Goal: Task Accomplishment & Management: Manage account settings

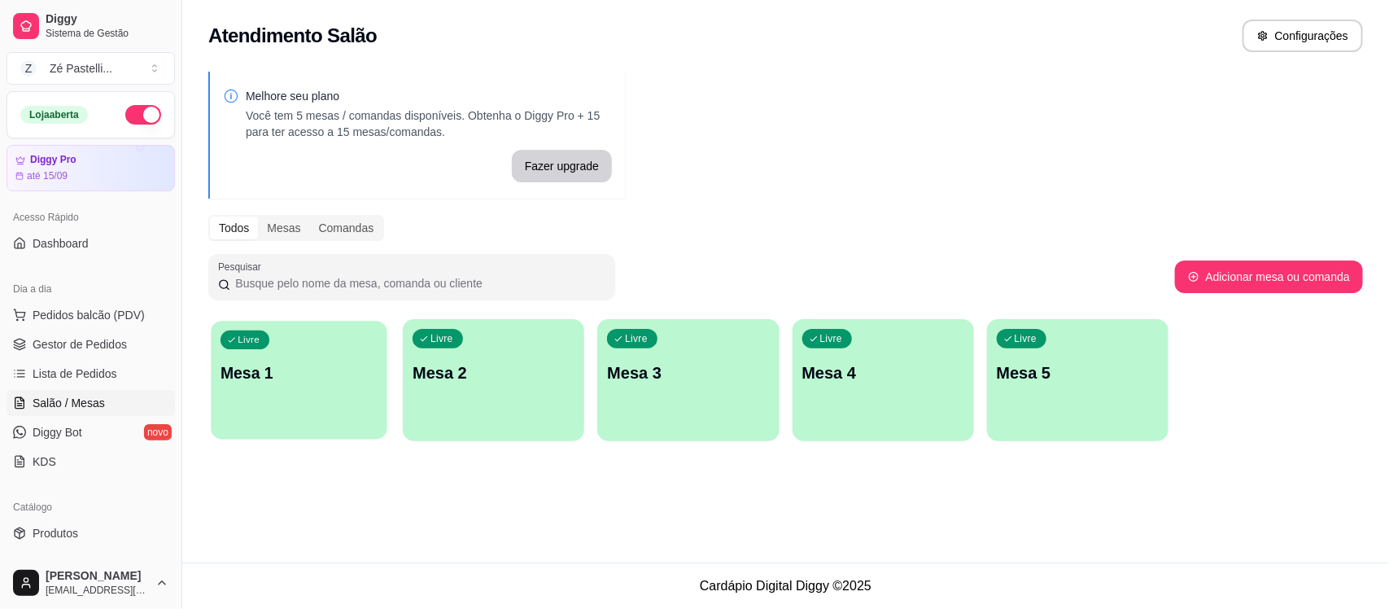
click at [300, 385] on div "Livre Mesa 1" at bounding box center [299, 370] width 176 height 99
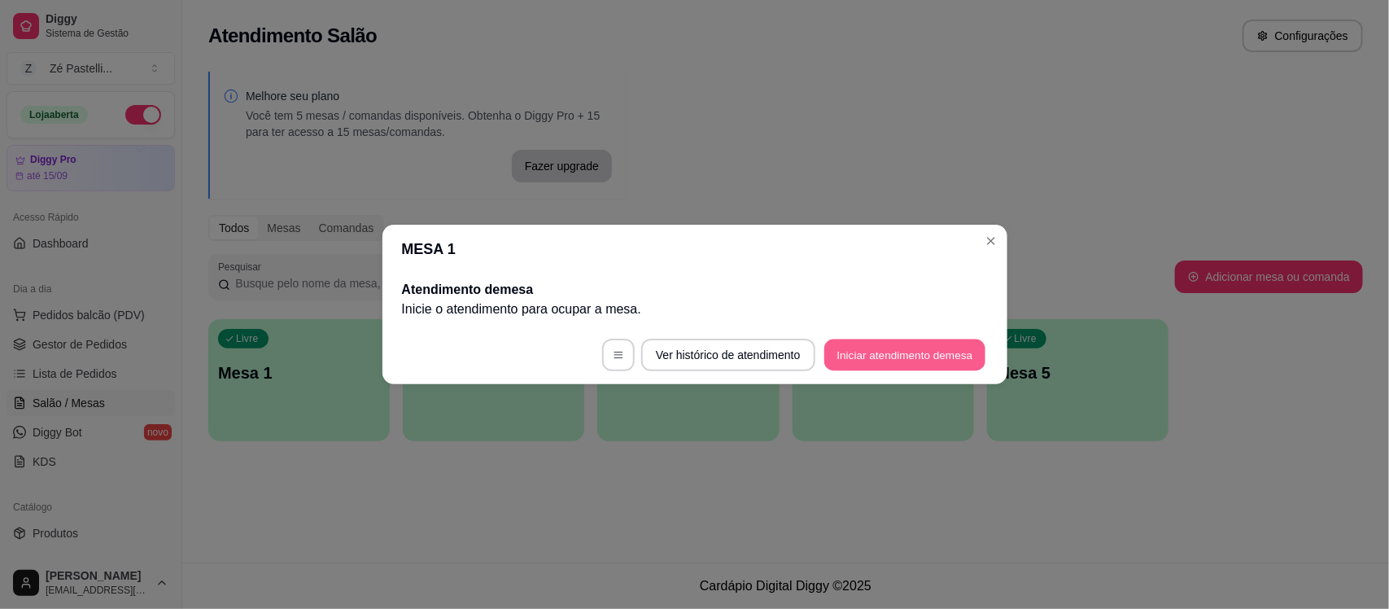
click at [906, 359] on button "Iniciar atendimento de mesa" at bounding box center [904, 355] width 161 height 32
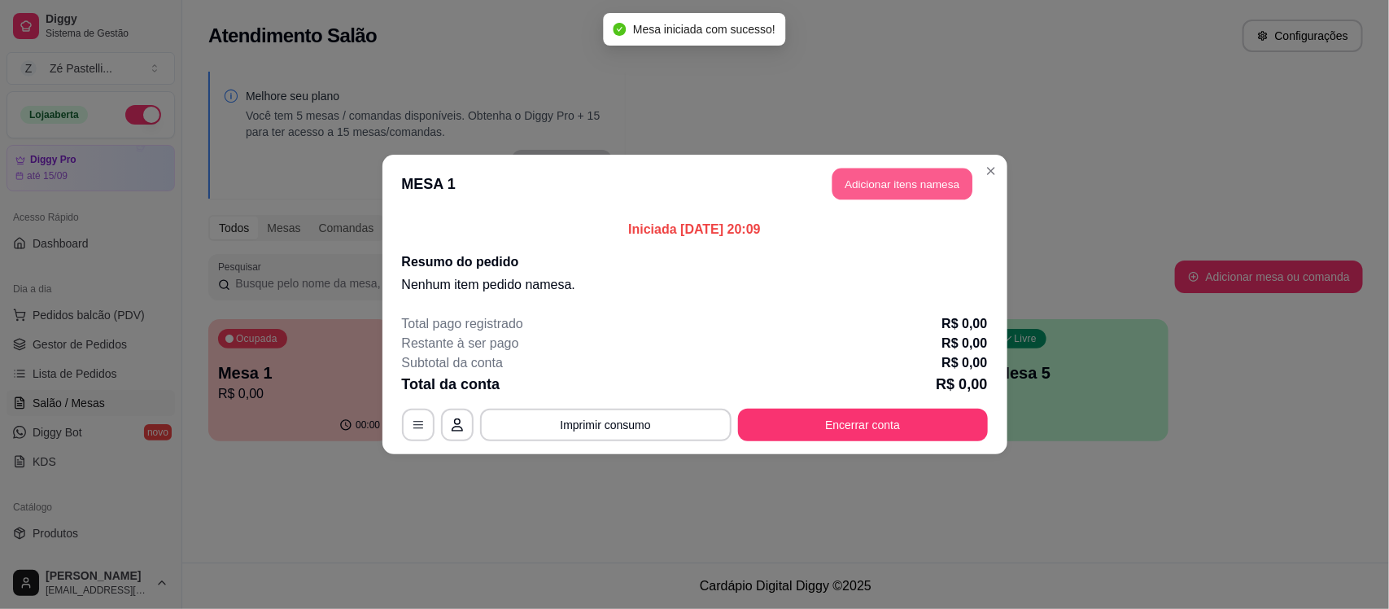
click at [876, 177] on button "Adicionar itens na mesa" at bounding box center [903, 184] width 140 height 32
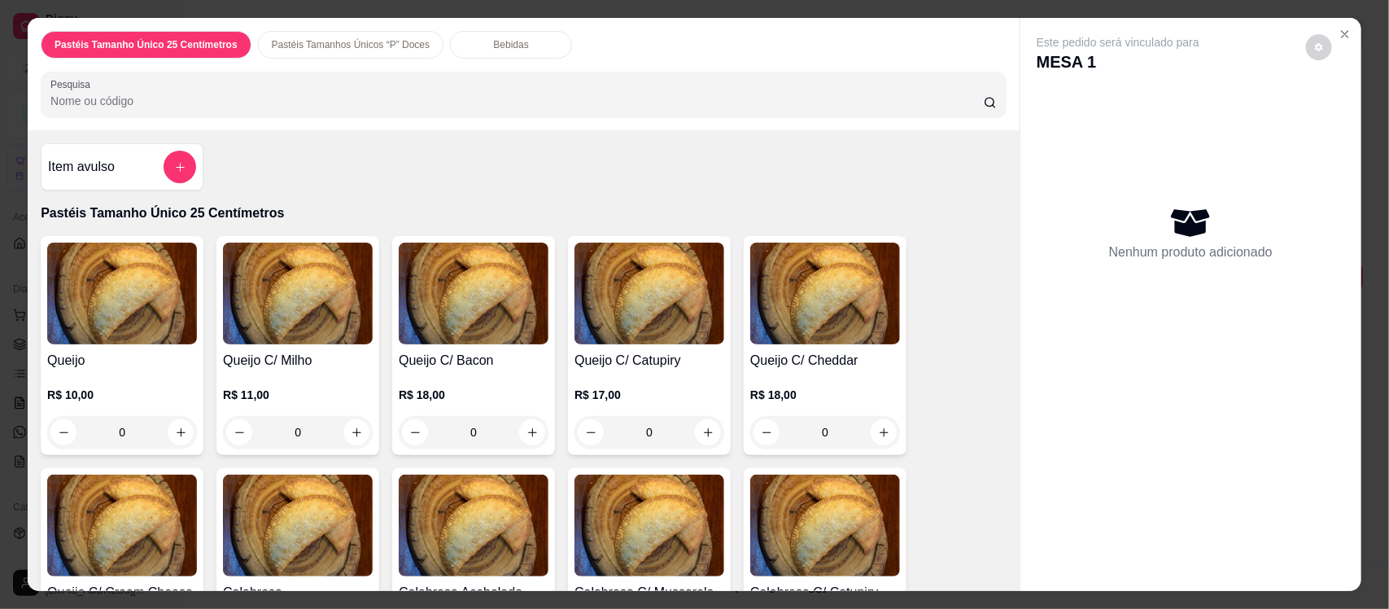
click at [444, 95] on input "Pesquisa" at bounding box center [517, 101] width 934 height 16
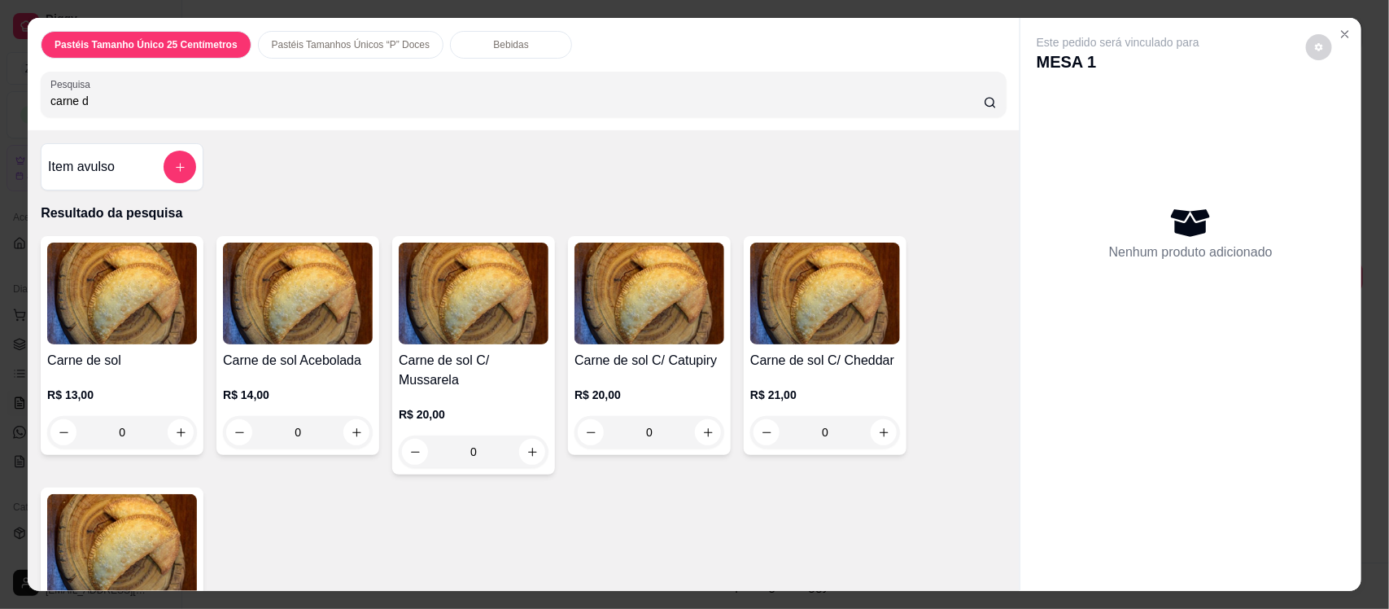
type input "carne d"
click at [477, 346] on div "Carne de sol C/ Mussarela R$ 20,00 0" at bounding box center [473, 355] width 163 height 238
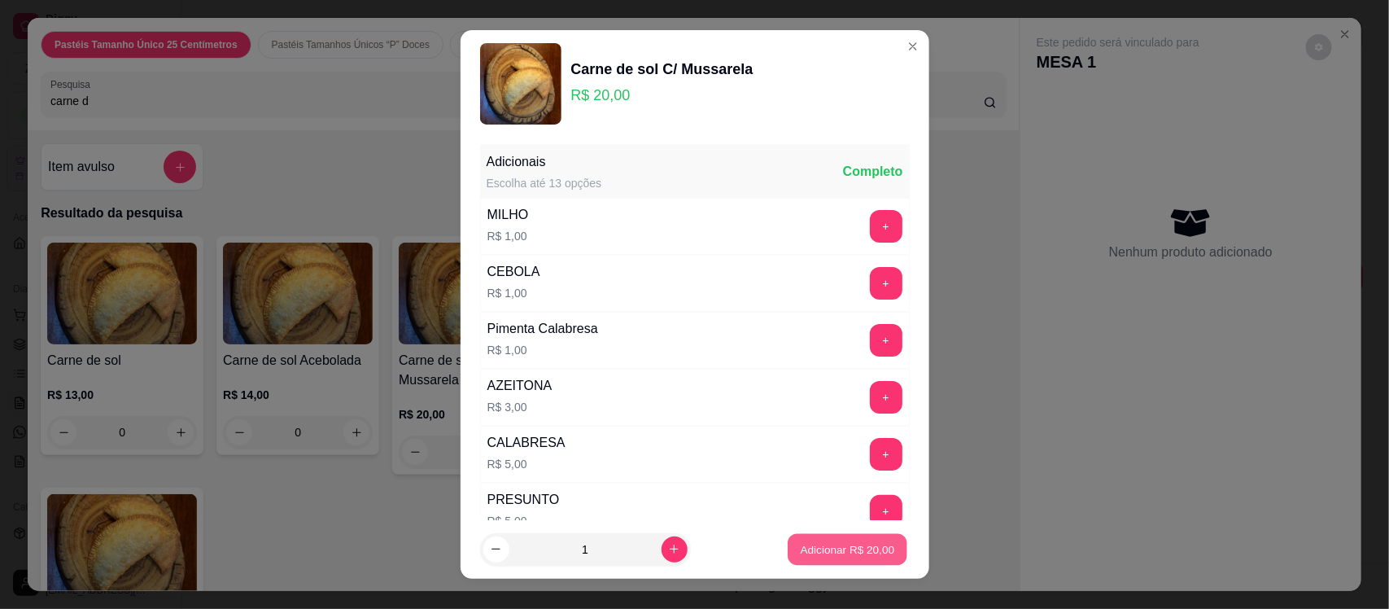
click at [801, 555] on p "Adicionar R$ 20,00" at bounding box center [848, 548] width 94 height 15
type input "1"
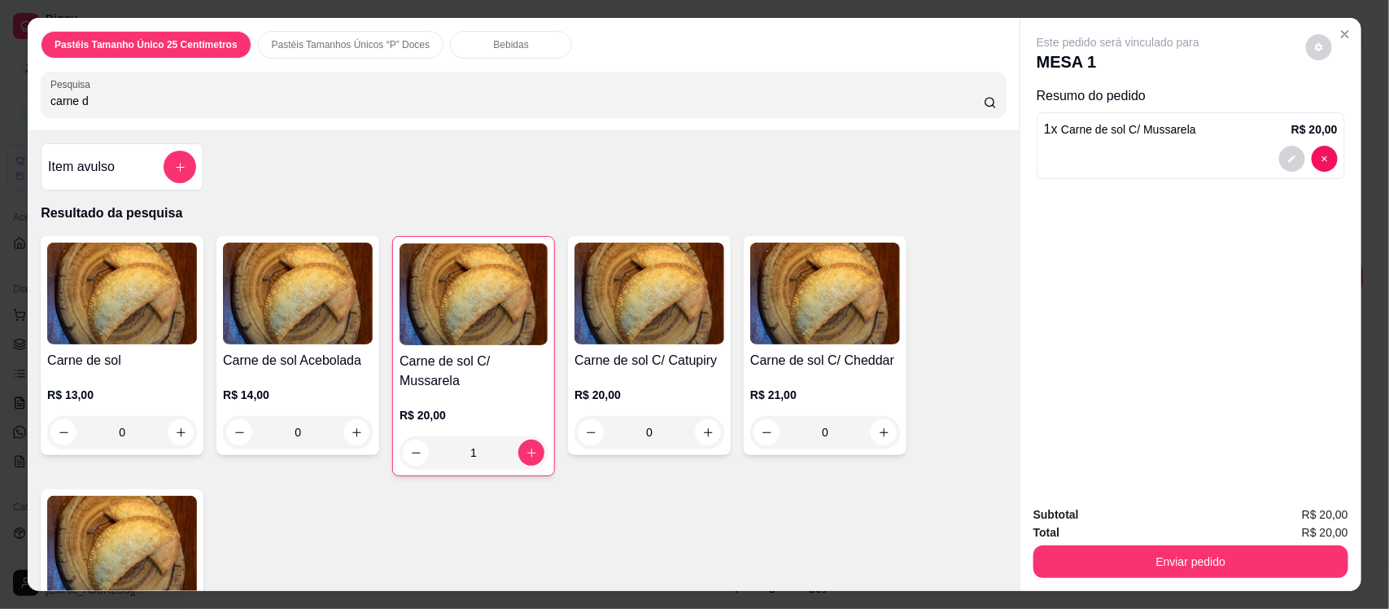
click at [221, 94] on input "carne d" at bounding box center [517, 101] width 934 height 16
type input "c"
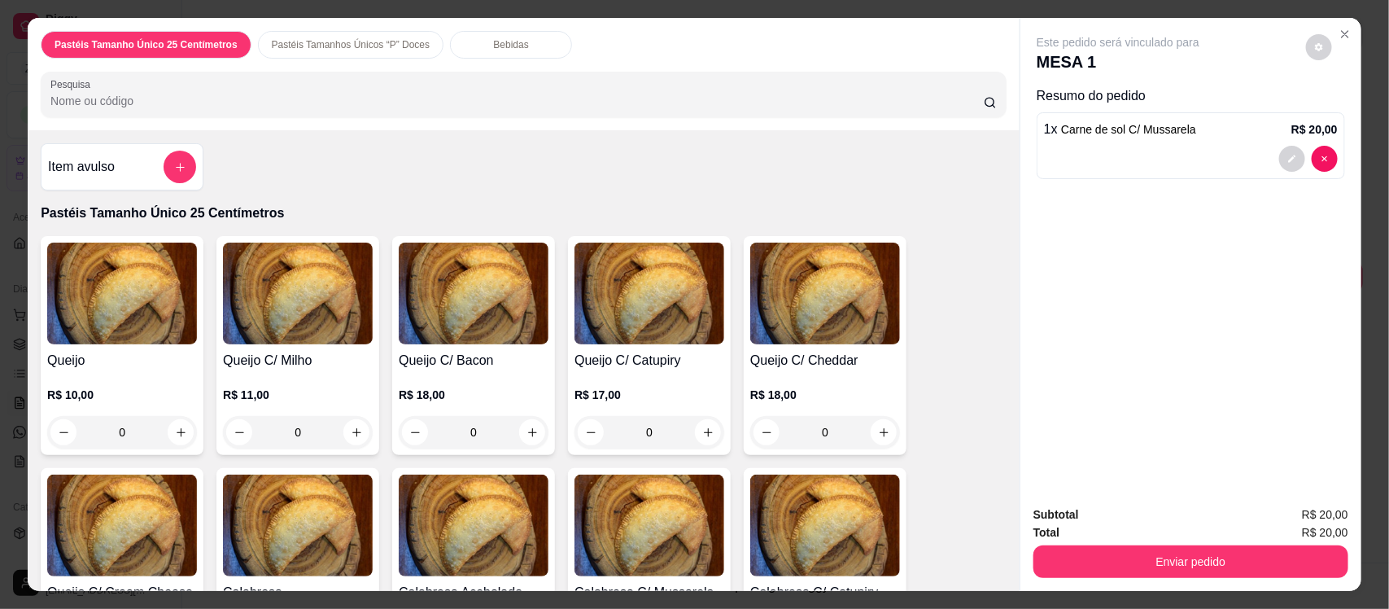
click at [135, 298] on img at bounding box center [122, 294] width 150 height 102
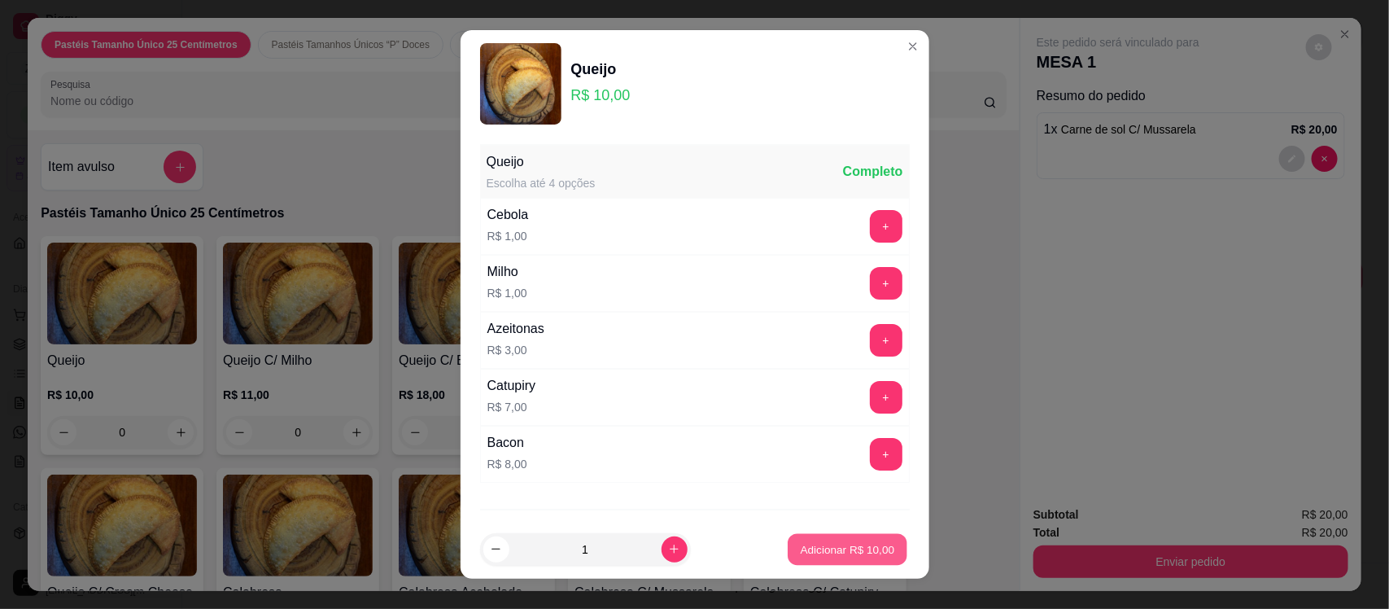
click at [842, 551] on p "Adicionar R$ 10,00" at bounding box center [848, 548] width 94 height 15
type input "1"
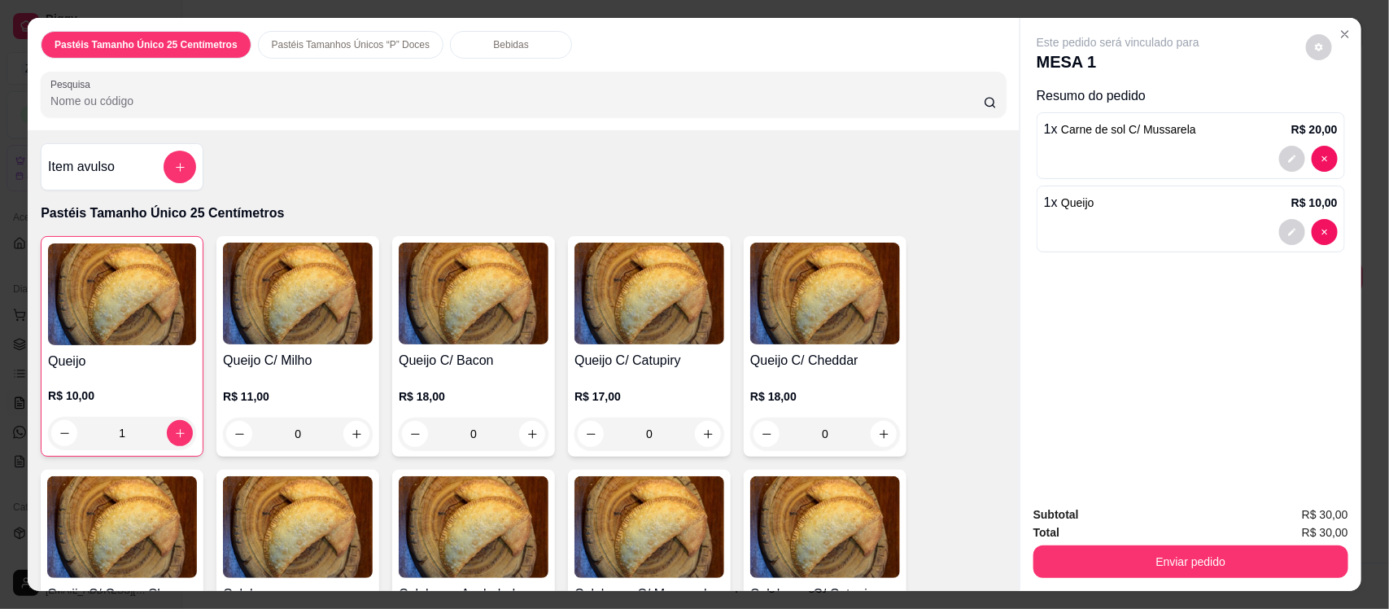
click at [494, 49] on p "Bebidas" at bounding box center [511, 44] width 35 height 13
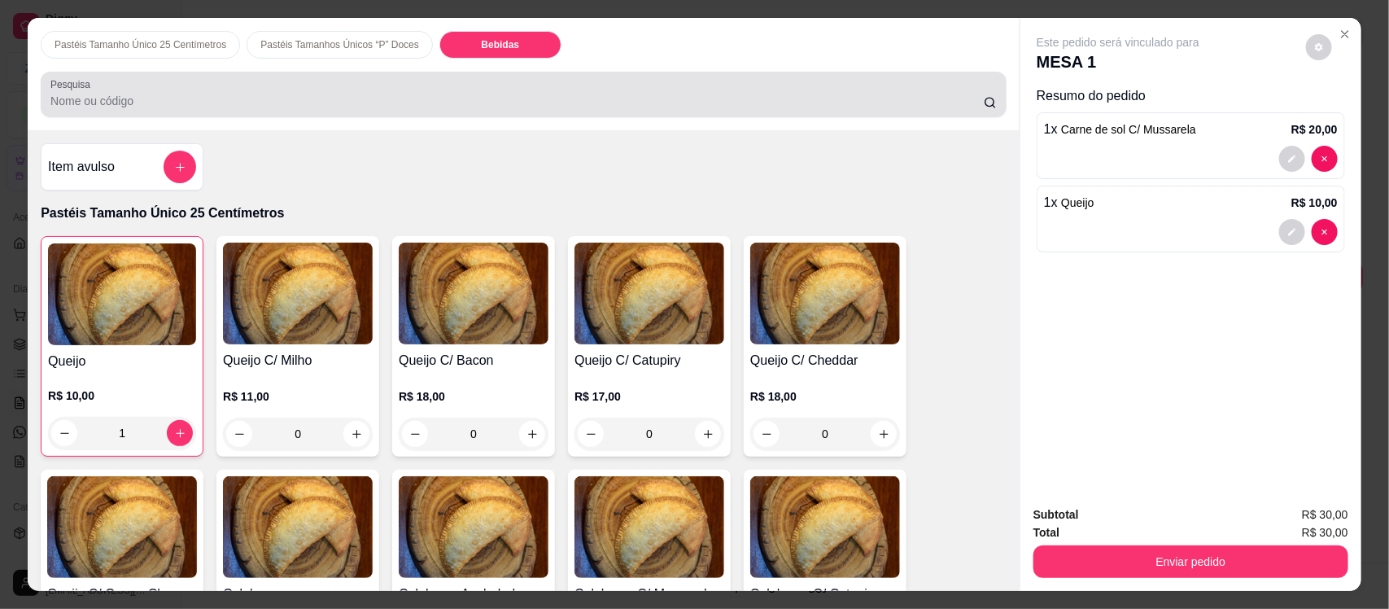
scroll to position [33, 0]
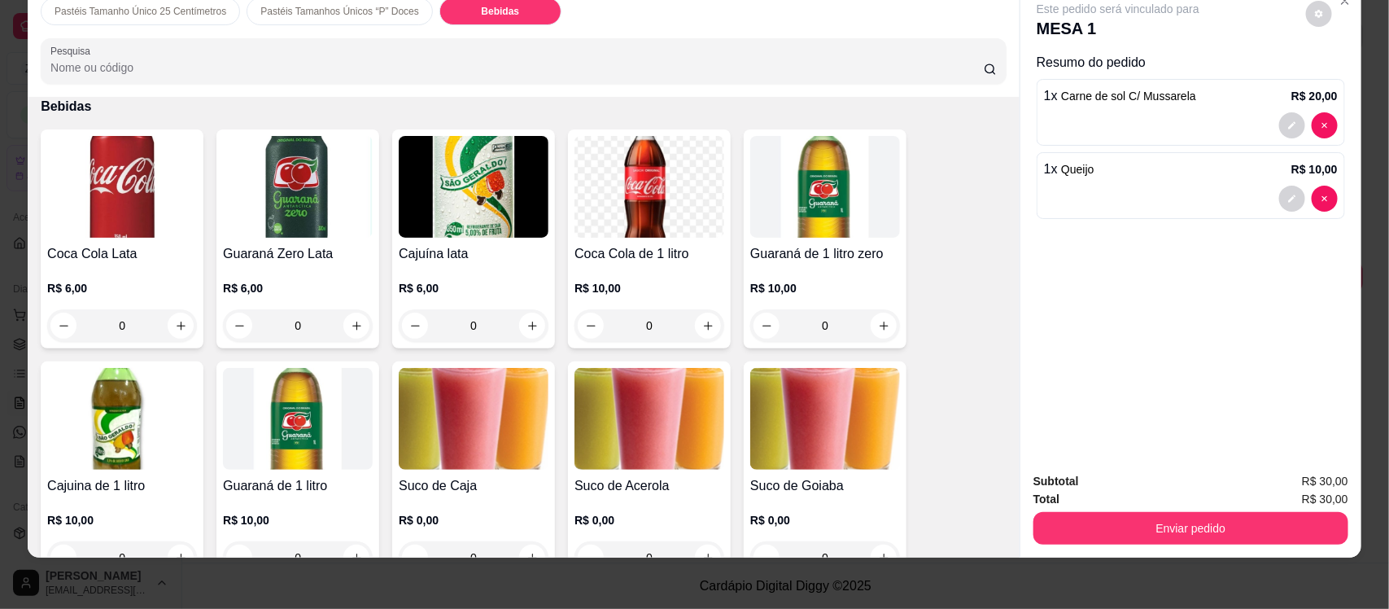
click at [95, 265] on div "R$ 6,00 0" at bounding box center [122, 303] width 150 height 78
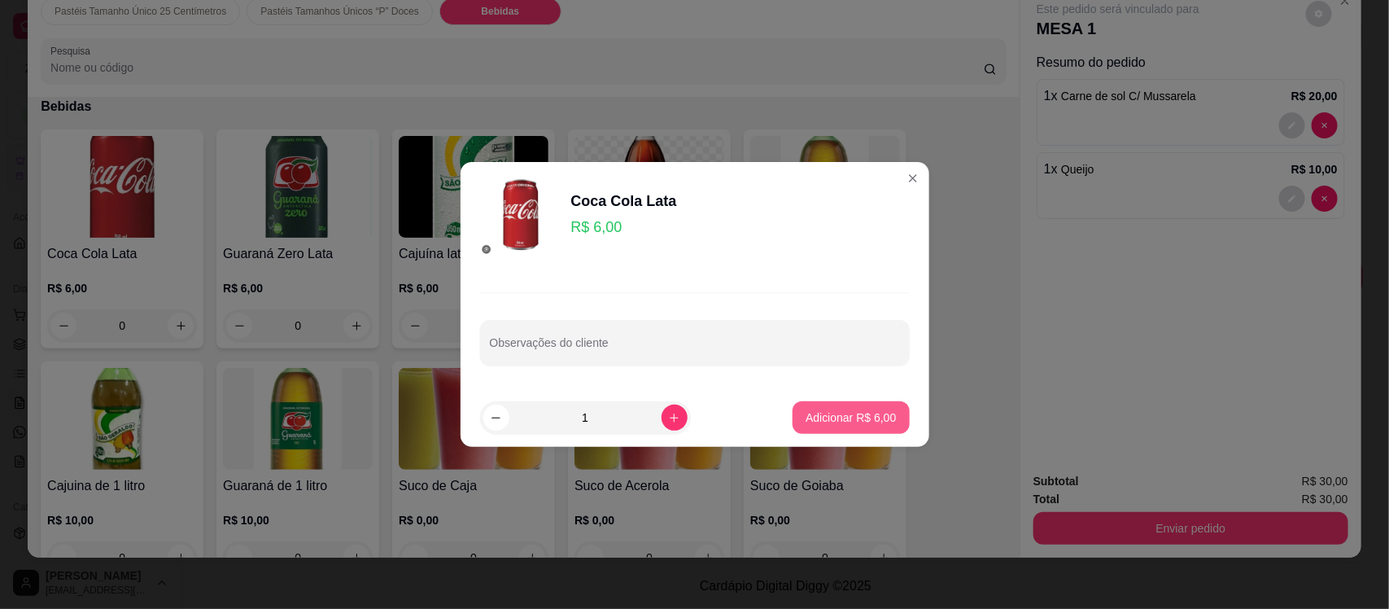
click at [820, 409] on p "Adicionar R$ 6,00" at bounding box center [851, 417] width 90 height 16
type input "1"
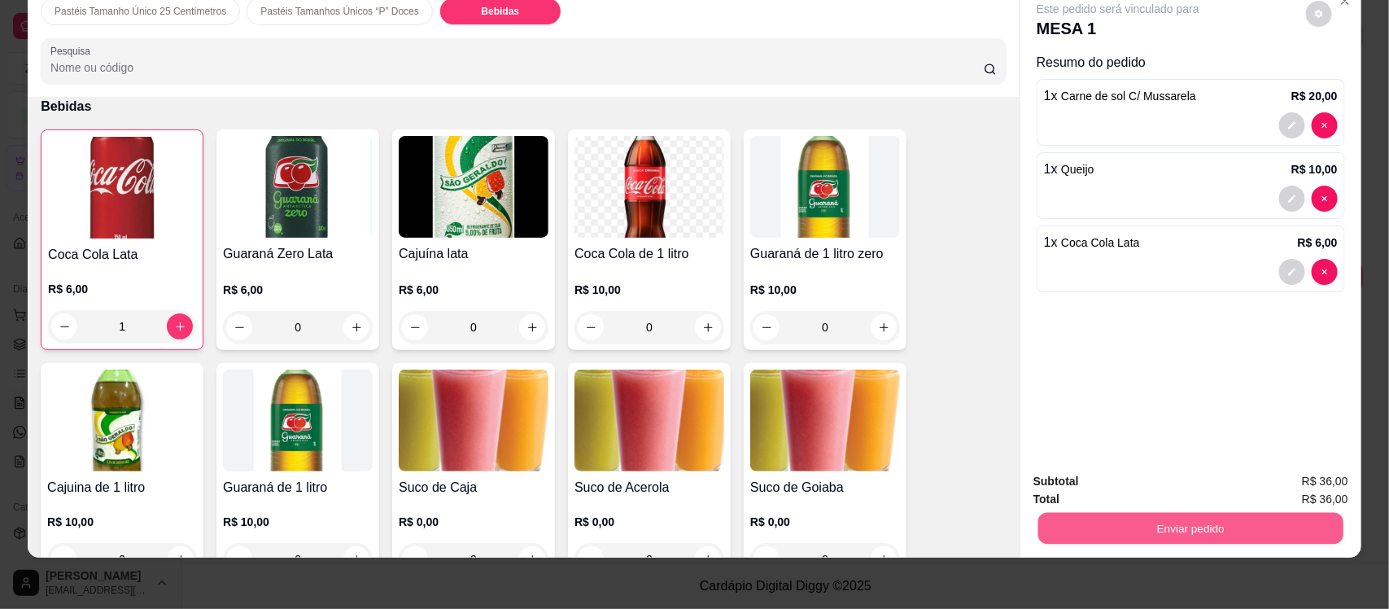
click at [1131, 521] on button "Enviar pedido" at bounding box center [1191, 528] width 305 height 32
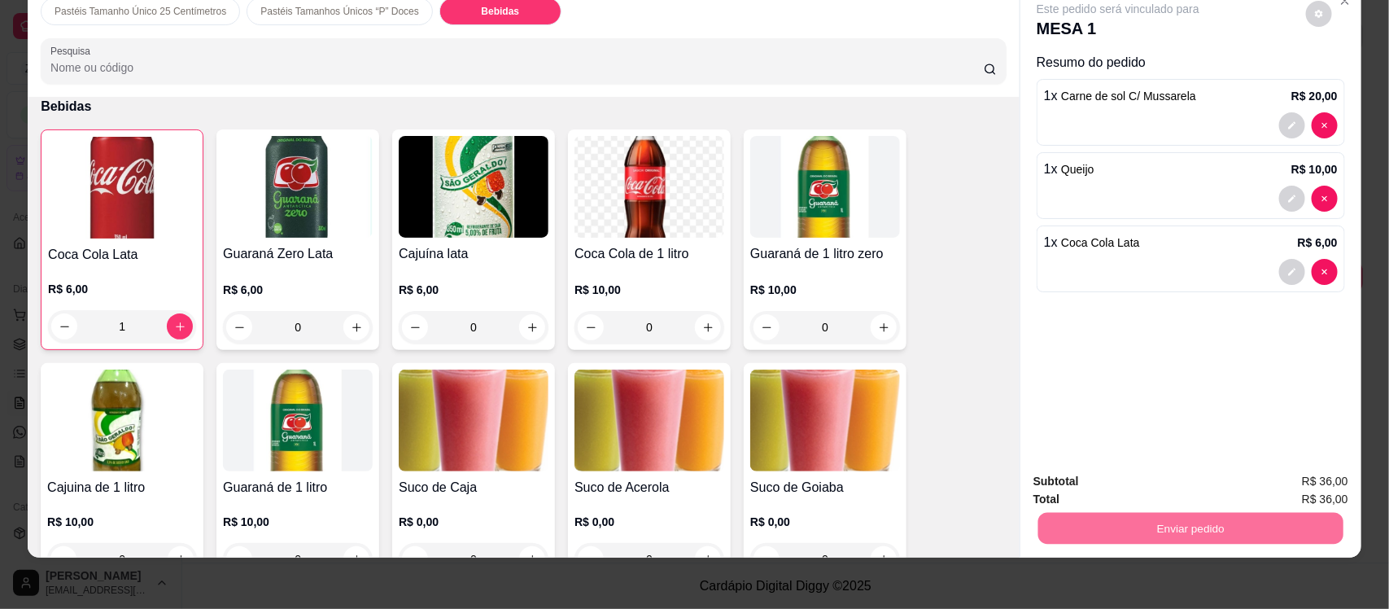
click at [1117, 492] on button "Não registrar e enviar pedido" at bounding box center [1136, 488] width 164 height 30
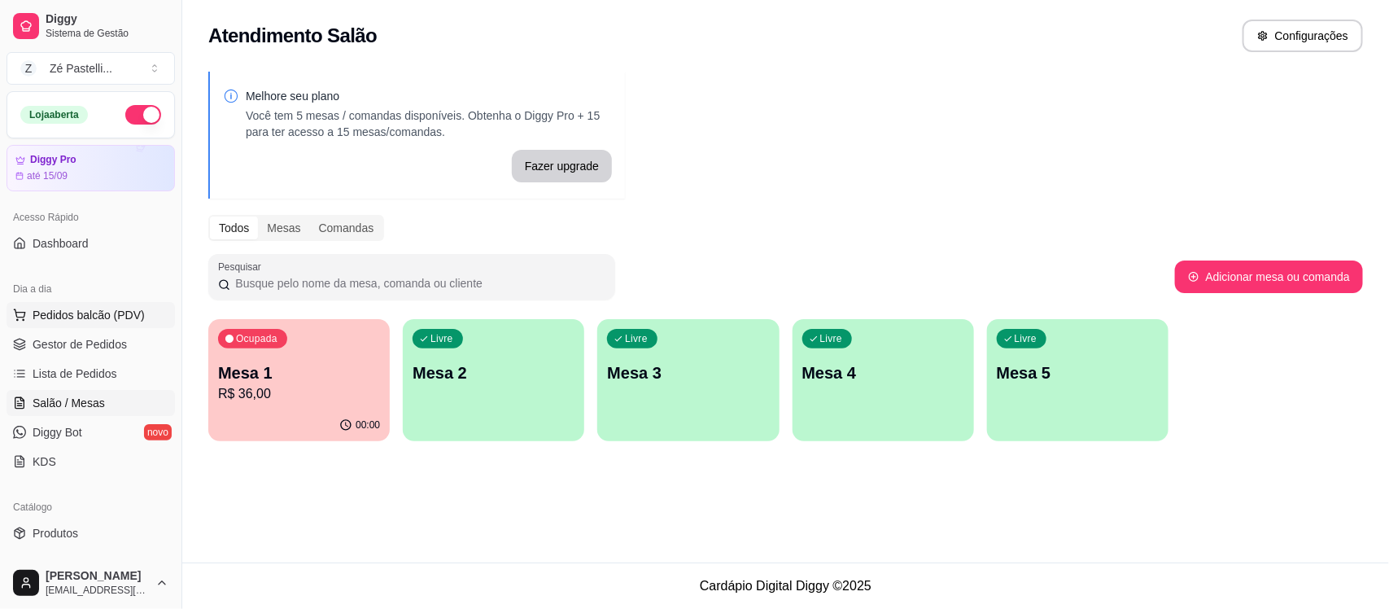
click at [47, 313] on span "Pedidos balcão (PDV)" at bounding box center [89, 315] width 112 height 16
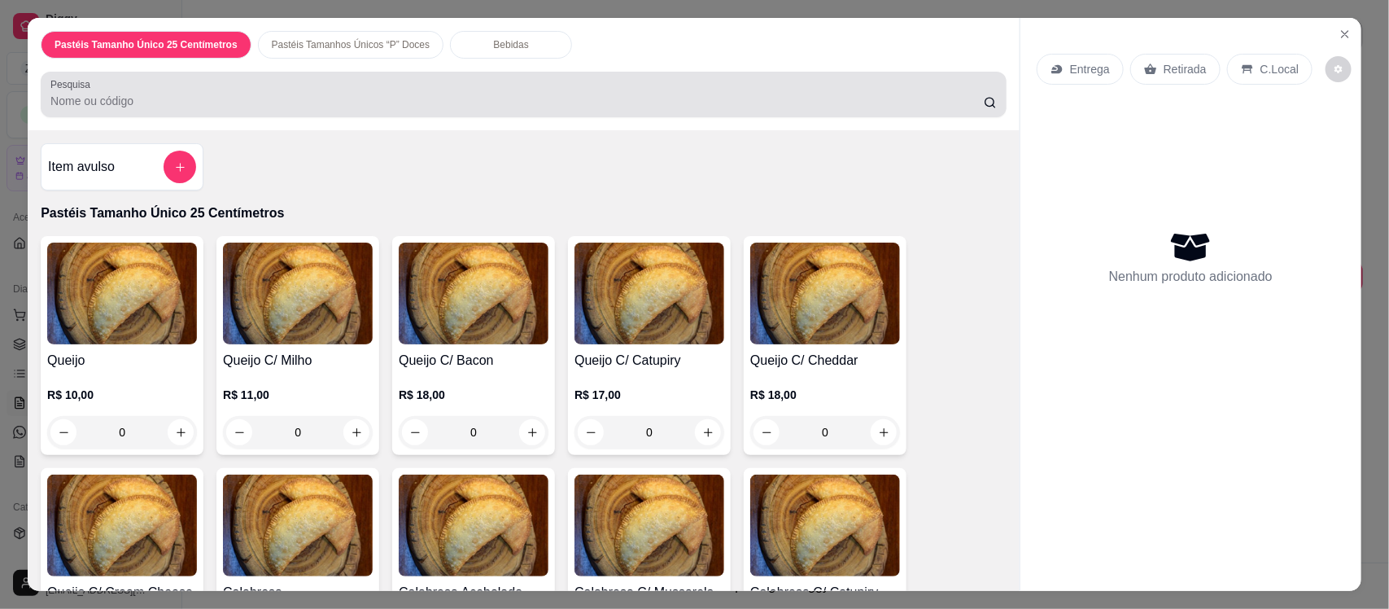
click at [400, 75] on div "Pesquisa" at bounding box center [524, 95] width 966 height 46
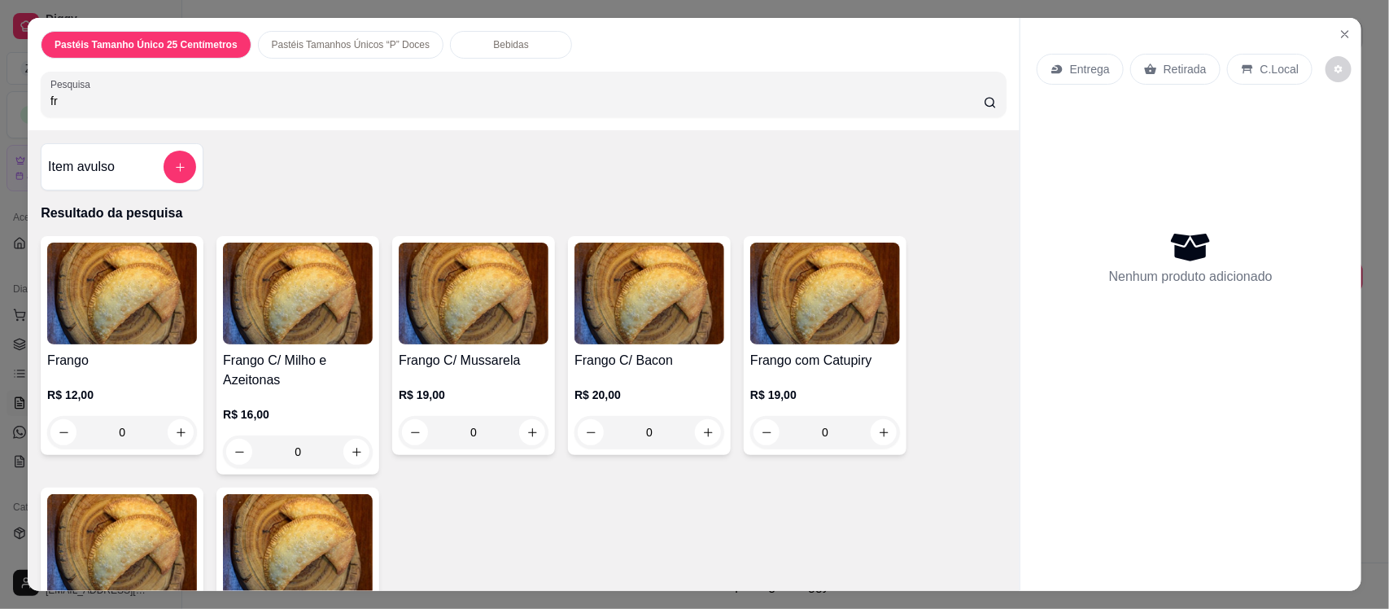
type input "fr"
click at [816, 367] on h4 "Frango com Catupiry" at bounding box center [825, 361] width 150 height 20
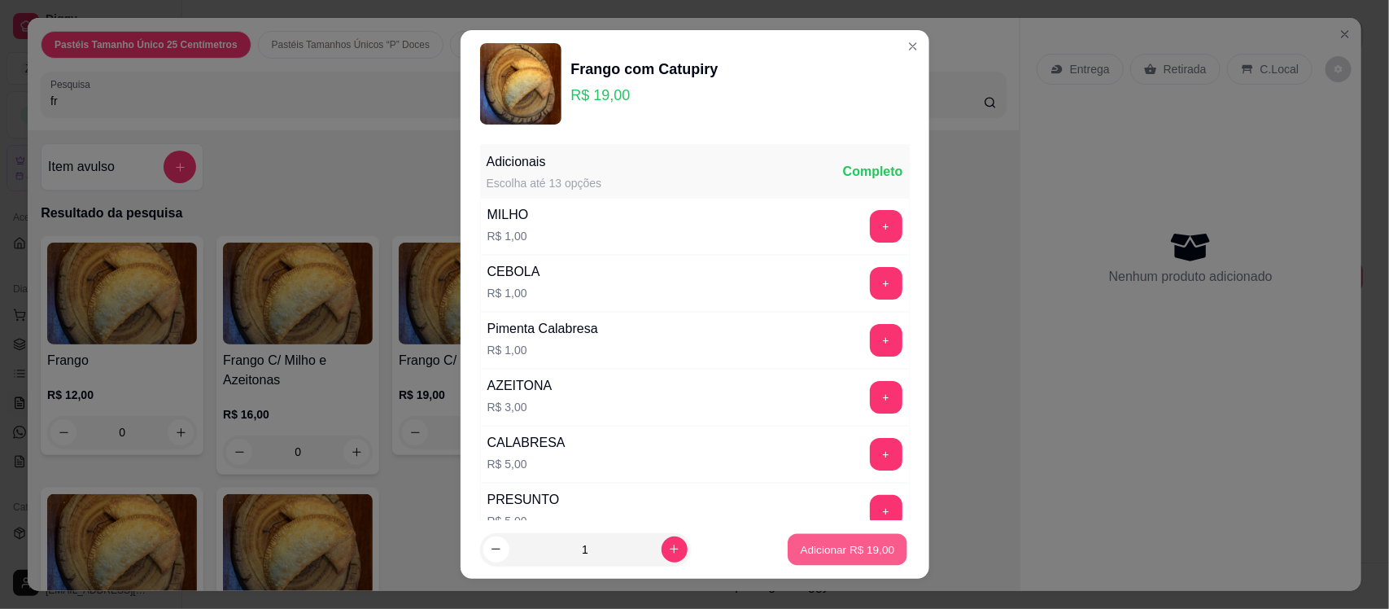
click at [828, 542] on p "Adicionar R$ 19,00" at bounding box center [848, 548] width 94 height 15
type input "1"
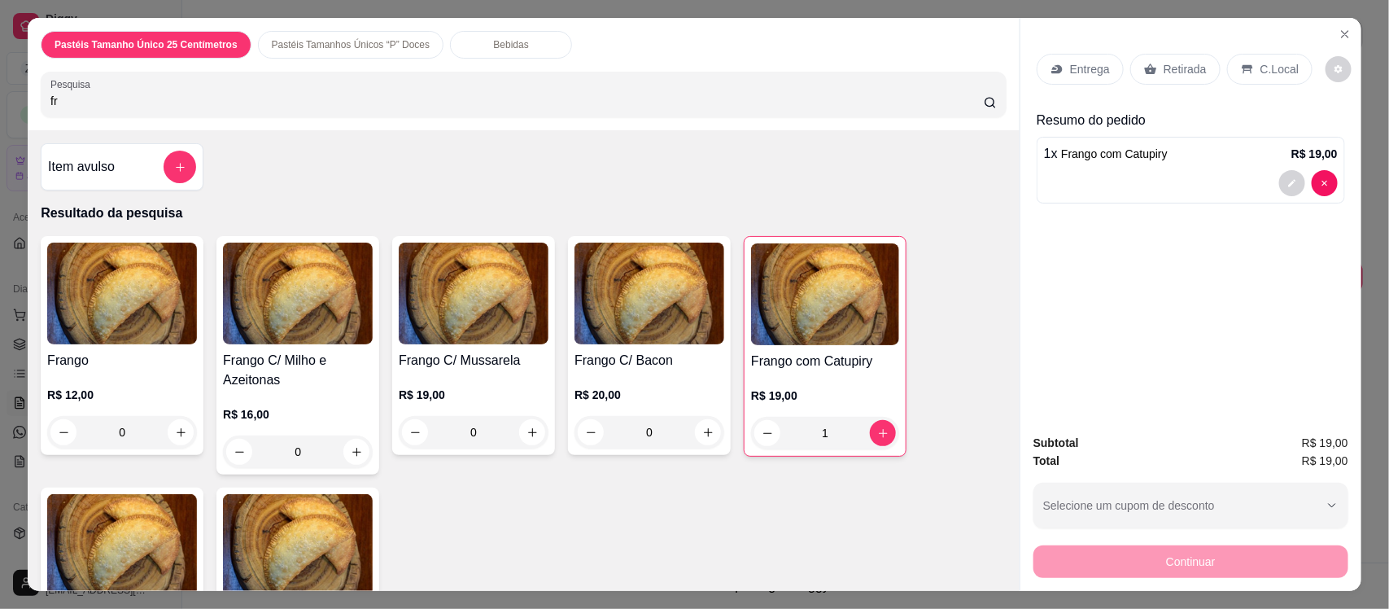
click at [1055, 71] on icon at bounding box center [1057, 69] width 11 height 9
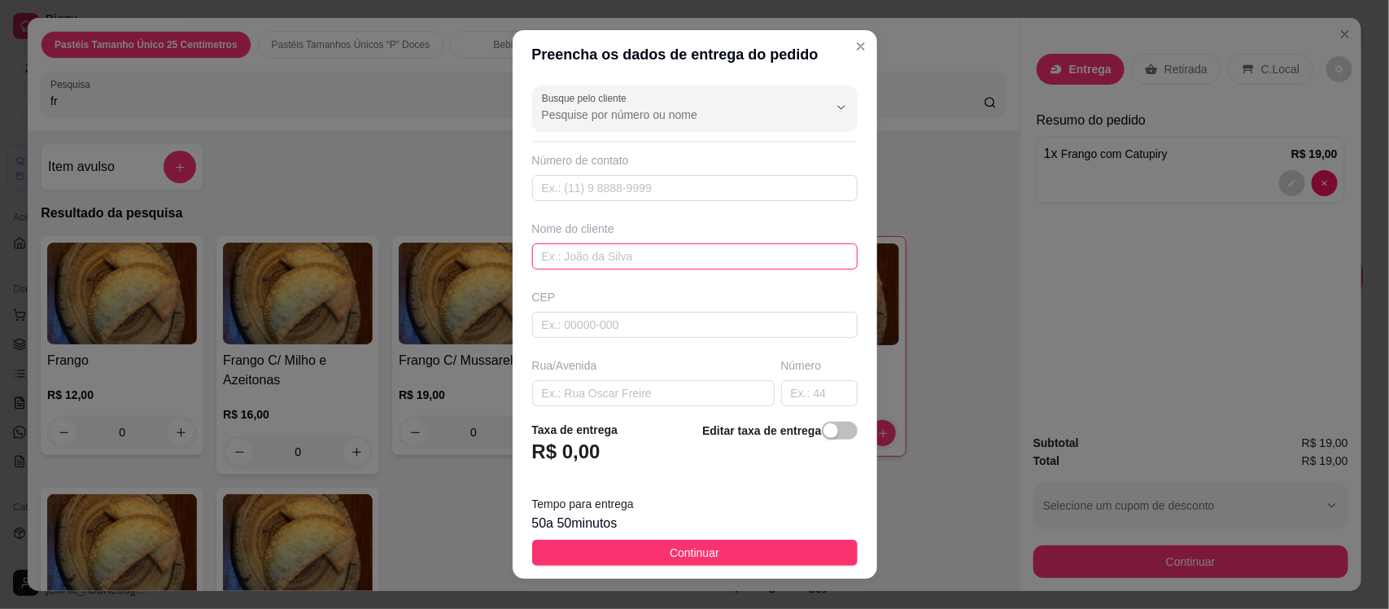
click at [610, 262] on input "text" at bounding box center [695, 256] width 326 height 26
type input "marinila"
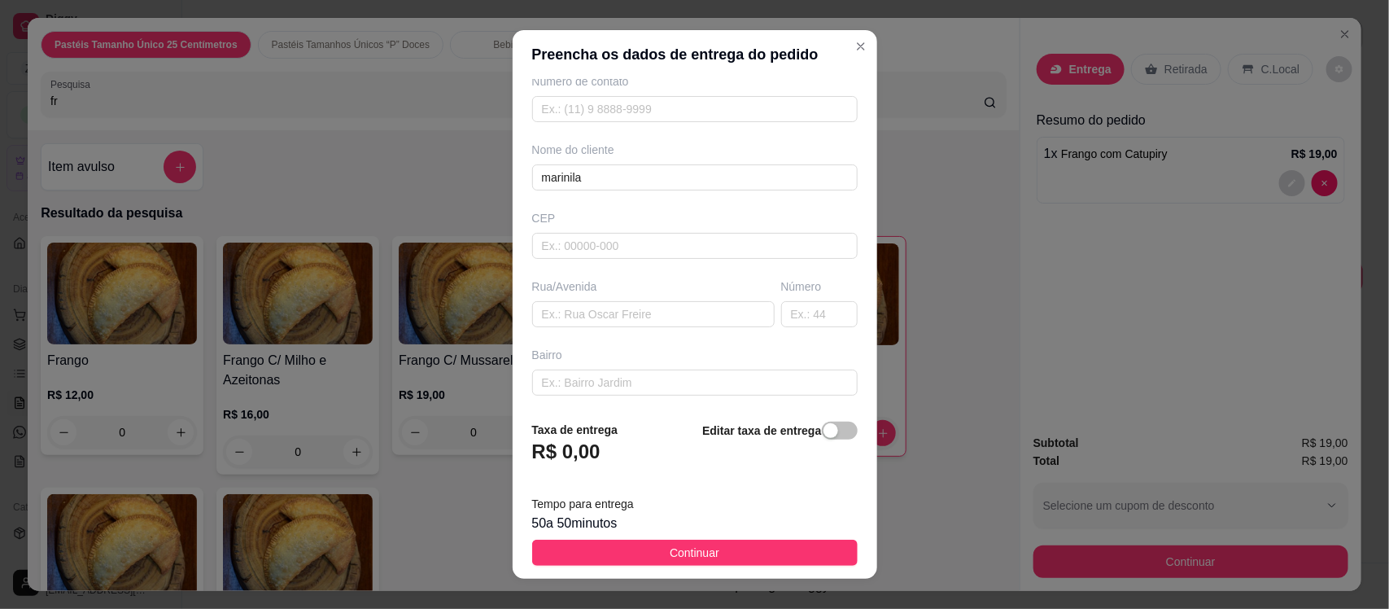
scroll to position [80, 0]
click at [613, 312] on input "text" at bounding box center [653, 313] width 243 height 26
click at [588, 320] on input "text" at bounding box center [653, 313] width 243 height 26
type input "rua valmir esmeraldo alves"
click at [781, 324] on input "text" at bounding box center [819, 313] width 77 height 26
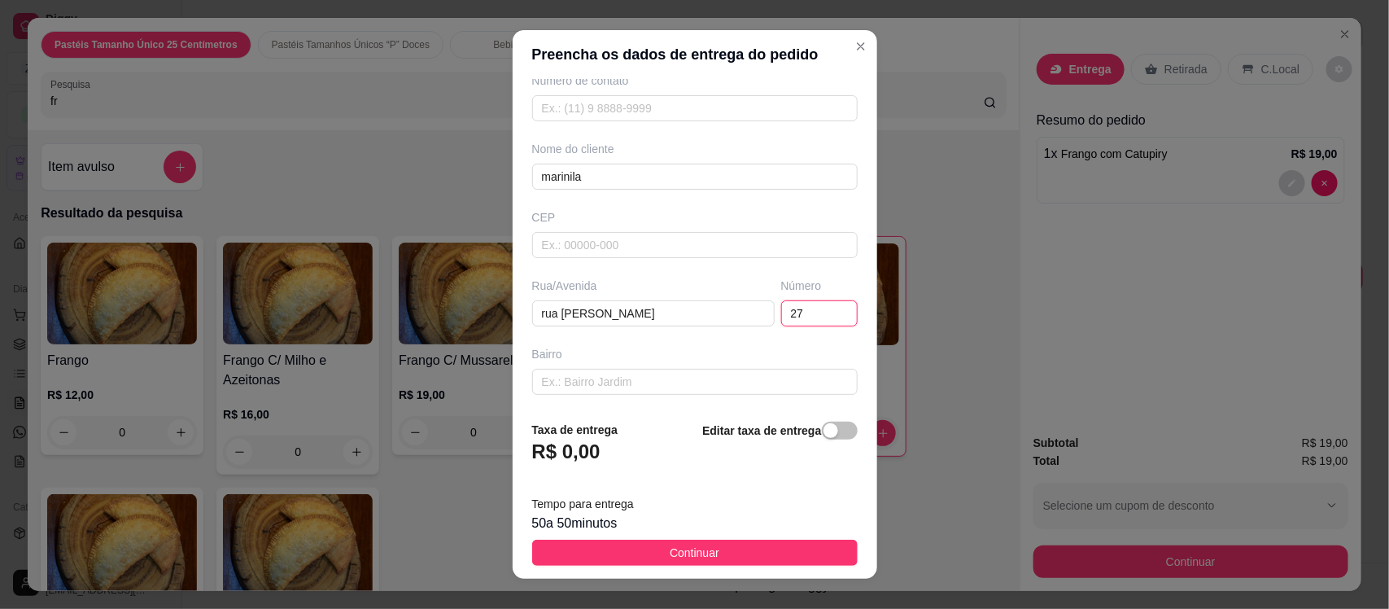
type input "27"
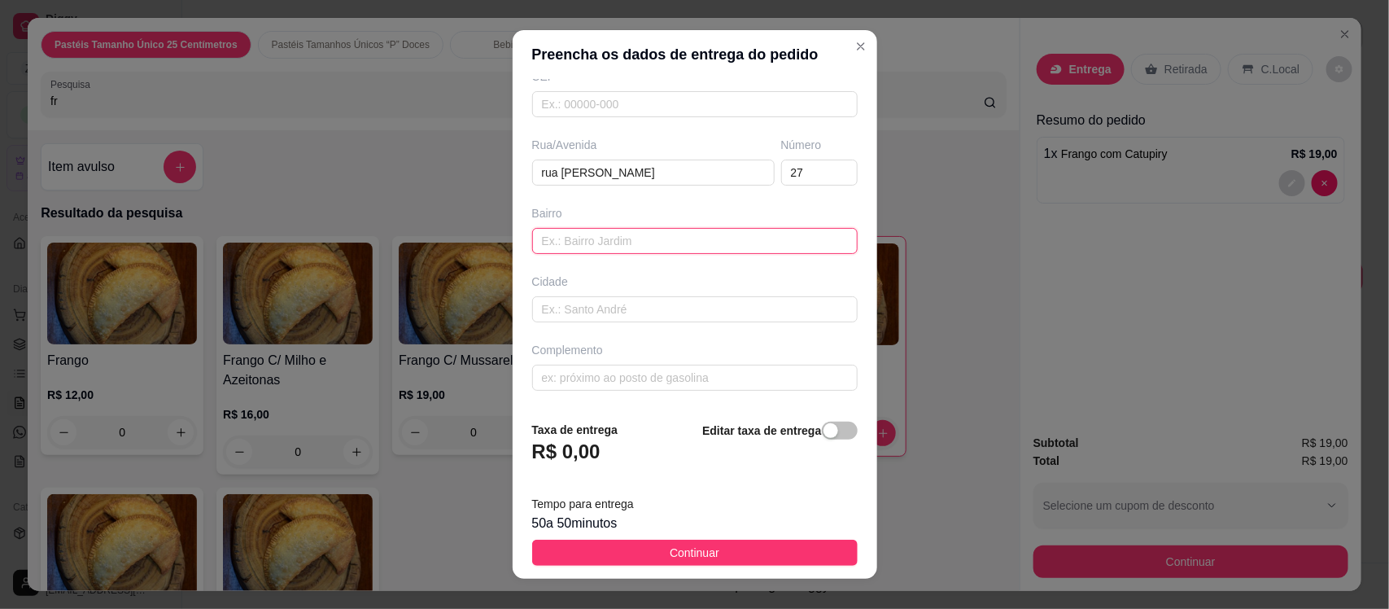
click at [595, 245] on input "text" at bounding box center [695, 241] width 326 height 26
type input "centro"
click at [784, 177] on input "27" at bounding box center [819, 173] width 77 height 26
type input "2"
click at [624, 375] on input "text" at bounding box center [695, 378] width 326 height 26
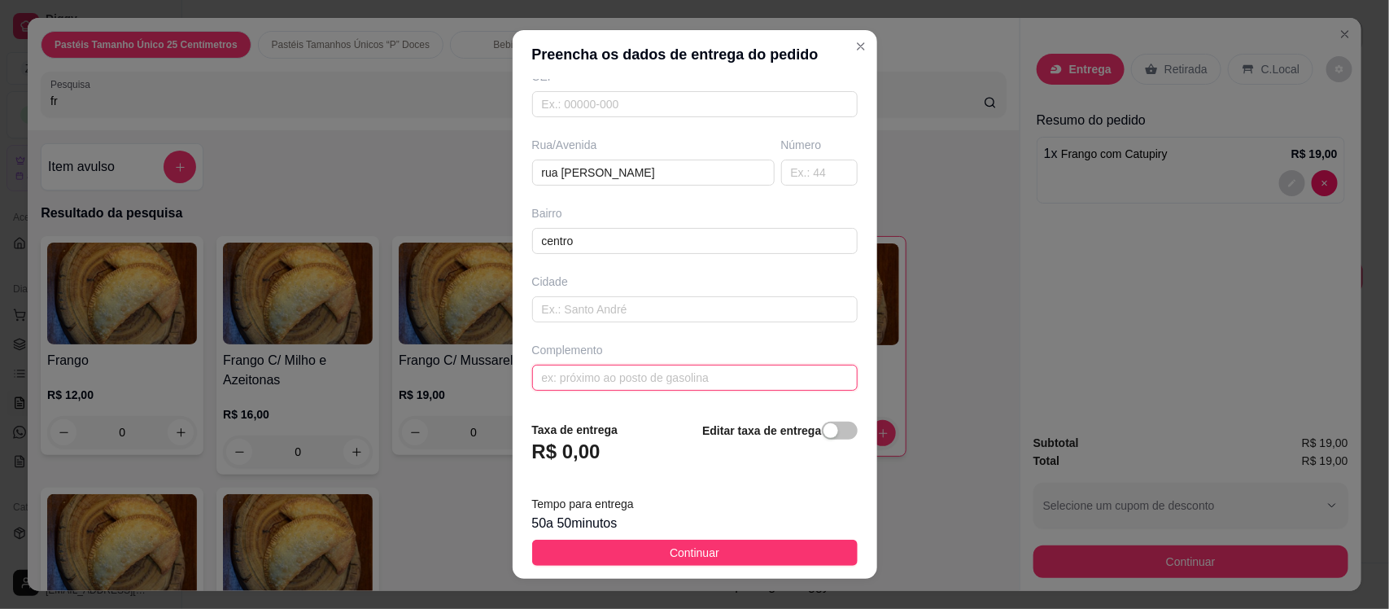
paste input "vizinho a o número da casa 27 a uma casa que tem janelinha pequena é marrom"
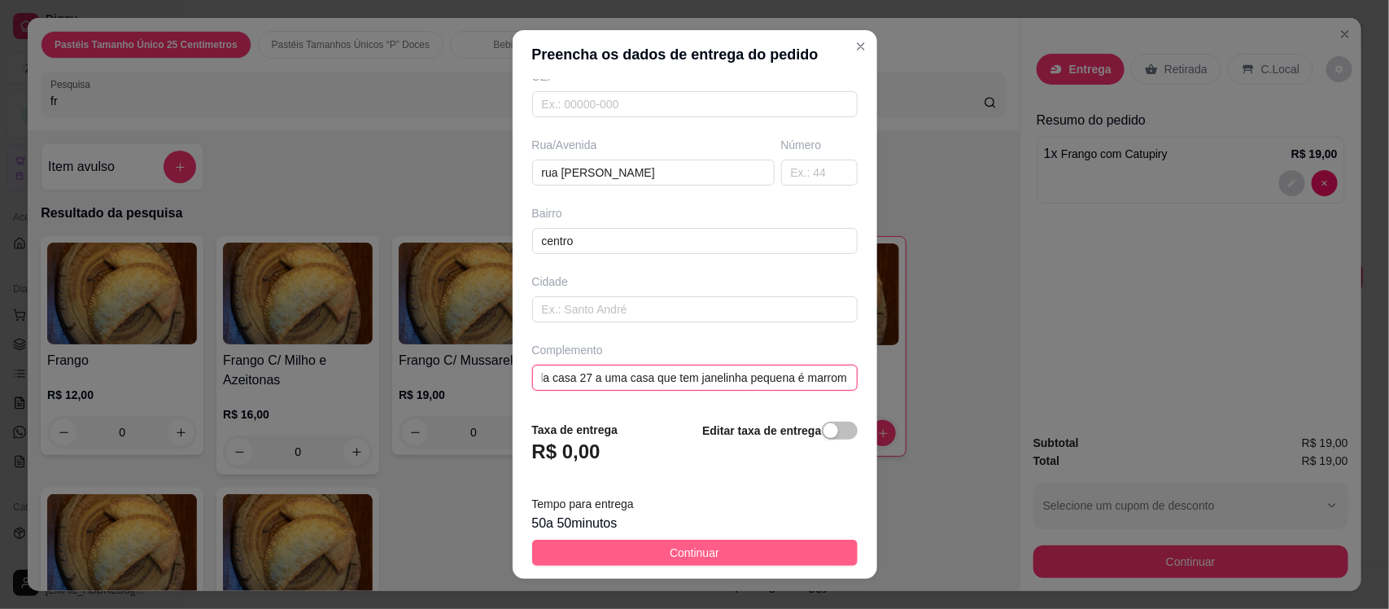
type input "vizinho a o número da casa 27 a uma casa que tem janelinha pequena é marrom"
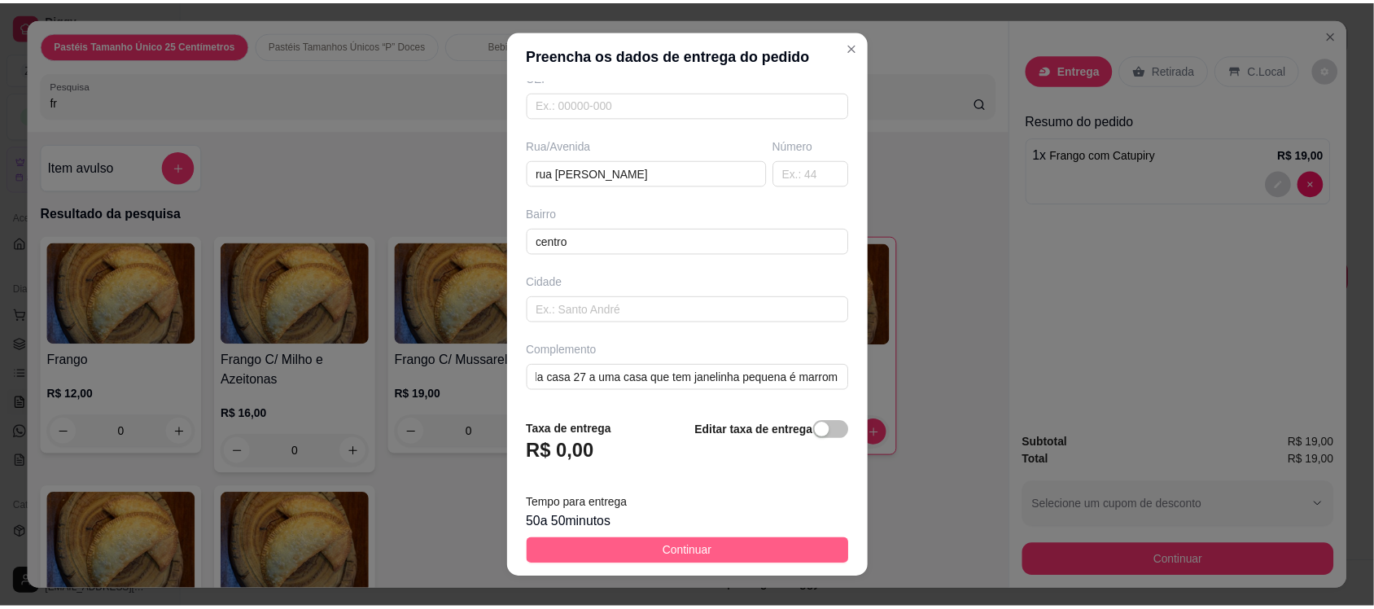
scroll to position [0, 0]
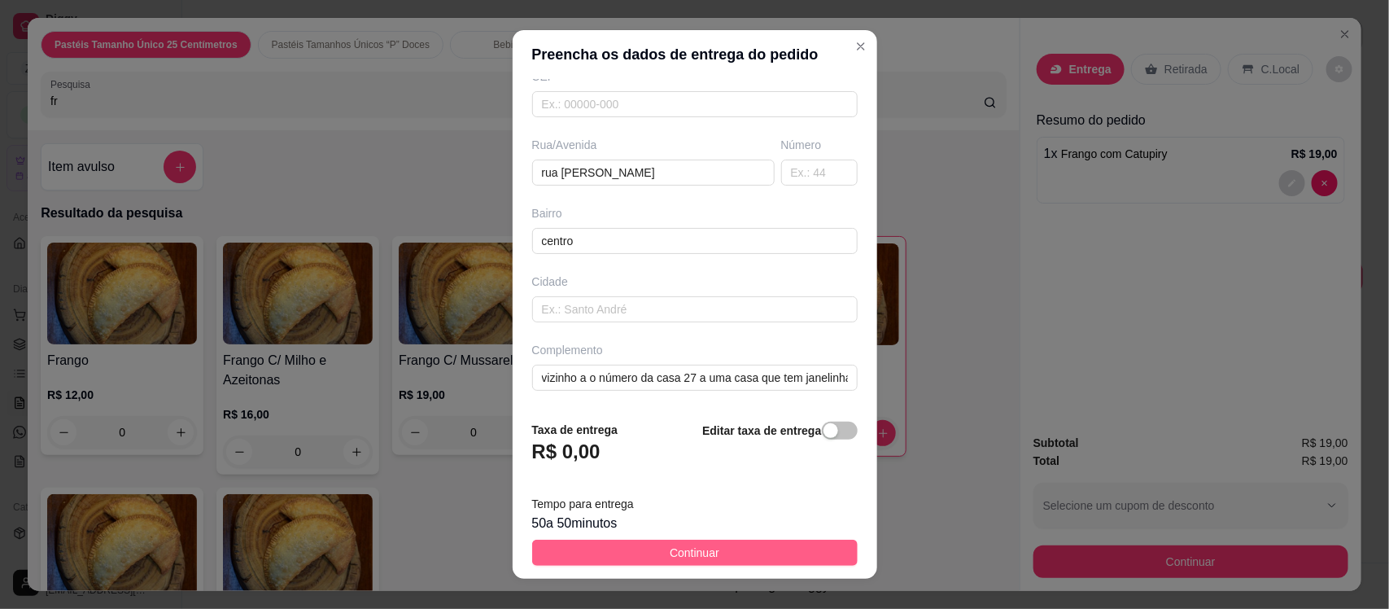
click at [692, 552] on span "Continuar" at bounding box center [695, 553] width 50 height 18
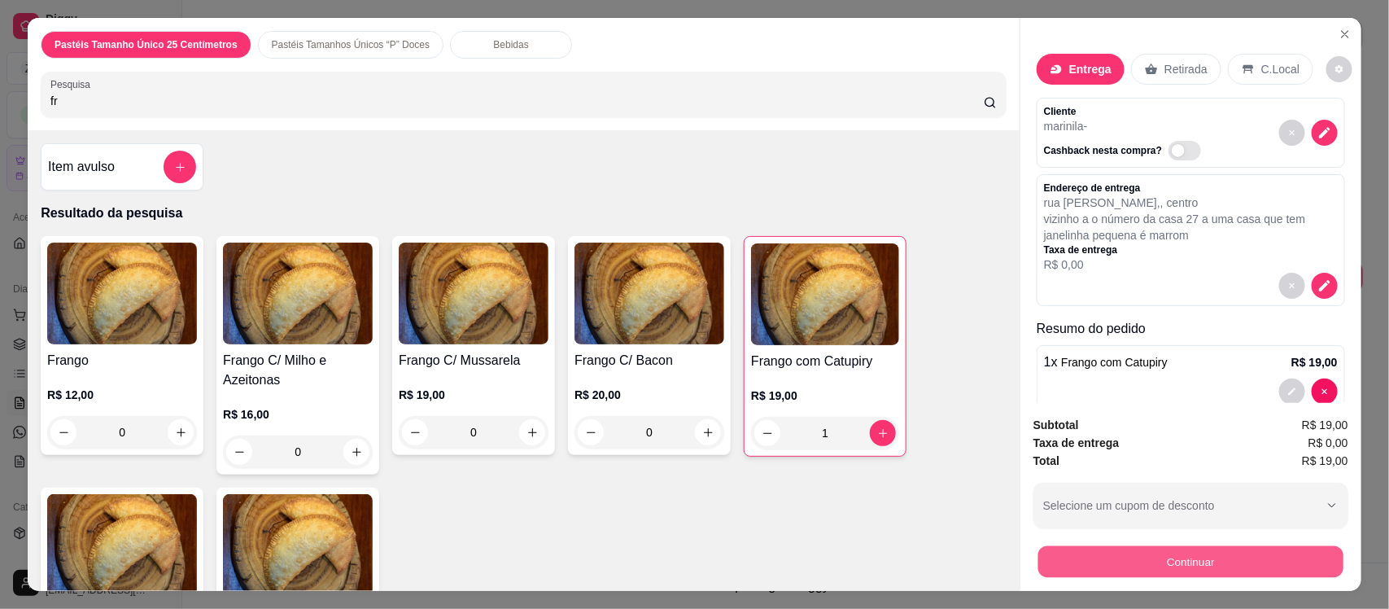
click at [1129, 558] on button "Continuar" at bounding box center [1191, 561] width 305 height 32
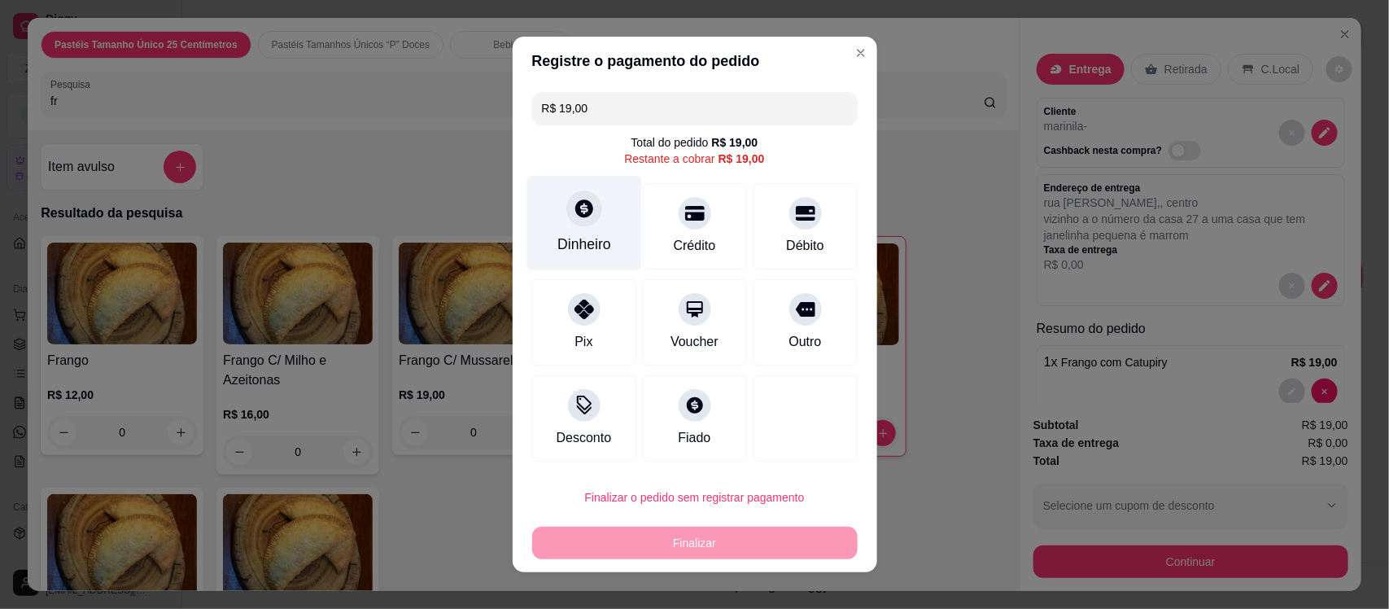
click at [574, 224] on div at bounding box center [584, 208] width 36 height 36
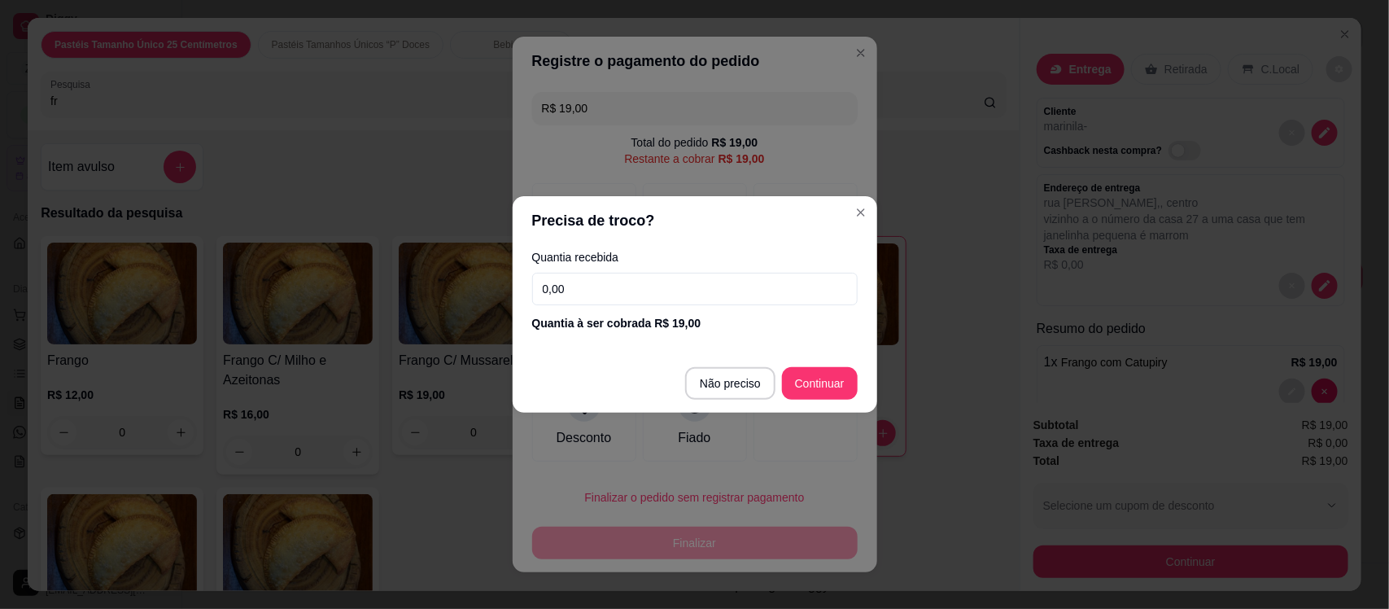
click at [594, 295] on input "0,00" at bounding box center [695, 289] width 326 height 33
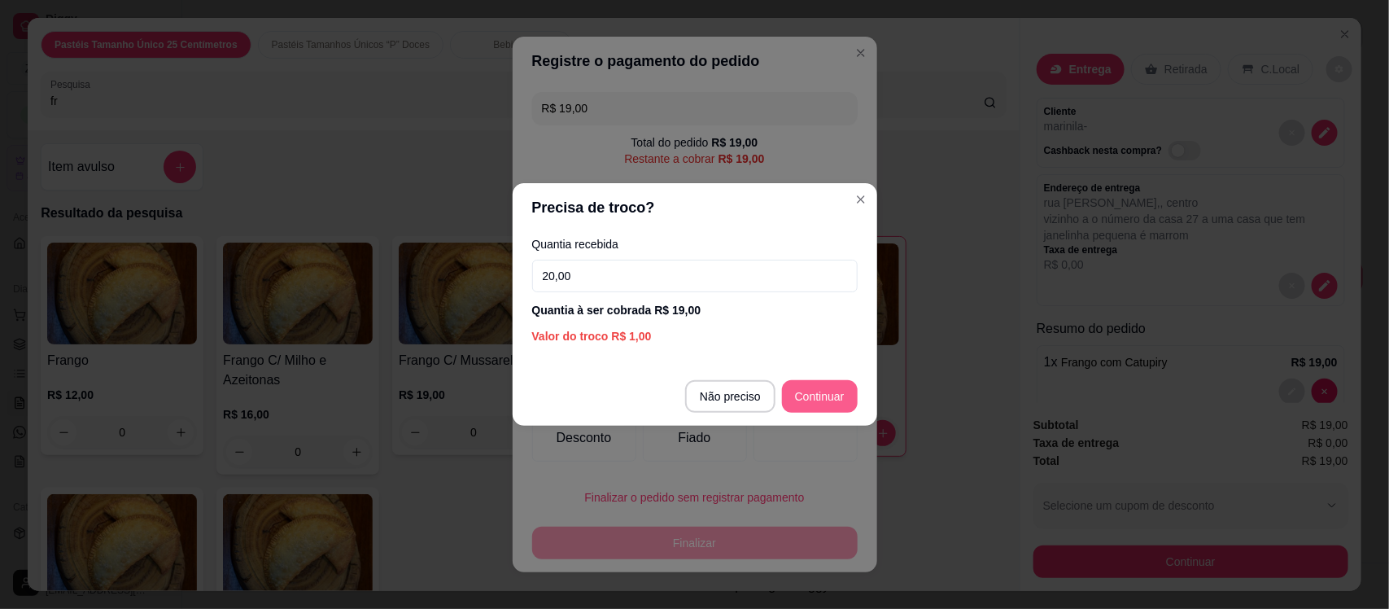
type input "20,00"
type input "R$ 0,00"
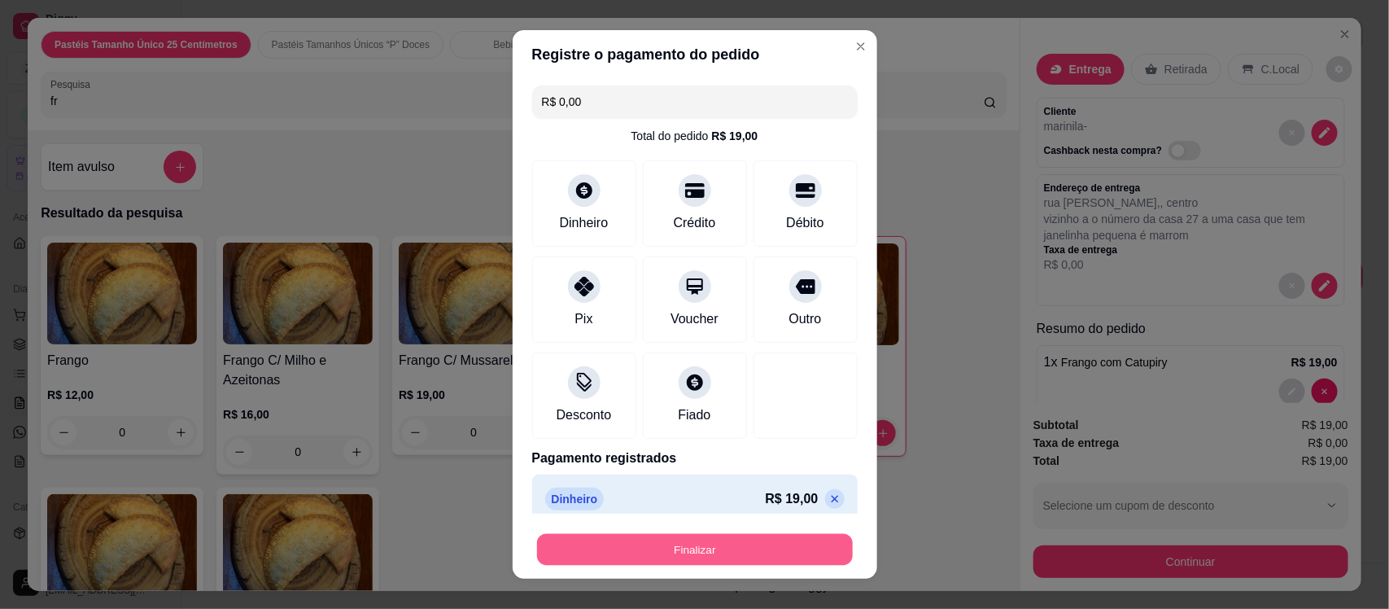
click at [702, 553] on button "Finalizar" at bounding box center [695, 549] width 316 height 32
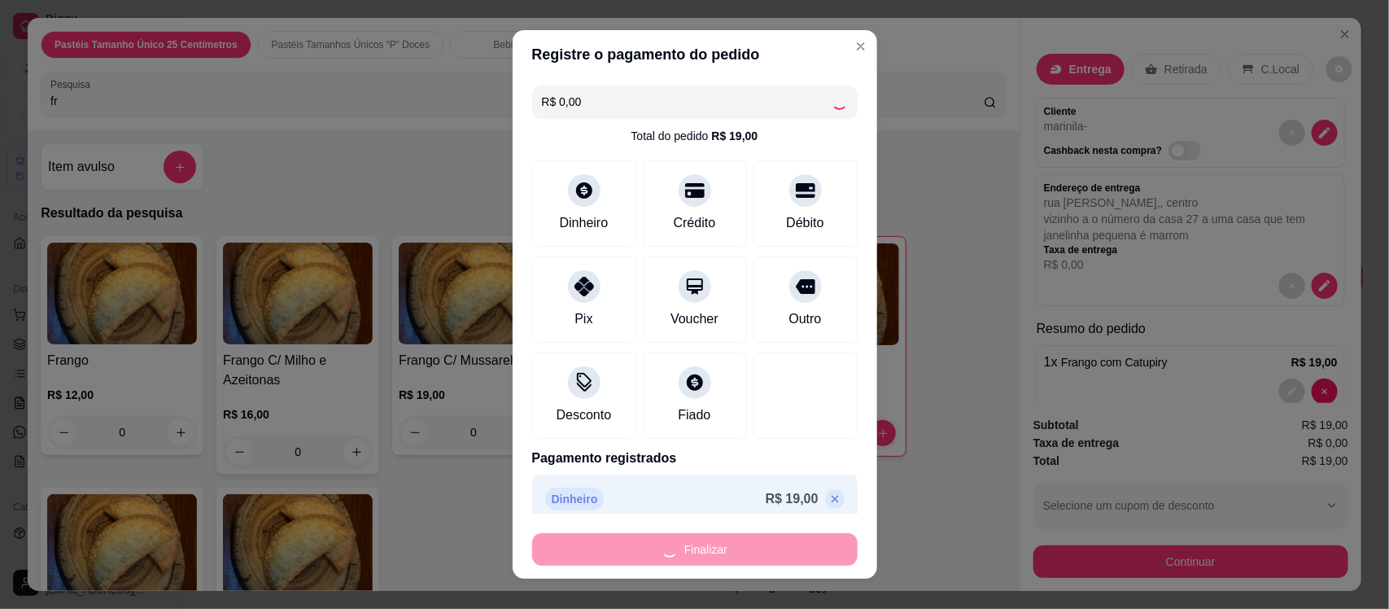
type input "0"
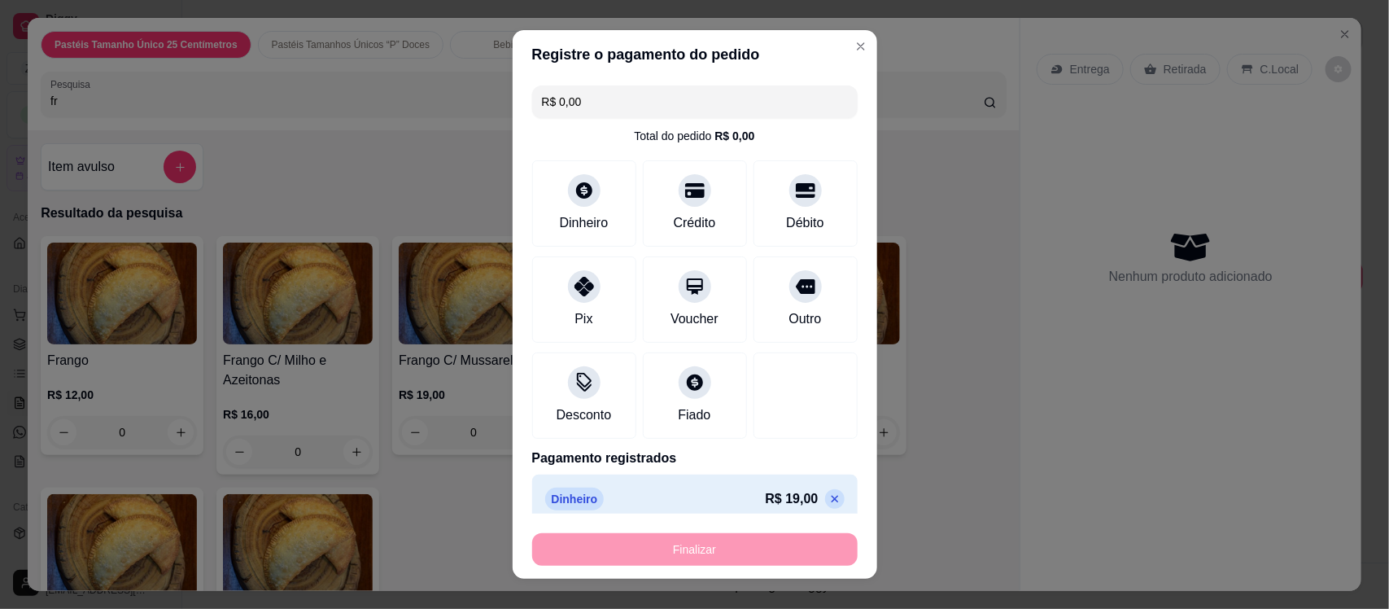
type input "-R$ 19,00"
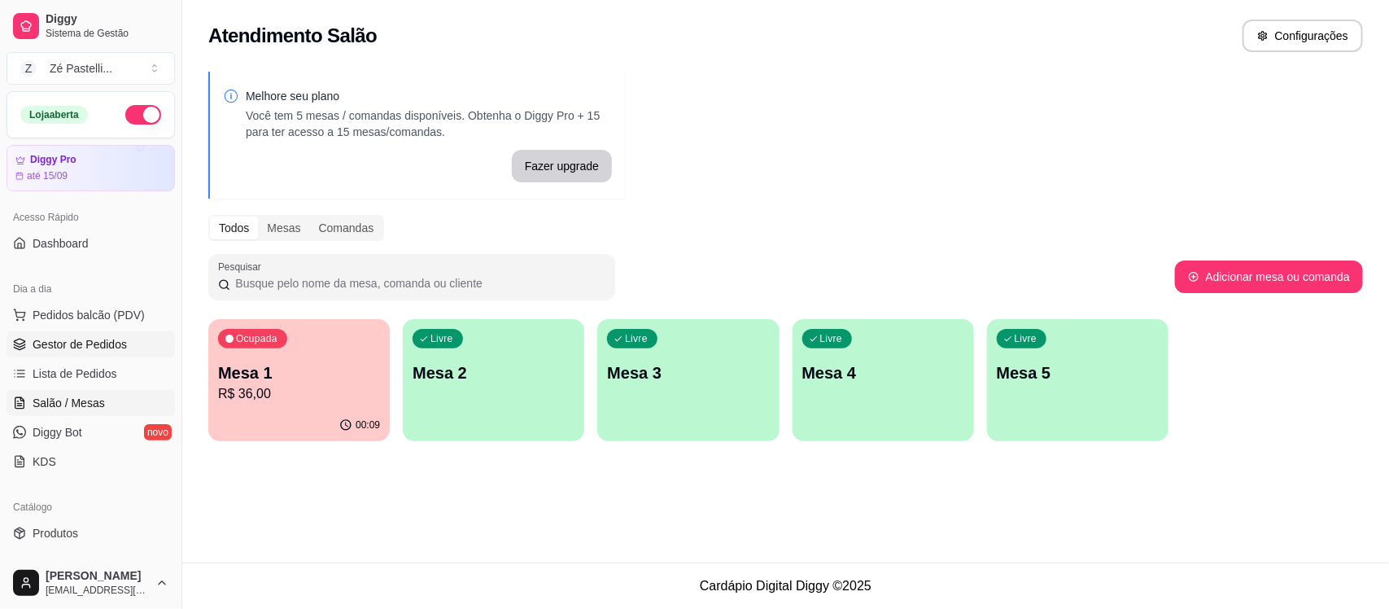
click at [127, 331] on link "Gestor de Pedidos" at bounding box center [91, 344] width 168 height 26
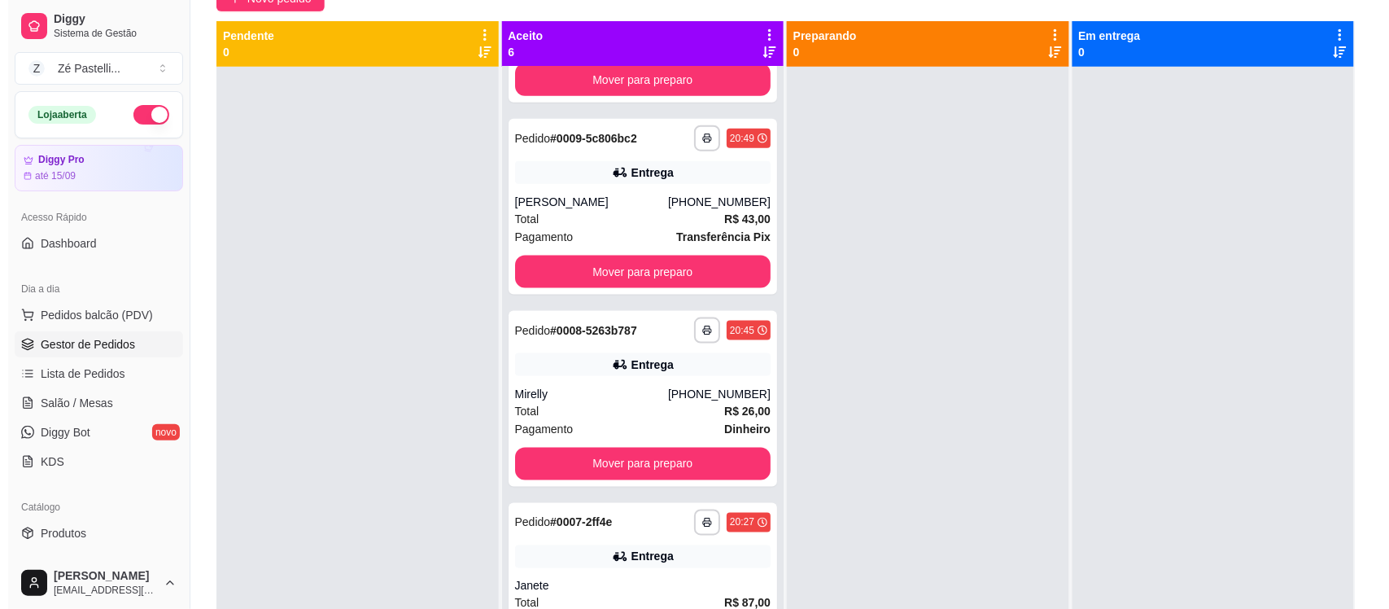
scroll to position [558, 0]
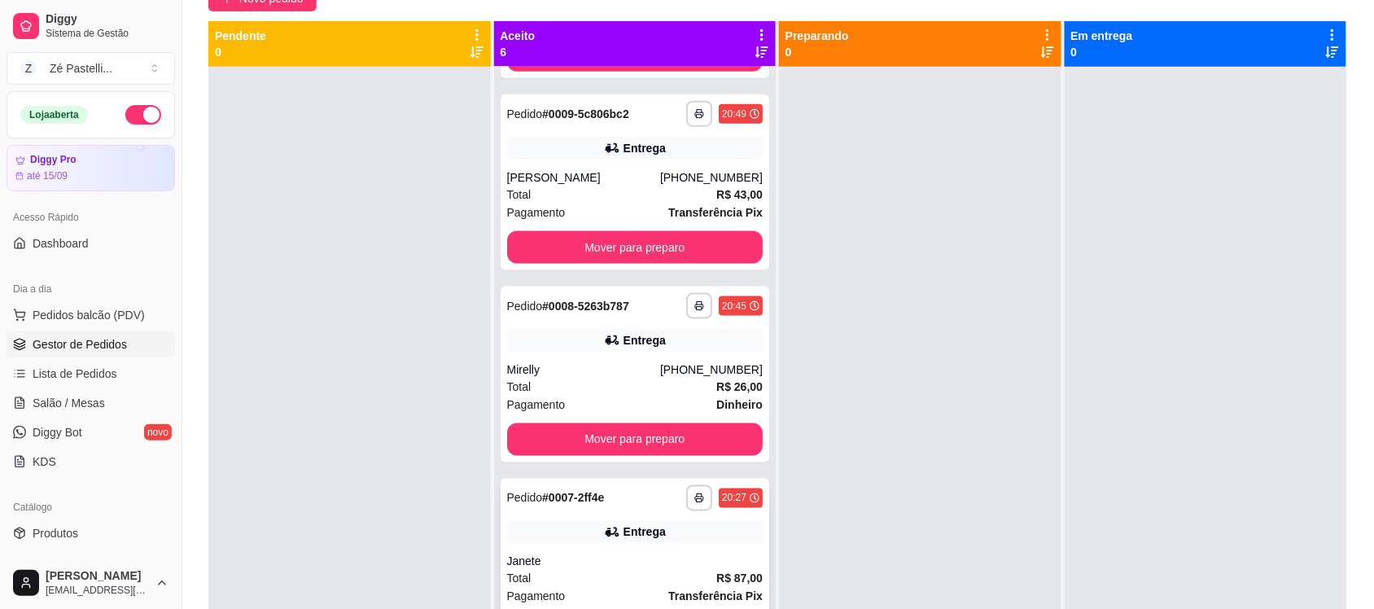
click at [625, 549] on div "**********" at bounding box center [635, 567] width 269 height 176
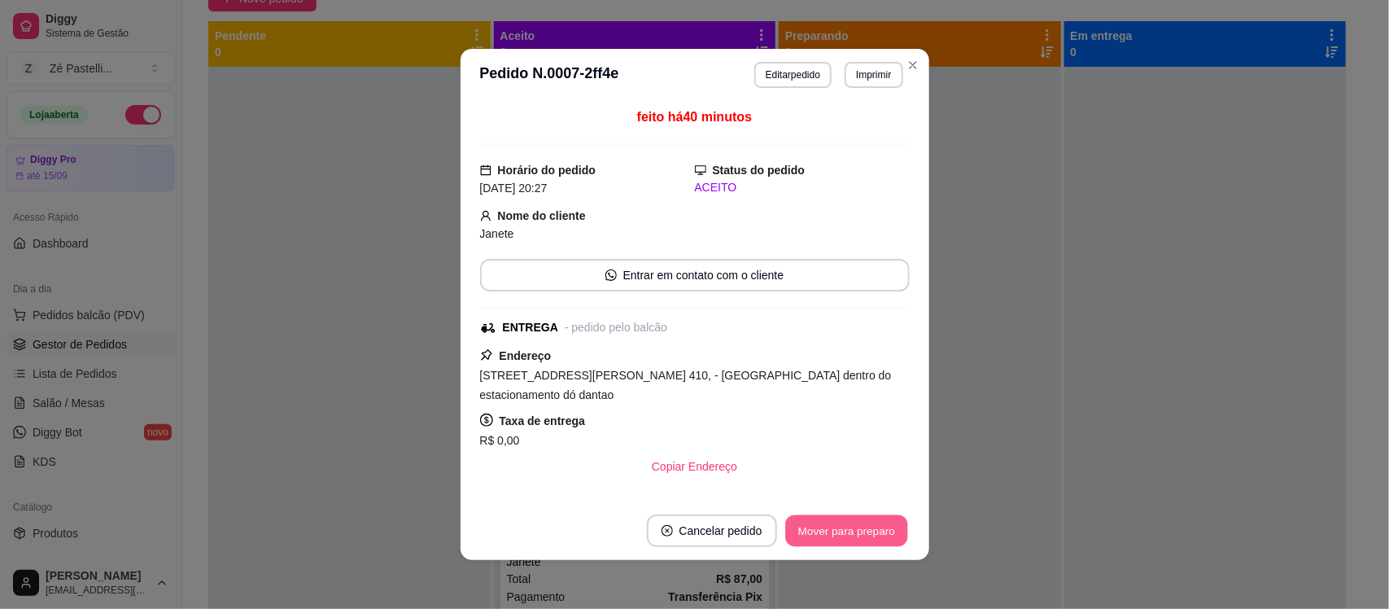
click at [843, 527] on button "Mover para preparo" at bounding box center [846, 531] width 122 height 32
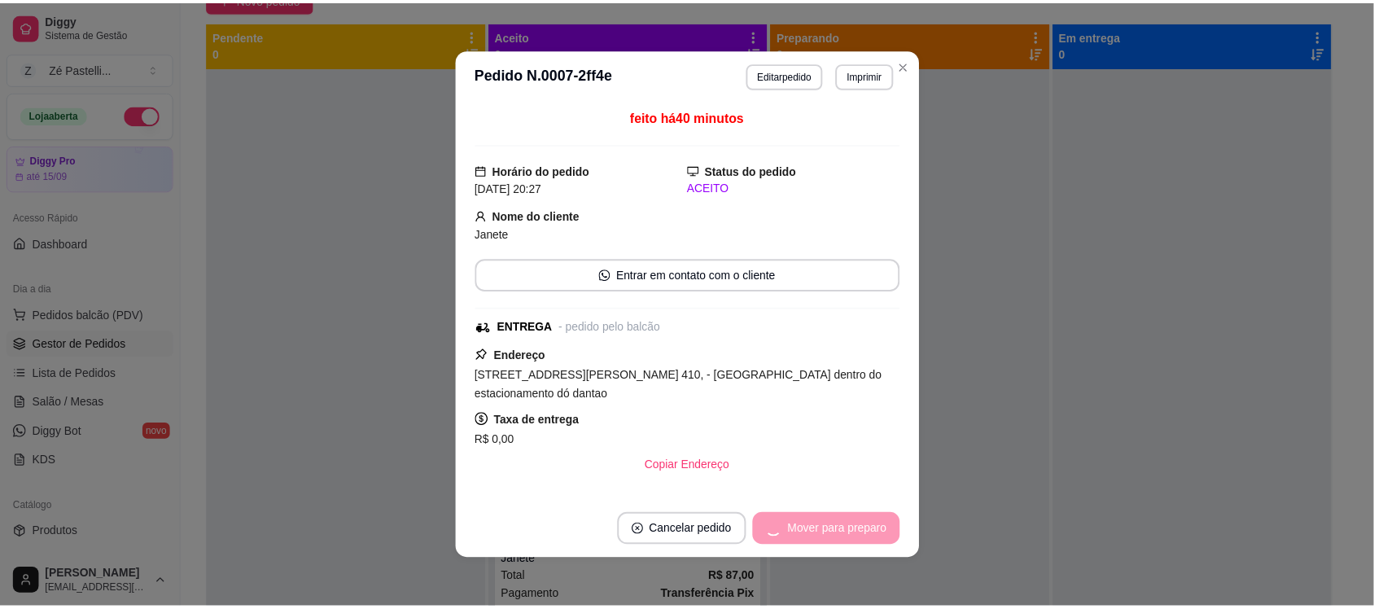
scroll to position [367, 0]
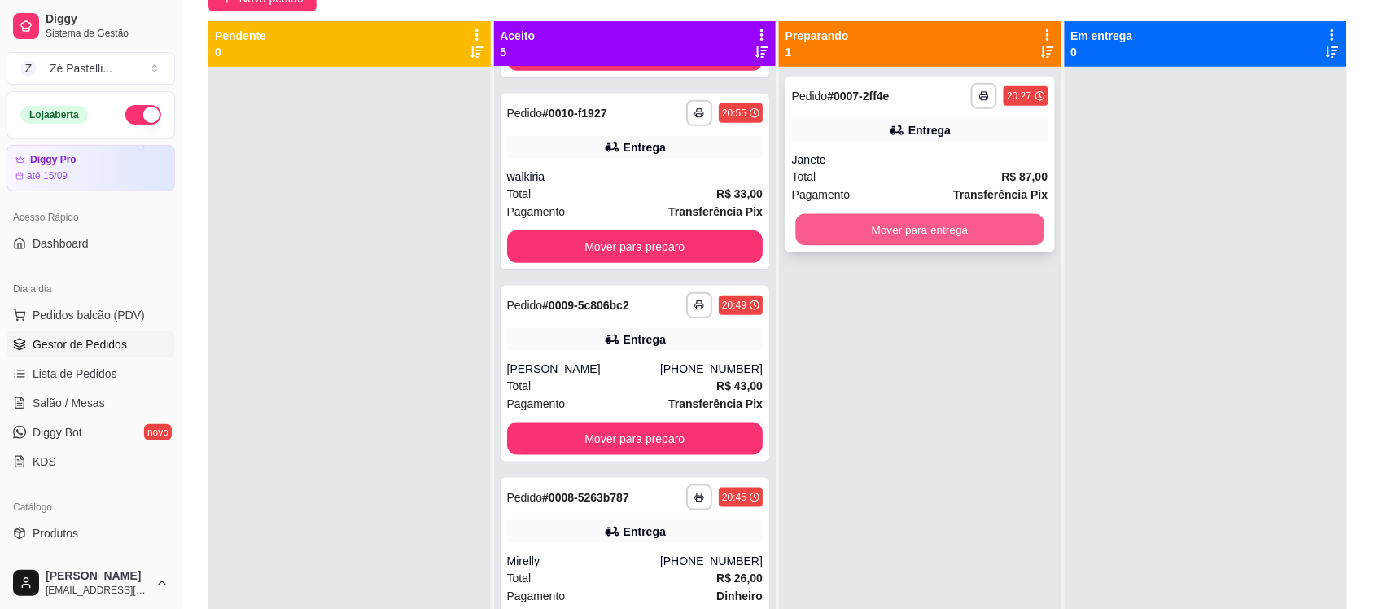
click at [847, 236] on button "Mover para entrega" at bounding box center [920, 230] width 248 height 32
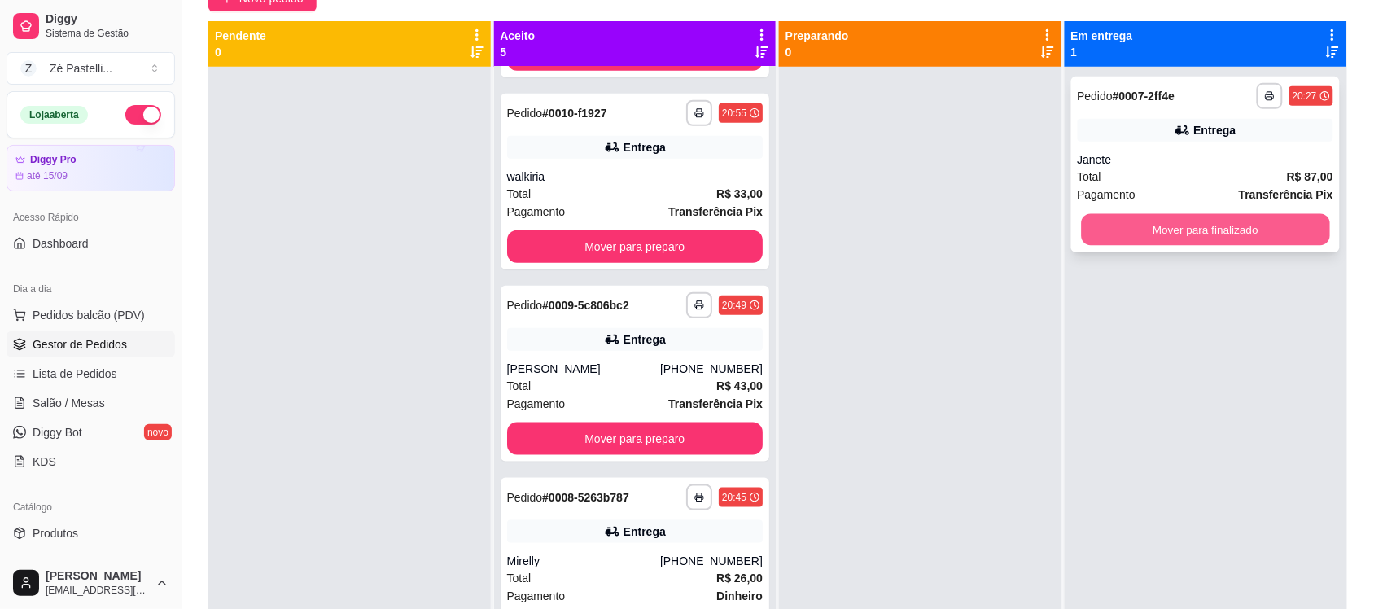
click at [1081, 222] on button "Mover para finalizado" at bounding box center [1205, 230] width 248 height 32
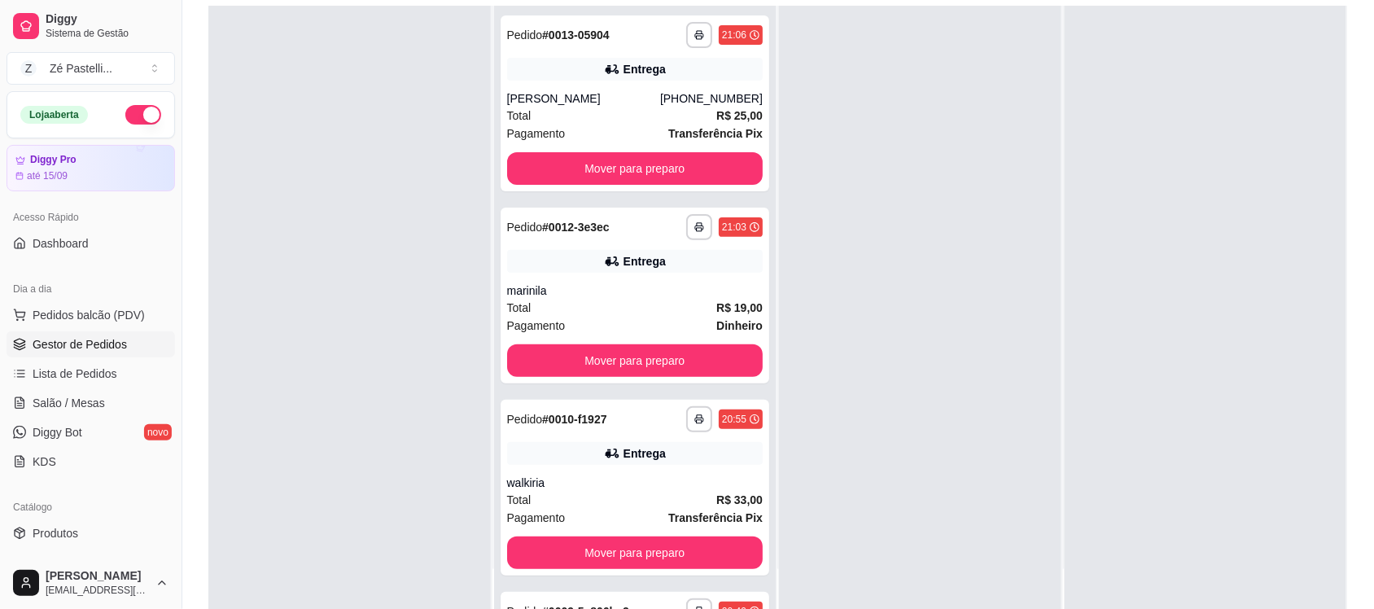
scroll to position [165, 0]
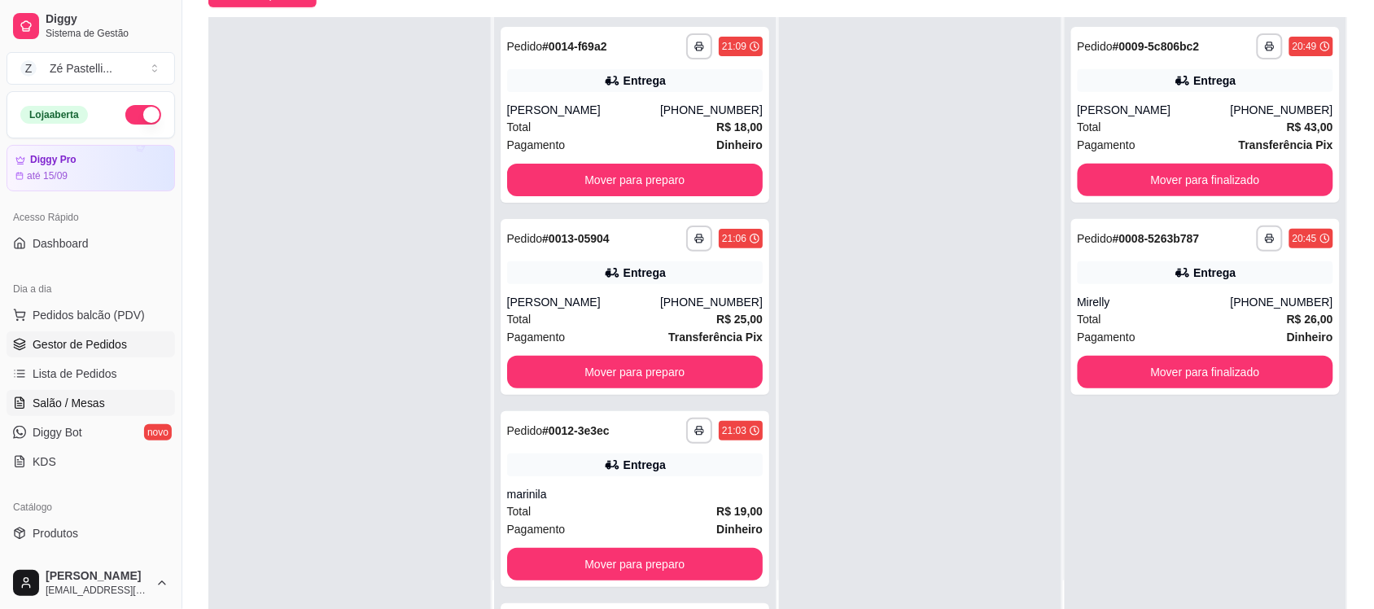
click at [63, 405] on span "Salão / Mesas" at bounding box center [69, 403] width 72 height 16
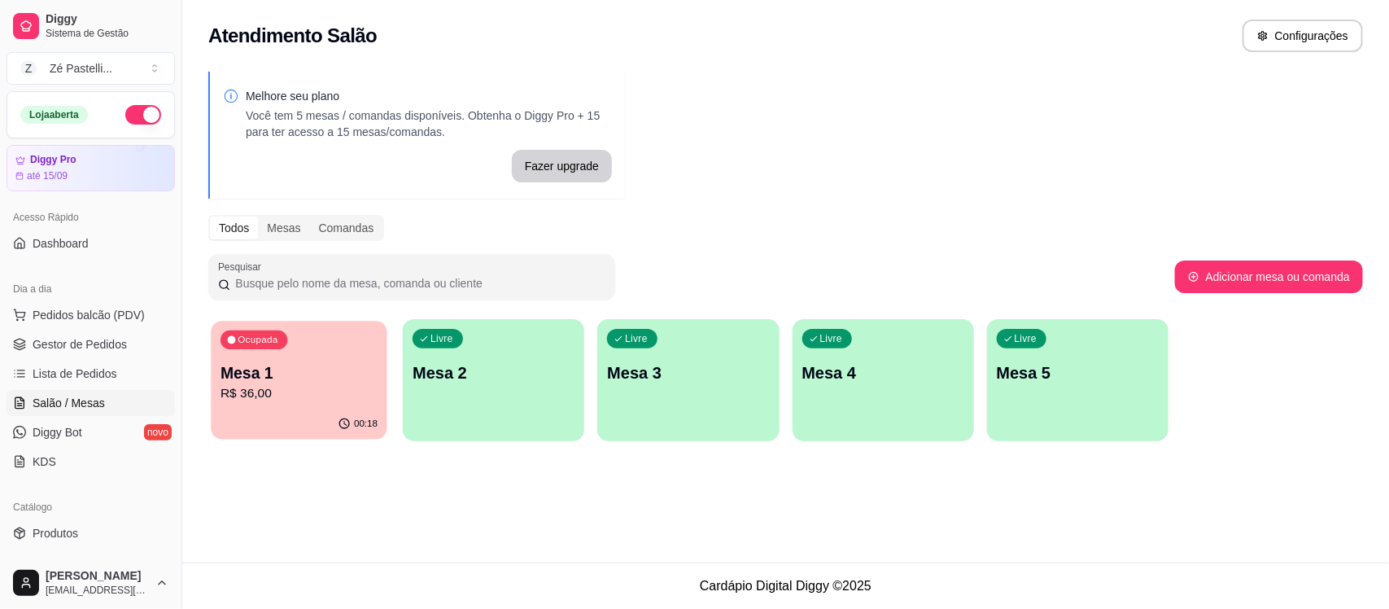
click at [278, 346] on div "Ocupada" at bounding box center [254, 339] width 67 height 19
click at [350, 368] on p "Mesa 1" at bounding box center [299, 373] width 157 height 22
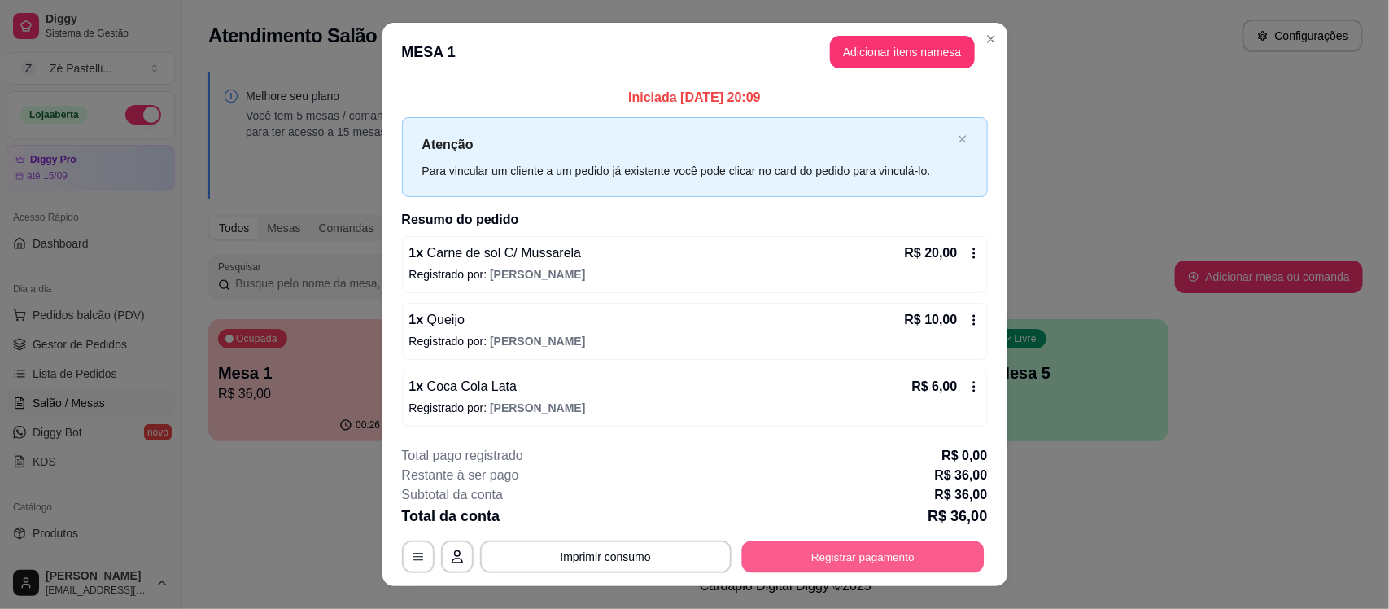
click at [838, 543] on button "Registrar pagamento" at bounding box center [862, 556] width 243 height 32
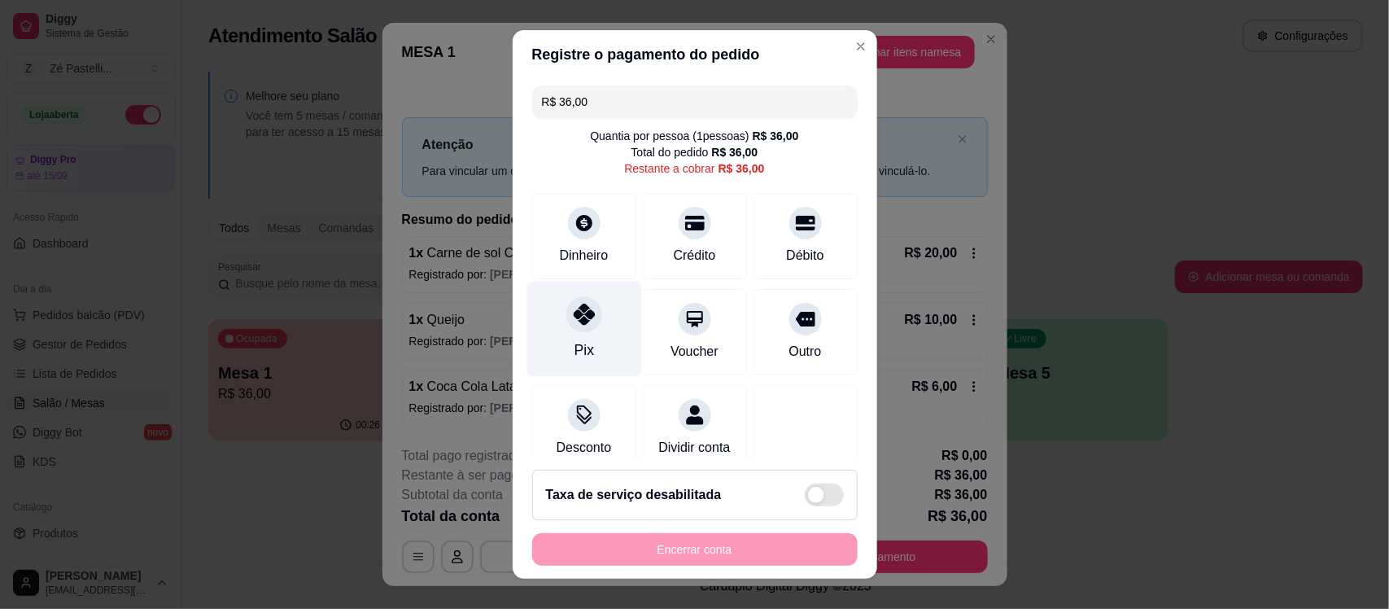
click at [550, 319] on div "Pix" at bounding box center [584, 329] width 115 height 95
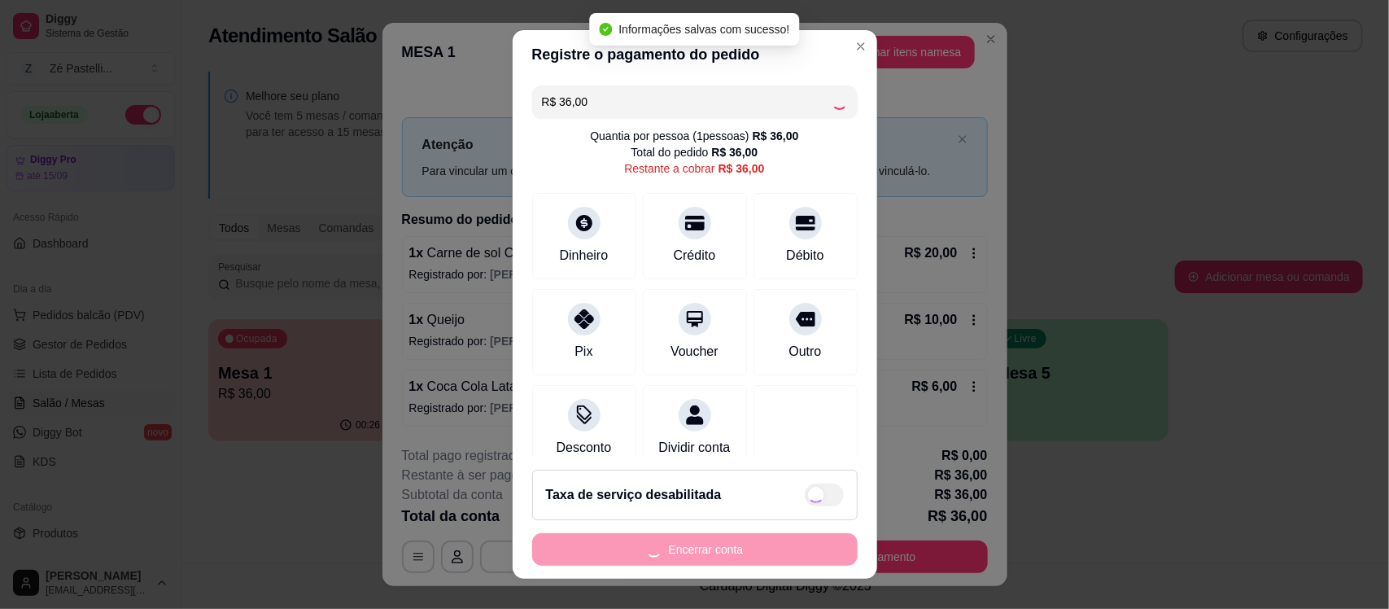
type input "R$ 0,00"
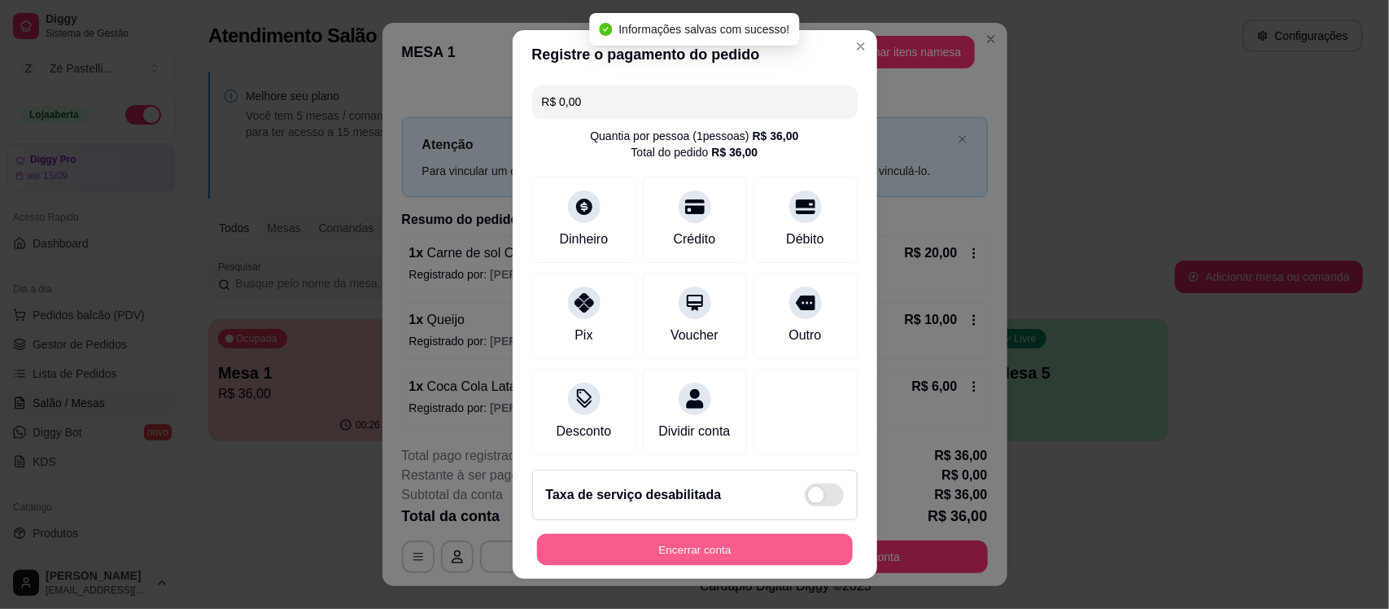
click at [674, 552] on button "Encerrar conta" at bounding box center [695, 549] width 316 height 32
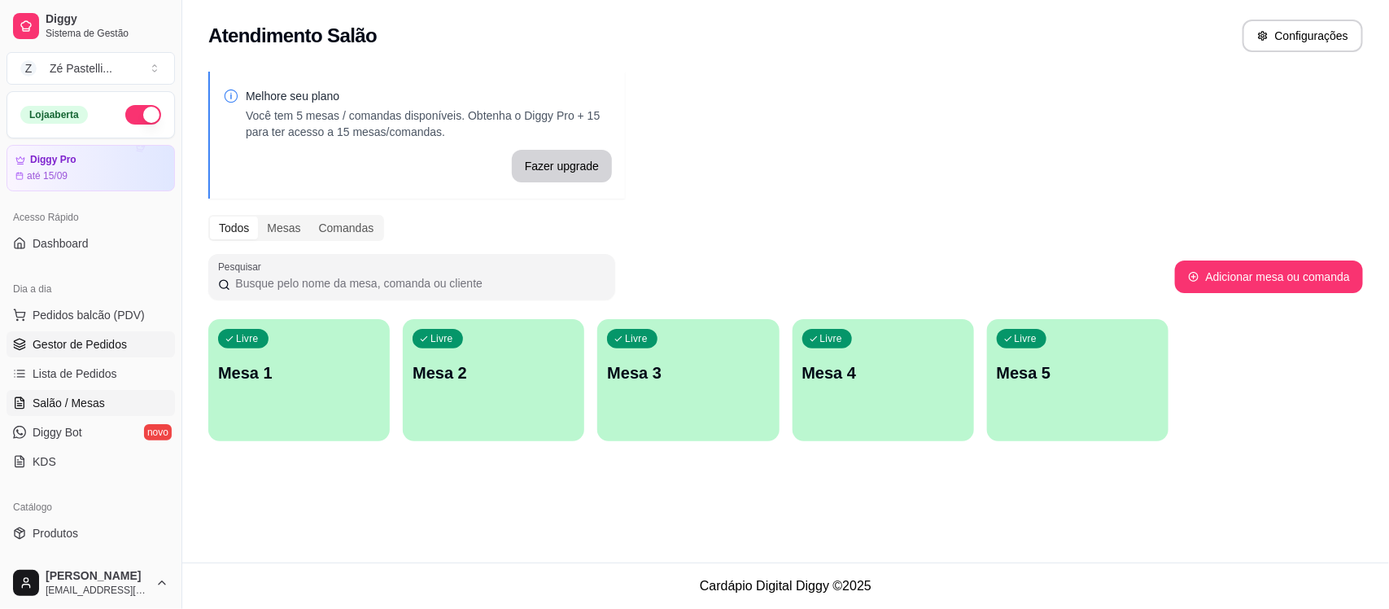
click at [77, 340] on span "Gestor de Pedidos" at bounding box center [80, 344] width 94 height 16
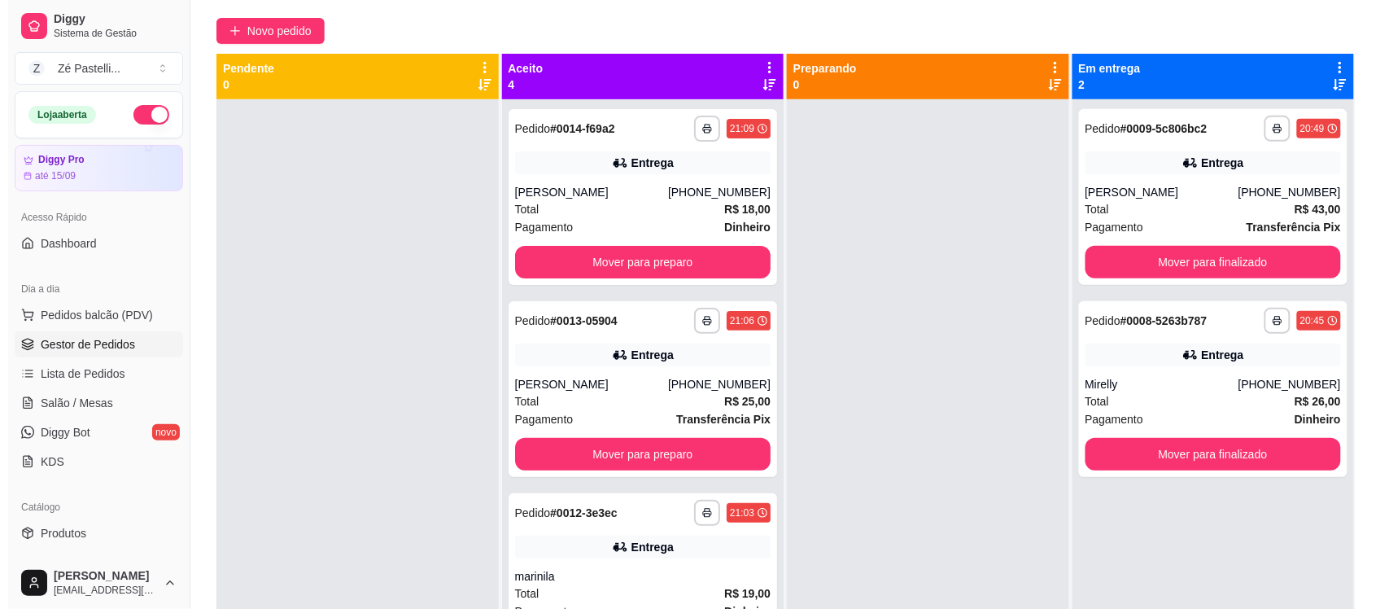
scroll to position [140, 0]
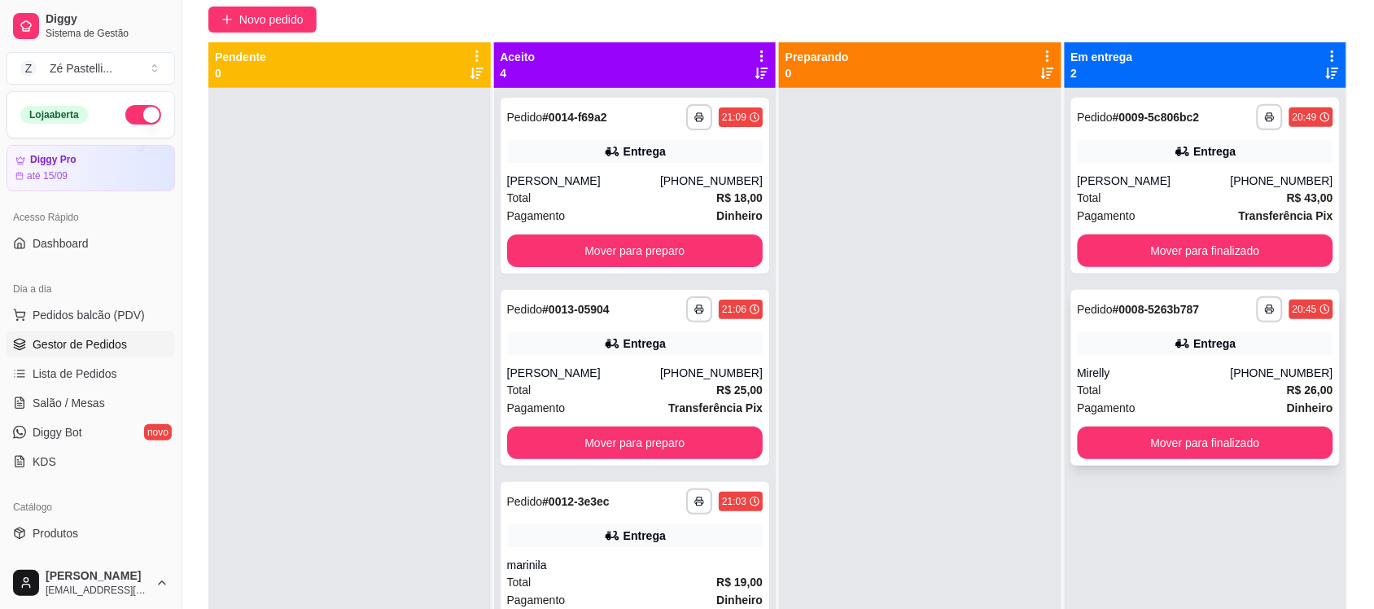
click at [1197, 344] on div "Entrega" at bounding box center [1215, 343] width 42 height 16
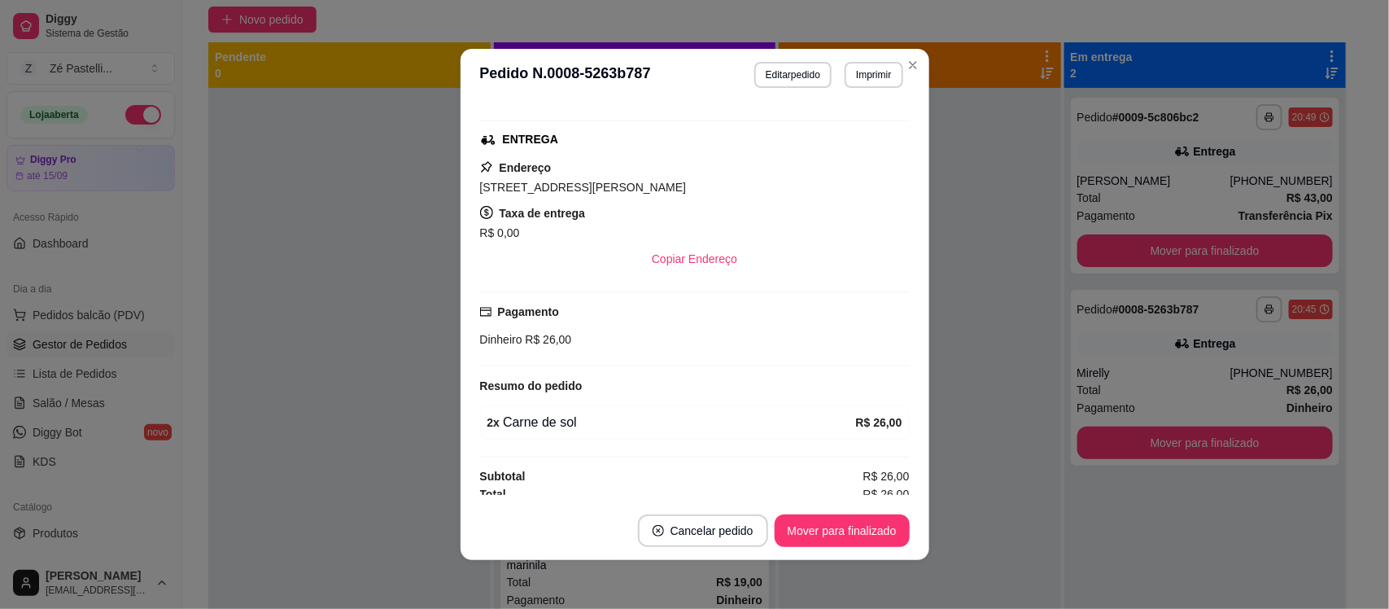
scroll to position [248, 0]
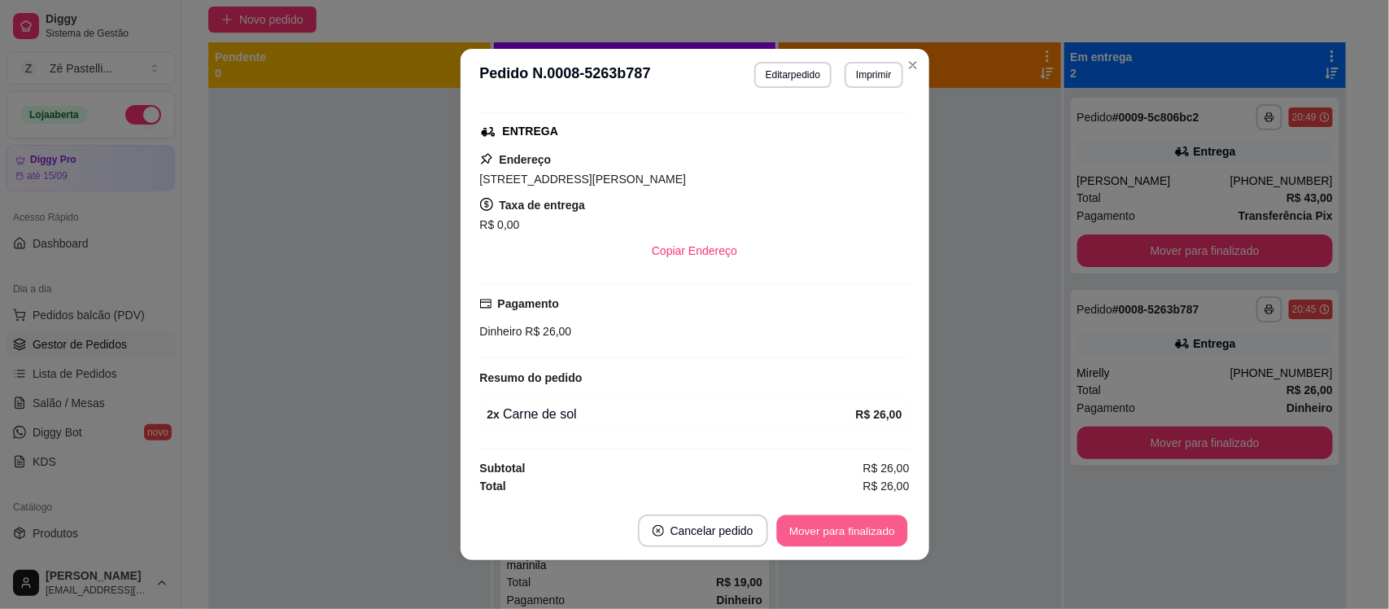
click at [855, 531] on button "Mover para finalizado" at bounding box center [841, 531] width 131 height 32
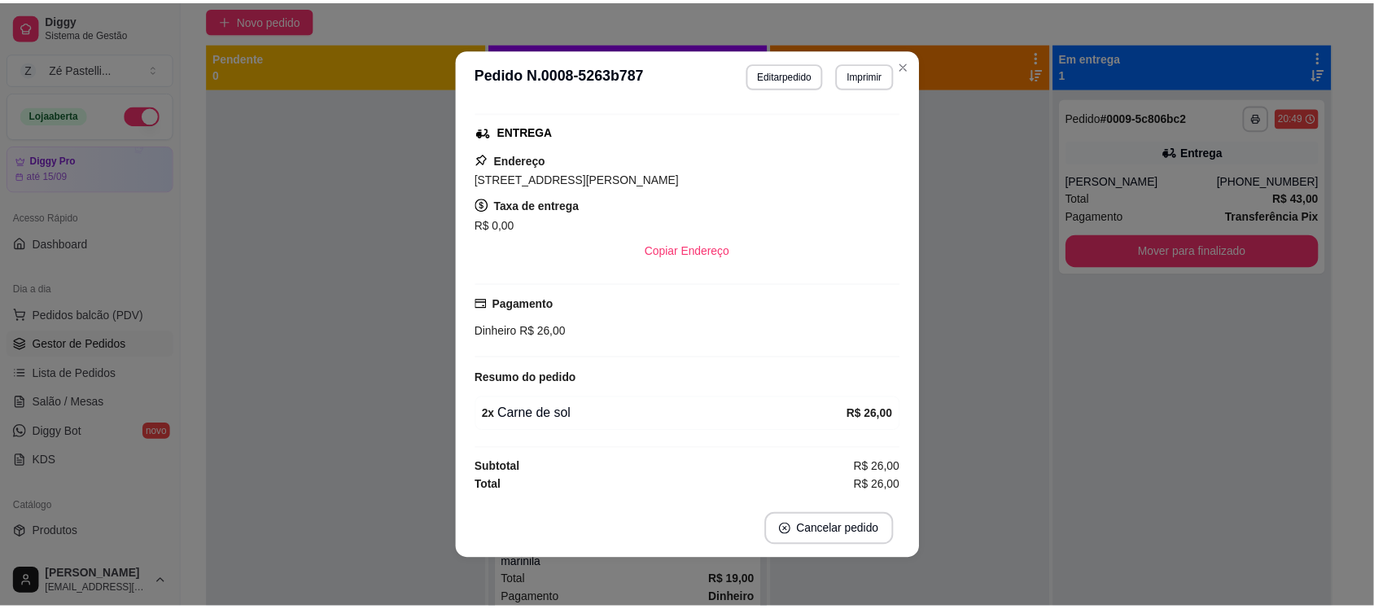
scroll to position [210, 0]
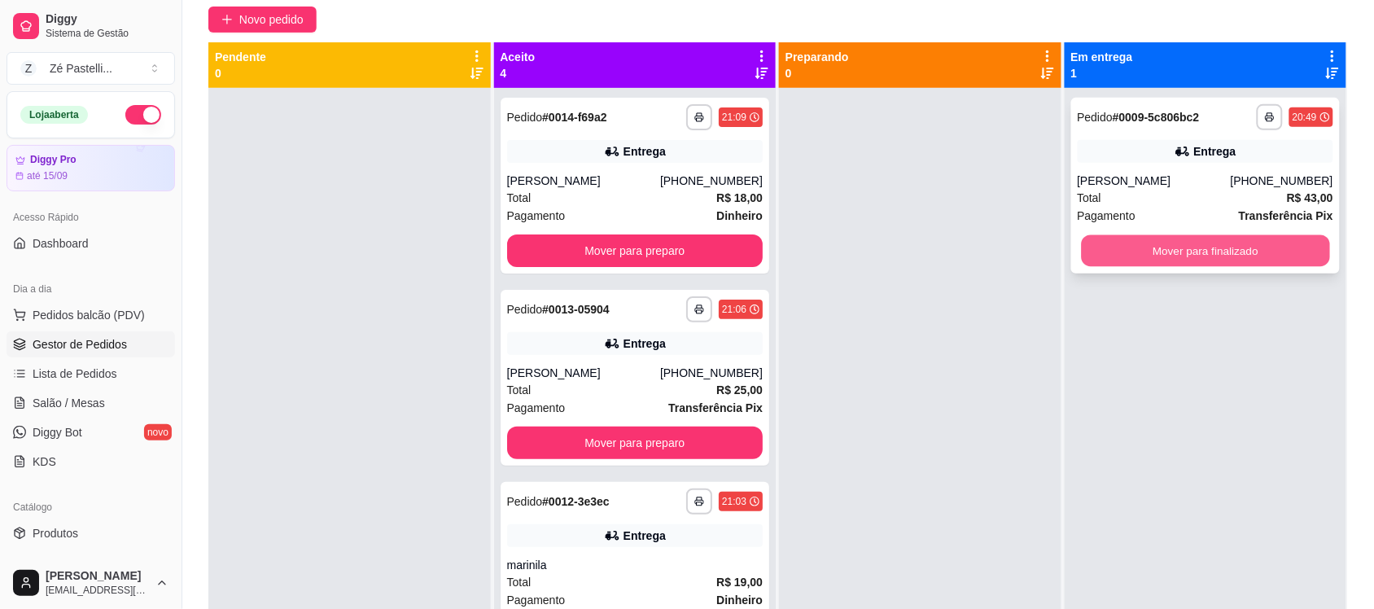
click at [1131, 235] on button "Mover para finalizado" at bounding box center [1205, 251] width 248 height 32
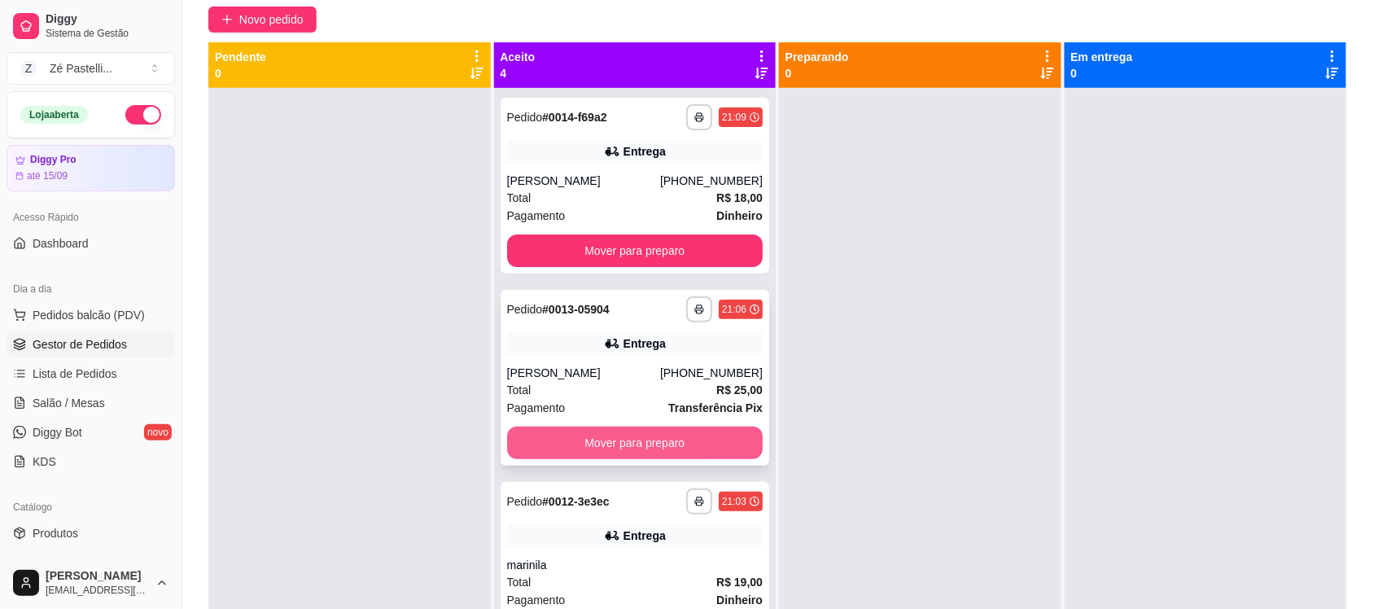
click at [568, 429] on button "Mover para preparo" at bounding box center [635, 442] width 256 height 33
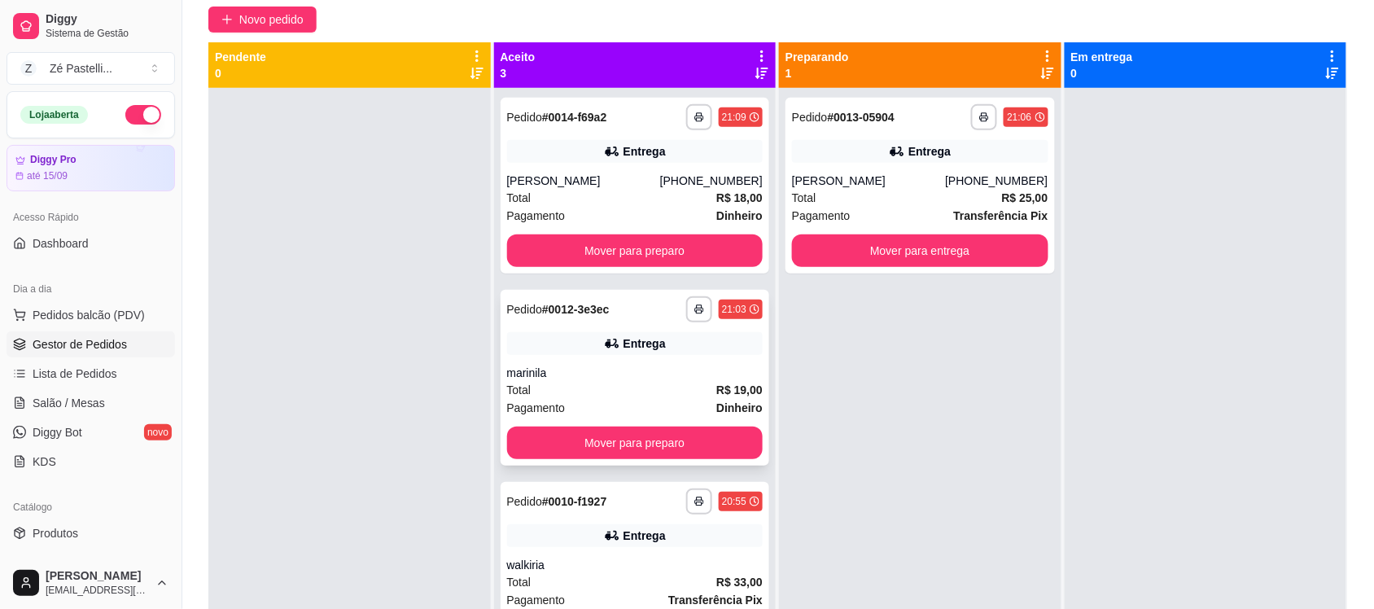
click at [613, 458] on div "**********" at bounding box center [635, 378] width 269 height 176
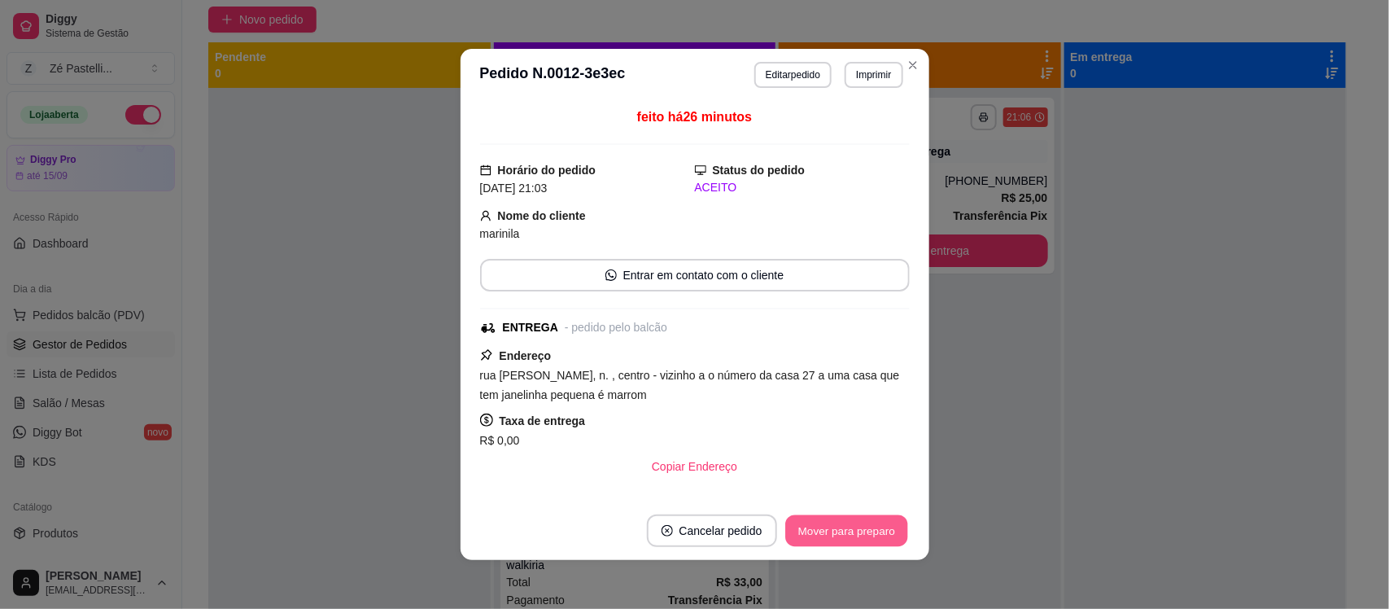
click at [840, 534] on button "Mover para preparo" at bounding box center [846, 531] width 122 height 32
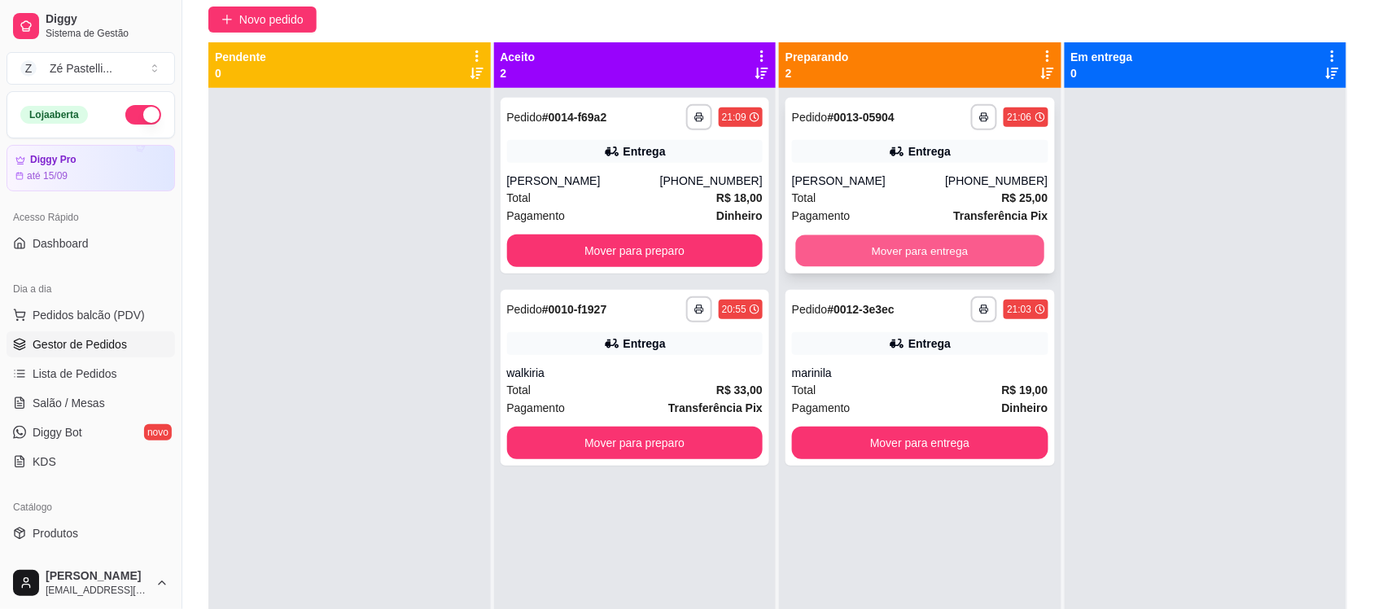
click at [841, 251] on button "Mover para entrega" at bounding box center [920, 251] width 248 height 32
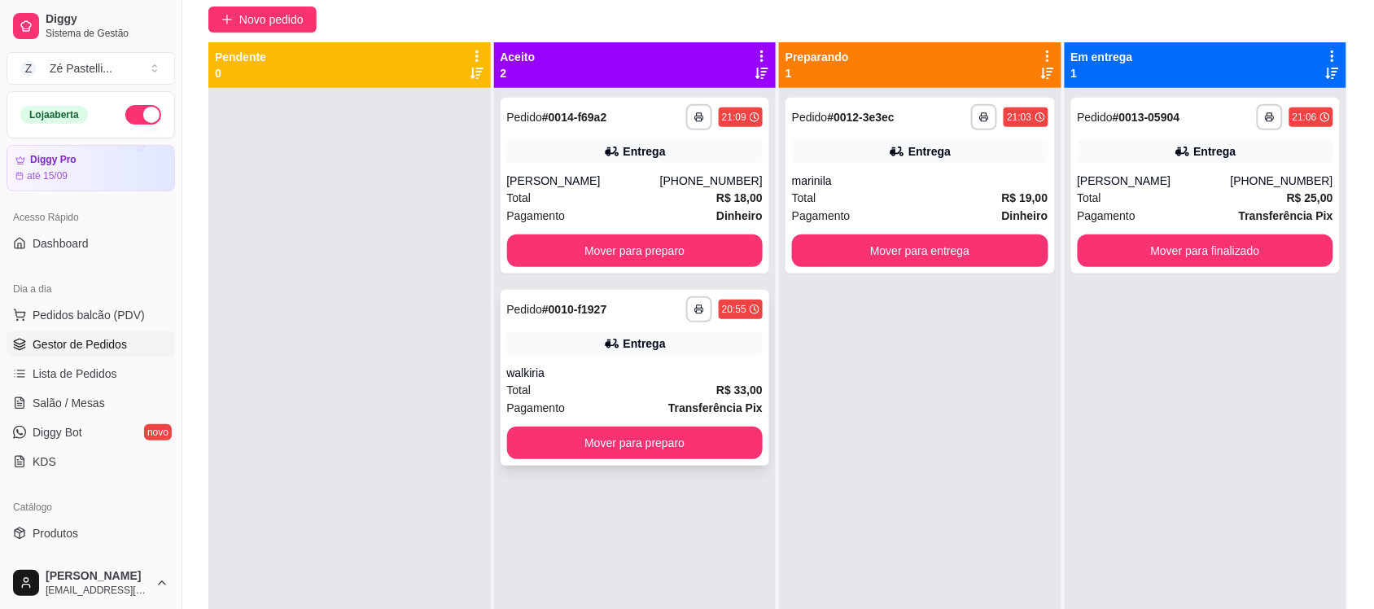
click at [693, 422] on div "**********" at bounding box center [635, 378] width 269 height 176
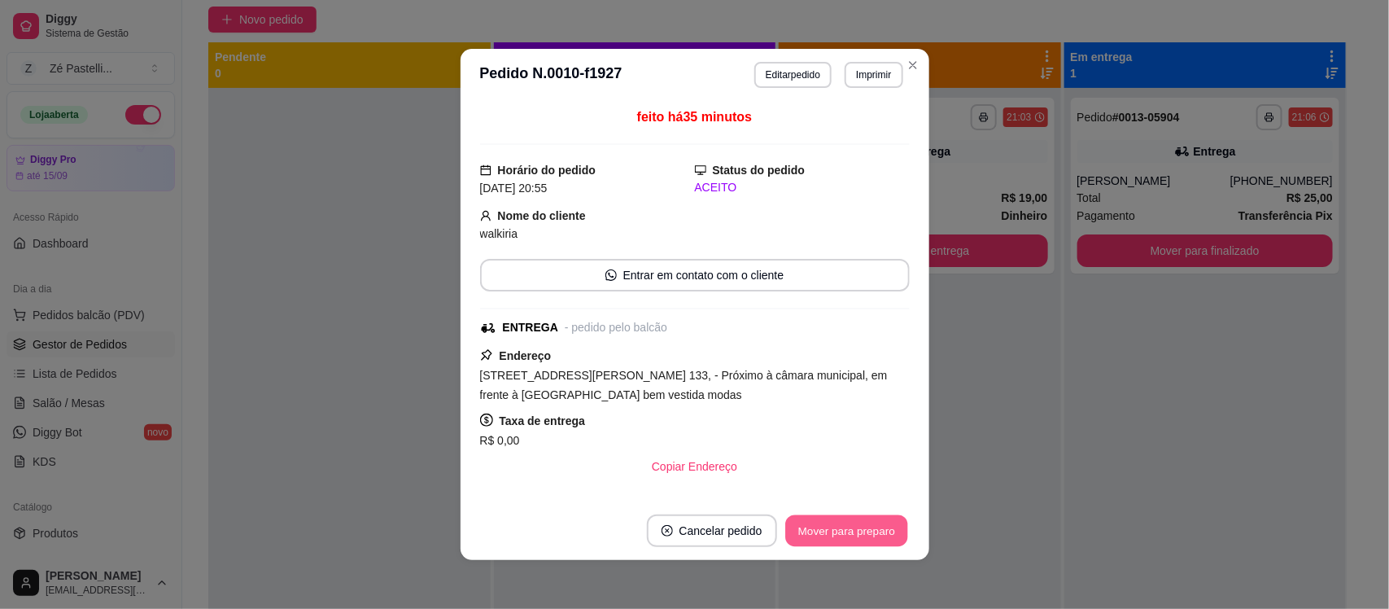
click at [843, 531] on button "Mover para preparo" at bounding box center [846, 531] width 122 height 32
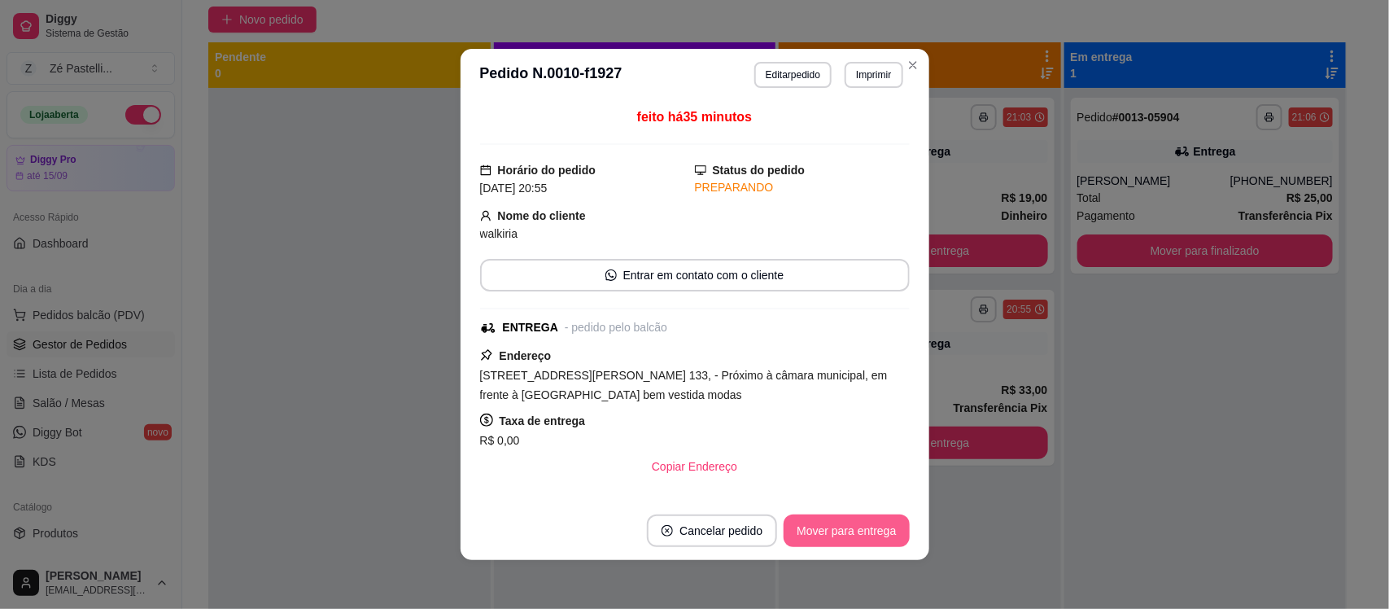
click at [843, 531] on button "Mover para entrega" at bounding box center [846, 530] width 125 height 33
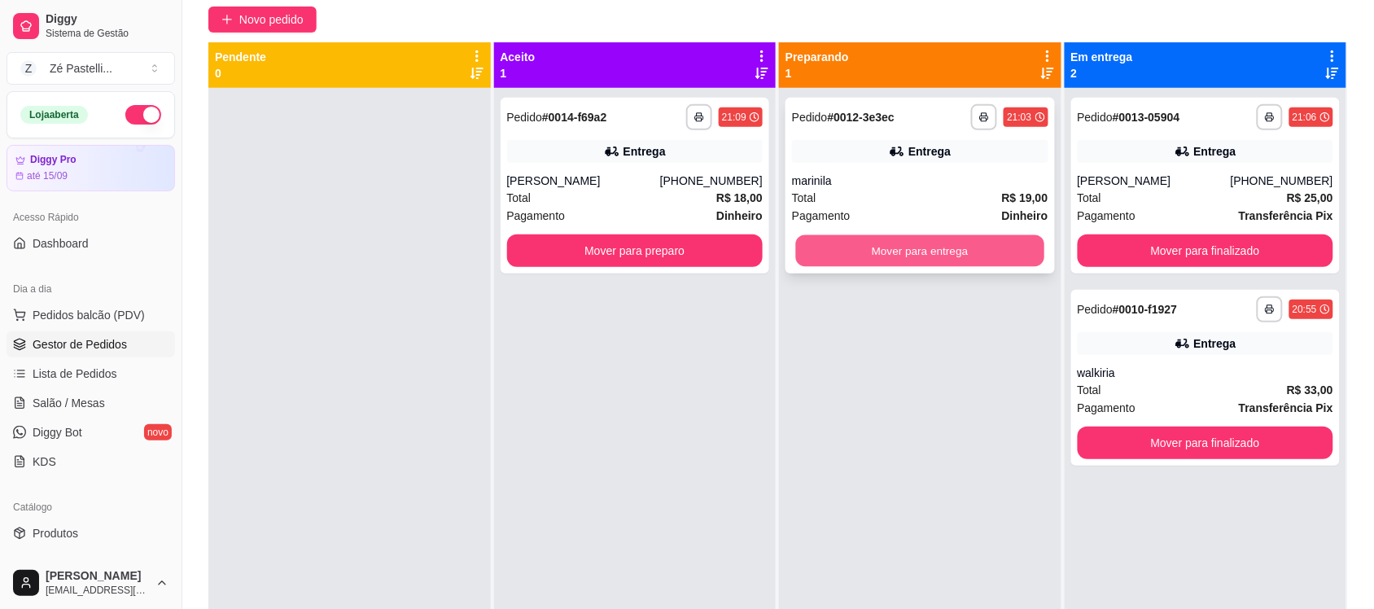
click at [891, 244] on button "Mover para entrega" at bounding box center [920, 251] width 248 height 32
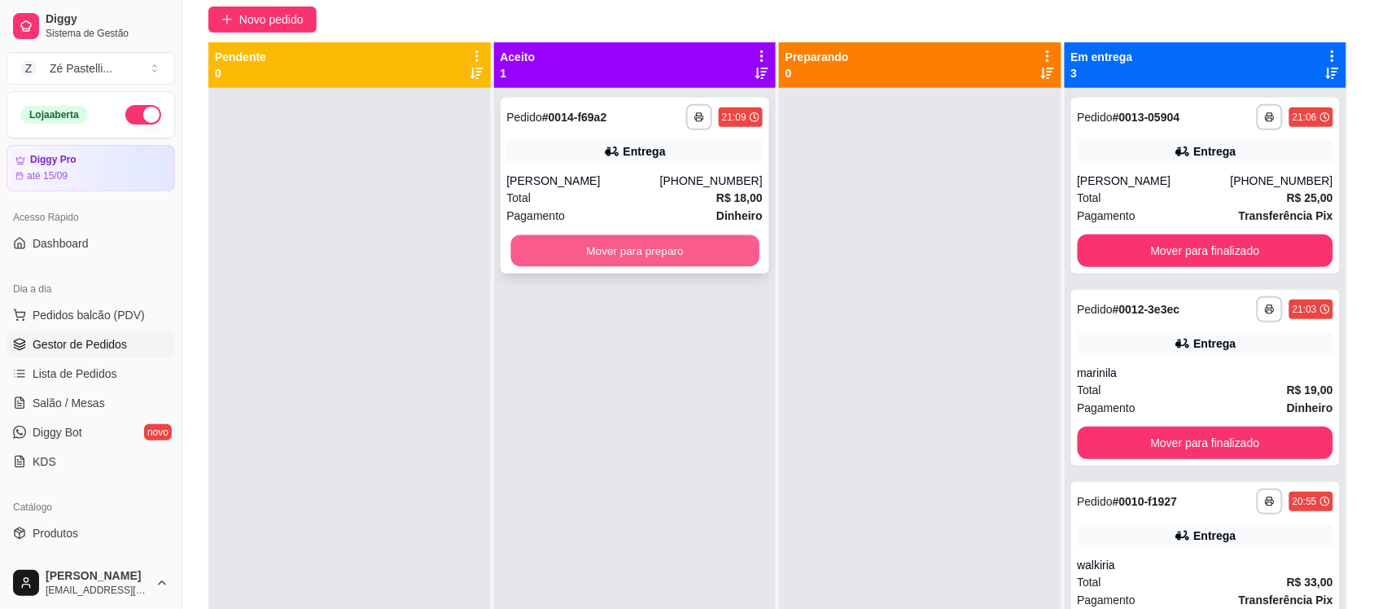
click at [671, 255] on button "Mover para preparo" at bounding box center [634, 251] width 248 height 32
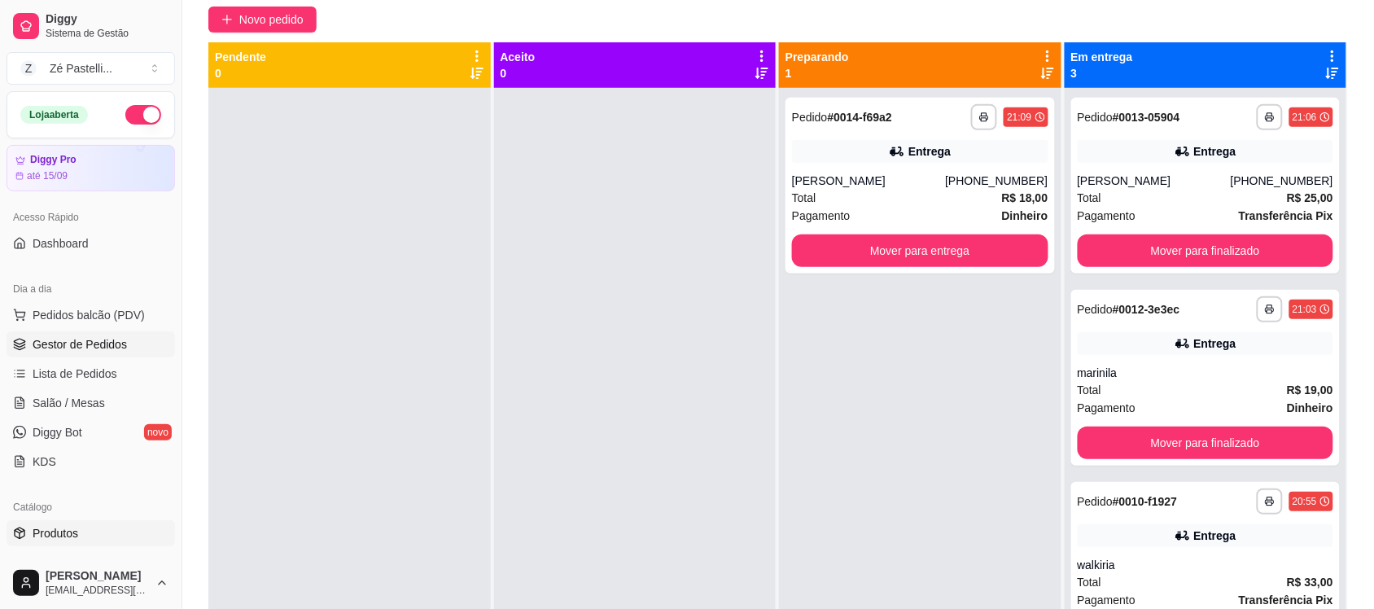
click at [92, 520] on link "Produtos" at bounding box center [91, 533] width 168 height 26
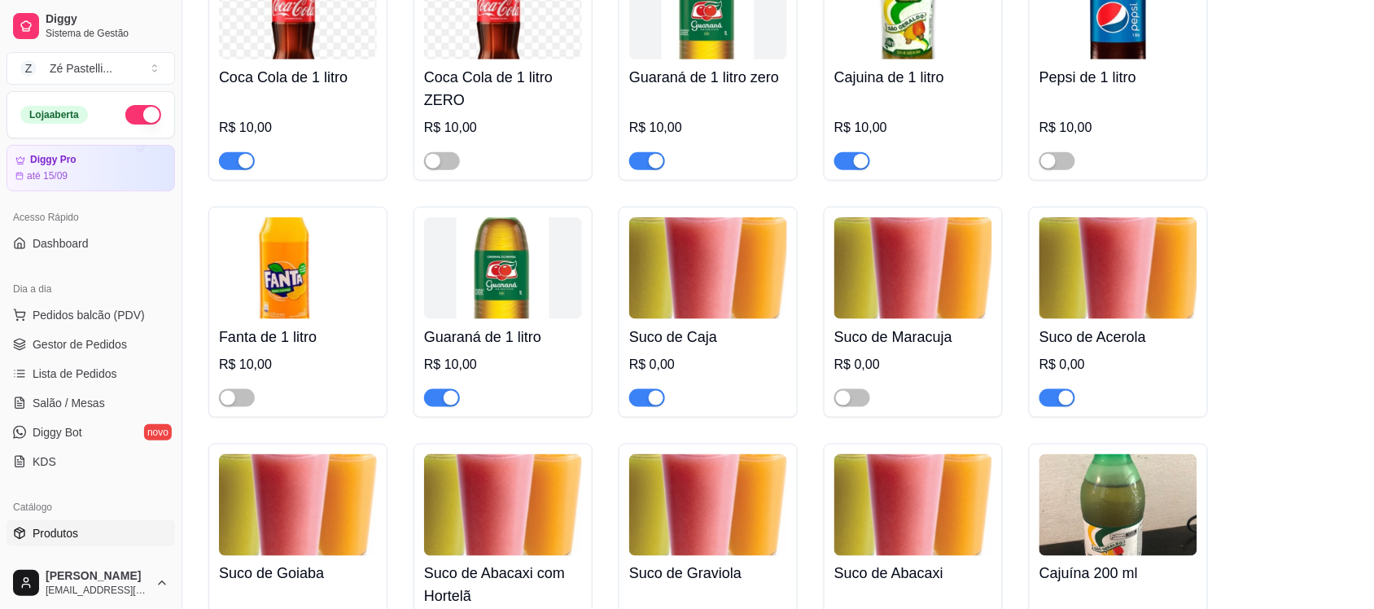
scroll to position [4049, 0]
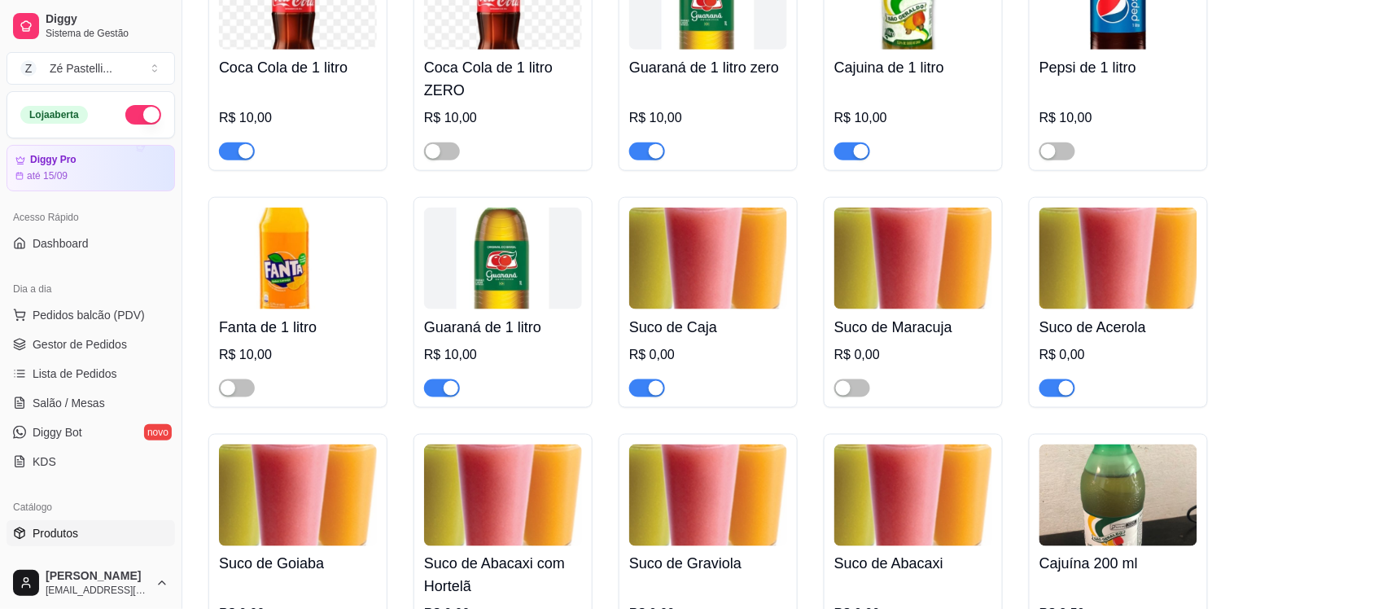
click at [437, 397] on span "button" at bounding box center [442, 388] width 36 height 18
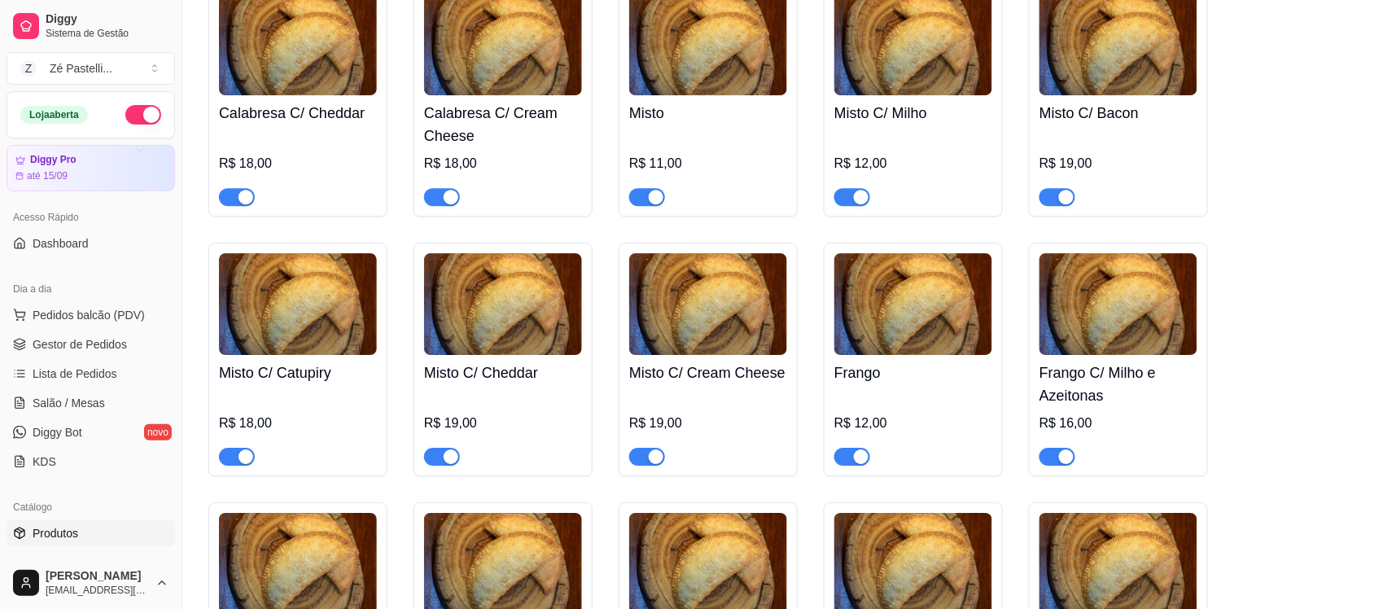
scroll to position [1901, 0]
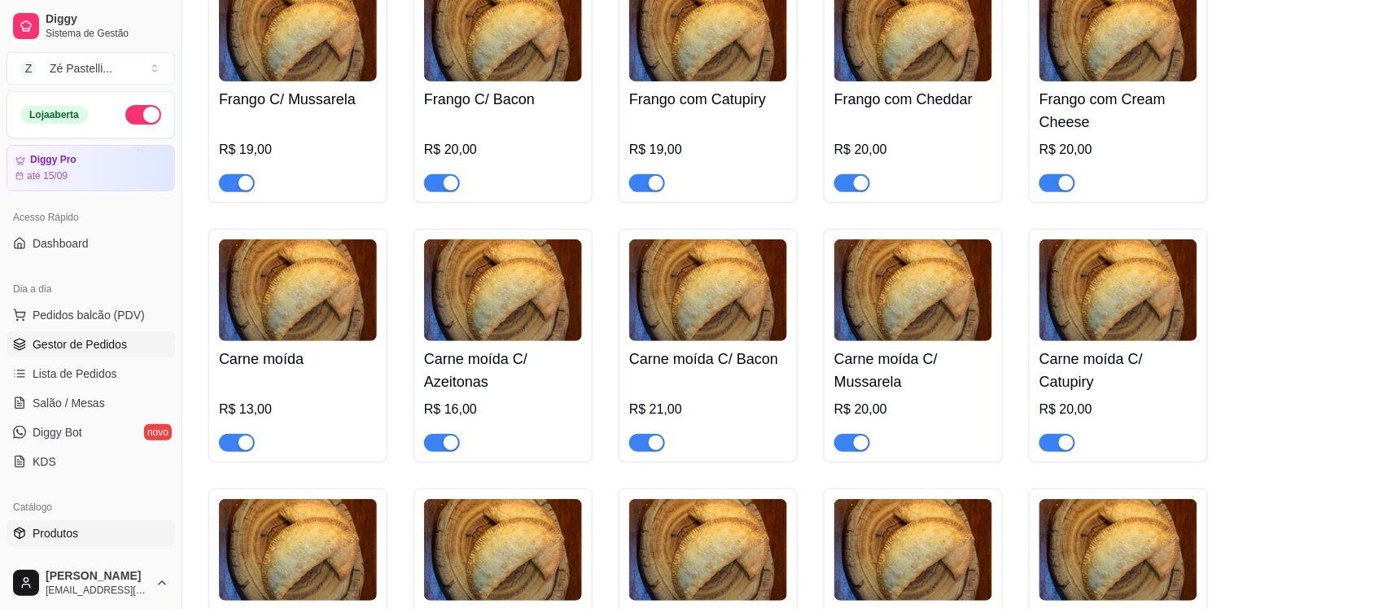
click at [49, 346] on span "Gestor de Pedidos" at bounding box center [80, 344] width 94 height 16
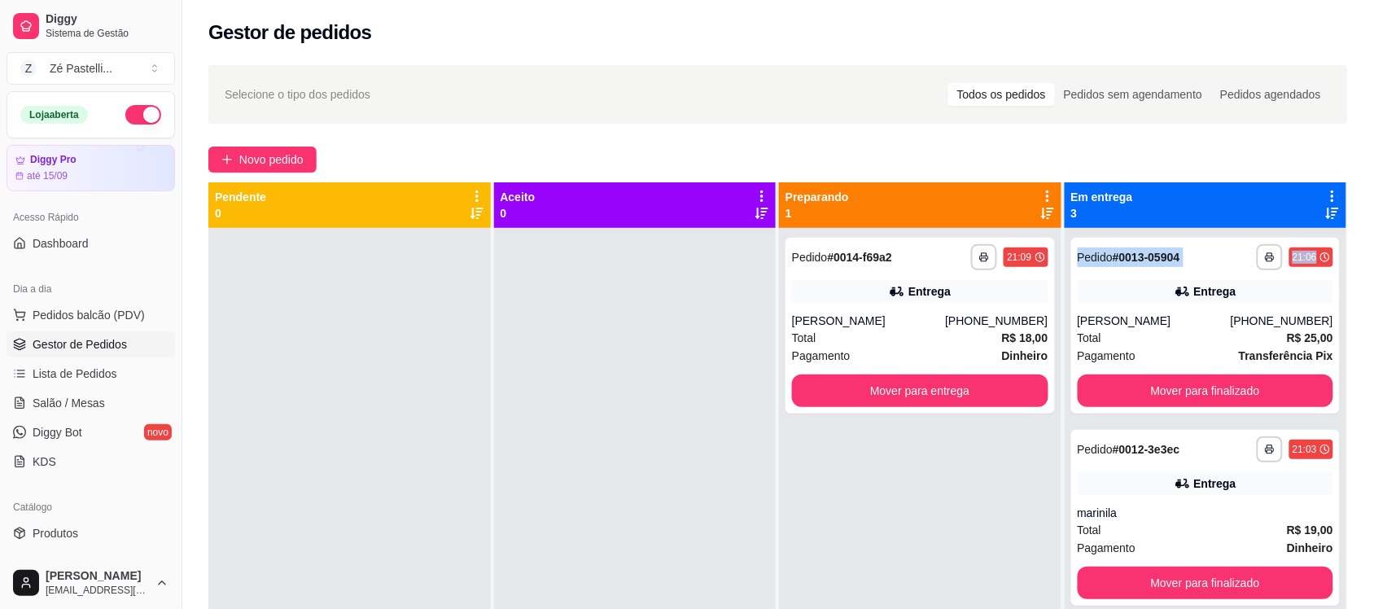
drag, startPoint x: 1373, startPoint y: 209, endPoint x: 1384, endPoint y: 244, distance: 36.6
click at [1374, 244] on html "**********" at bounding box center [687, 304] width 1374 height 609
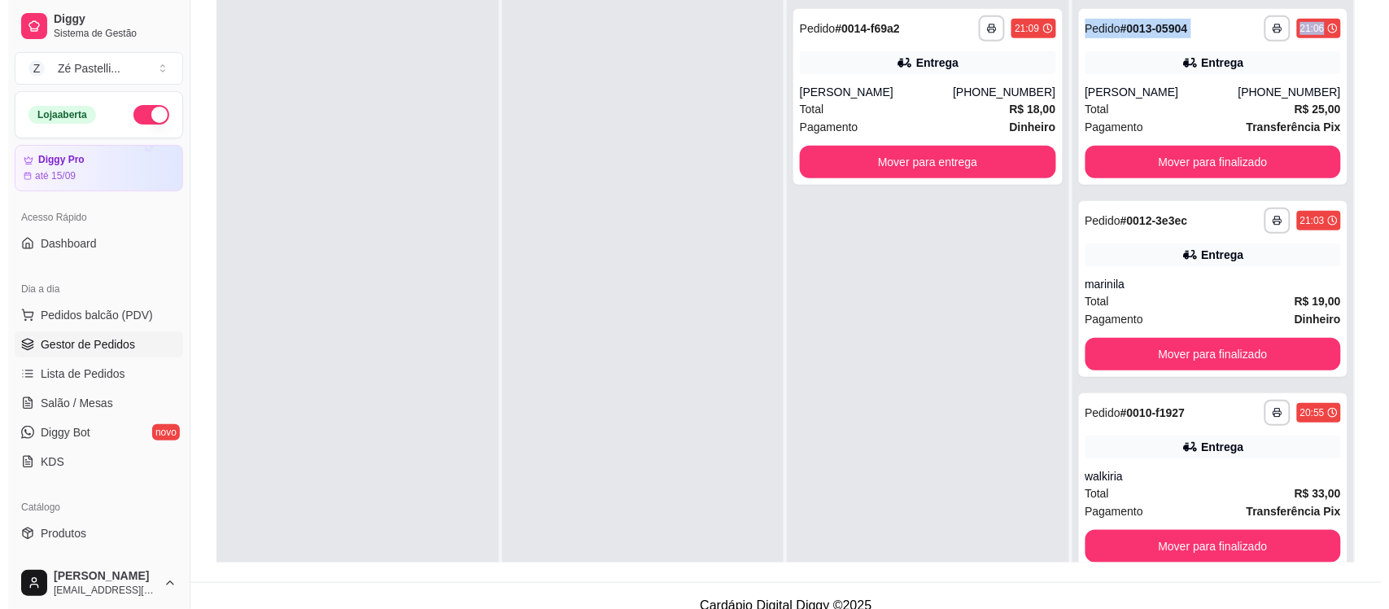
scroll to position [230, 0]
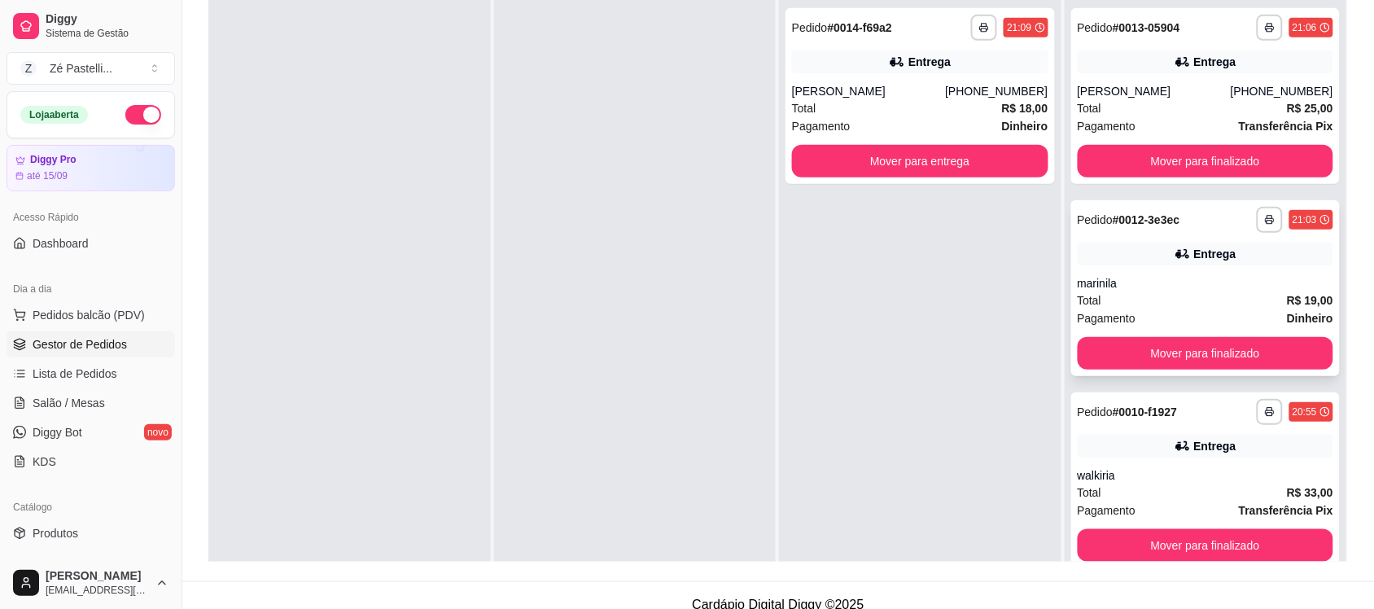
click at [1160, 251] on div "Entrega" at bounding box center [1206, 254] width 256 height 23
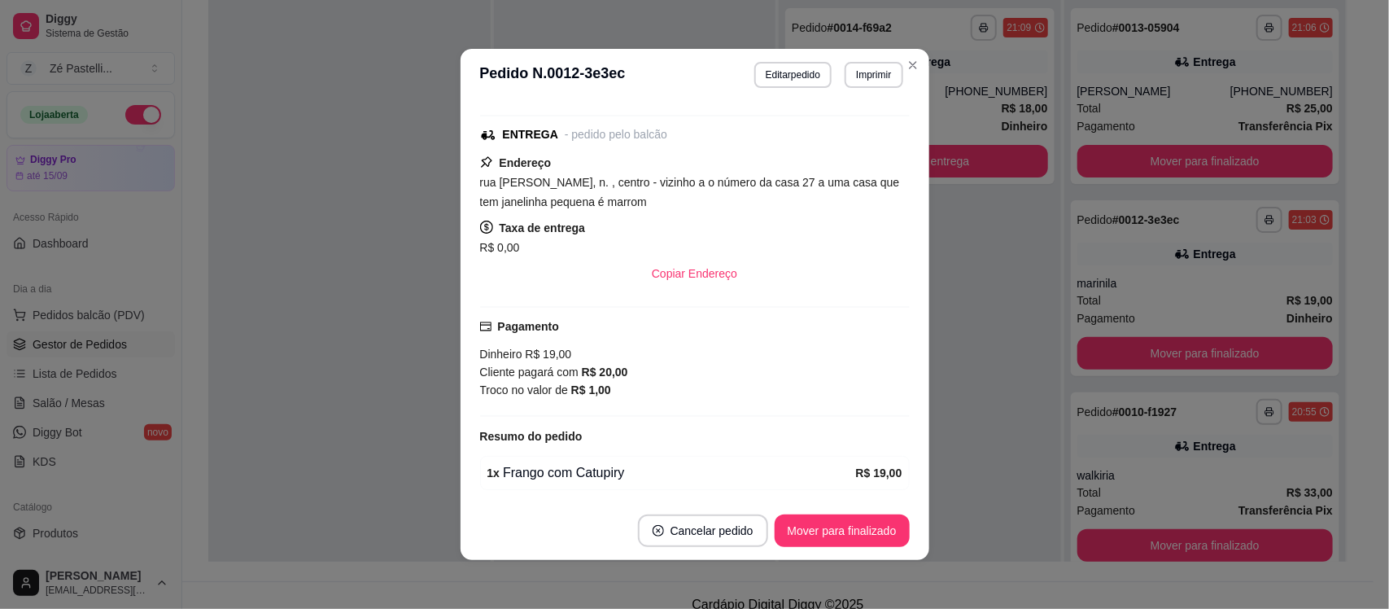
scroll to position [258, 0]
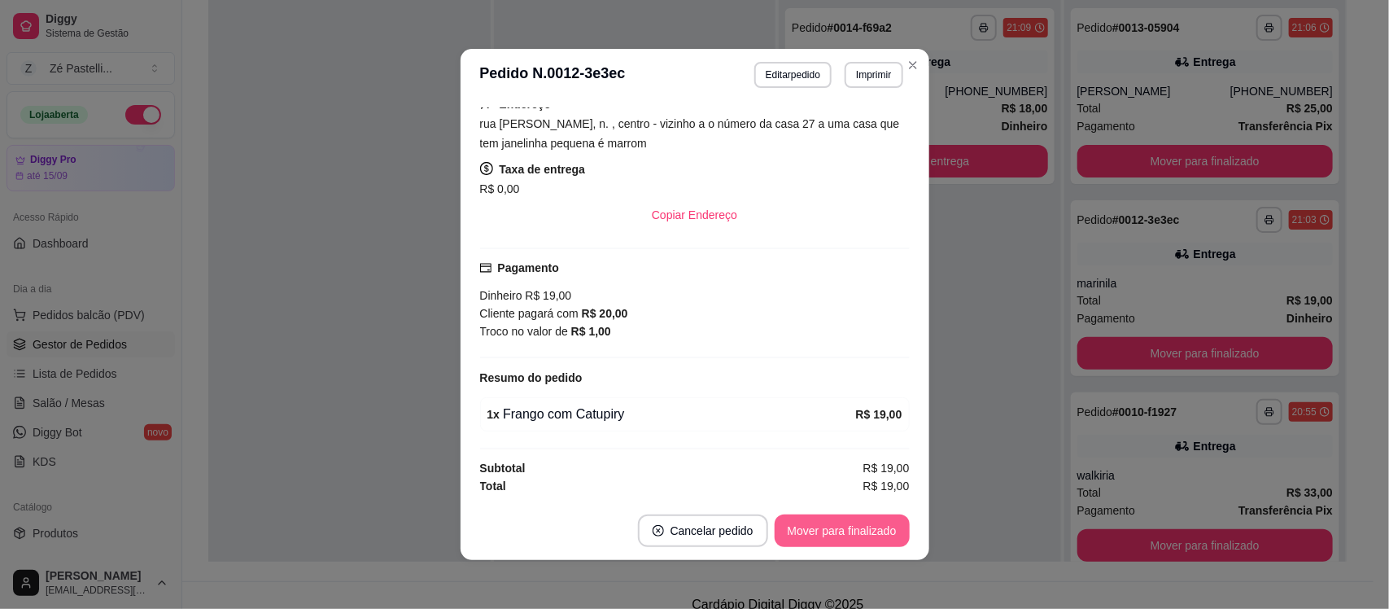
click at [830, 522] on button "Mover para finalizado" at bounding box center [842, 530] width 135 height 33
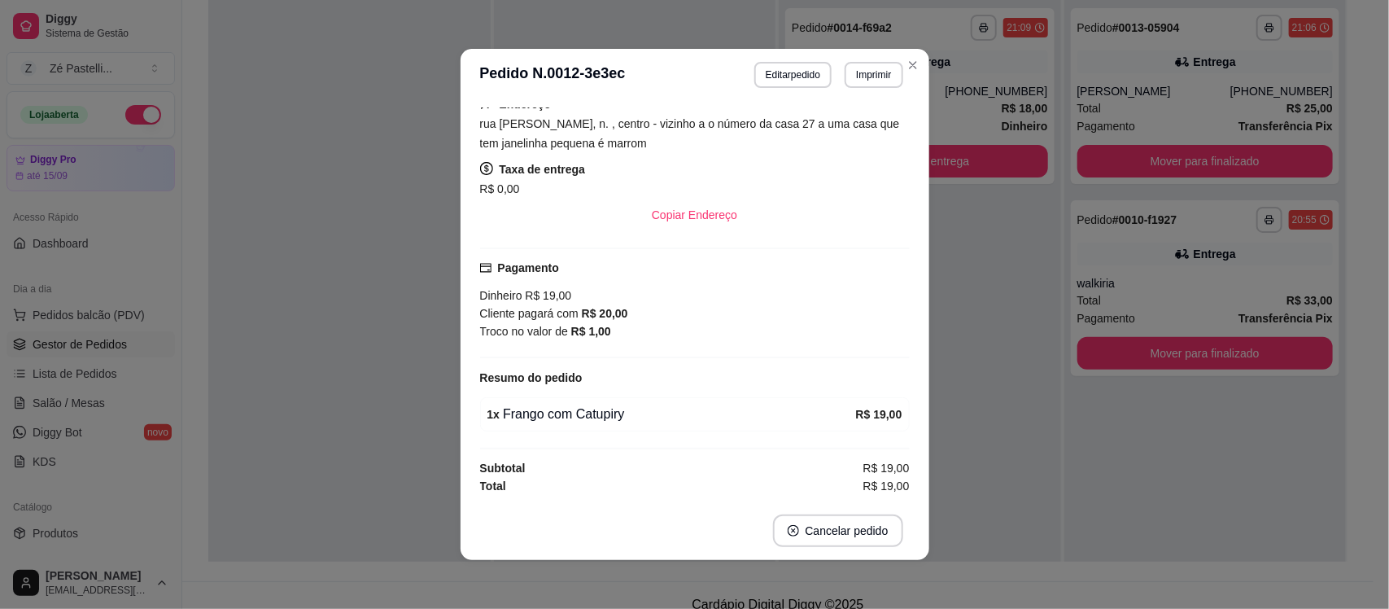
scroll to position [187, 0]
click at [909, 50] on header "**********" at bounding box center [695, 75] width 469 height 52
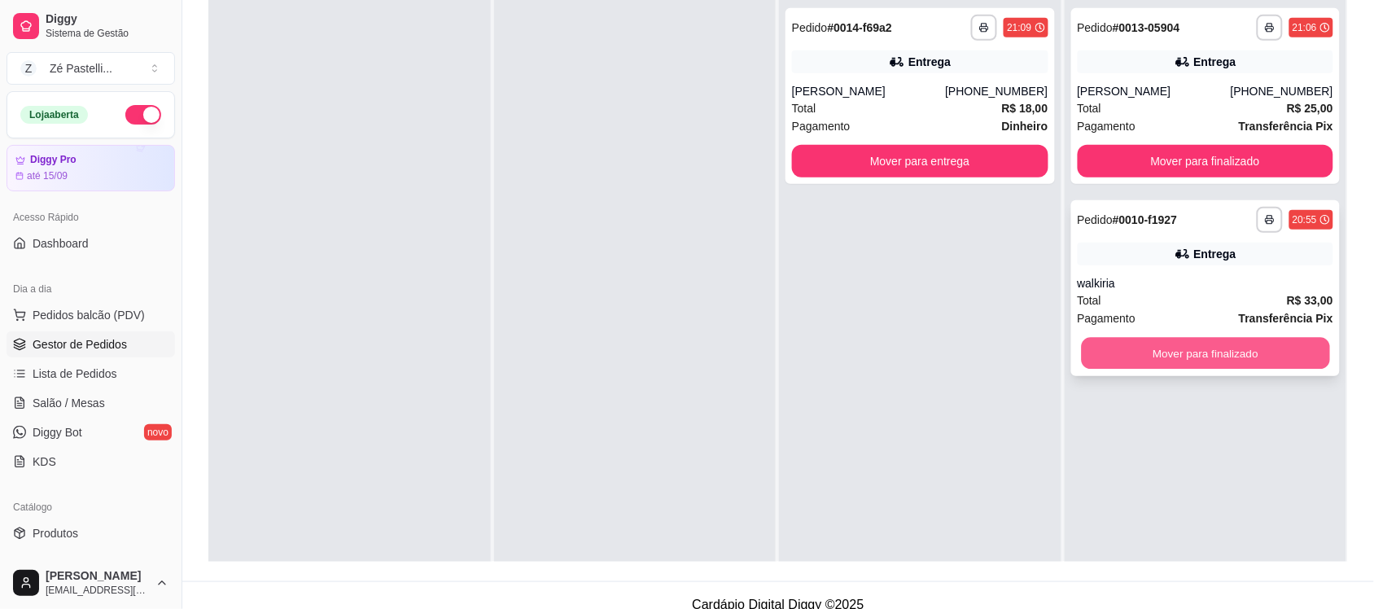
click at [1136, 351] on button "Mover para finalizado" at bounding box center [1205, 354] width 248 height 32
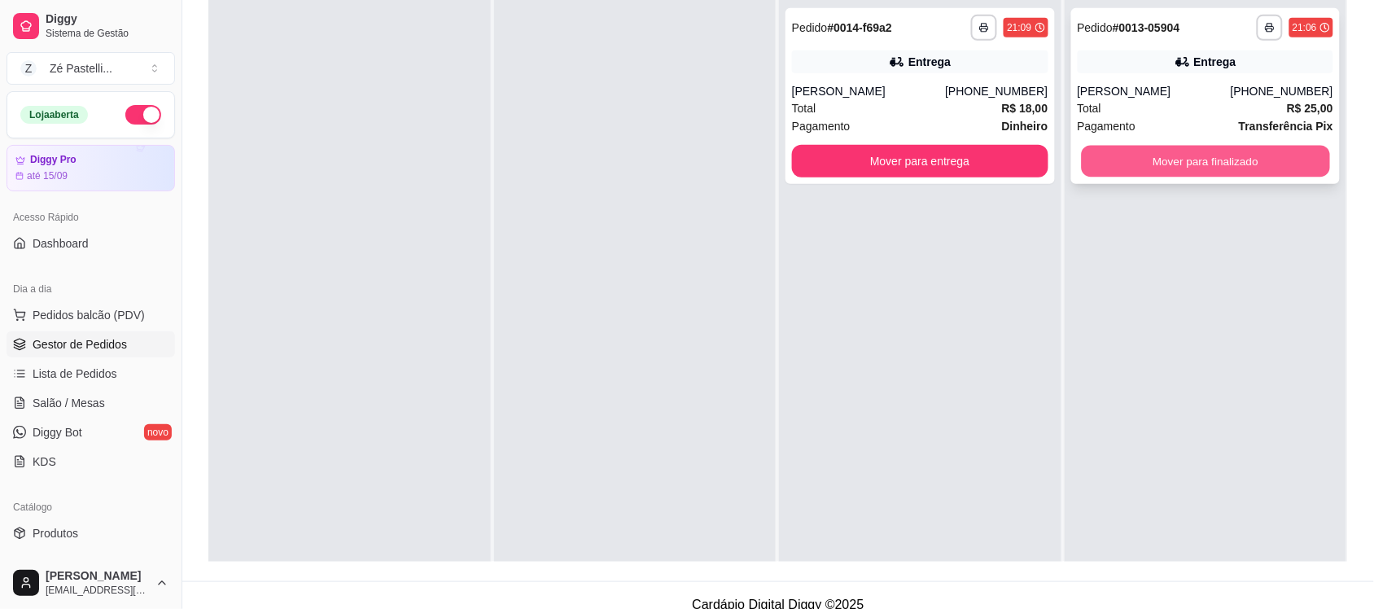
click at [1115, 173] on button "Mover para finalizado" at bounding box center [1205, 162] width 248 height 32
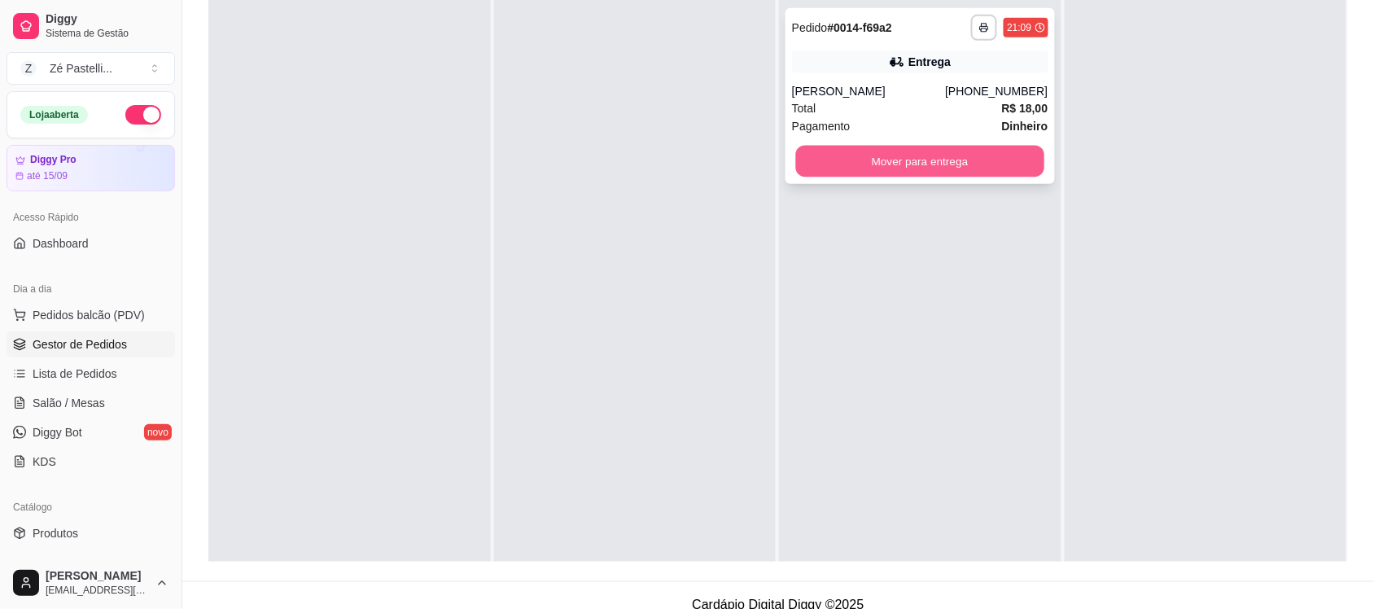
click at [833, 155] on button "Mover para entrega" at bounding box center [920, 162] width 248 height 32
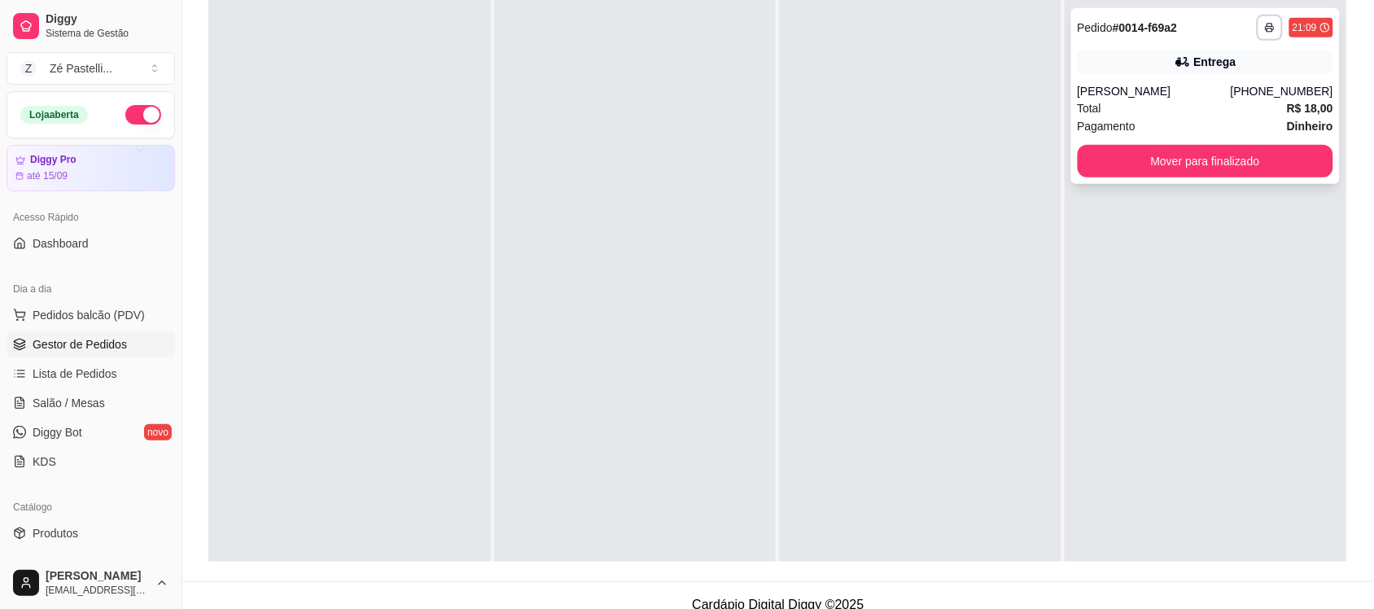
click at [1148, 84] on div "tompson oliveira" at bounding box center [1154, 91] width 153 height 16
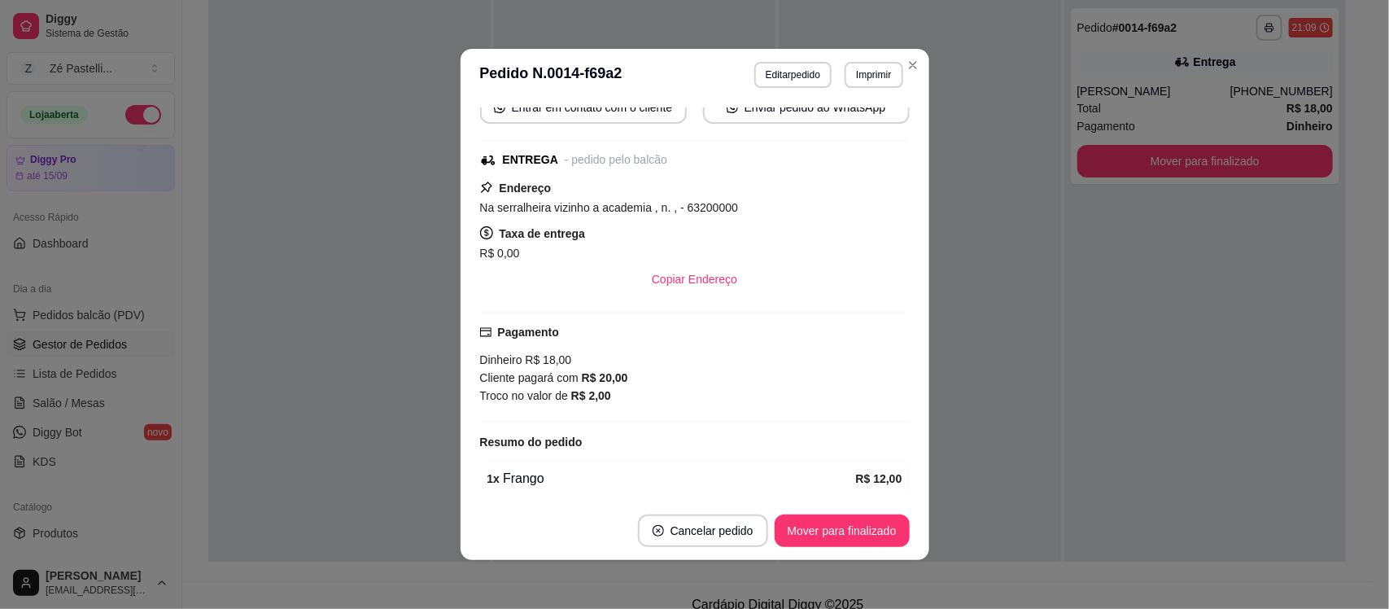
scroll to position [175, 0]
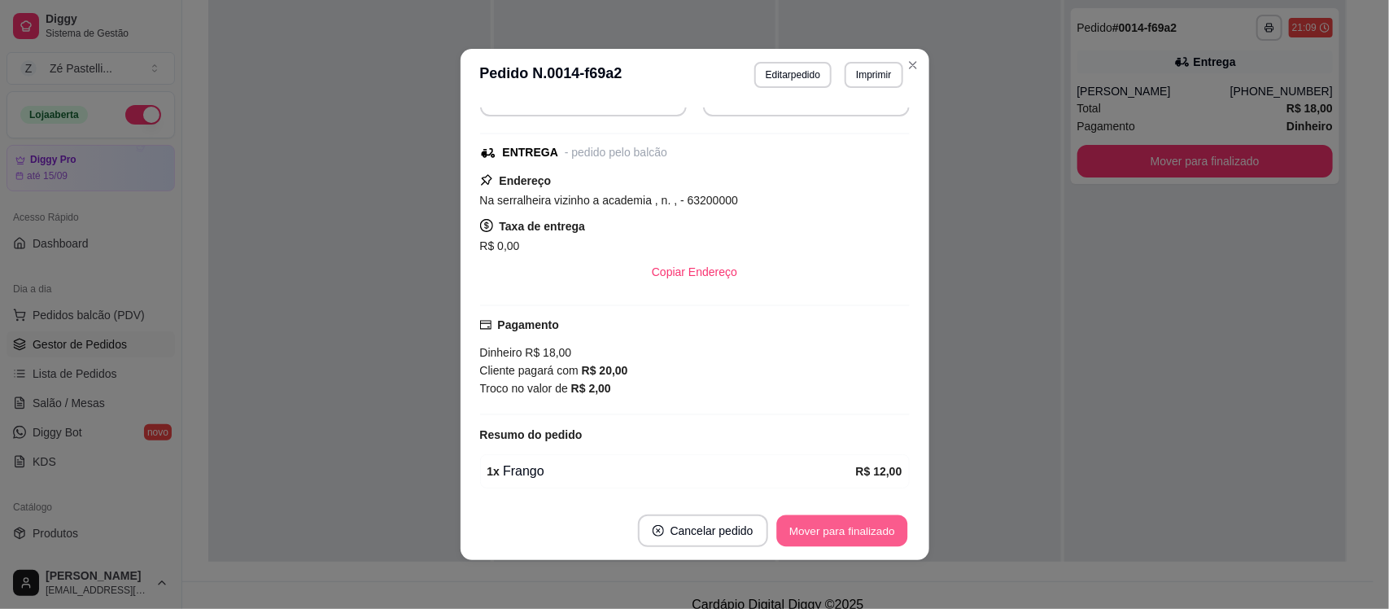
click at [826, 519] on button "Mover para finalizado" at bounding box center [841, 531] width 131 height 32
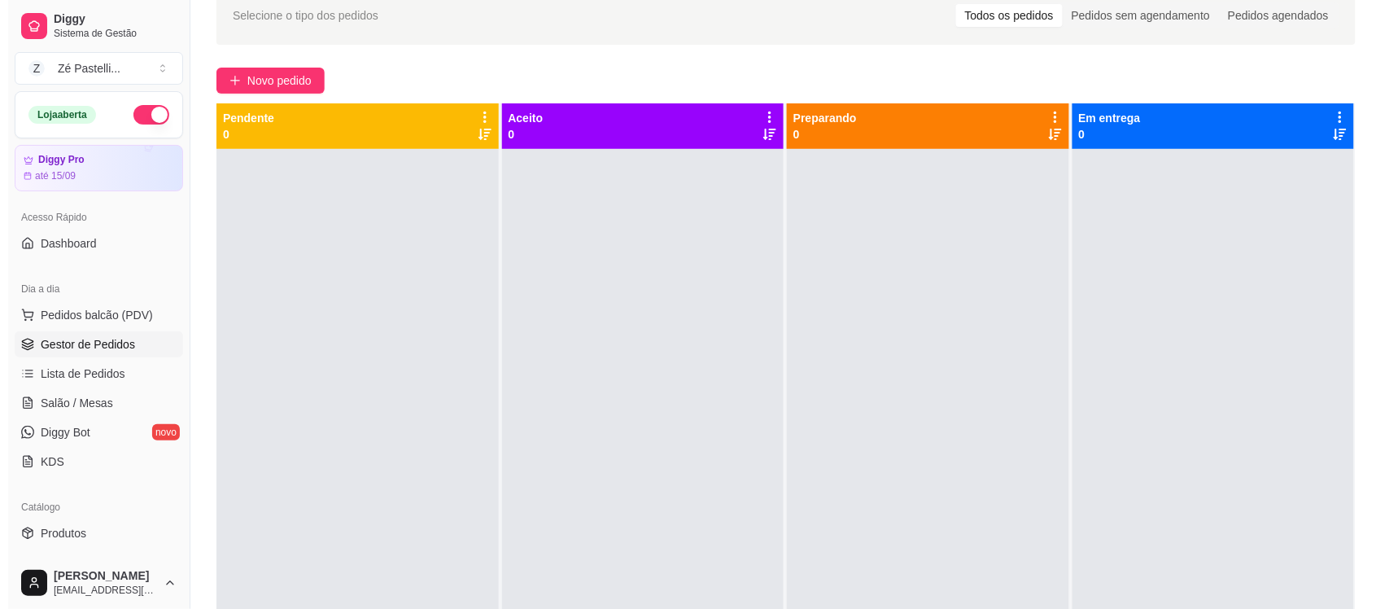
scroll to position [0, 0]
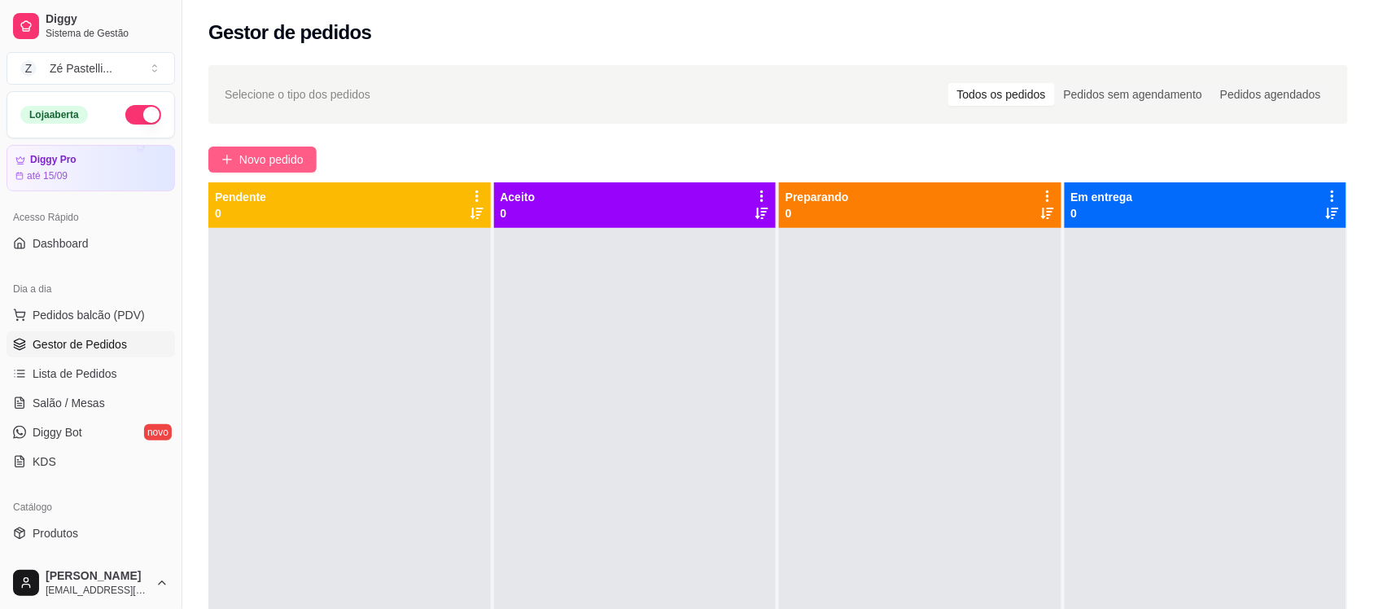
click at [274, 151] on span "Novo pedido" at bounding box center [271, 160] width 64 height 18
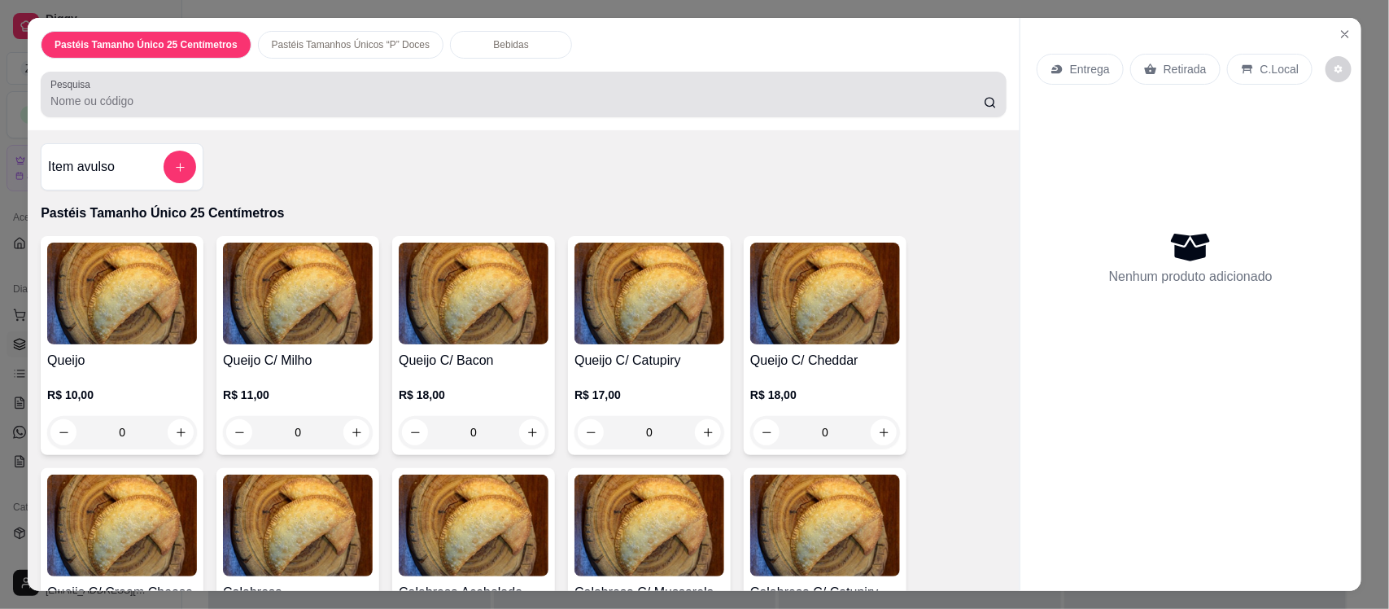
click at [384, 90] on div at bounding box center [523, 94] width 947 height 33
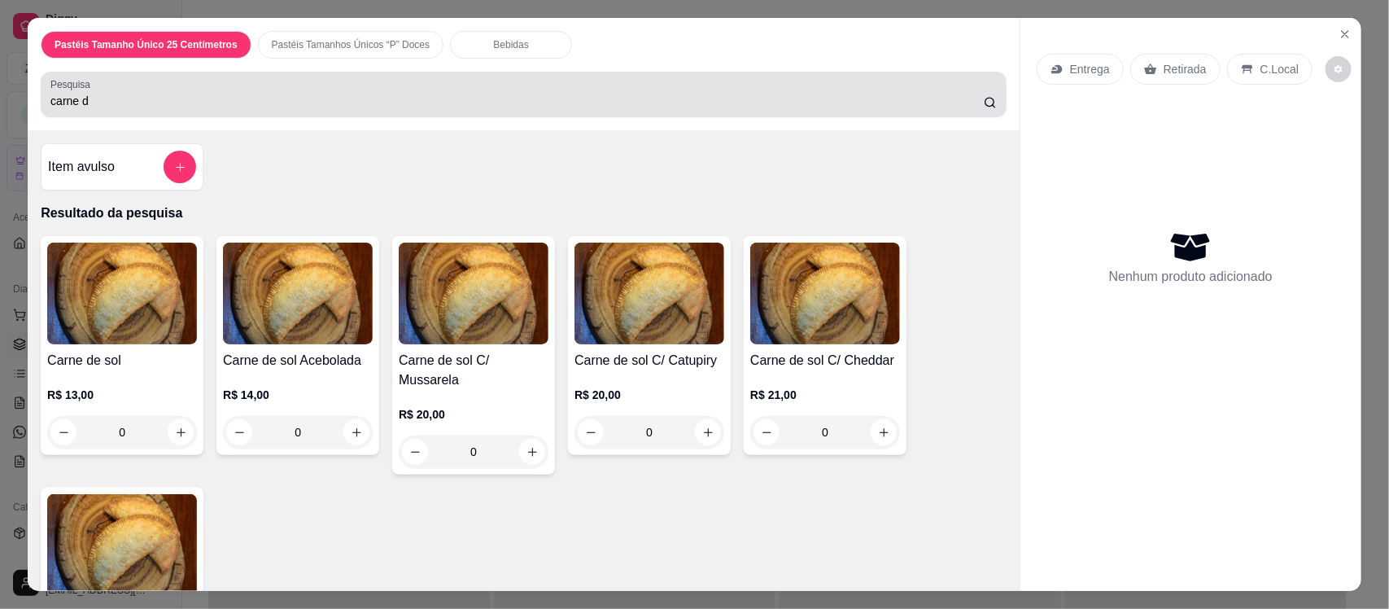
click at [278, 82] on div "carne d" at bounding box center [523, 94] width 947 height 33
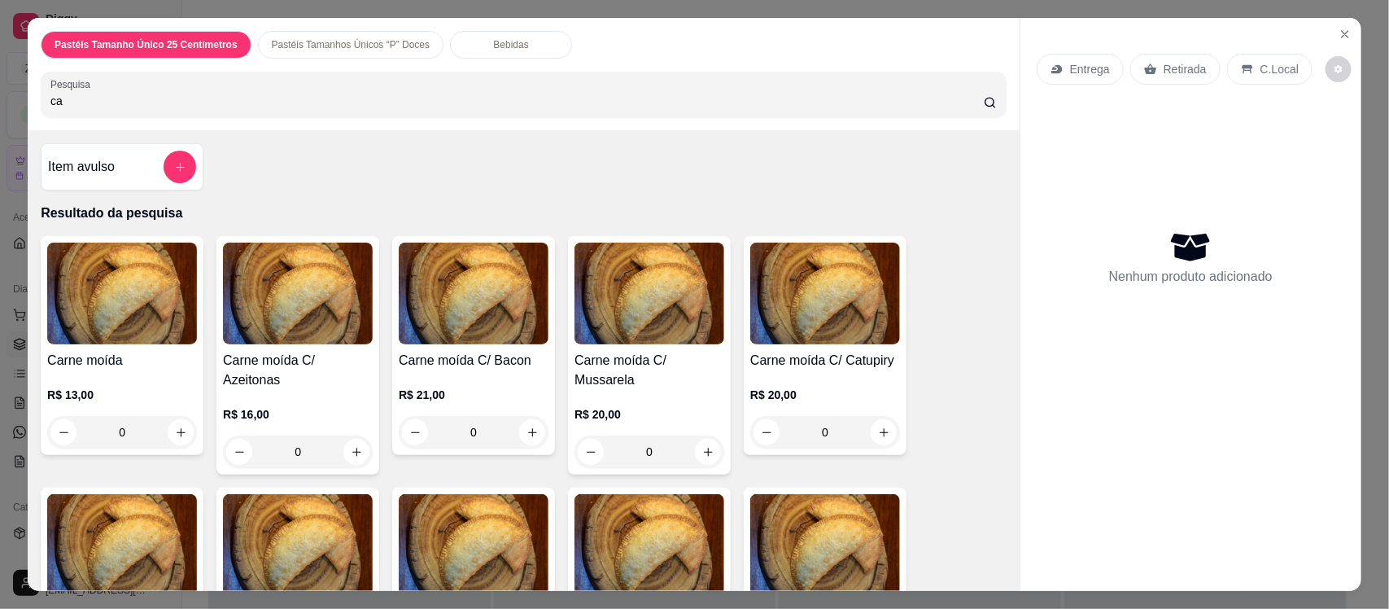
type input "c"
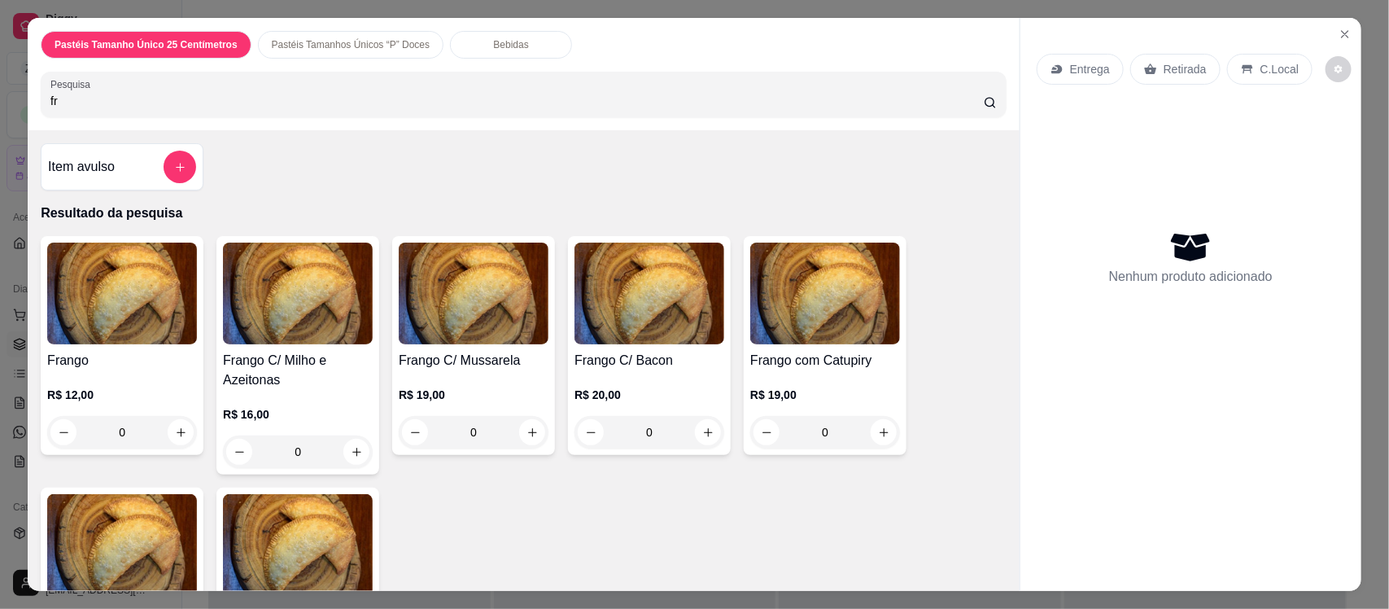
type input "fr"
click at [119, 355] on h4 "Frango" at bounding box center [122, 361] width 150 height 20
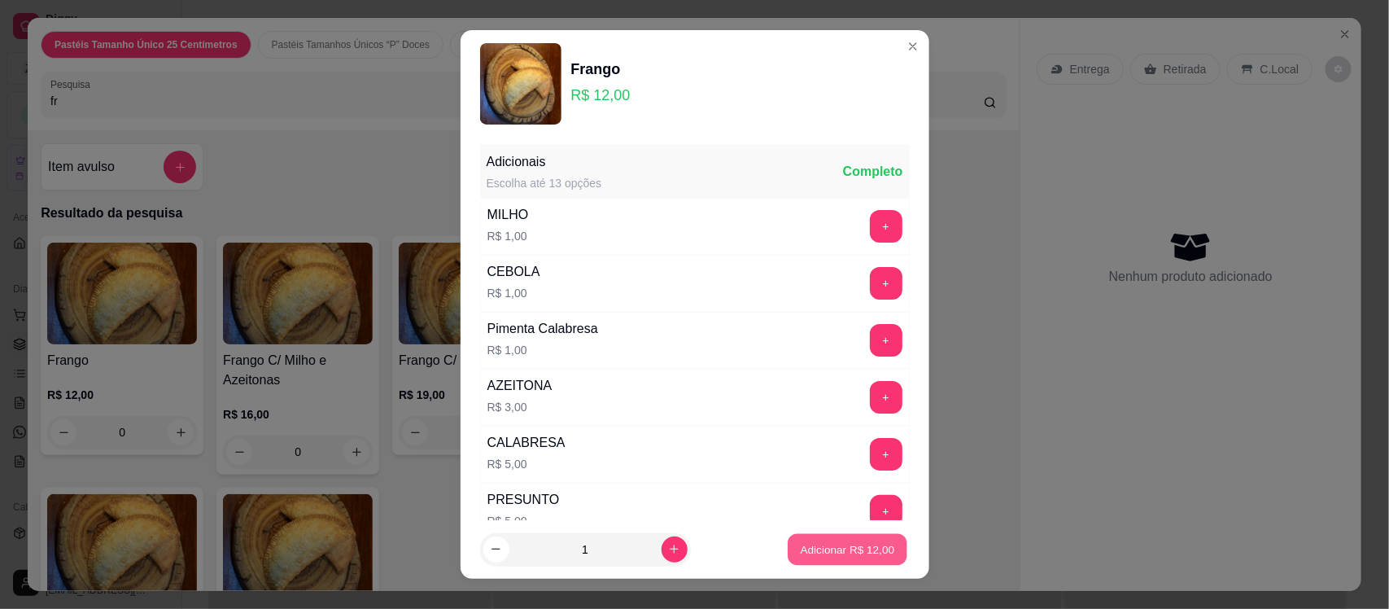
click at [839, 547] on p "Adicionar R$ 12,00" at bounding box center [848, 548] width 94 height 15
type input "1"
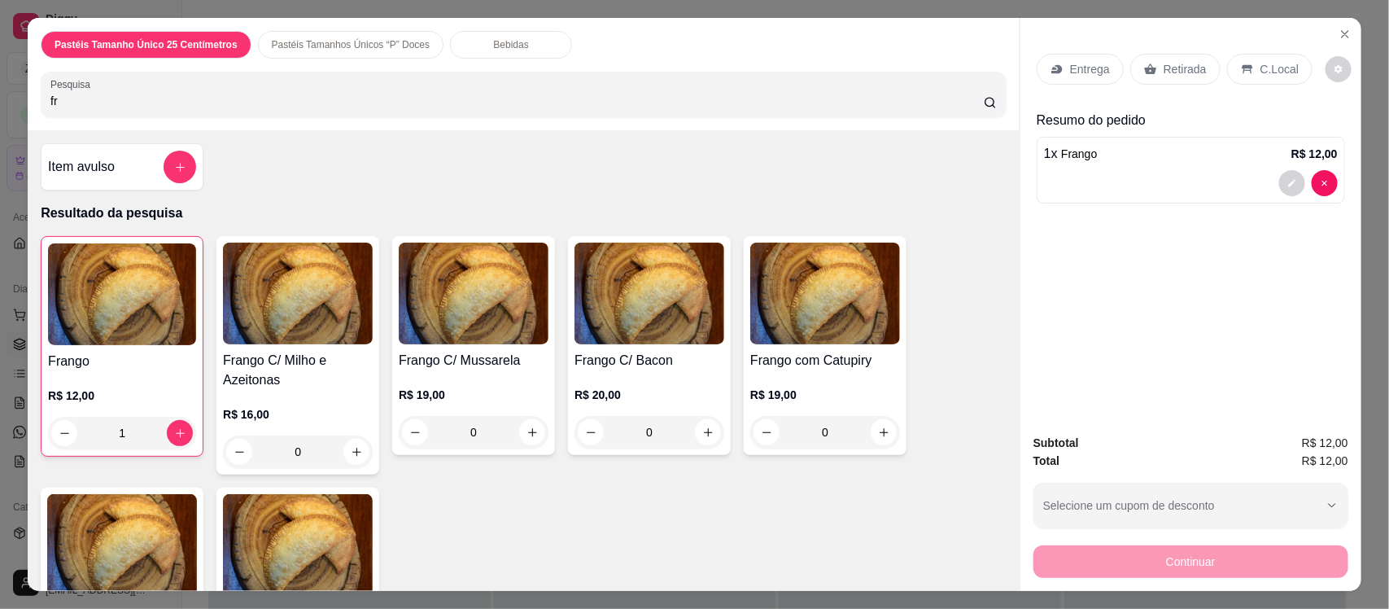
click at [527, 98] on input "fr" at bounding box center [517, 101] width 934 height 16
type input "f"
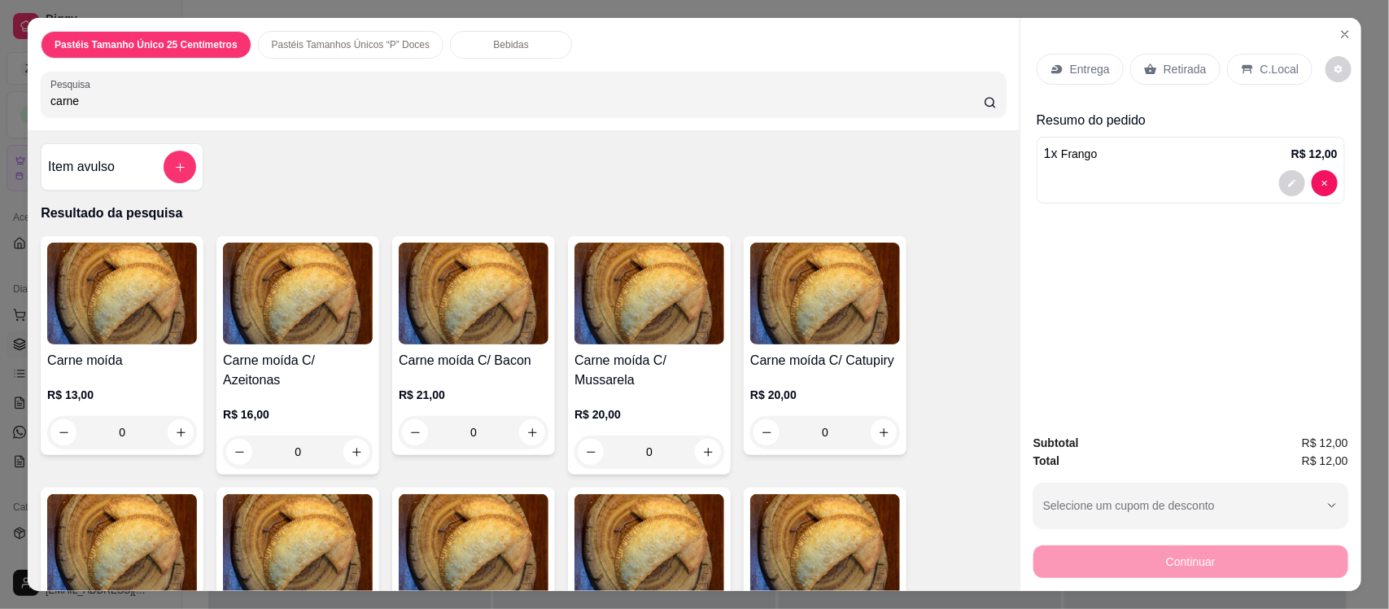
type input "carne"
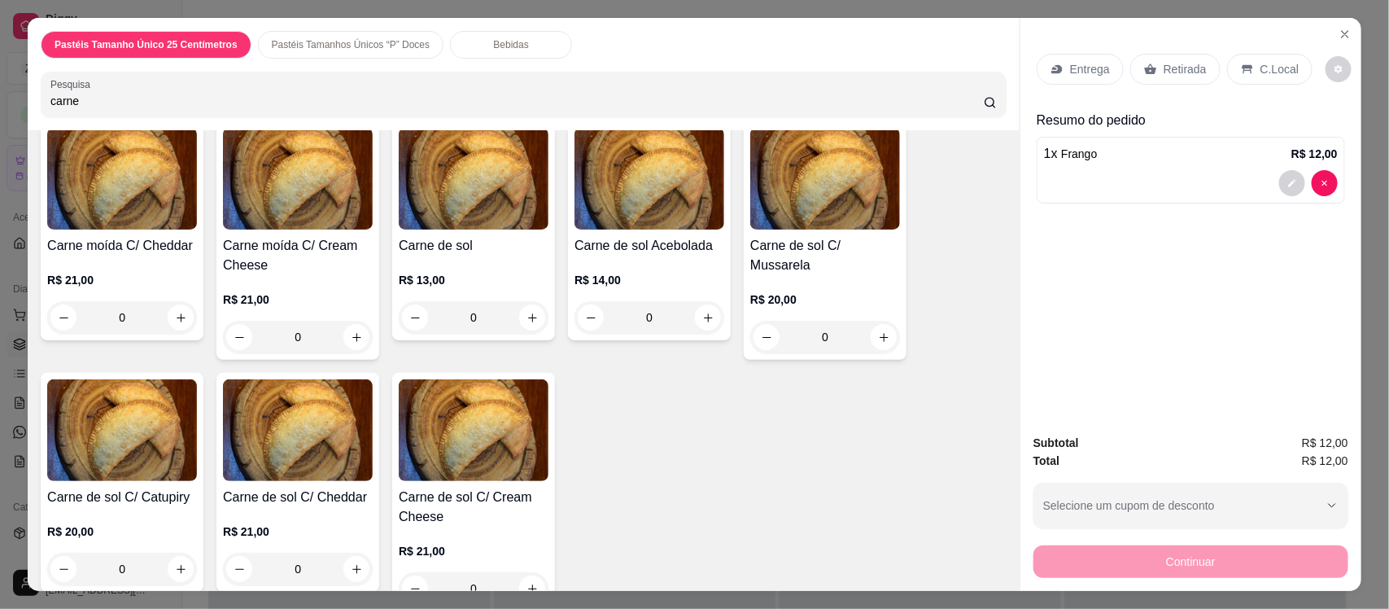
scroll to position [376, 0]
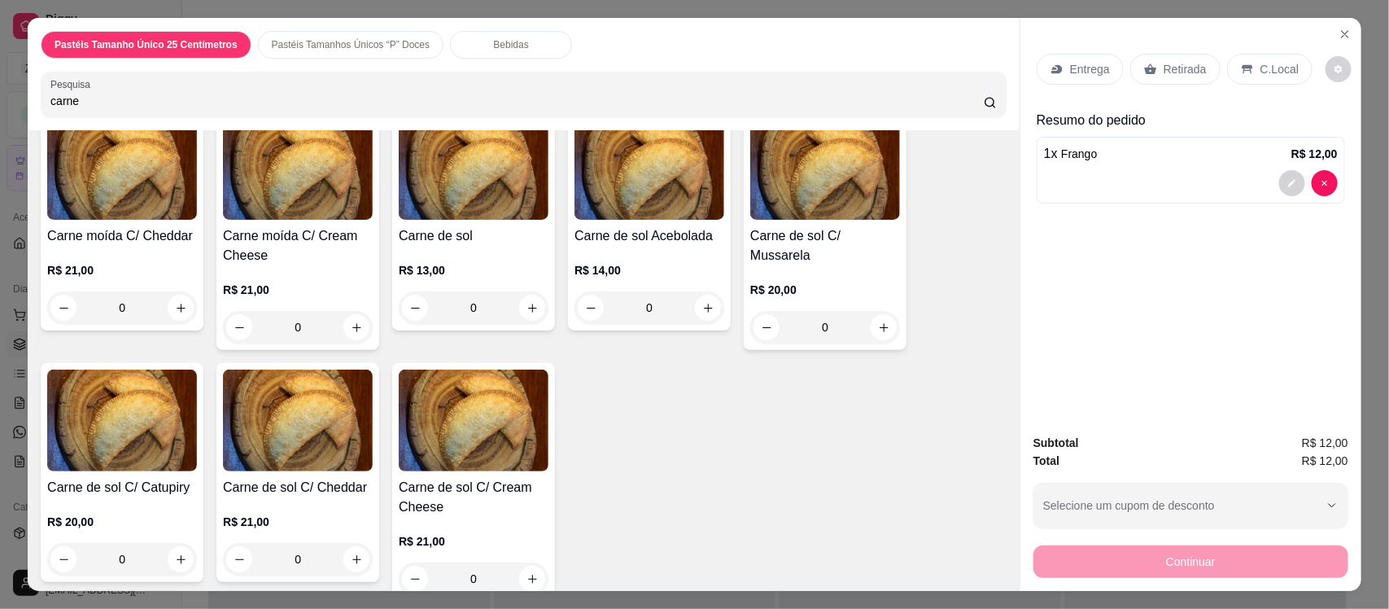
click at [444, 444] on img at bounding box center [474, 420] width 150 height 102
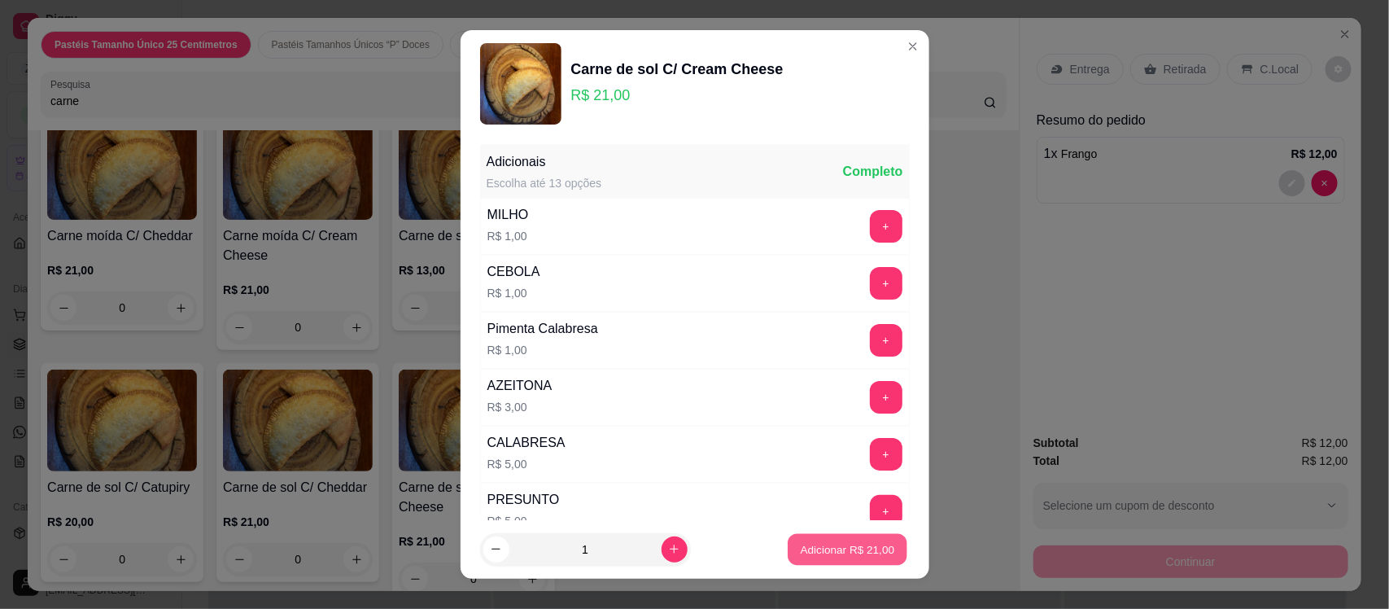
click at [831, 555] on p "Adicionar R$ 21,00" at bounding box center [848, 548] width 94 height 15
type input "1"
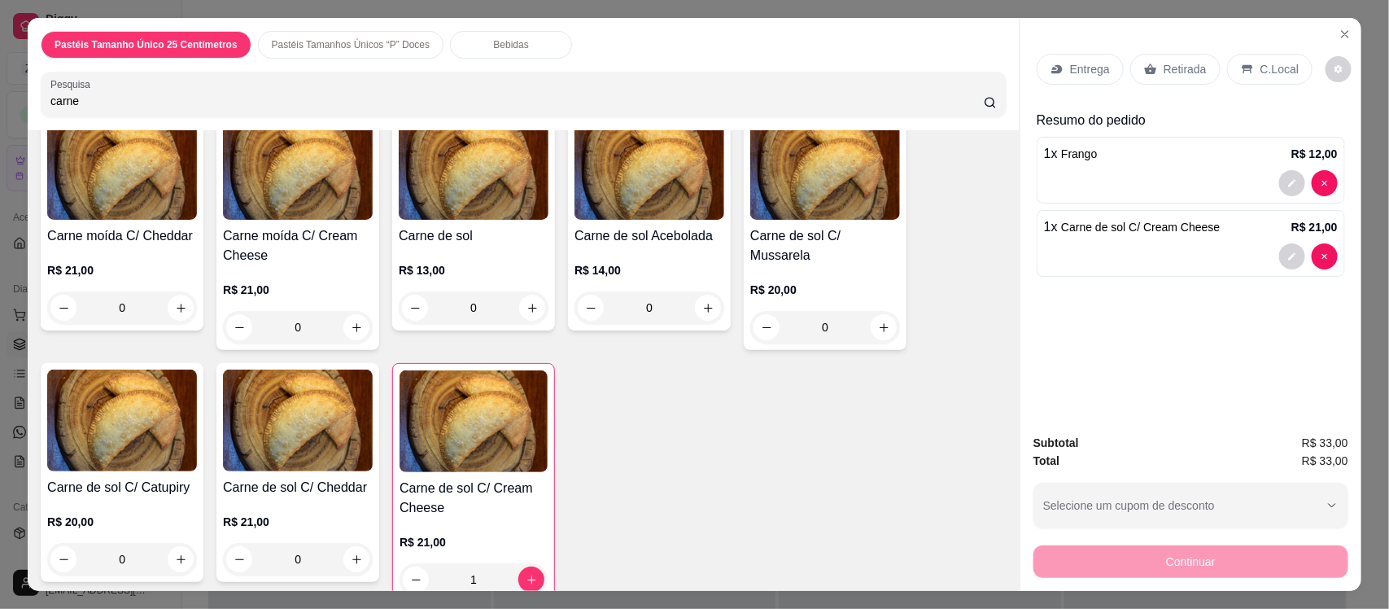
click at [1058, 63] on div "Entrega" at bounding box center [1080, 69] width 87 height 31
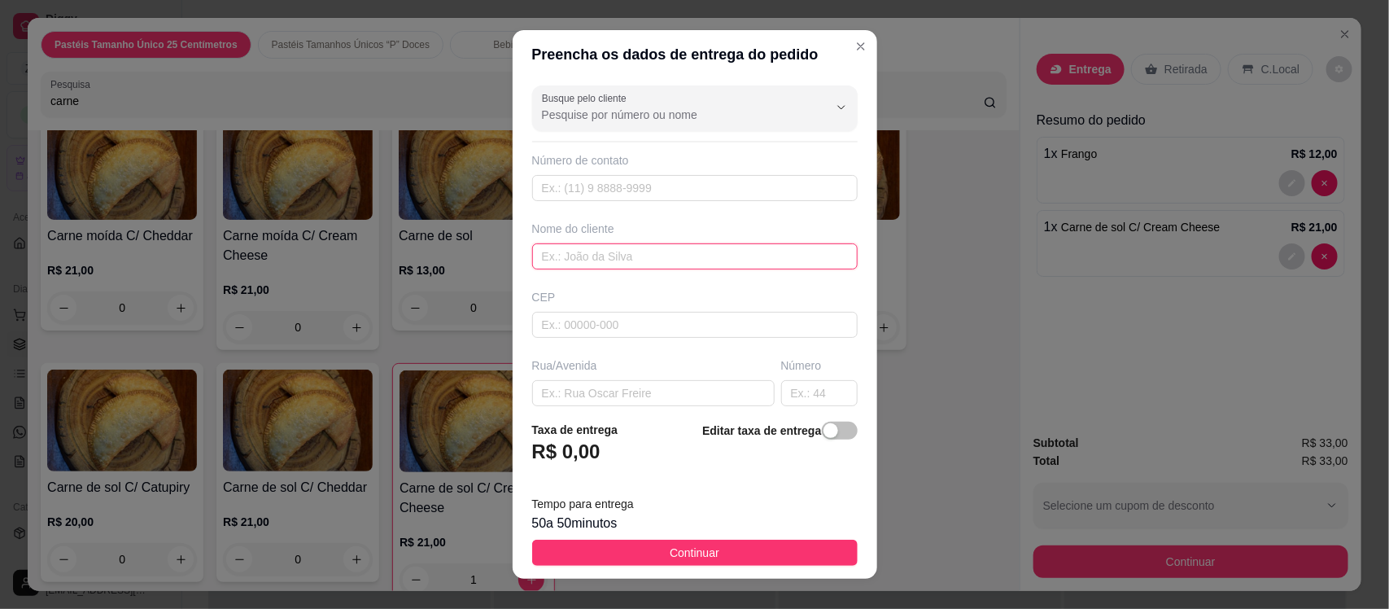
click at [572, 261] on input "text" at bounding box center [695, 256] width 326 height 26
type input "vitoria"
drag, startPoint x: 838, startPoint y: 190, endPoint x: 846, endPoint y: 194, distance: 9.1
click at [846, 194] on div "Busque pelo cliente Número de contato Nome do cliente vitoria CEP Rua/Avenida N…" at bounding box center [695, 243] width 365 height 328
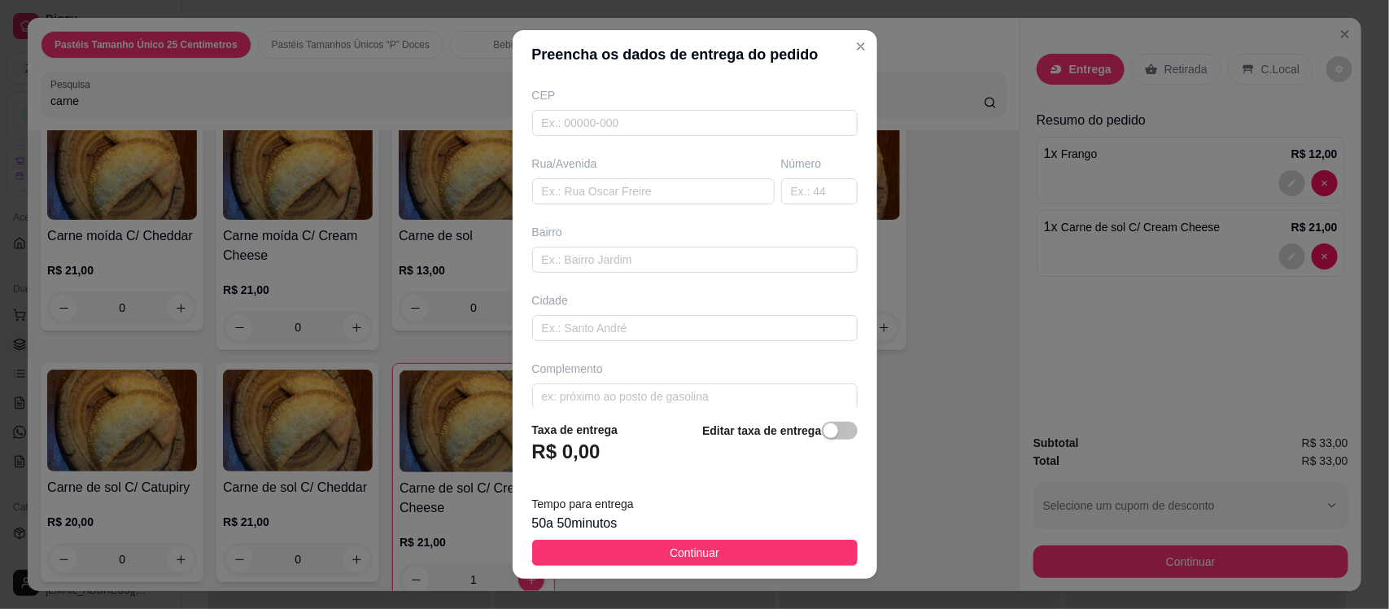
scroll to position [222, 0]
click at [559, 385] on input "text" at bounding box center [695, 378] width 326 height 26
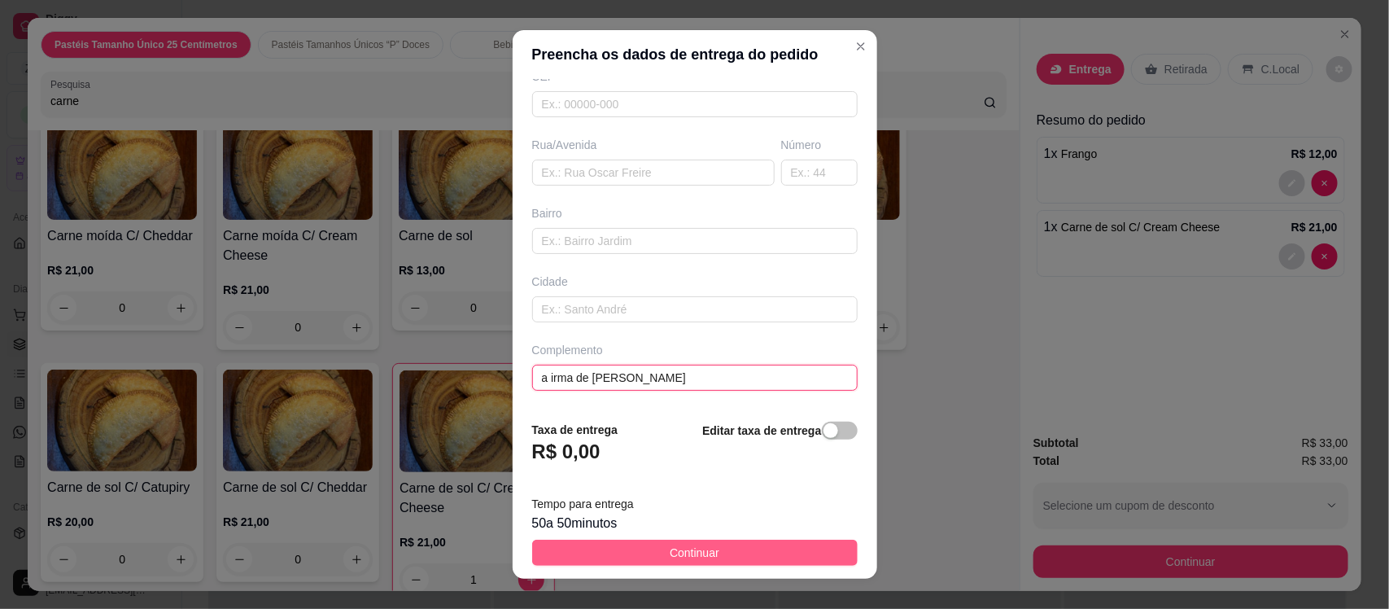
type input "a irma de [PERSON_NAME]"
click at [670, 546] on span "Continuar" at bounding box center [695, 553] width 50 height 18
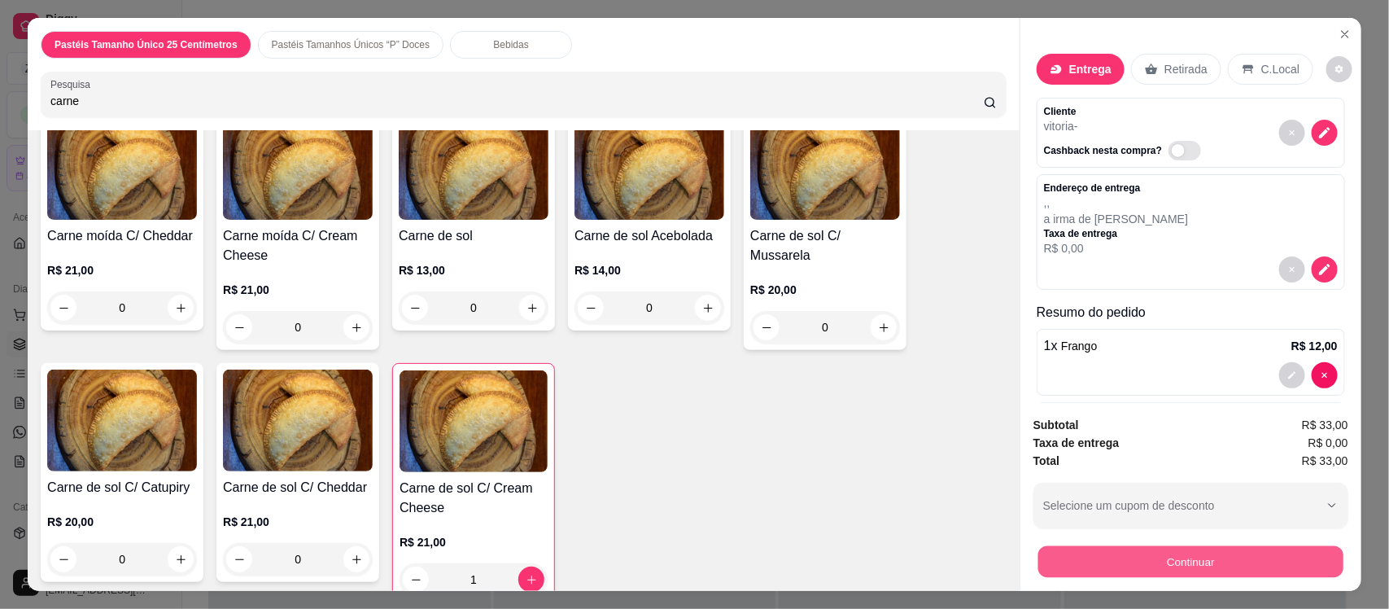
click at [1085, 552] on button "Continuar" at bounding box center [1191, 561] width 305 height 32
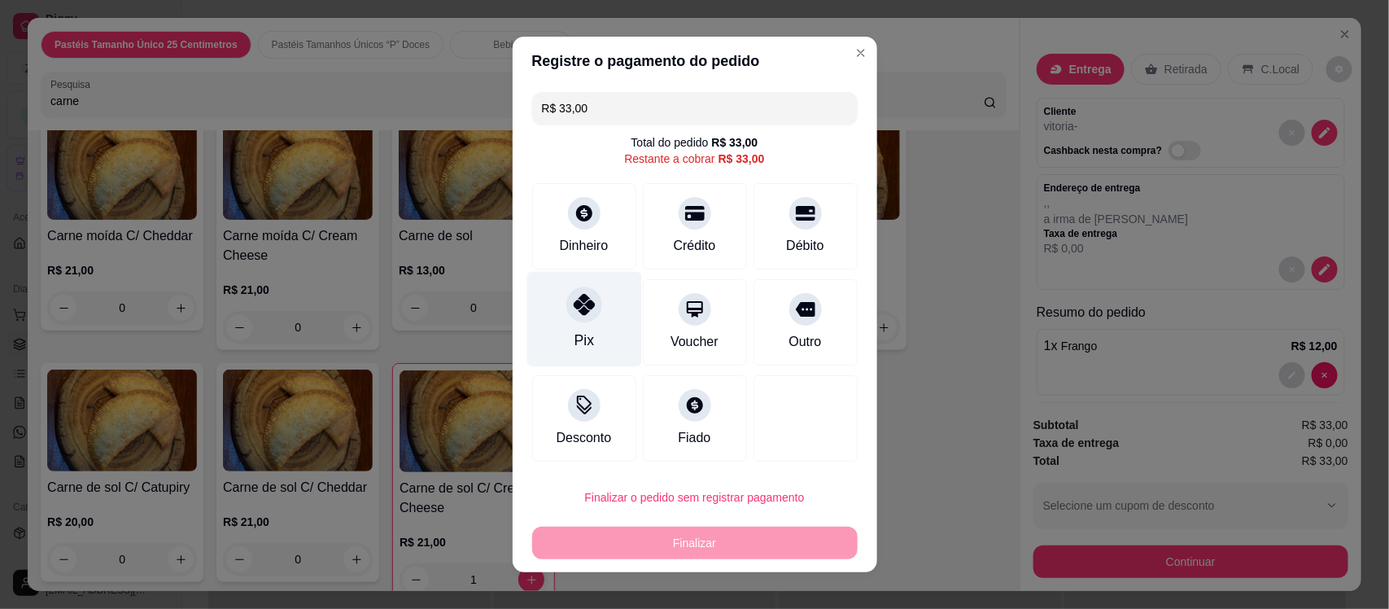
click at [579, 295] on icon at bounding box center [583, 304] width 21 height 21
type input "R$ 0,00"
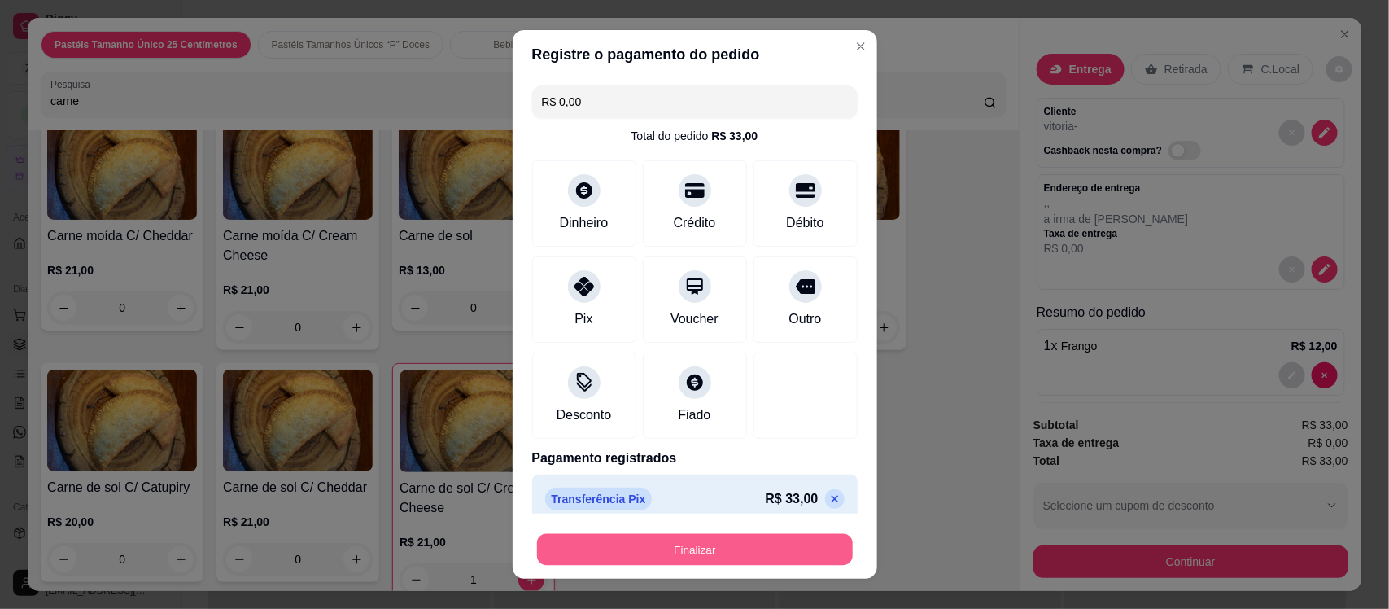
click at [629, 558] on button "Finalizar" at bounding box center [695, 549] width 316 height 32
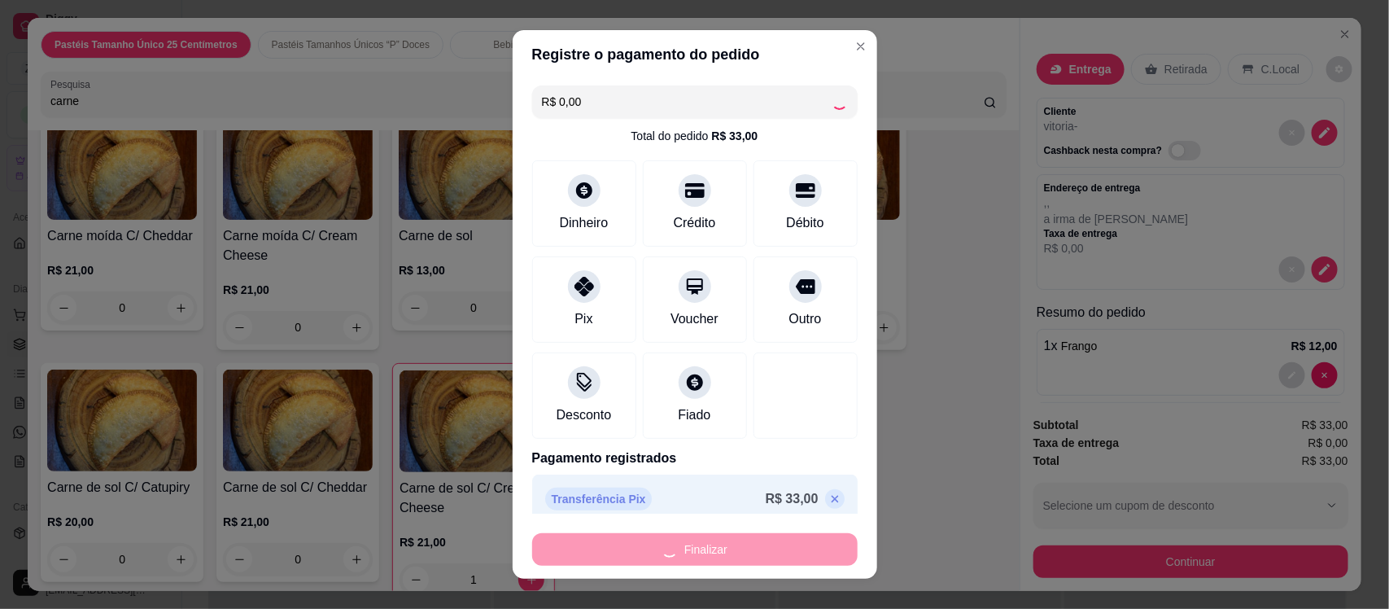
type input "0"
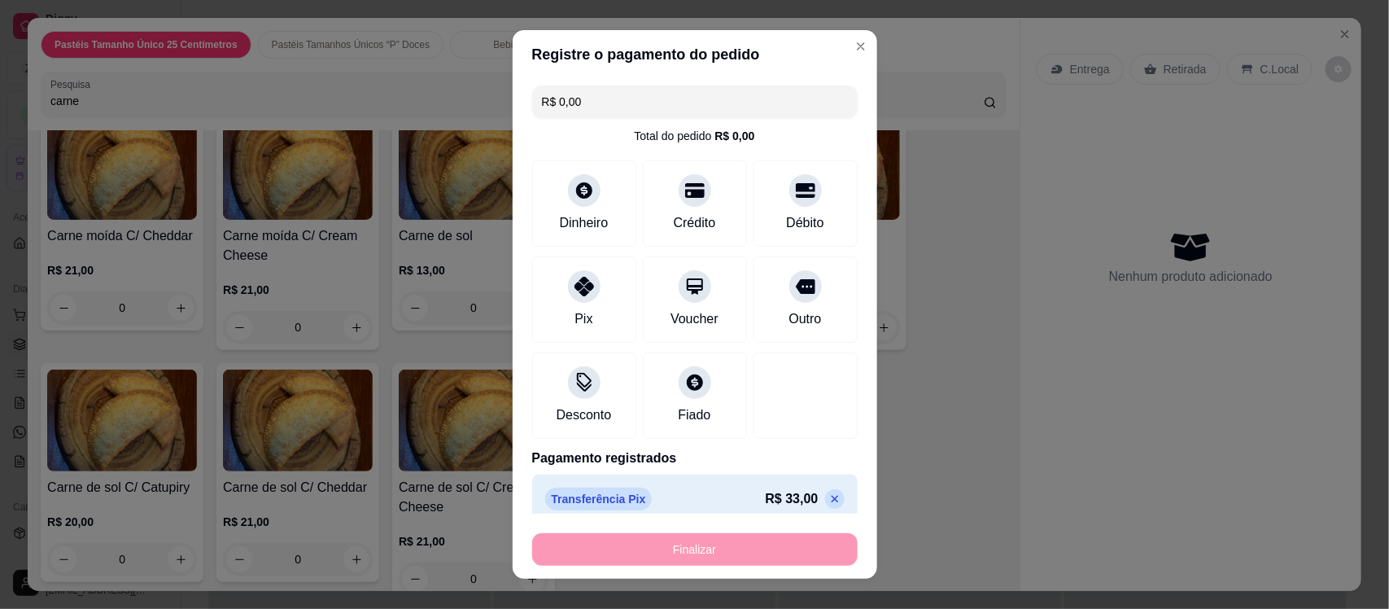
type input "-R$ 33,00"
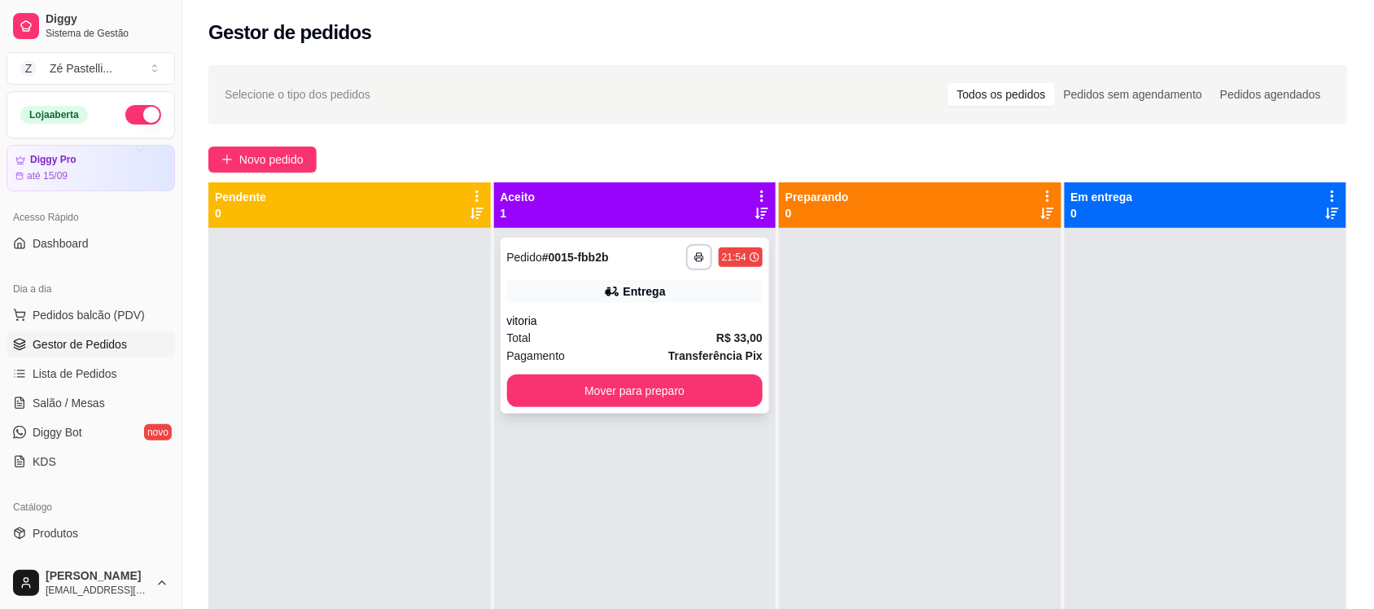
click at [640, 407] on div "**********" at bounding box center [635, 326] width 269 height 176
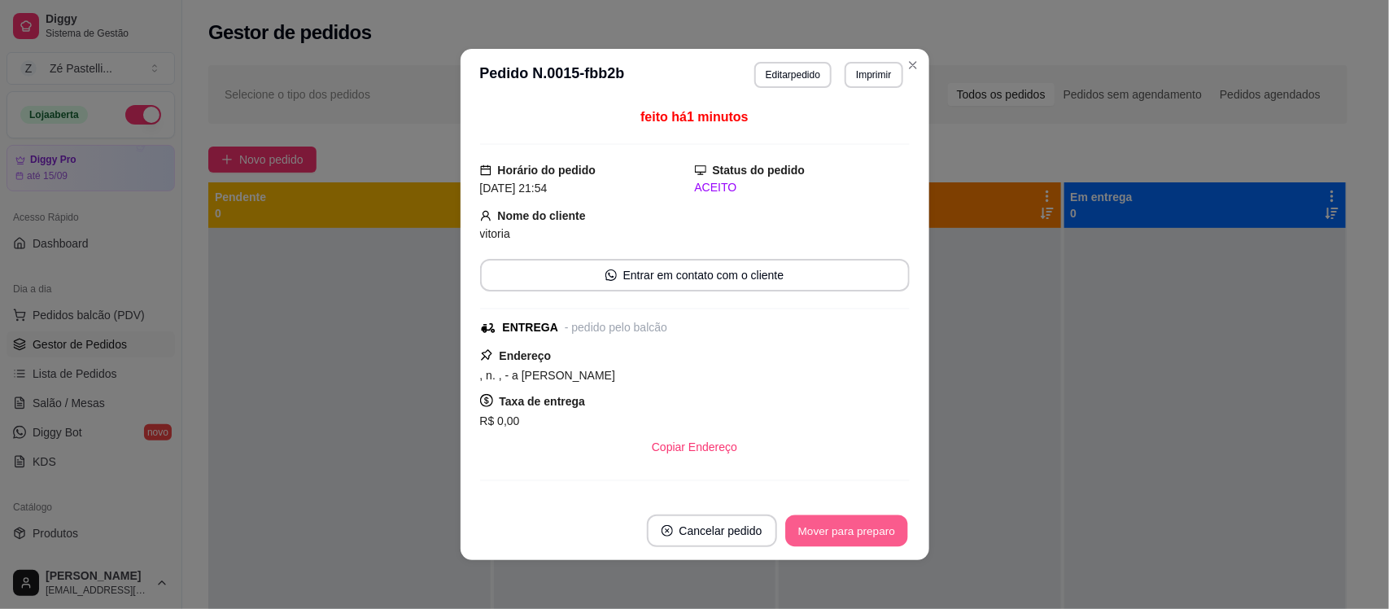
click at [833, 522] on button "Mover para preparo" at bounding box center [846, 531] width 122 height 32
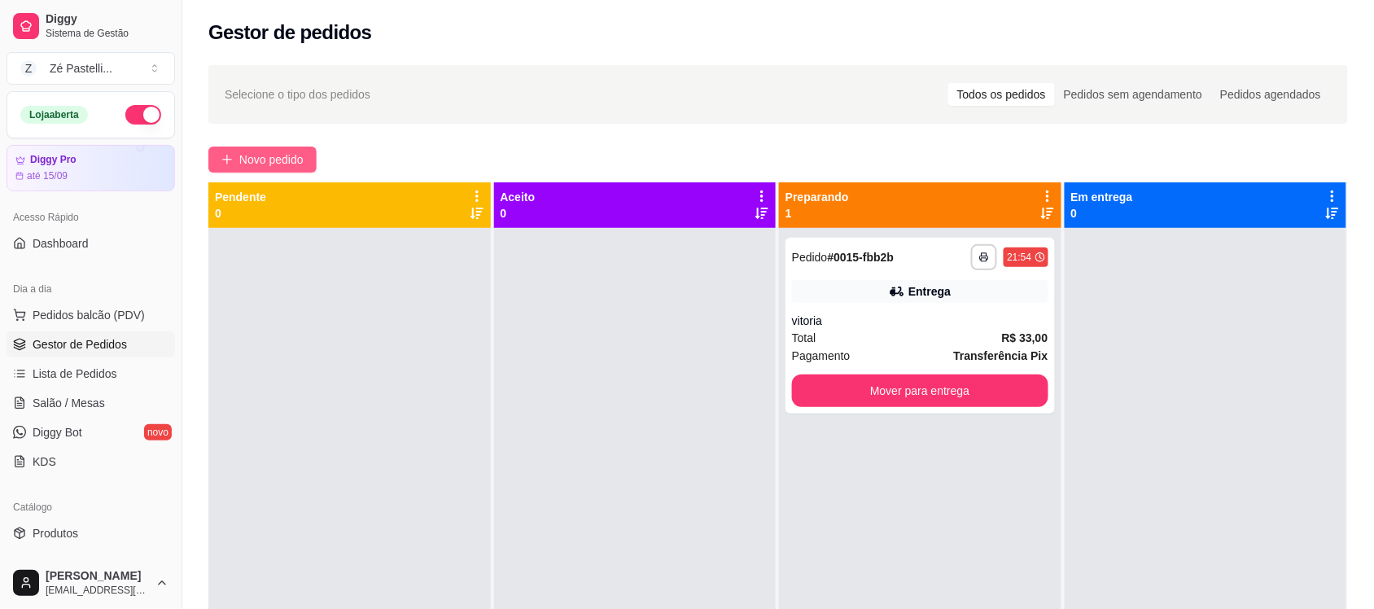
click at [265, 165] on span "Novo pedido" at bounding box center [271, 160] width 64 height 18
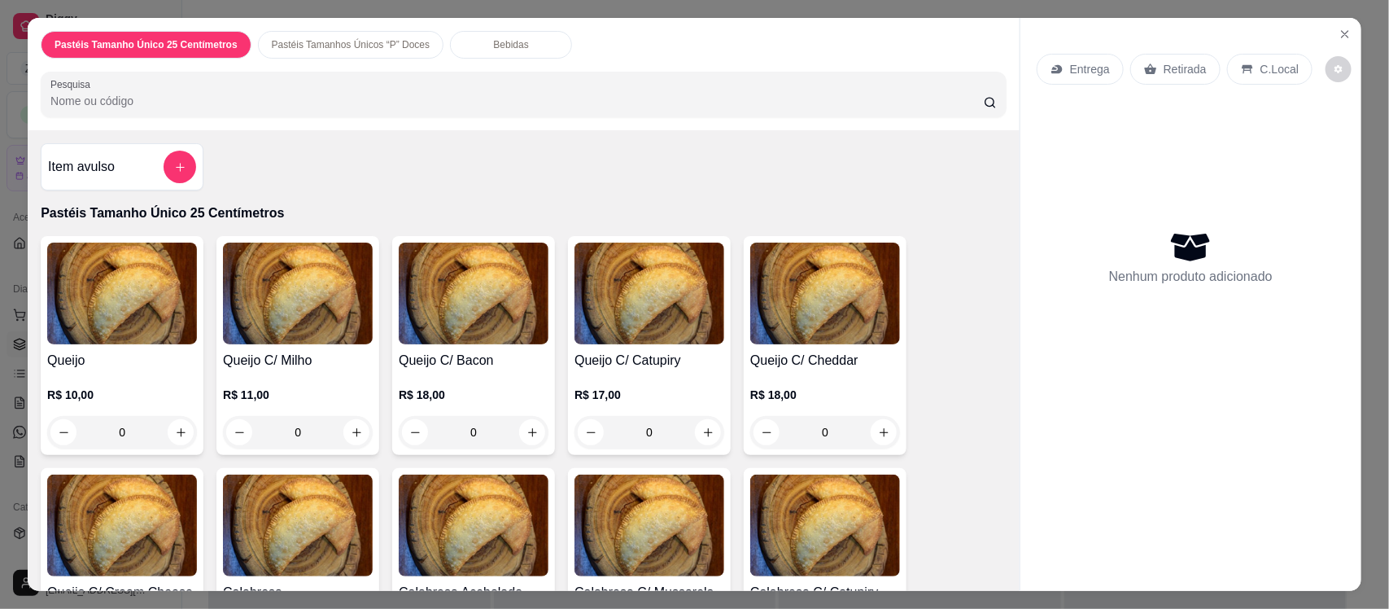
click at [332, 94] on input "Pesquisa" at bounding box center [517, 101] width 934 height 16
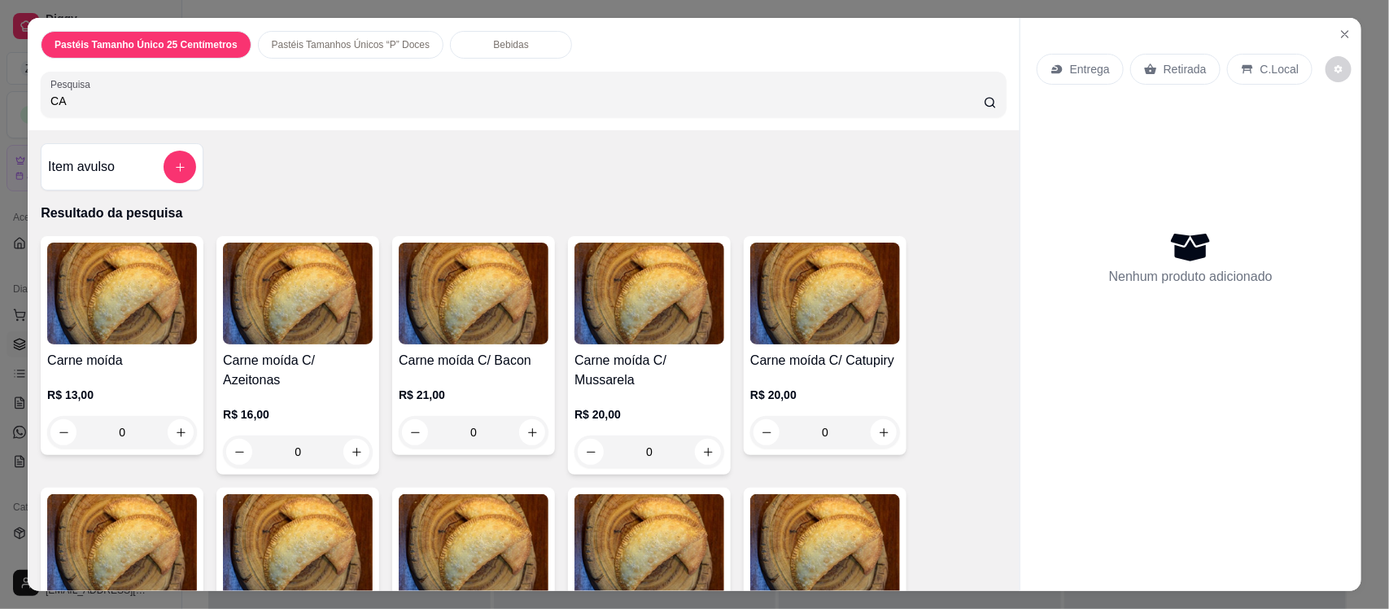
type input "C"
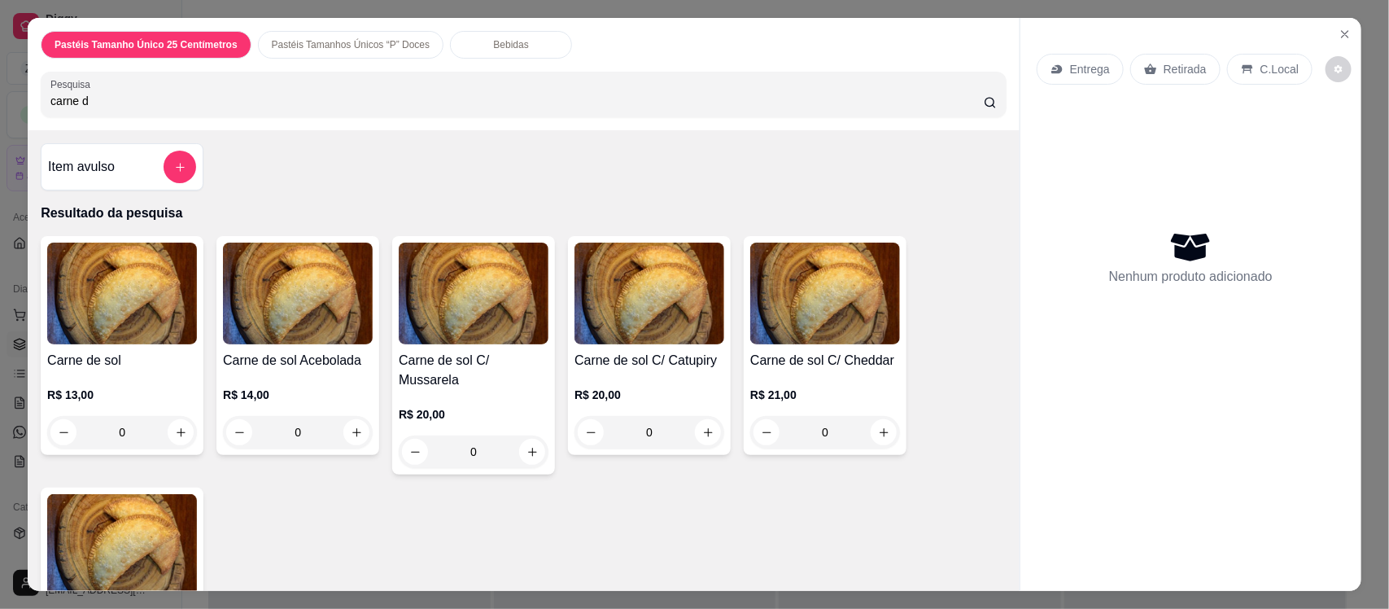
click at [165, 361] on h4 "Carne de sol" at bounding box center [122, 361] width 150 height 20
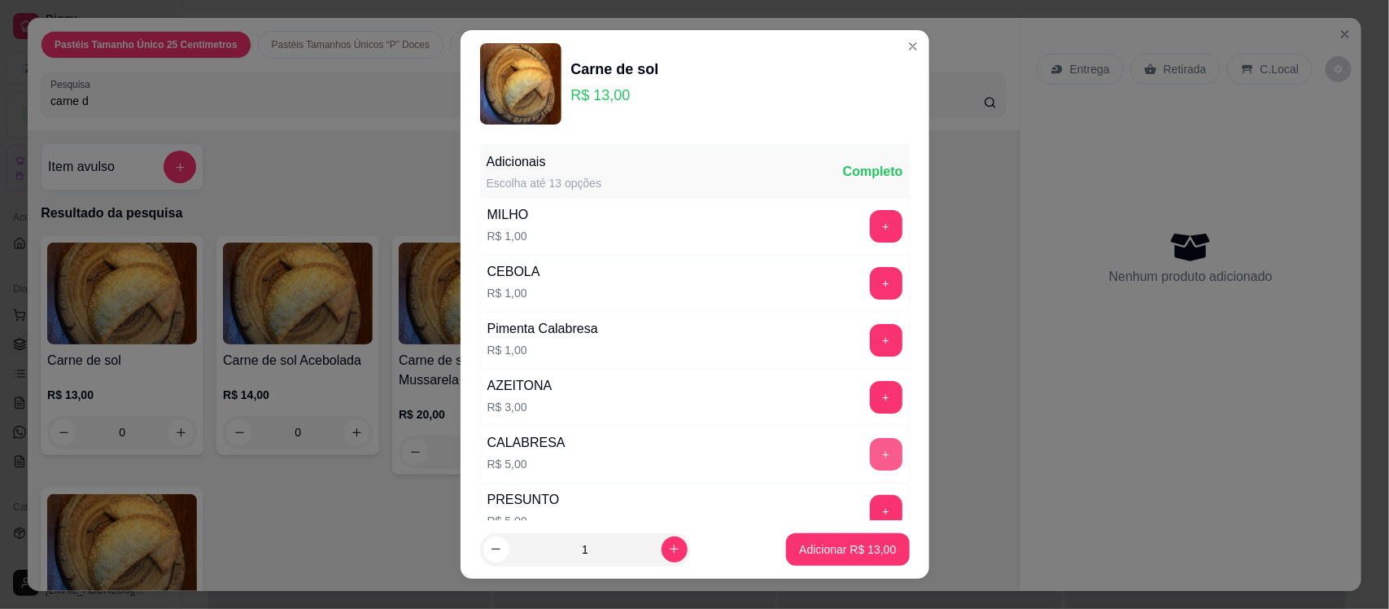
click at [870, 461] on button "+" at bounding box center [886, 454] width 33 height 33
click at [826, 559] on button "Adicionar R$ 18,00" at bounding box center [849, 549] width 120 height 32
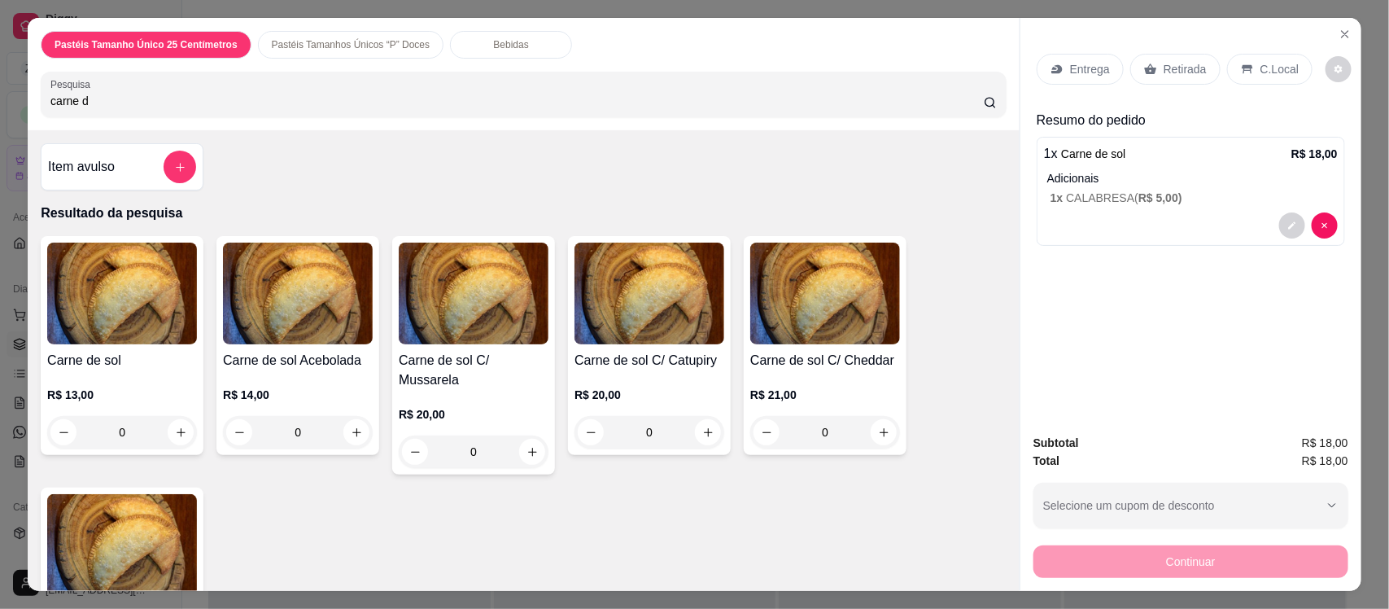
click at [201, 108] on input "carne d" at bounding box center [517, 101] width 934 height 16
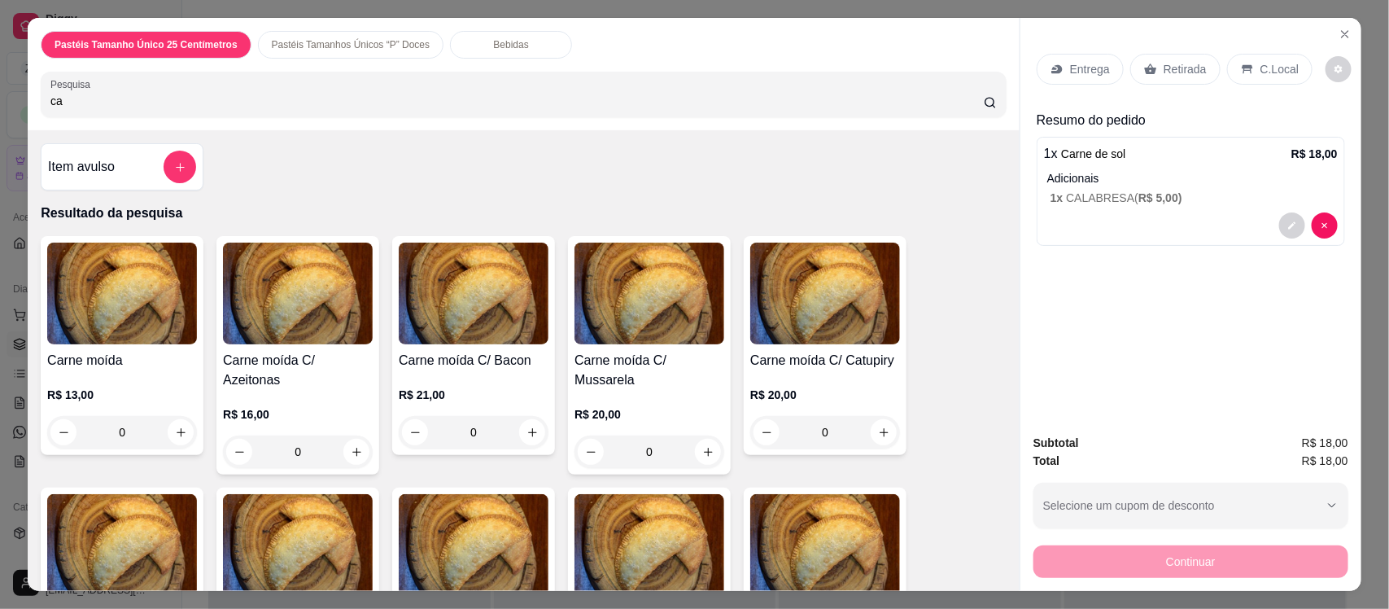
type input "c"
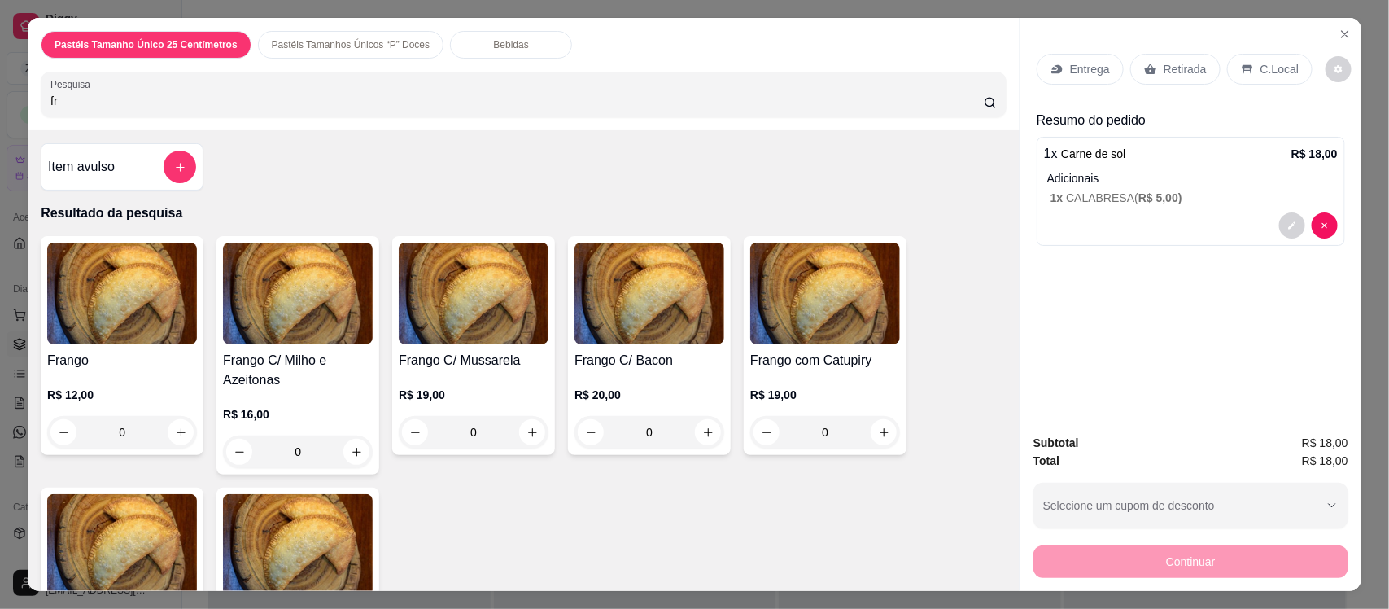
type input "fr"
click at [128, 320] on img at bounding box center [122, 294] width 150 height 102
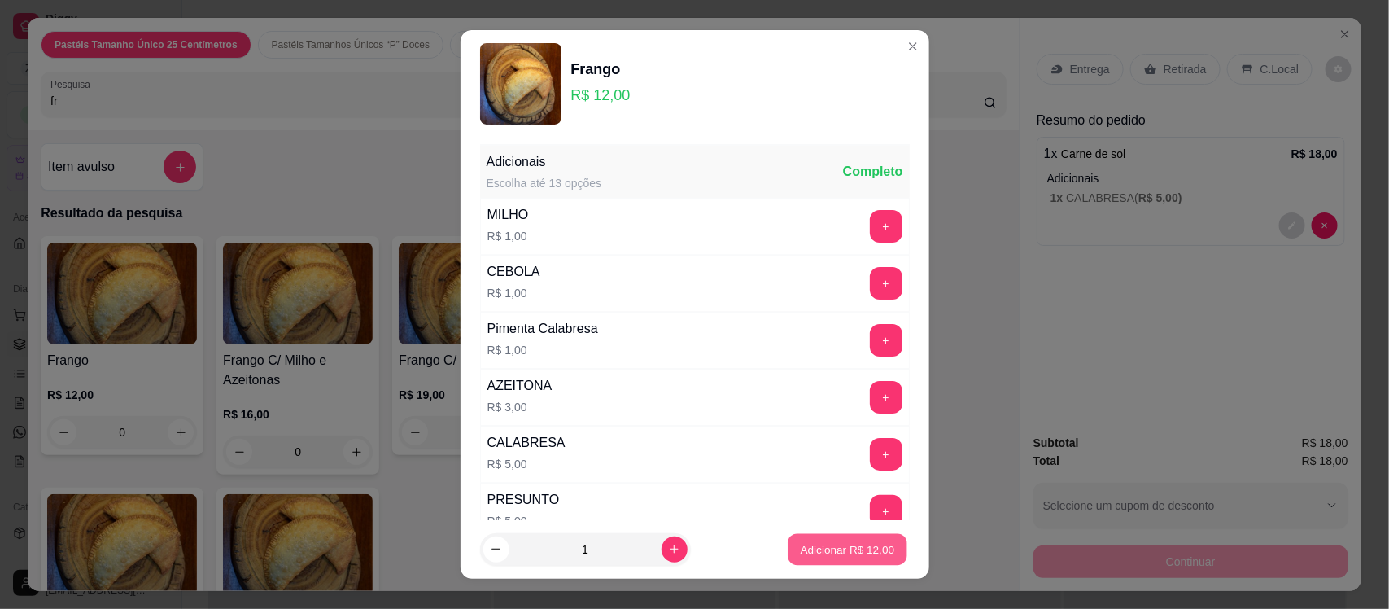
click at [801, 547] on p "Adicionar R$ 12,00" at bounding box center [848, 548] width 94 height 15
type input "1"
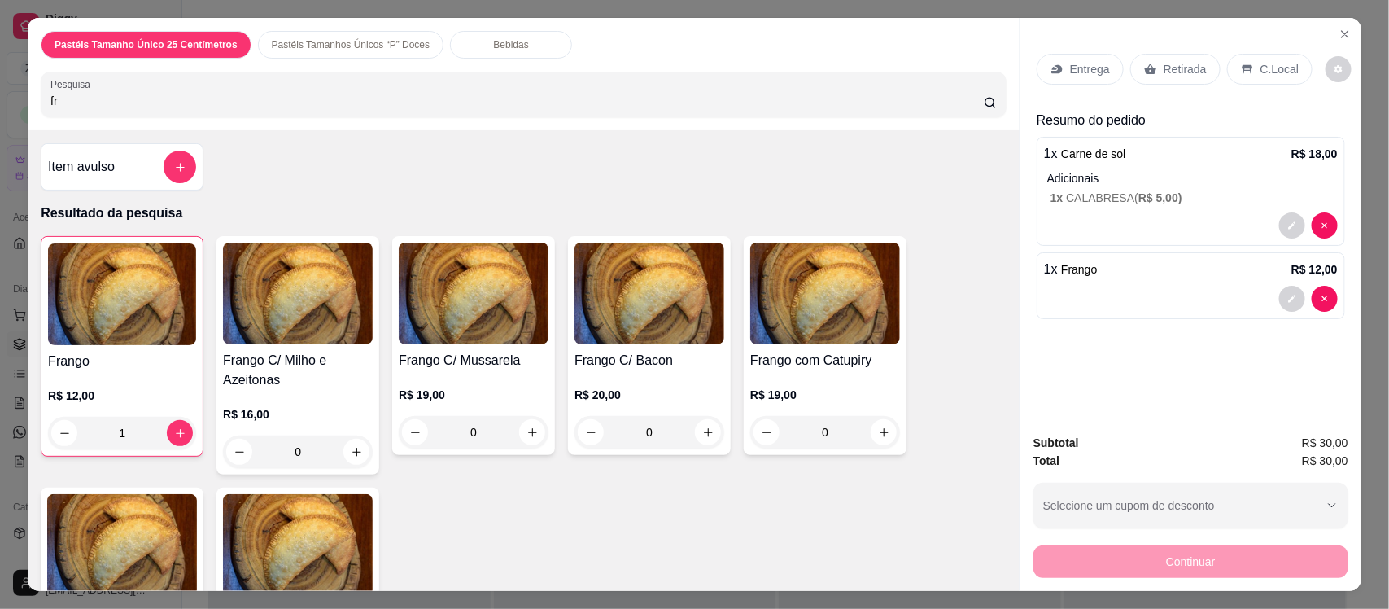
click at [1164, 67] on p "Retirada" at bounding box center [1185, 69] width 43 height 16
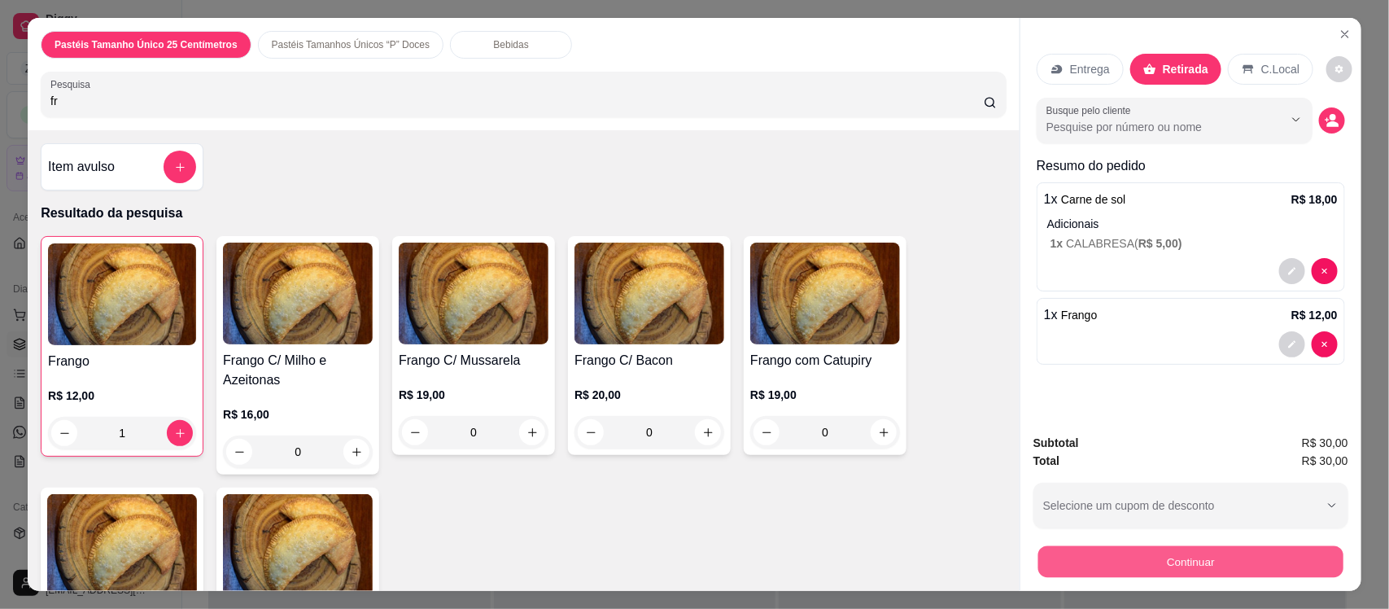
click at [1108, 564] on button "Continuar" at bounding box center [1191, 561] width 305 height 32
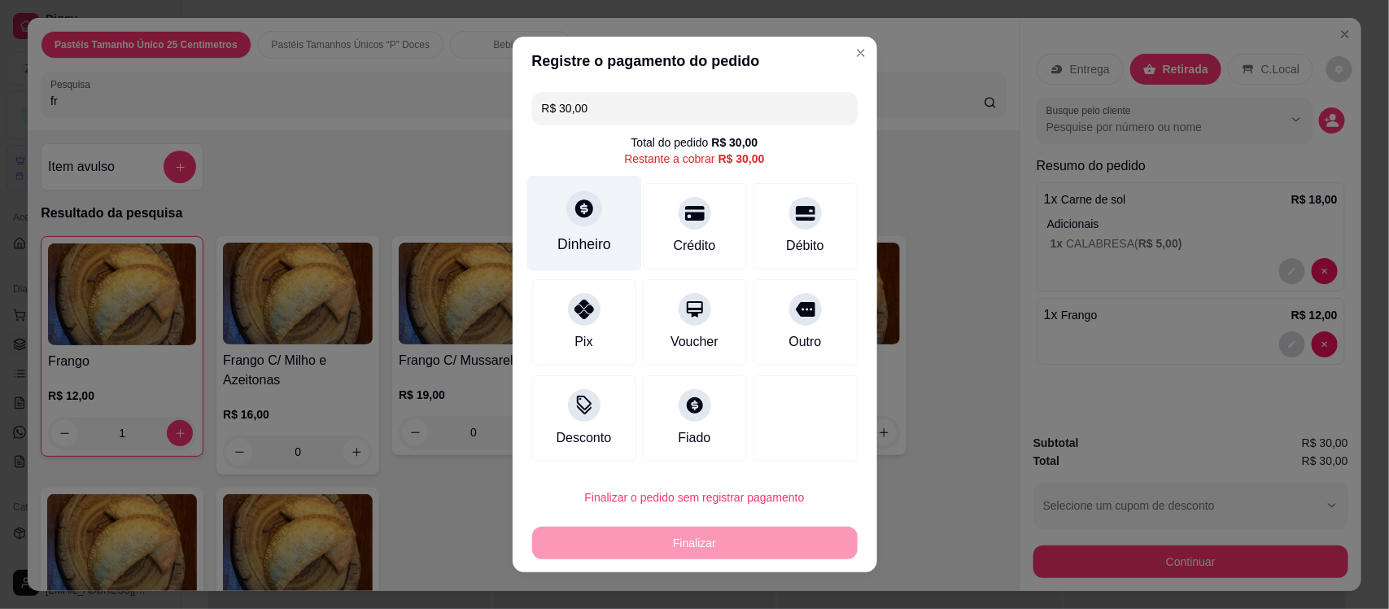
click at [573, 216] on icon at bounding box center [583, 208] width 21 height 21
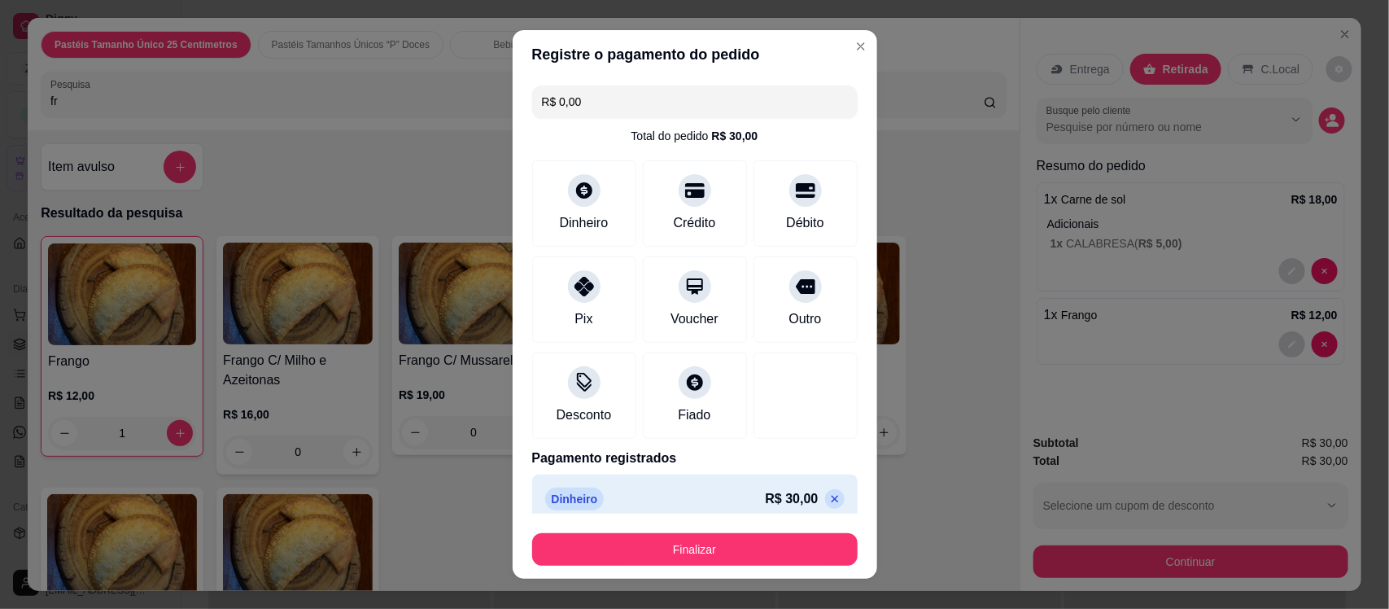
type input "R$ 0,00"
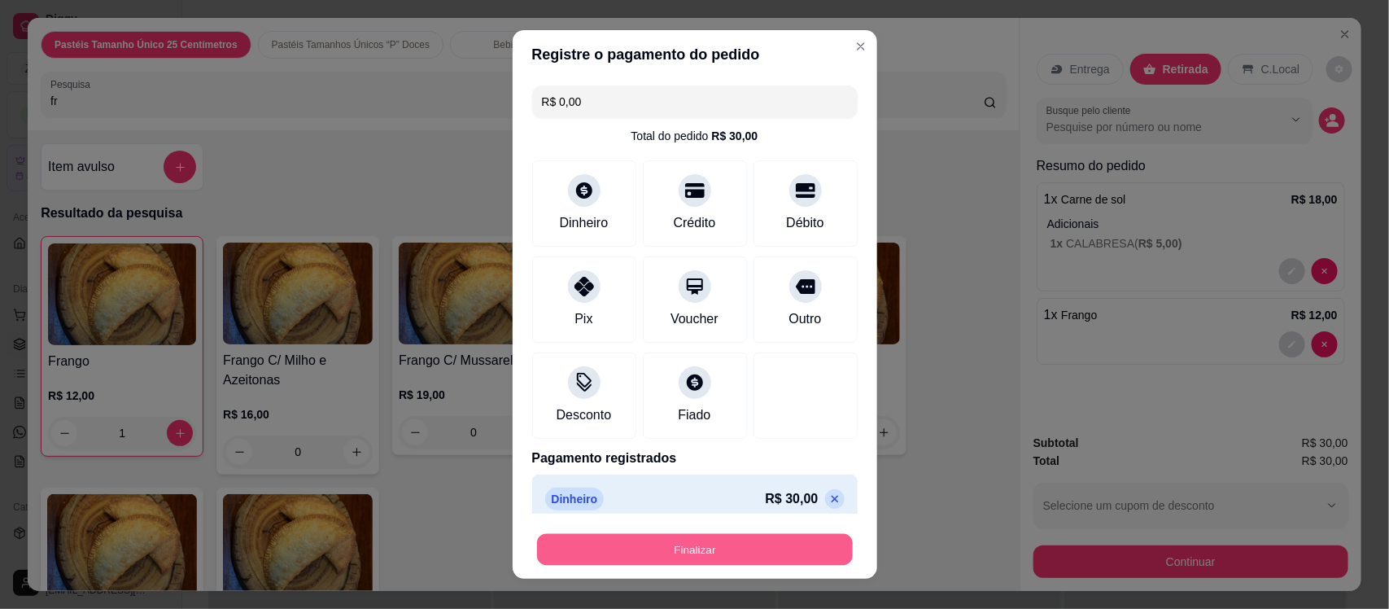
click at [709, 545] on button "Finalizar" at bounding box center [695, 549] width 316 height 32
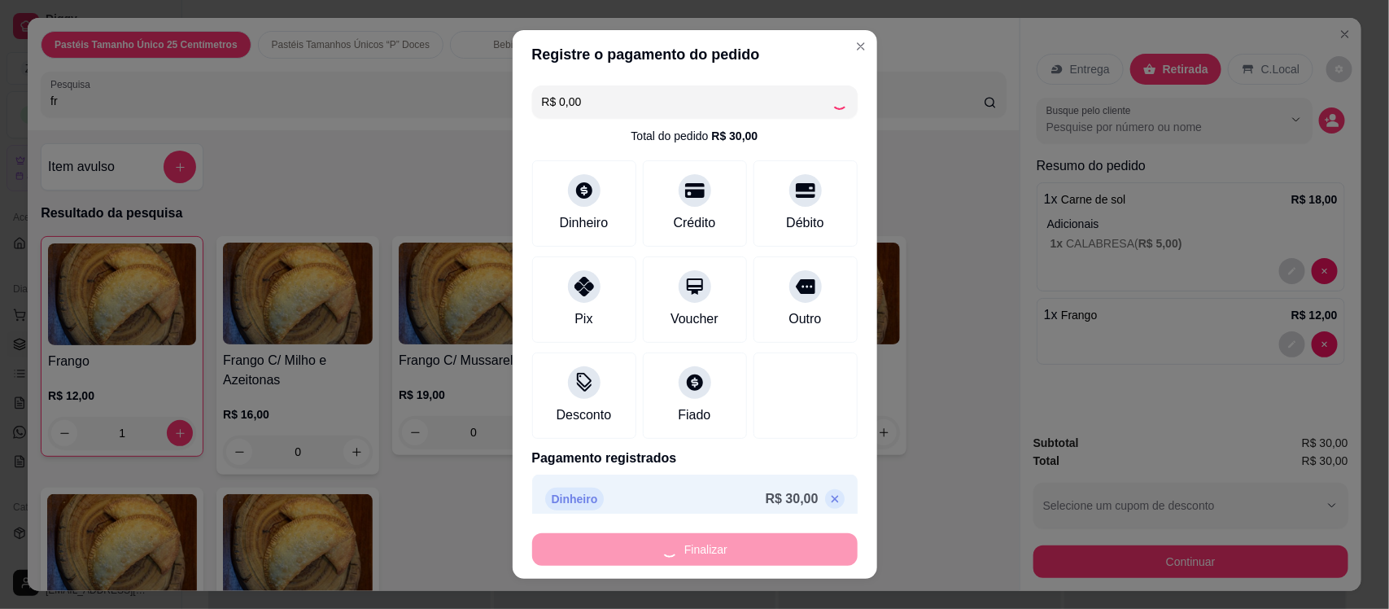
type input "0"
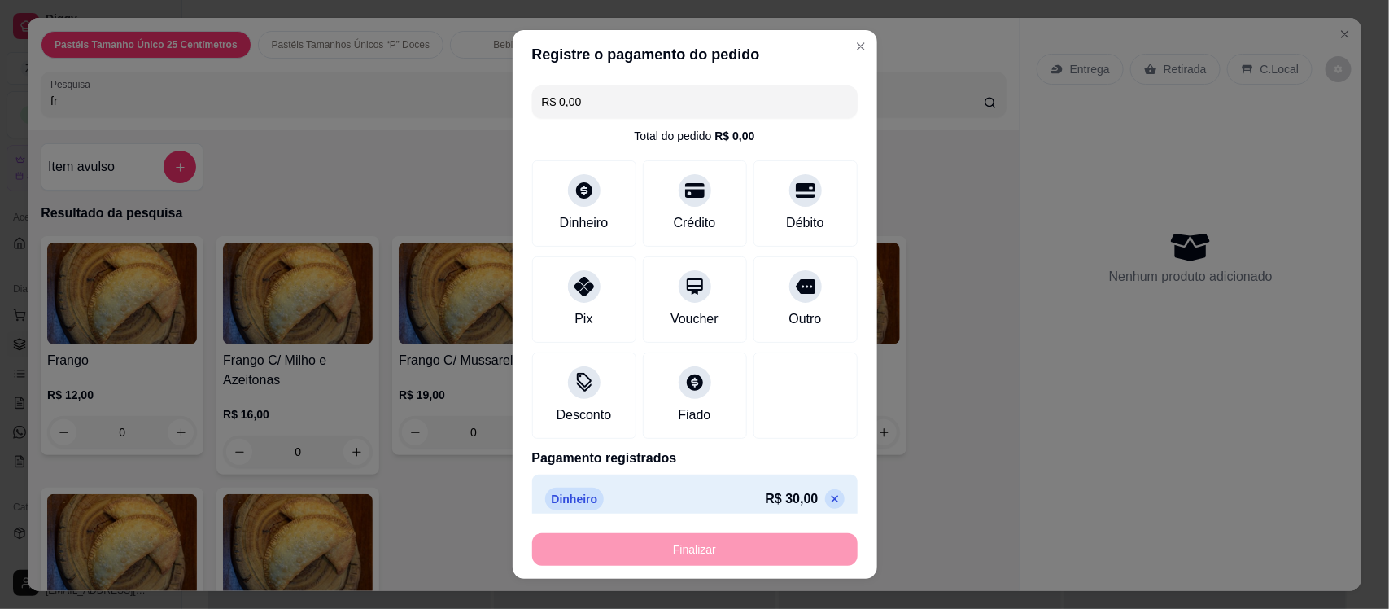
type input "-R$ 30,00"
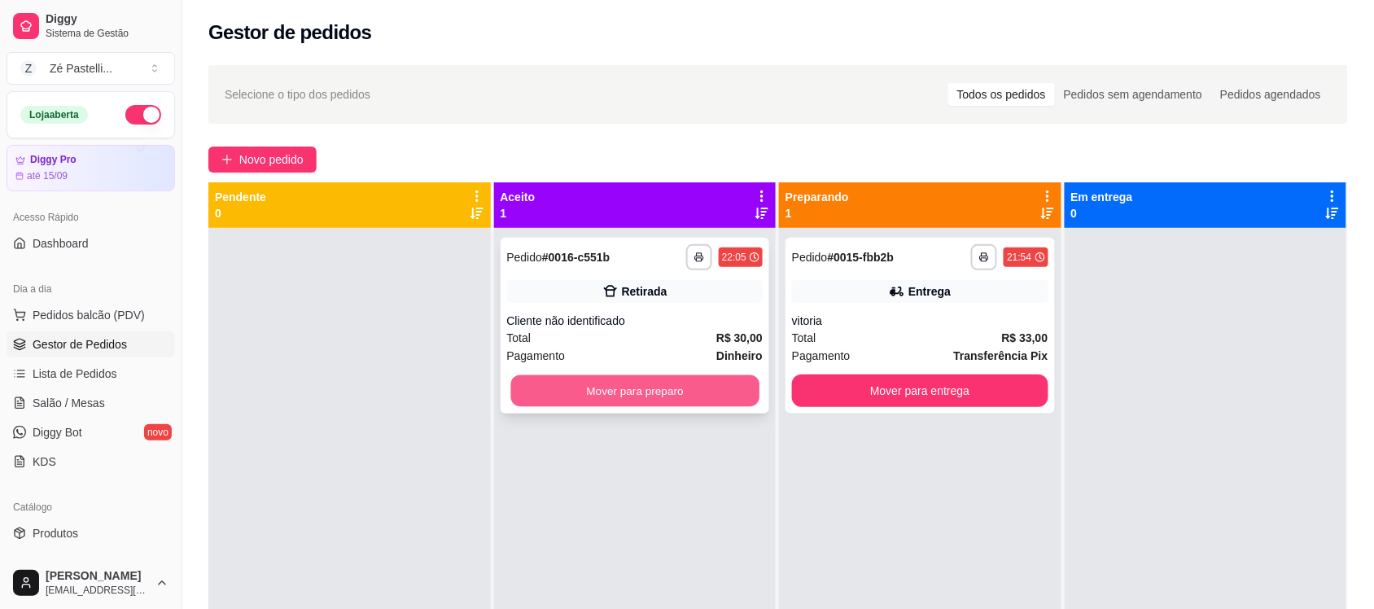
click at [620, 400] on button "Mover para preparo" at bounding box center [634, 391] width 248 height 32
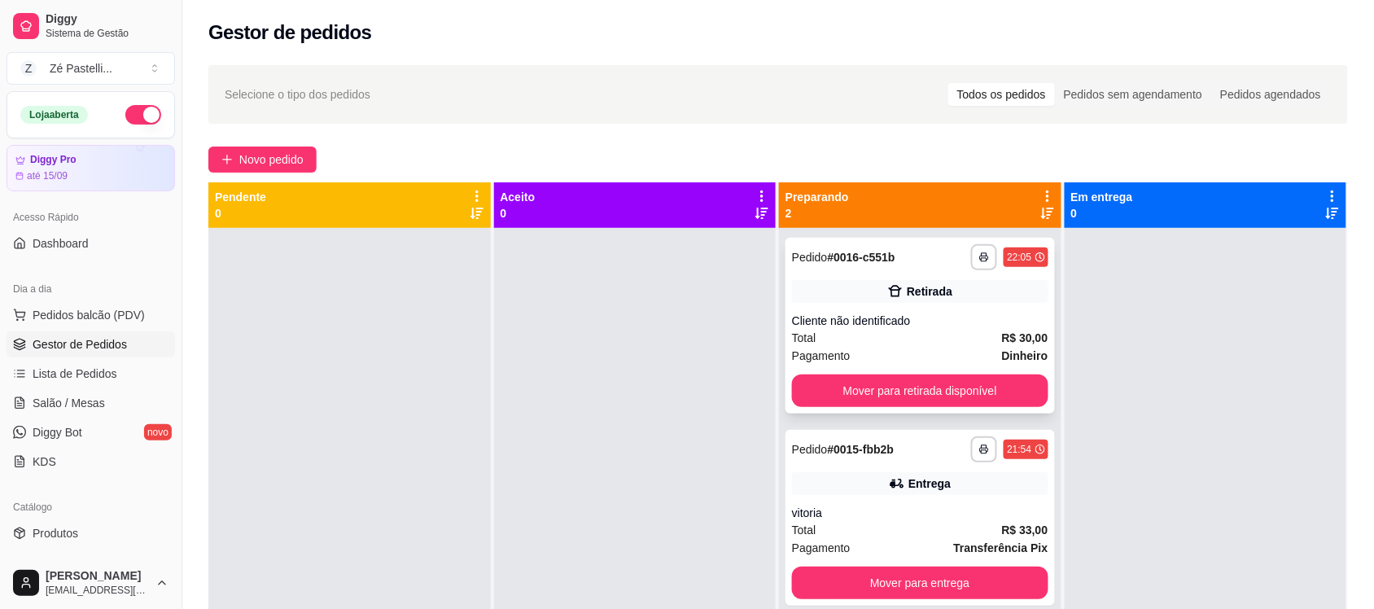
click at [851, 335] on div "Total R$ 30,00" at bounding box center [920, 338] width 256 height 18
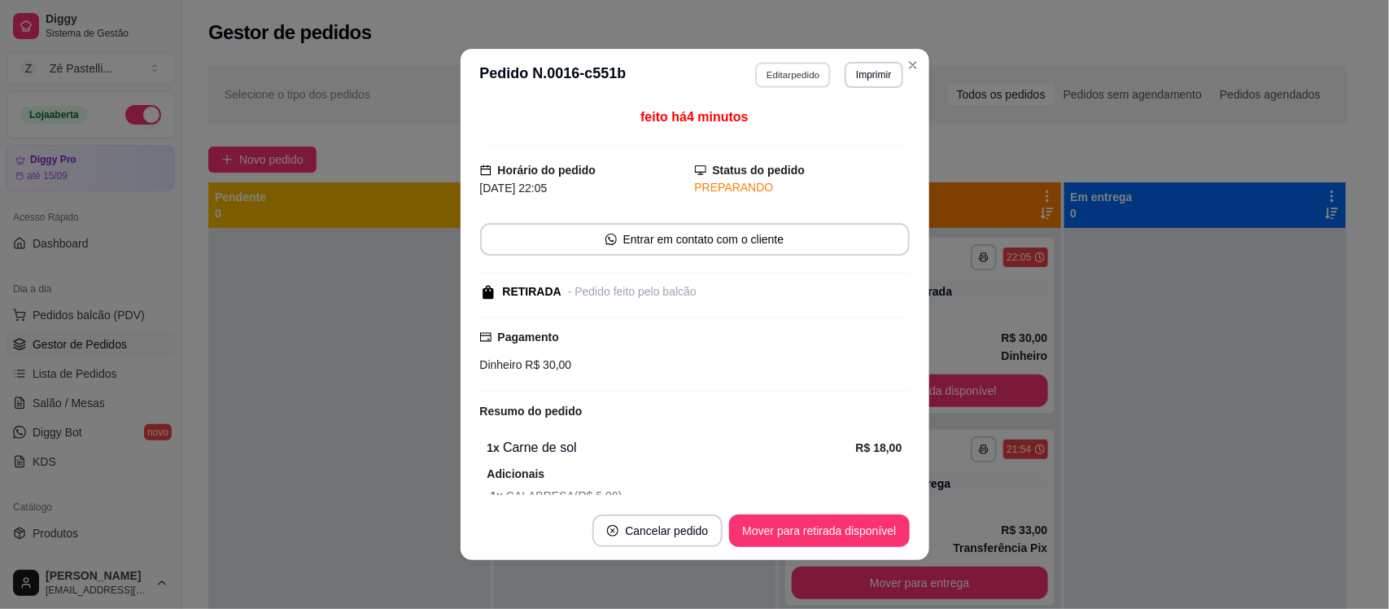
click at [791, 74] on button "Editar pedido" at bounding box center [793, 74] width 76 height 25
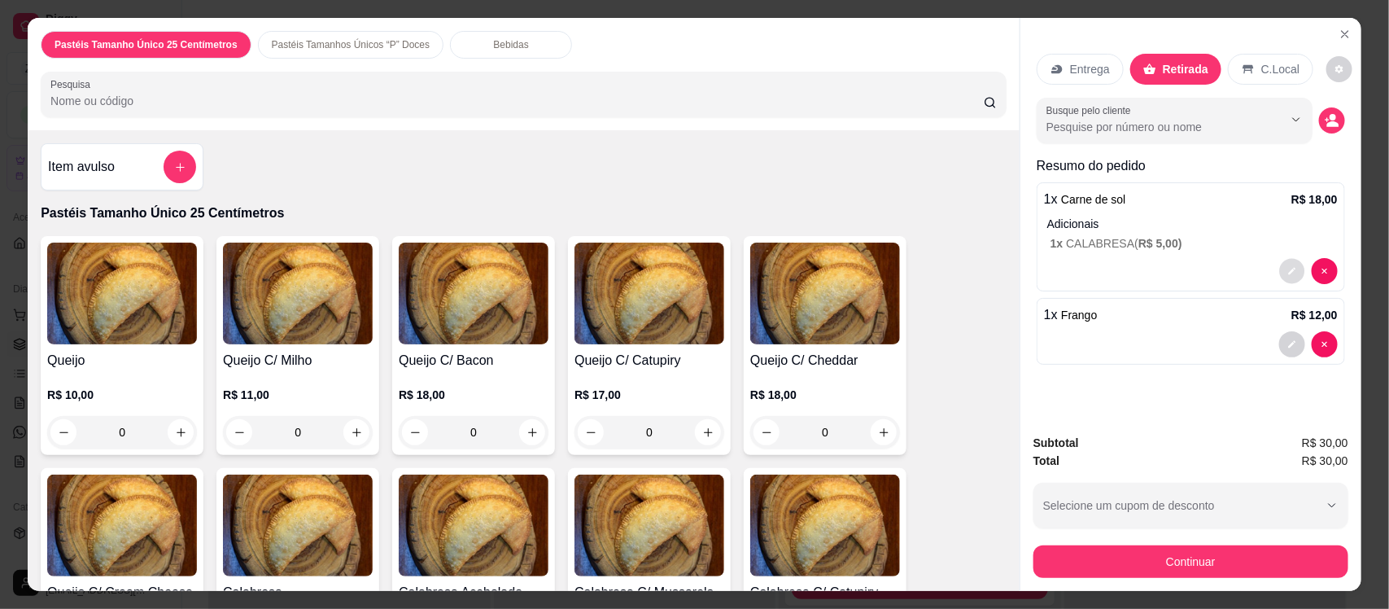
click at [1279, 273] on button "decrease-product-quantity" at bounding box center [1291, 271] width 25 height 25
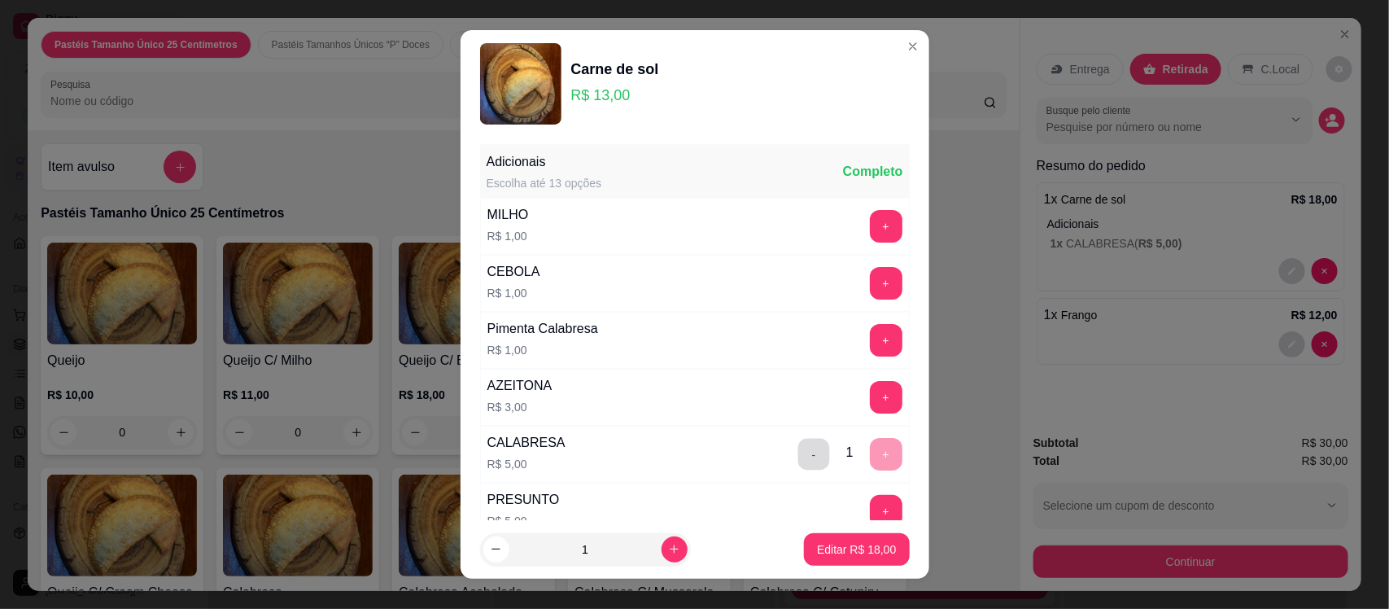
click at [798, 453] on button "-" at bounding box center [814, 455] width 32 height 32
click at [842, 547] on p "Editar R$ 13,00" at bounding box center [857, 548] width 77 height 15
type input "1"
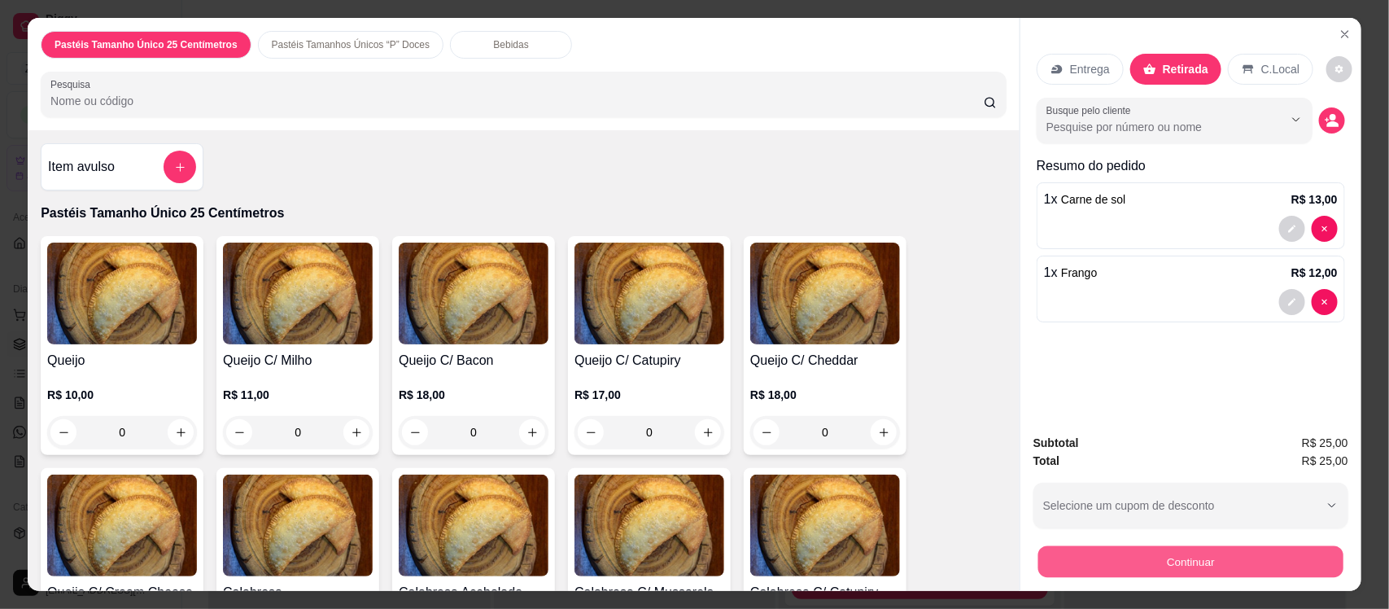
click at [1130, 562] on button "Continuar" at bounding box center [1191, 561] width 305 height 32
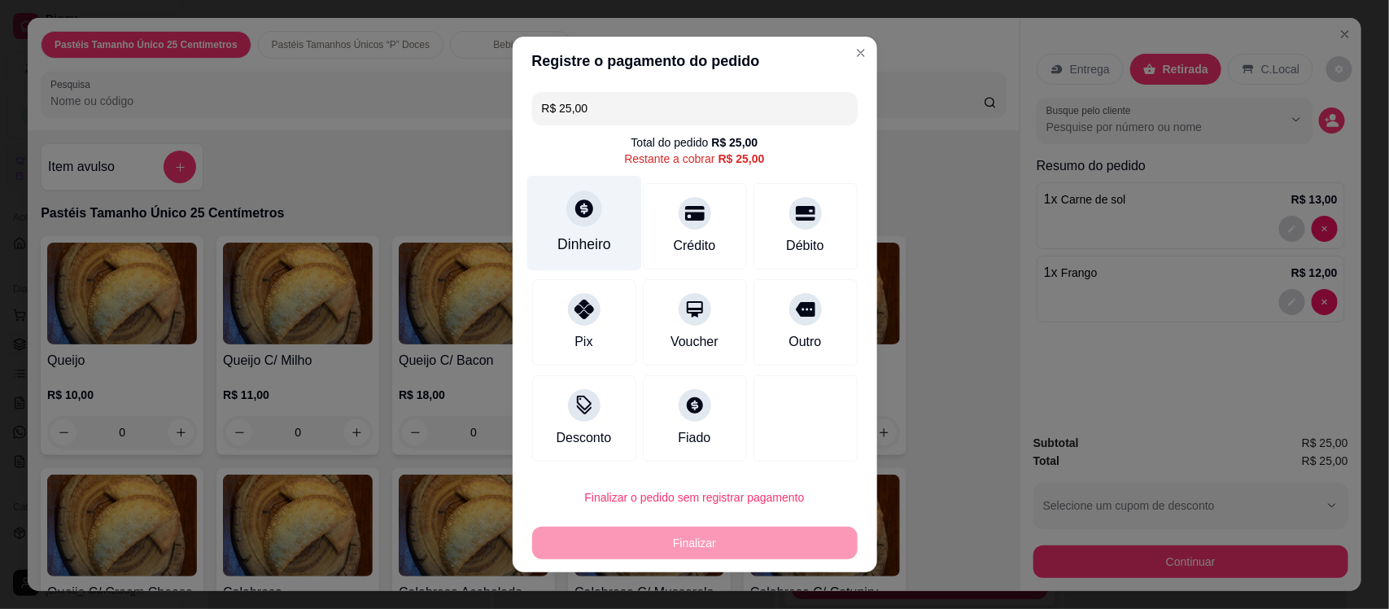
click at [584, 214] on icon at bounding box center [583, 208] width 21 height 21
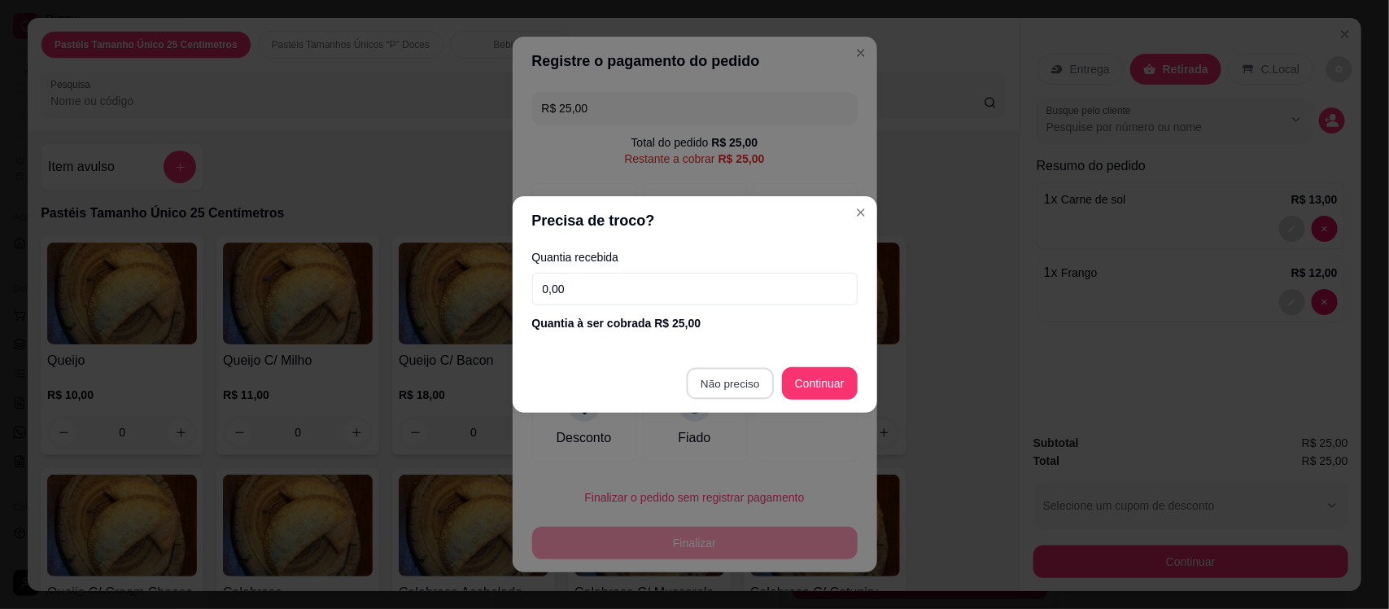
type input "R$ 0,00"
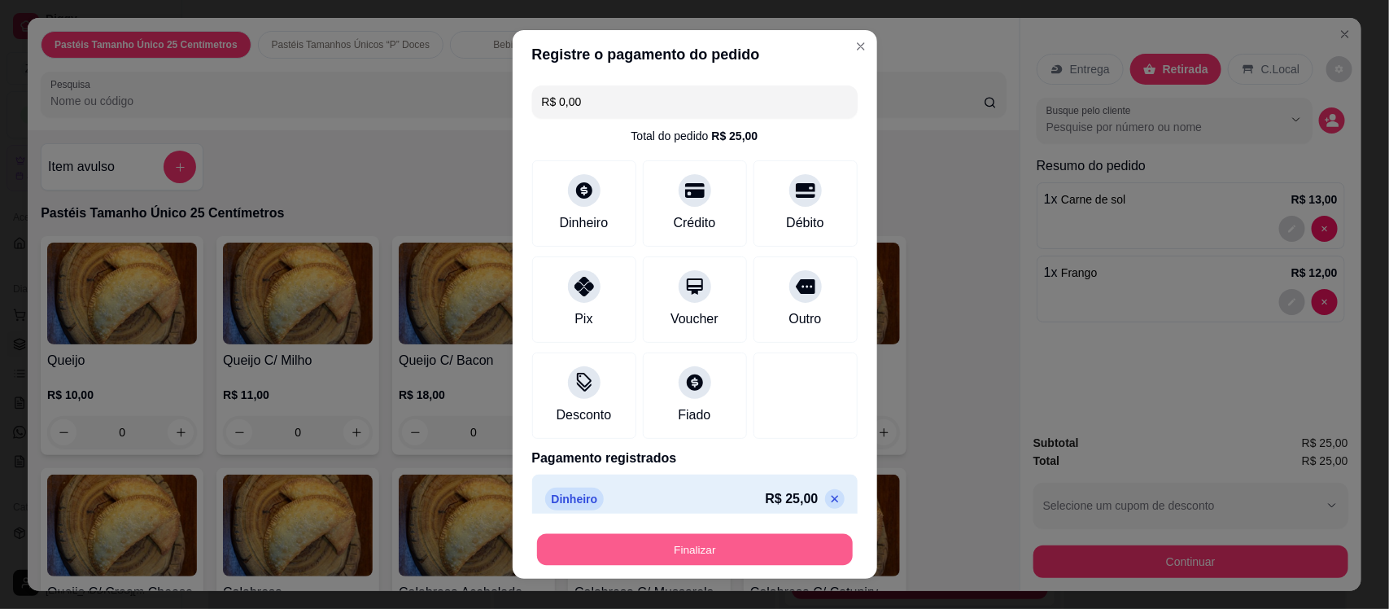
click at [757, 552] on button "Finalizar" at bounding box center [695, 549] width 316 height 32
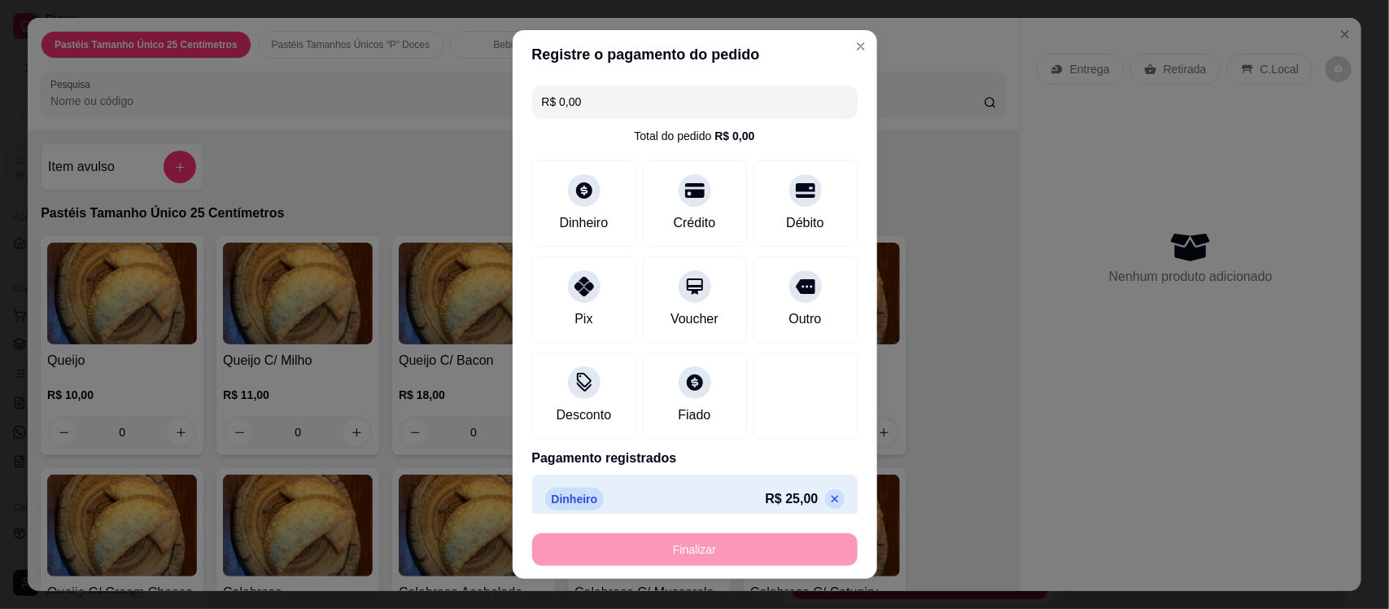
type input "0"
type input "-R$ 25,00"
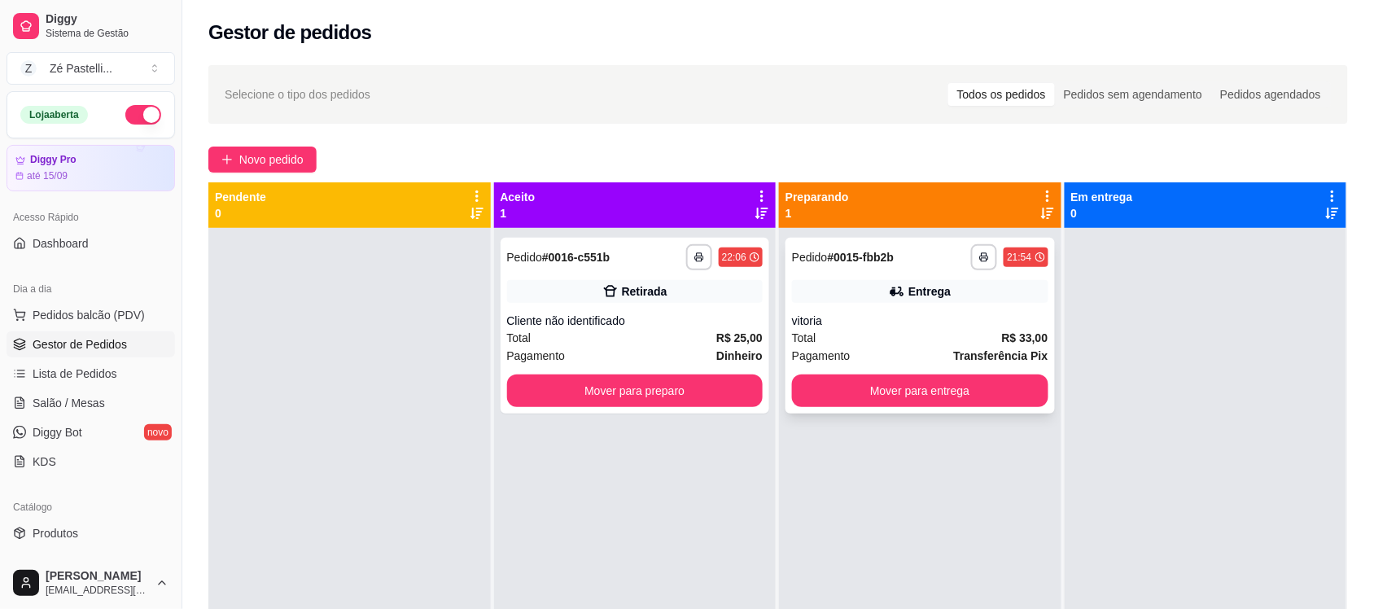
click at [974, 326] on div "vitoria" at bounding box center [920, 321] width 256 height 16
click at [59, 415] on link "Salão / Mesas" at bounding box center [91, 403] width 168 height 26
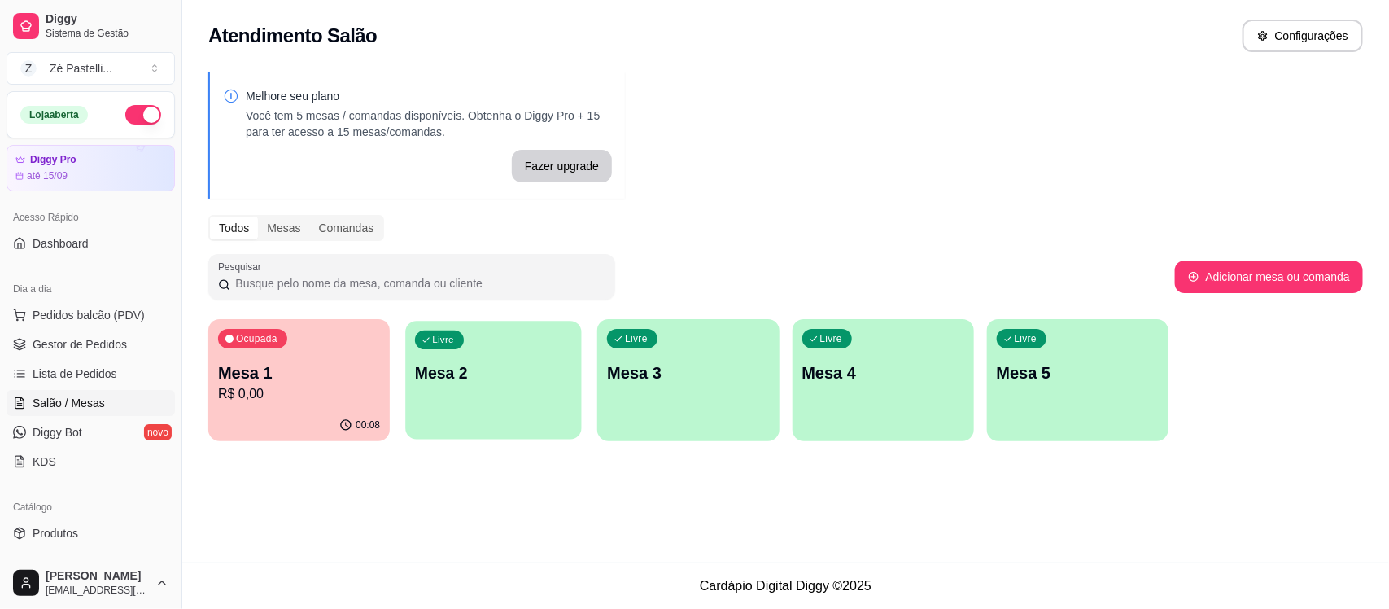
click at [466, 395] on div "Livre Mesa 2" at bounding box center [494, 370] width 176 height 99
click at [307, 409] on div "00:08" at bounding box center [299, 424] width 176 height 31
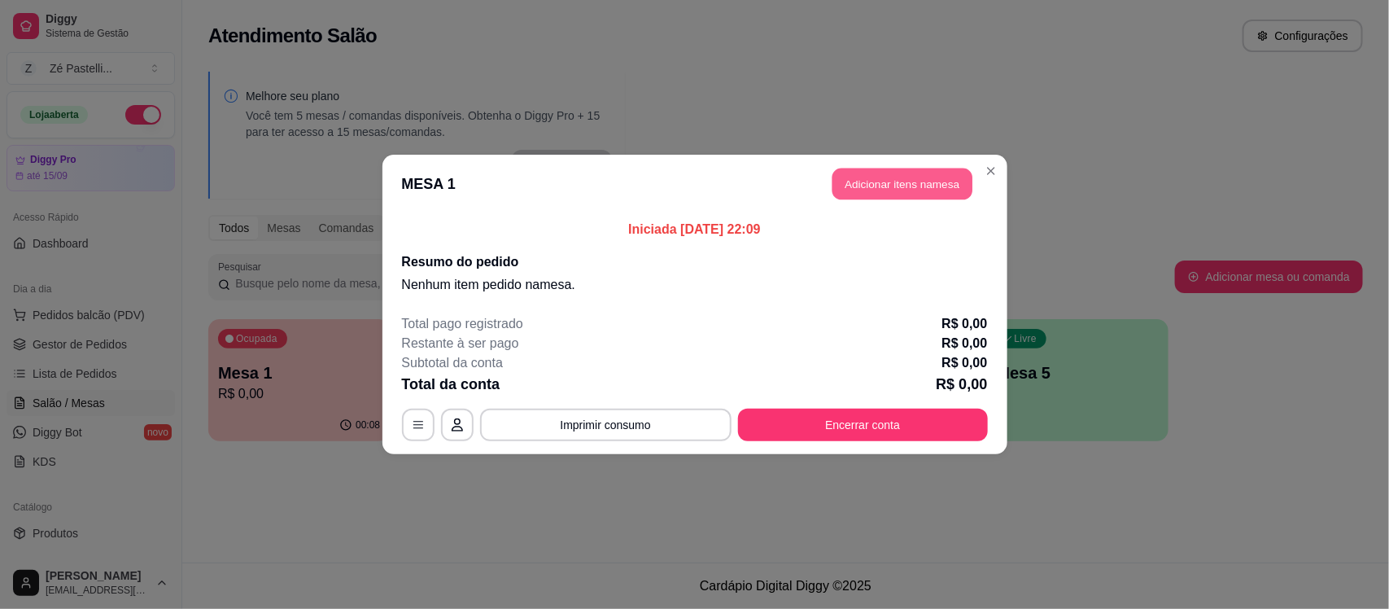
click at [864, 173] on button "Adicionar itens na mesa" at bounding box center [903, 184] width 140 height 32
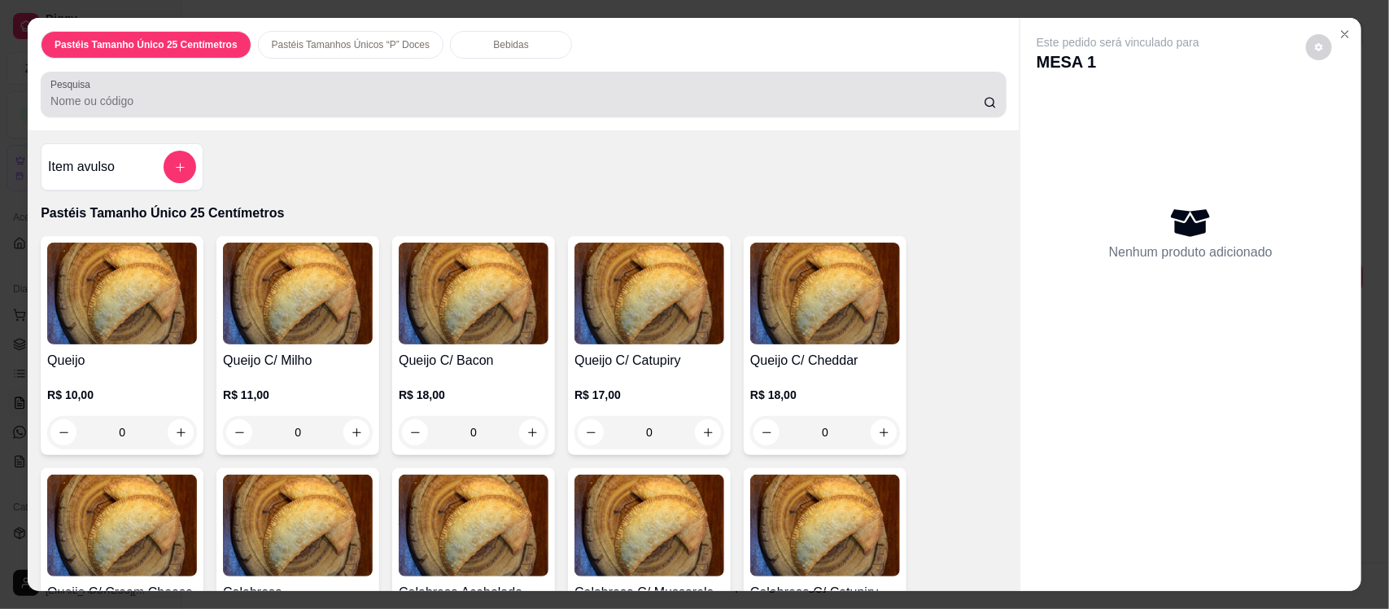
click at [295, 100] on input "Pesquisa" at bounding box center [517, 101] width 934 height 16
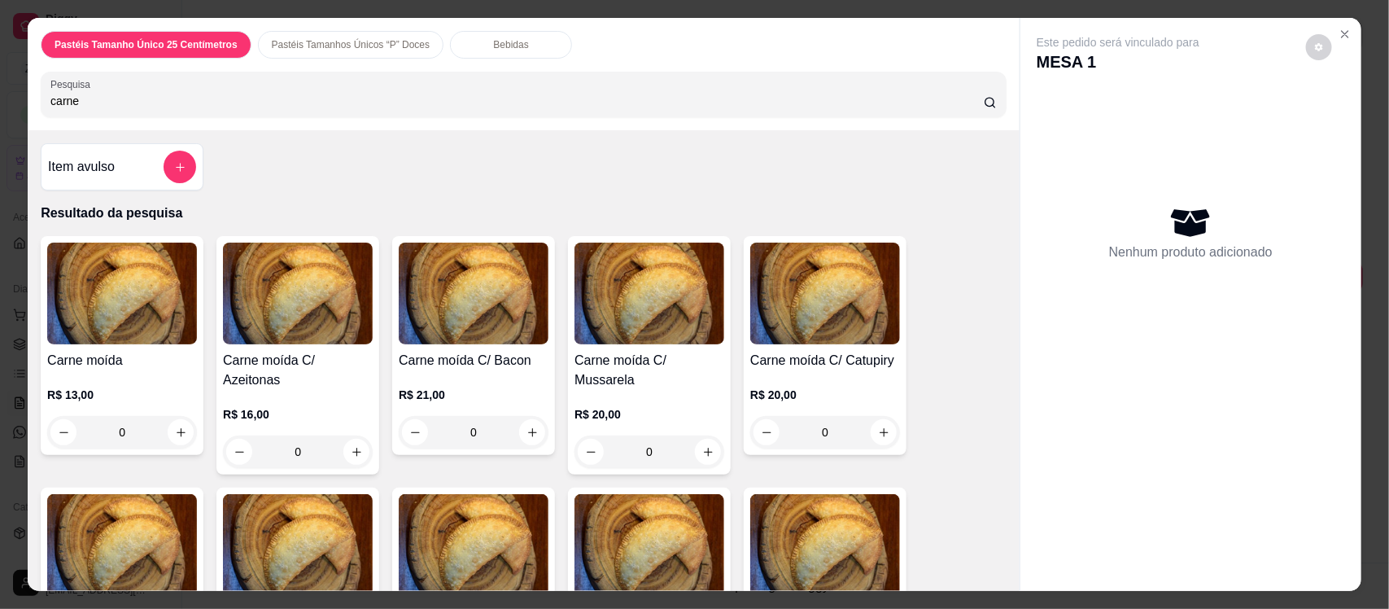
type input "carne"
click at [254, 315] on img at bounding box center [298, 294] width 150 height 102
click at [644, 372] on h4 "Carne moída C/ Mussarela" at bounding box center [650, 370] width 150 height 39
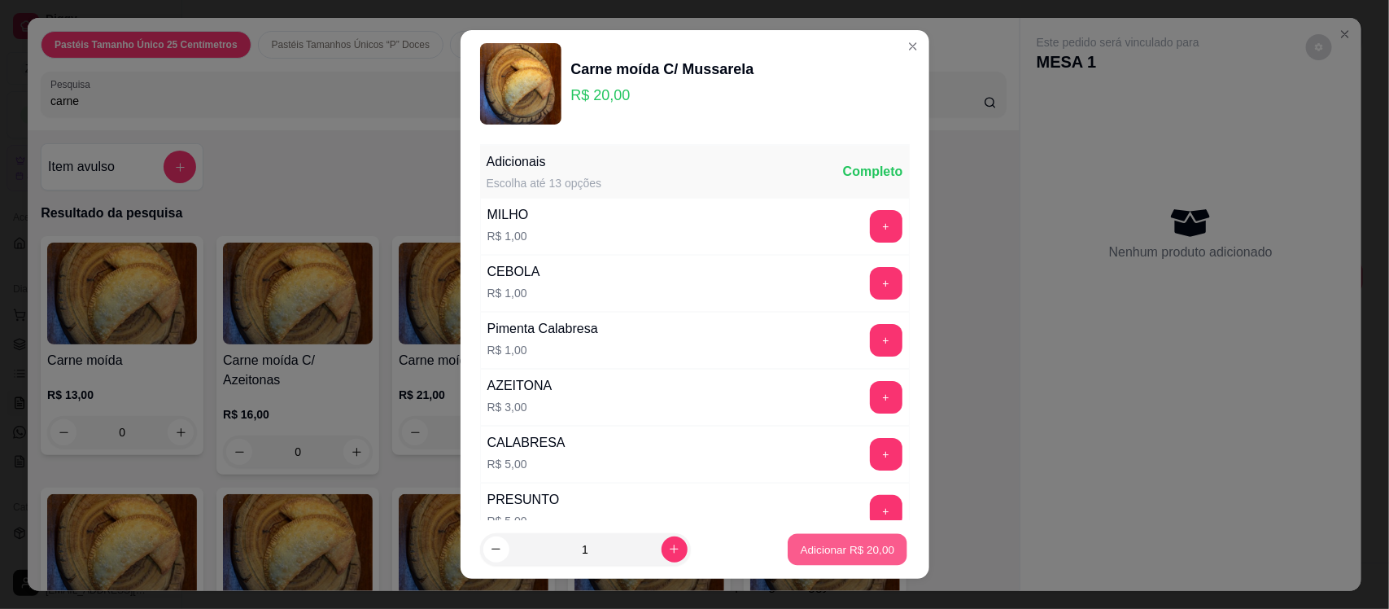
click at [826, 535] on button "Adicionar R$ 20,00" at bounding box center [849, 549] width 120 height 32
type input "1"
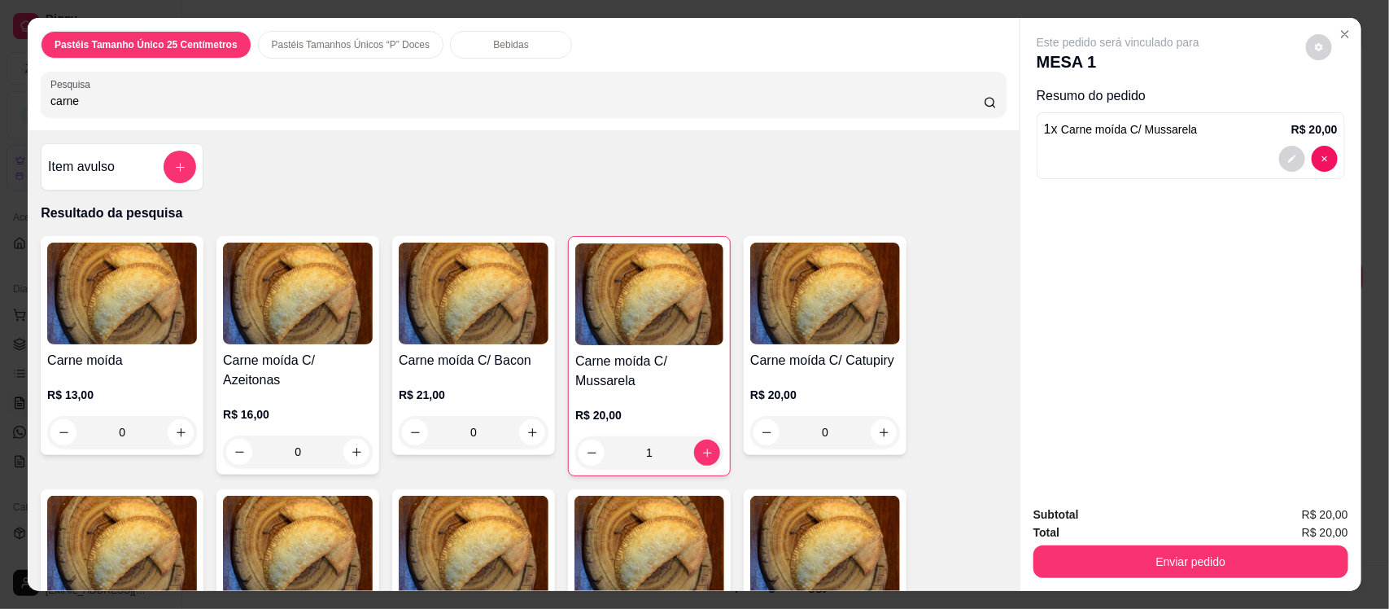
click at [133, 352] on h4 "Carne moída" at bounding box center [122, 361] width 150 height 20
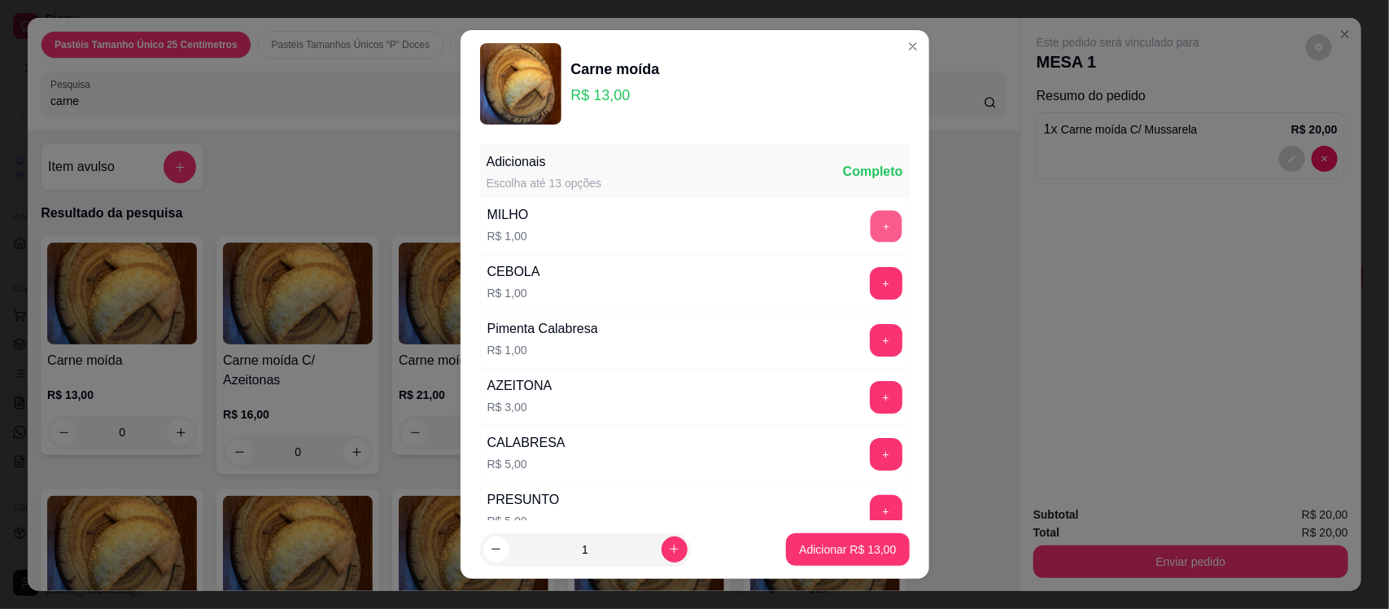
click at [870, 225] on button "+" at bounding box center [886, 227] width 32 height 32
click at [851, 549] on p "Adicionar R$ 14,00" at bounding box center [848, 548] width 94 height 15
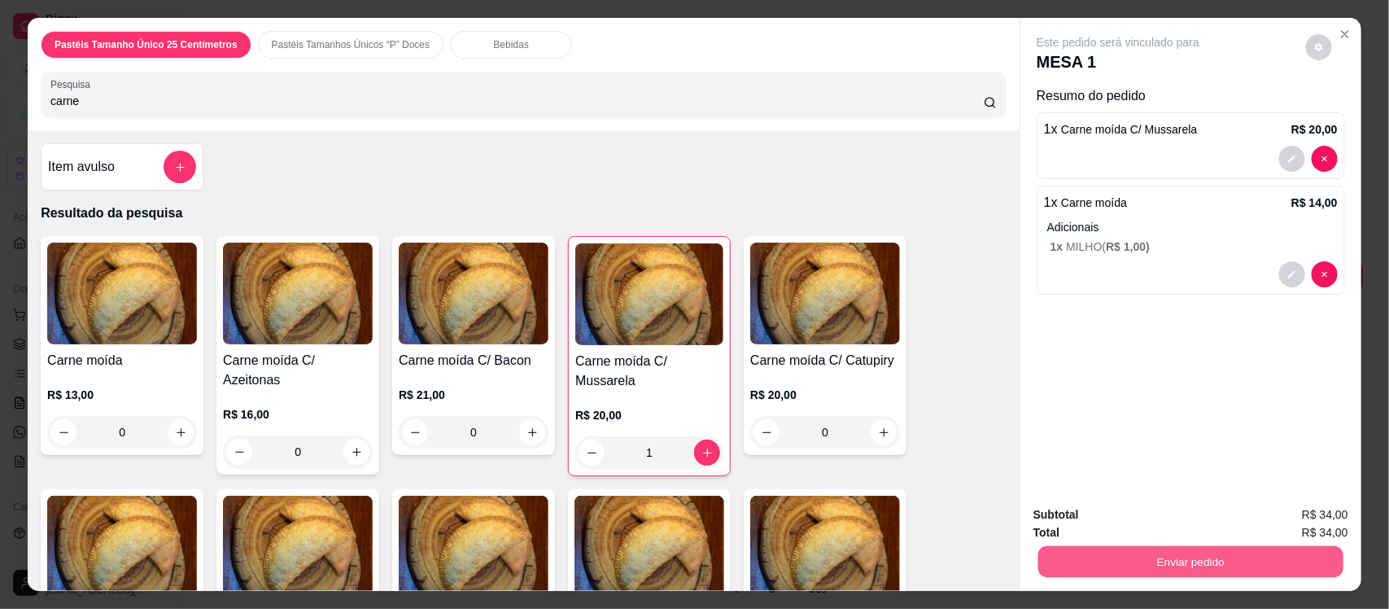
click at [1109, 552] on button "Enviar pedido" at bounding box center [1191, 561] width 305 height 32
click at [1113, 522] on button "Não registrar e enviar pedido" at bounding box center [1136, 521] width 164 height 30
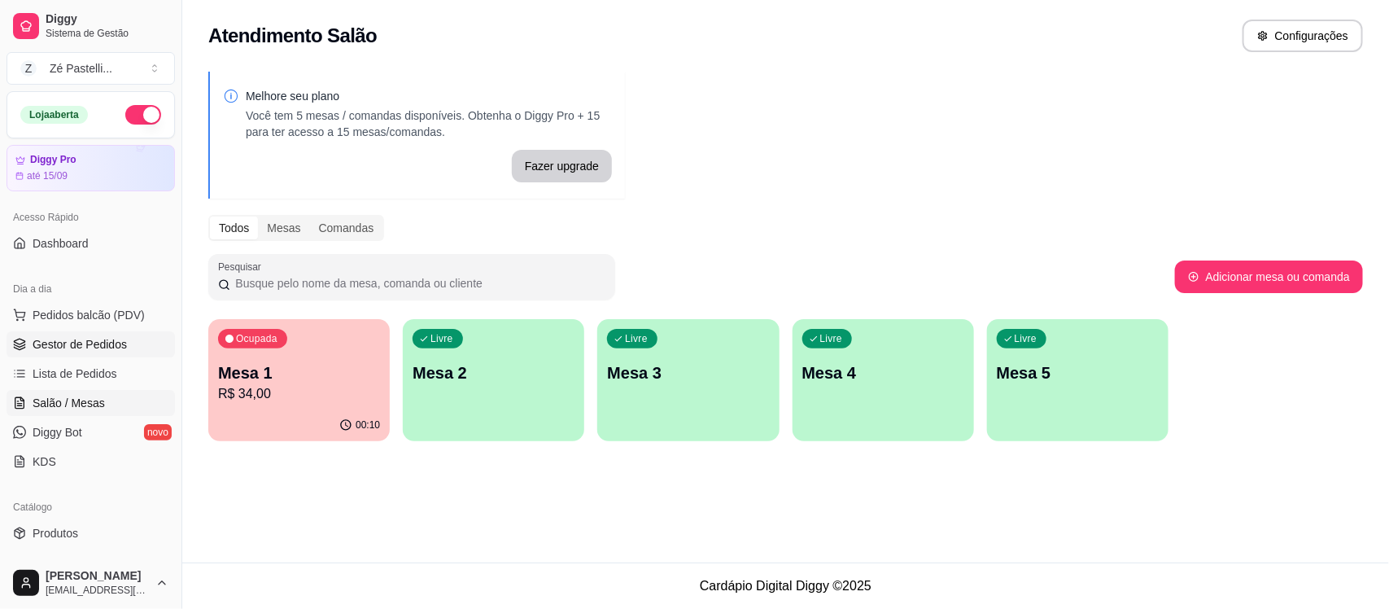
click at [124, 342] on span "Gestor de Pedidos" at bounding box center [80, 344] width 94 height 16
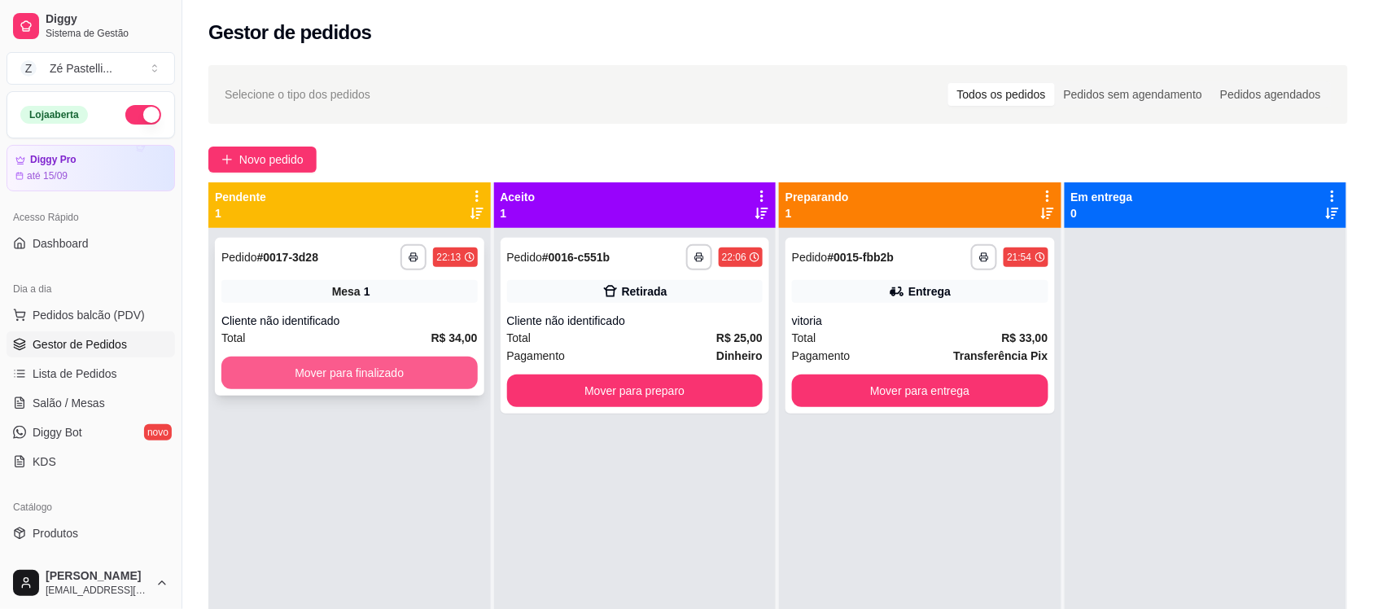
click at [391, 370] on button "Mover para finalizado" at bounding box center [349, 372] width 256 height 33
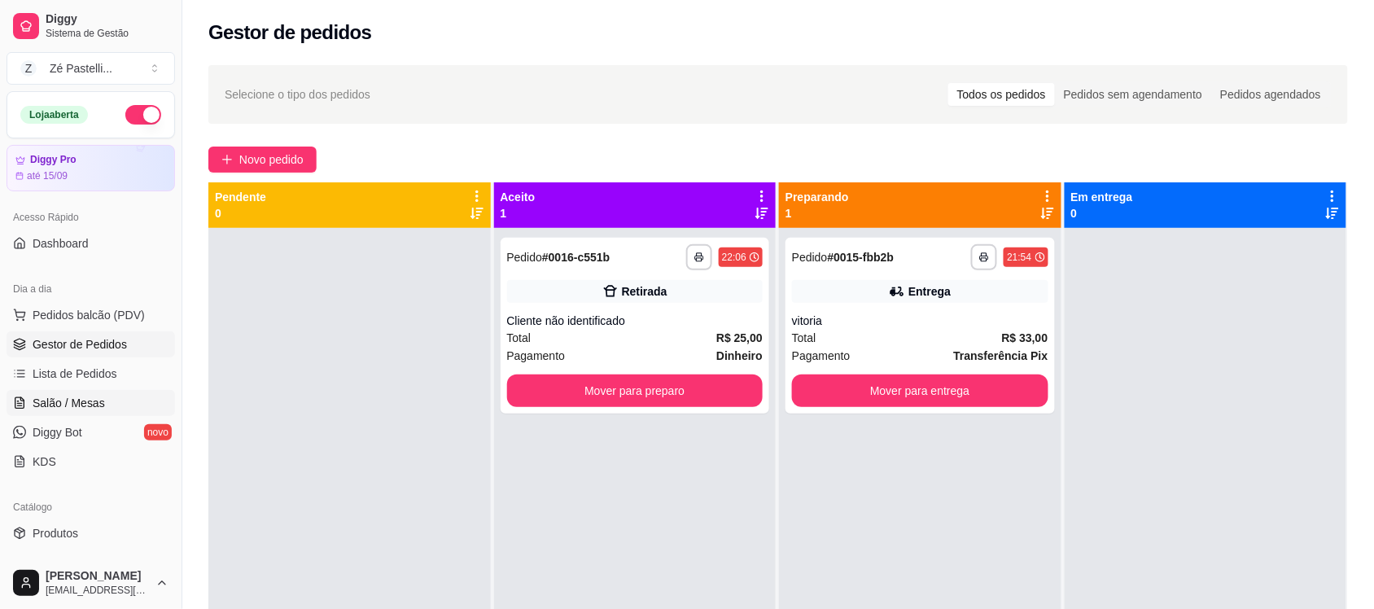
click at [67, 395] on span "Salão / Mesas" at bounding box center [69, 403] width 72 height 16
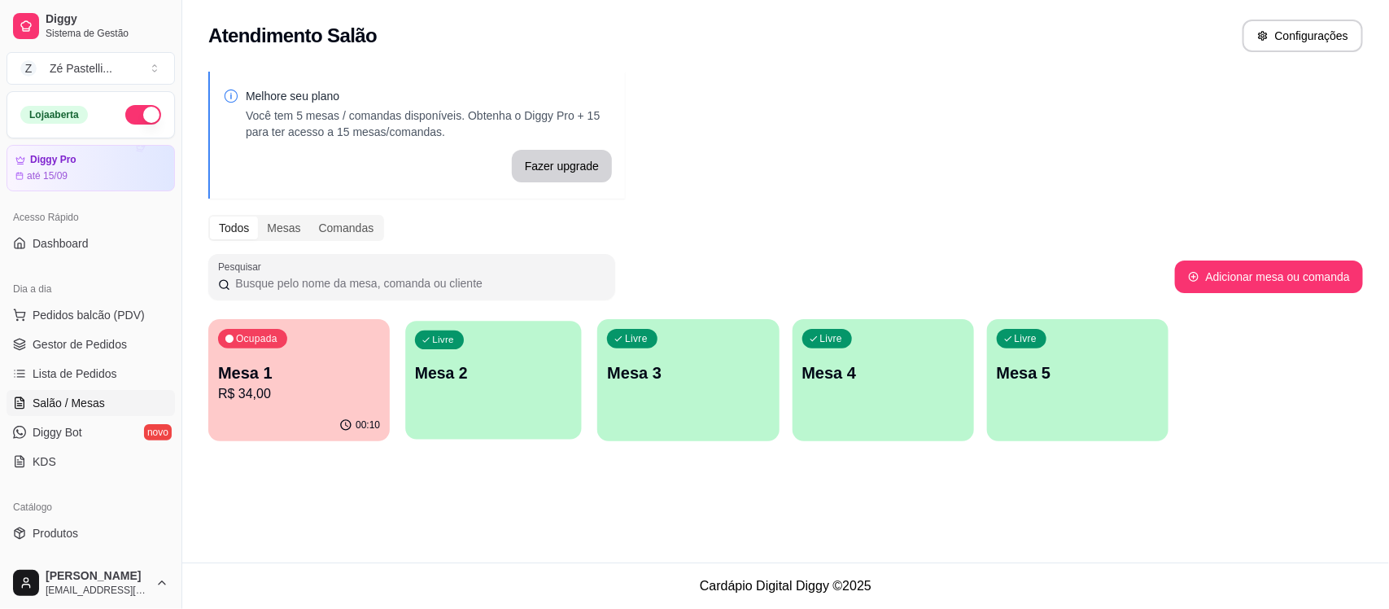
click at [446, 364] on p "Mesa 2" at bounding box center [493, 373] width 157 height 22
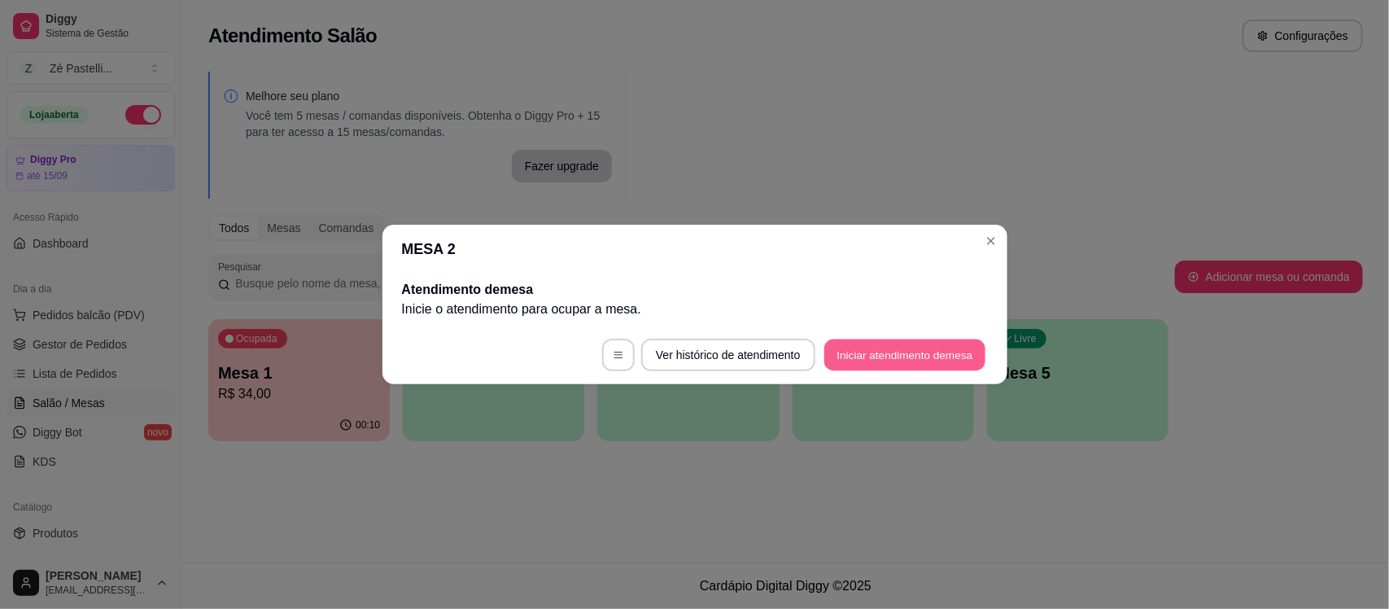
click at [885, 363] on button "Iniciar atendimento de mesa" at bounding box center [904, 355] width 161 height 32
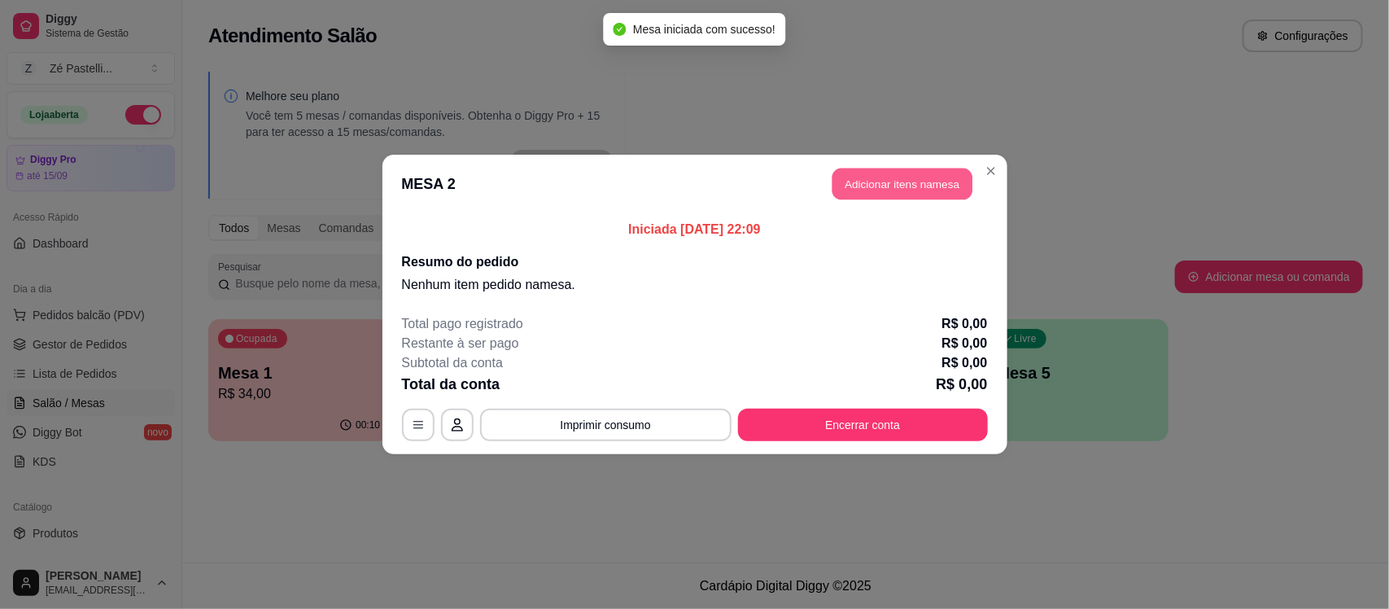
click at [896, 191] on button "Adicionar itens na mesa" at bounding box center [903, 184] width 140 height 32
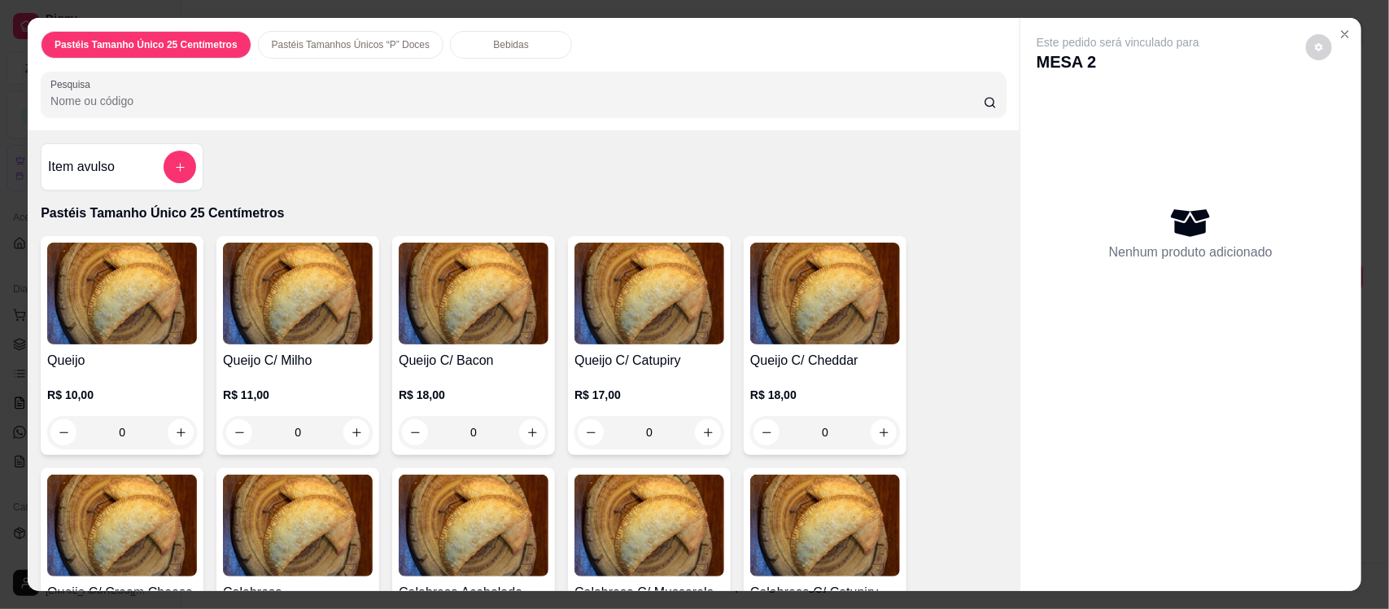
click at [144, 363] on h4 "Queijo" at bounding box center [122, 361] width 150 height 20
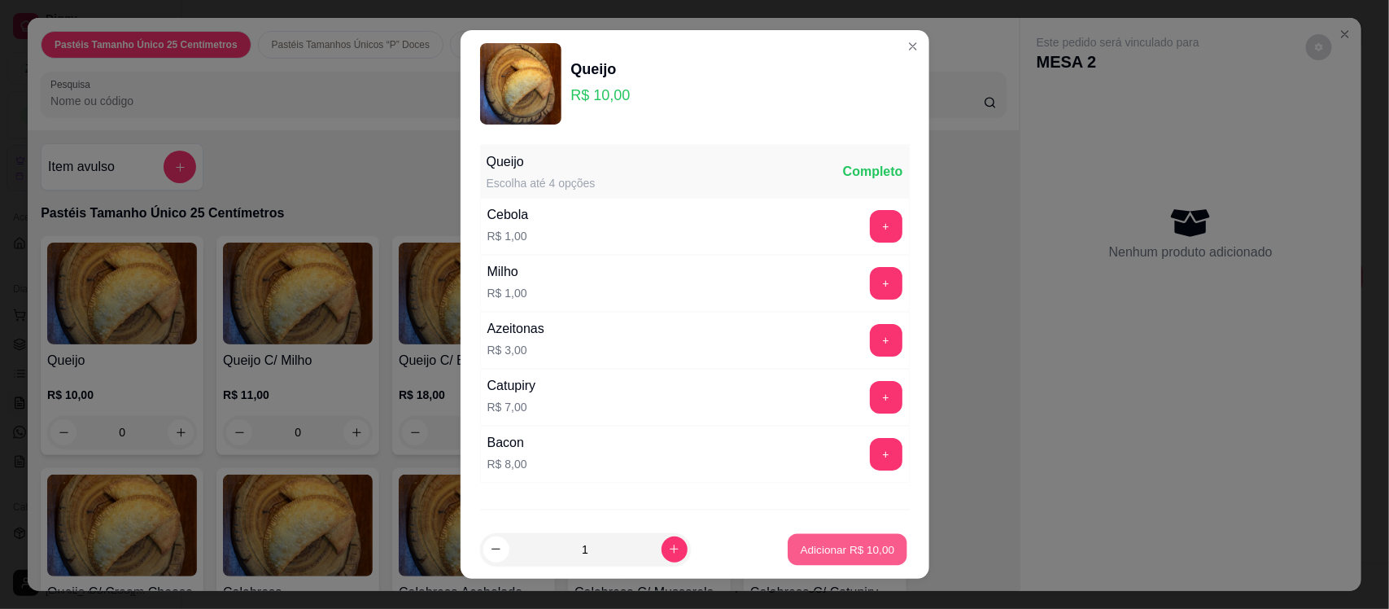
click at [826, 555] on p "Adicionar R$ 10,00" at bounding box center [848, 548] width 94 height 15
type input "1"
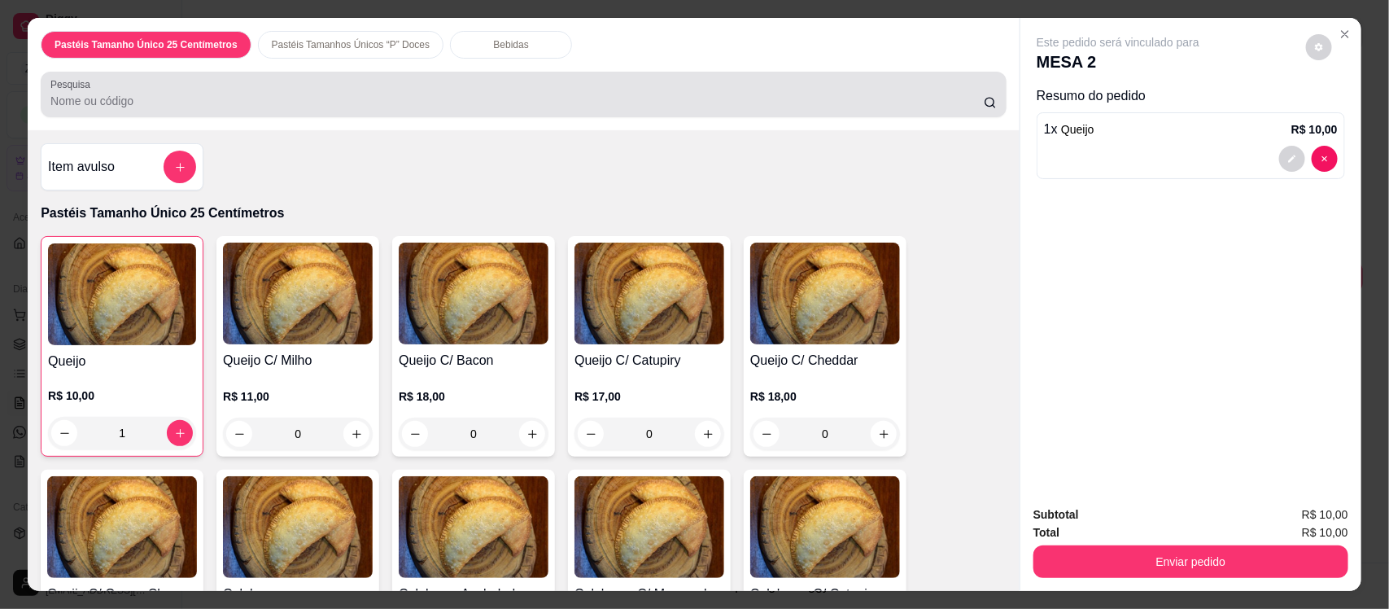
click at [169, 80] on div at bounding box center [523, 94] width 947 height 33
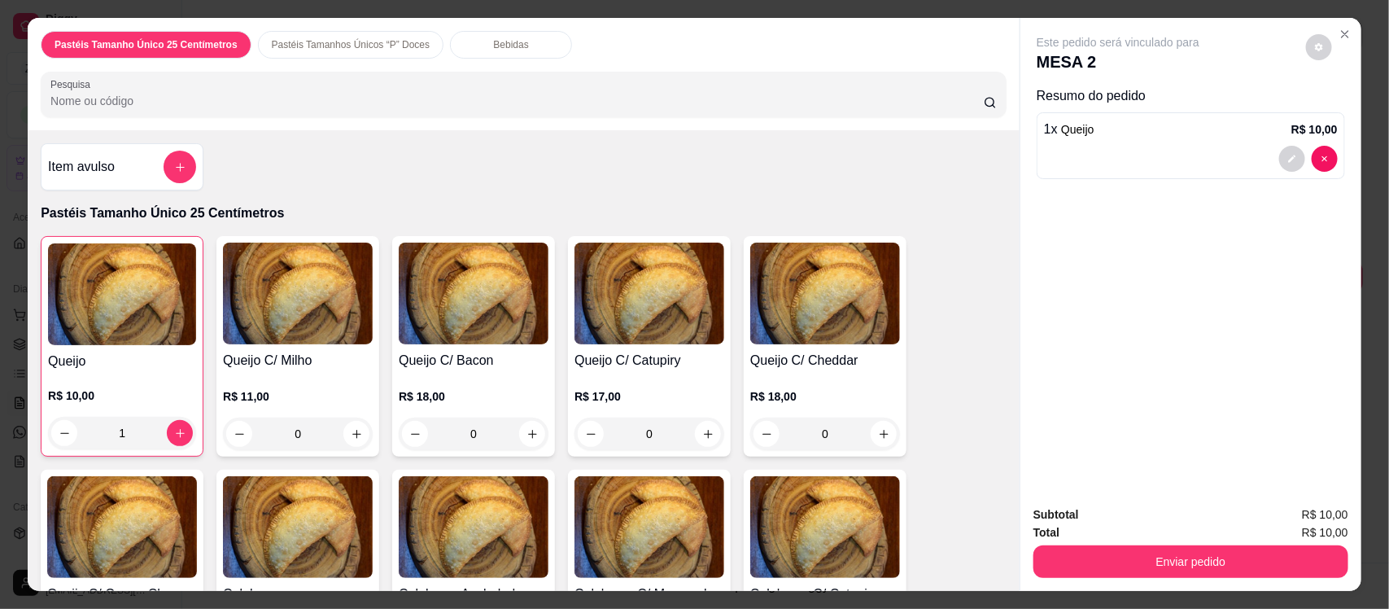
click at [116, 99] on input "Pesquisa" at bounding box center [517, 101] width 934 height 16
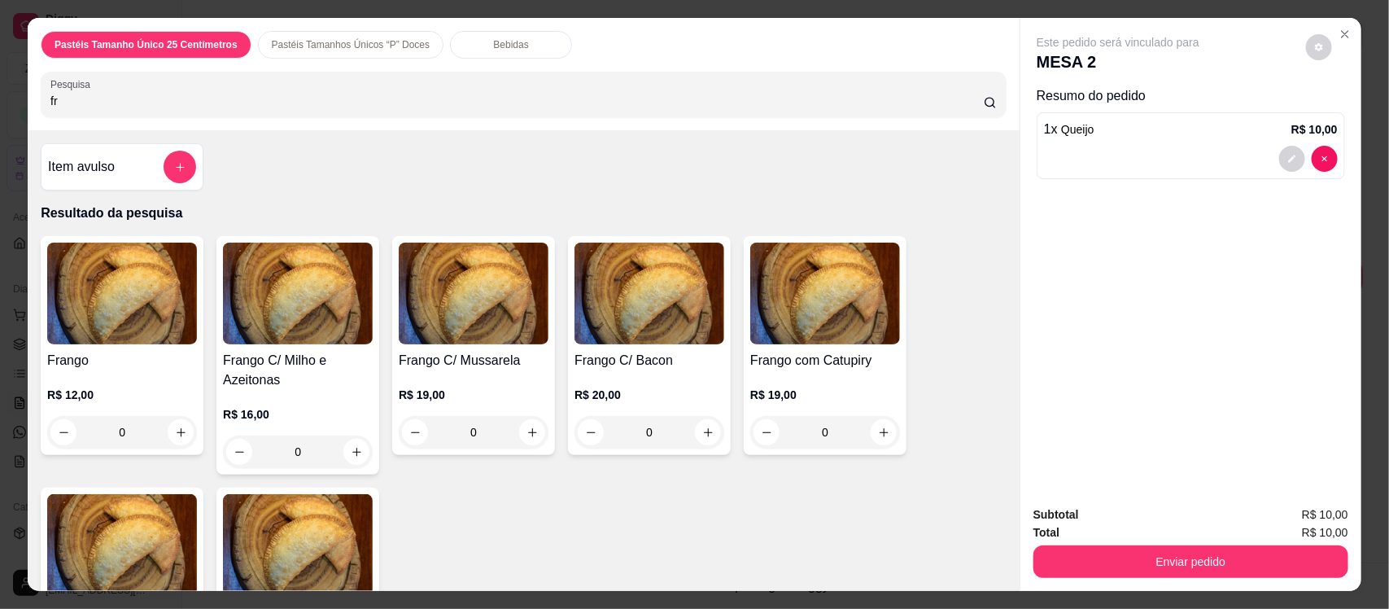
type input "fr"
click at [79, 441] on div "0" at bounding box center [122, 432] width 150 height 33
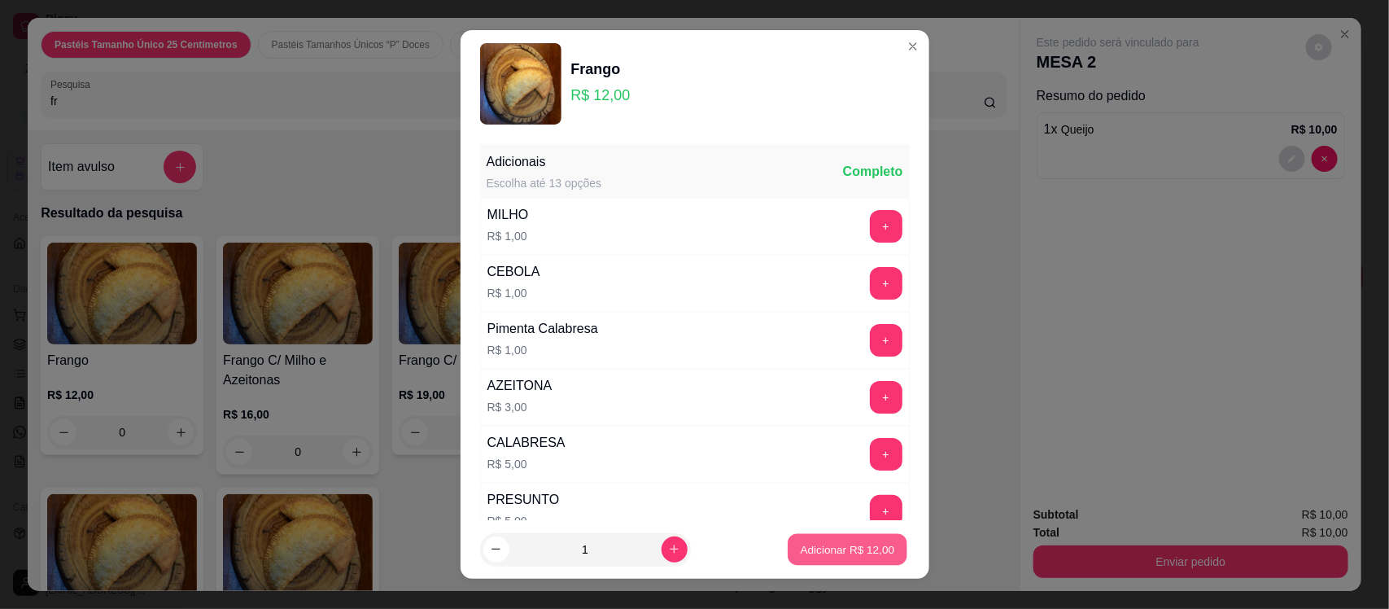
click at [807, 542] on p "Adicionar R$ 12,00" at bounding box center [848, 548] width 94 height 15
type input "1"
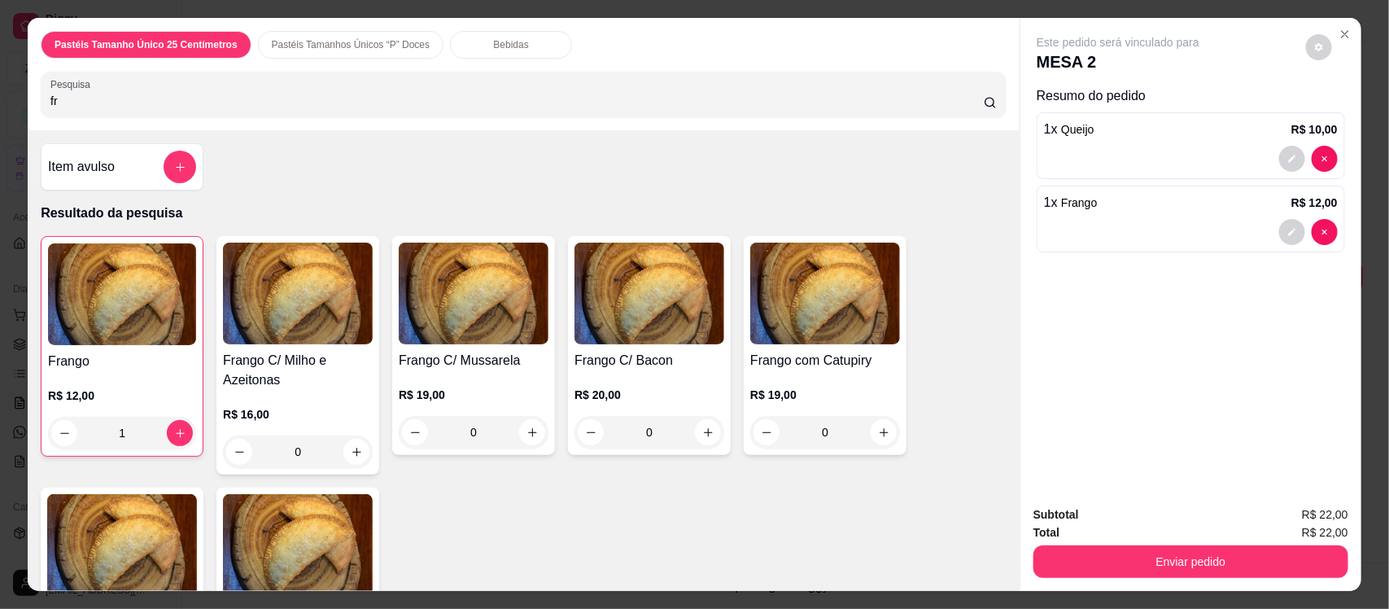
click at [494, 46] on p "Bebidas" at bounding box center [511, 44] width 35 height 13
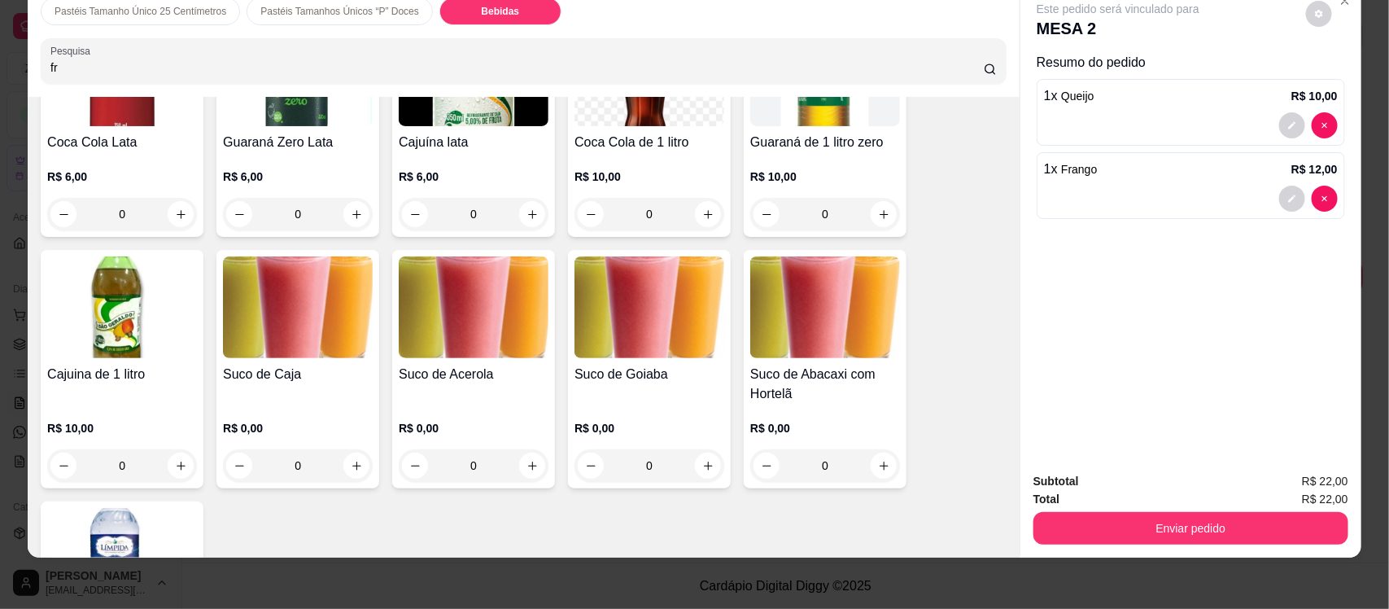
scroll to position [3213, 0]
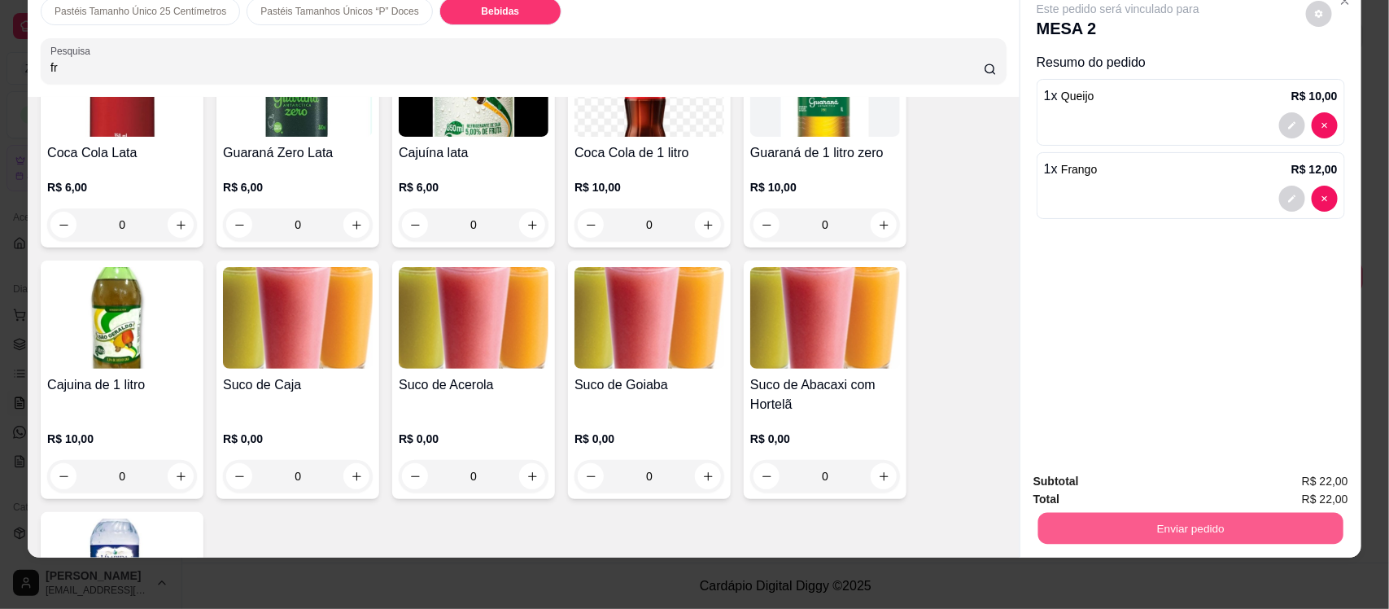
click at [1136, 539] on button "Enviar pedido" at bounding box center [1191, 528] width 305 height 32
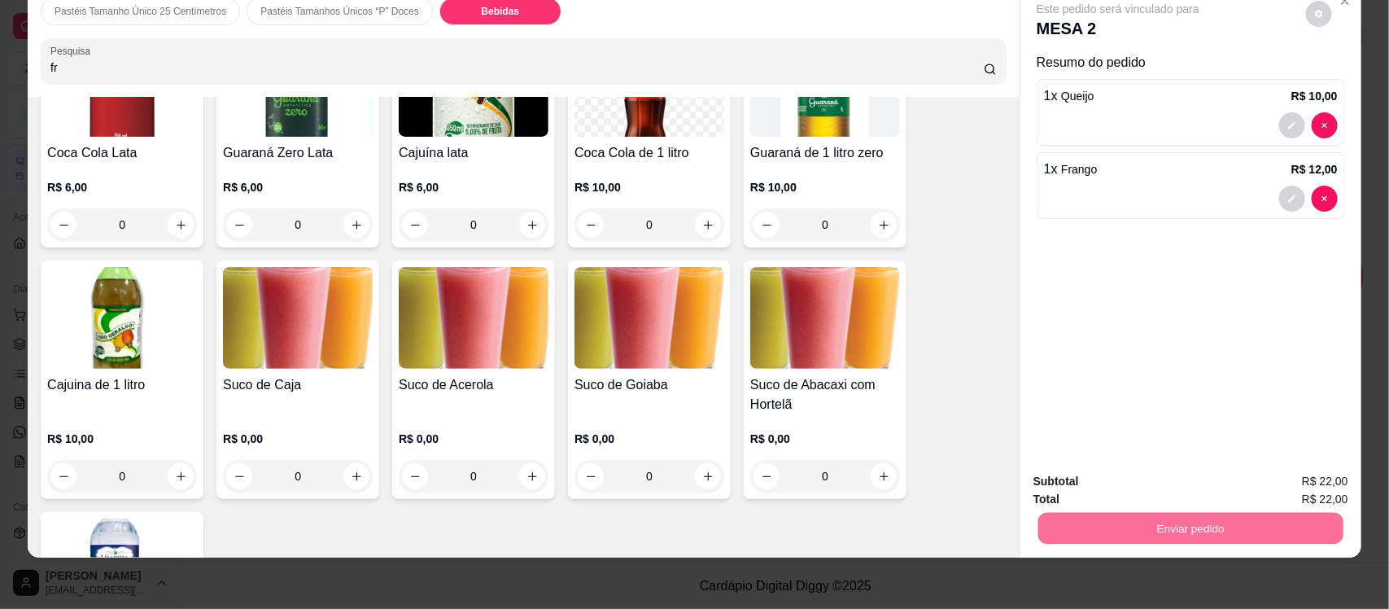
click at [1127, 486] on button "Não registrar e enviar pedido" at bounding box center [1136, 488] width 164 height 30
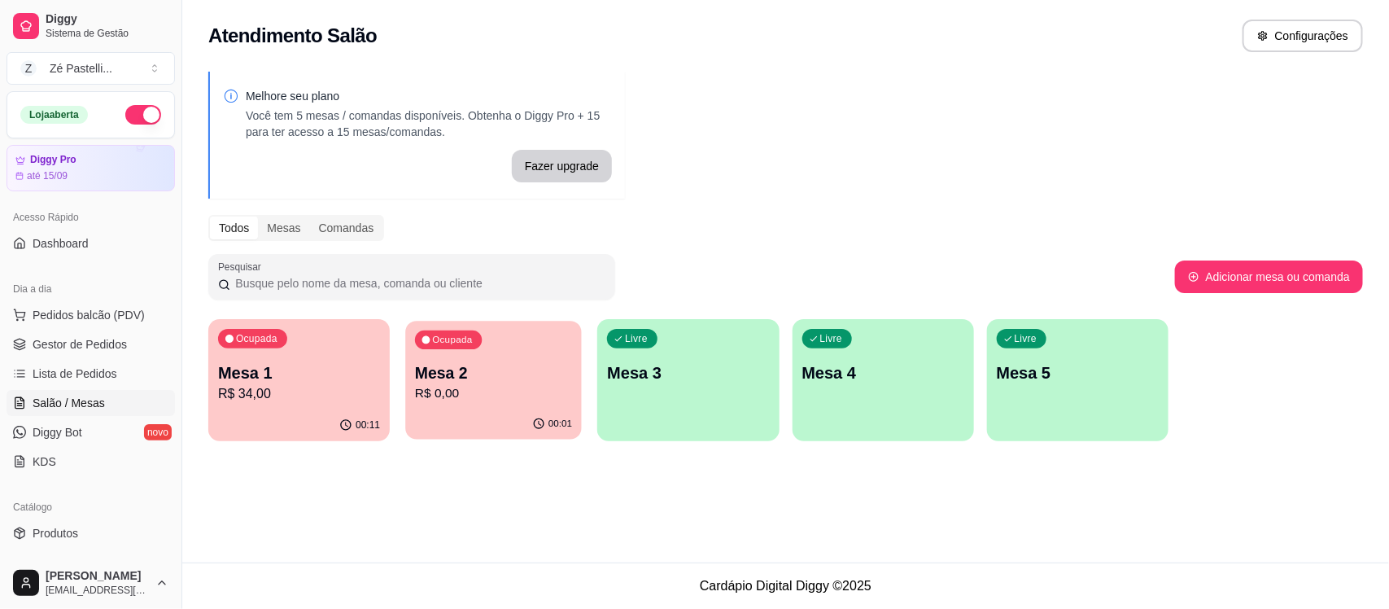
click at [487, 408] on div "Ocupada Mesa 2 R$ 0,00" at bounding box center [494, 365] width 176 height 88
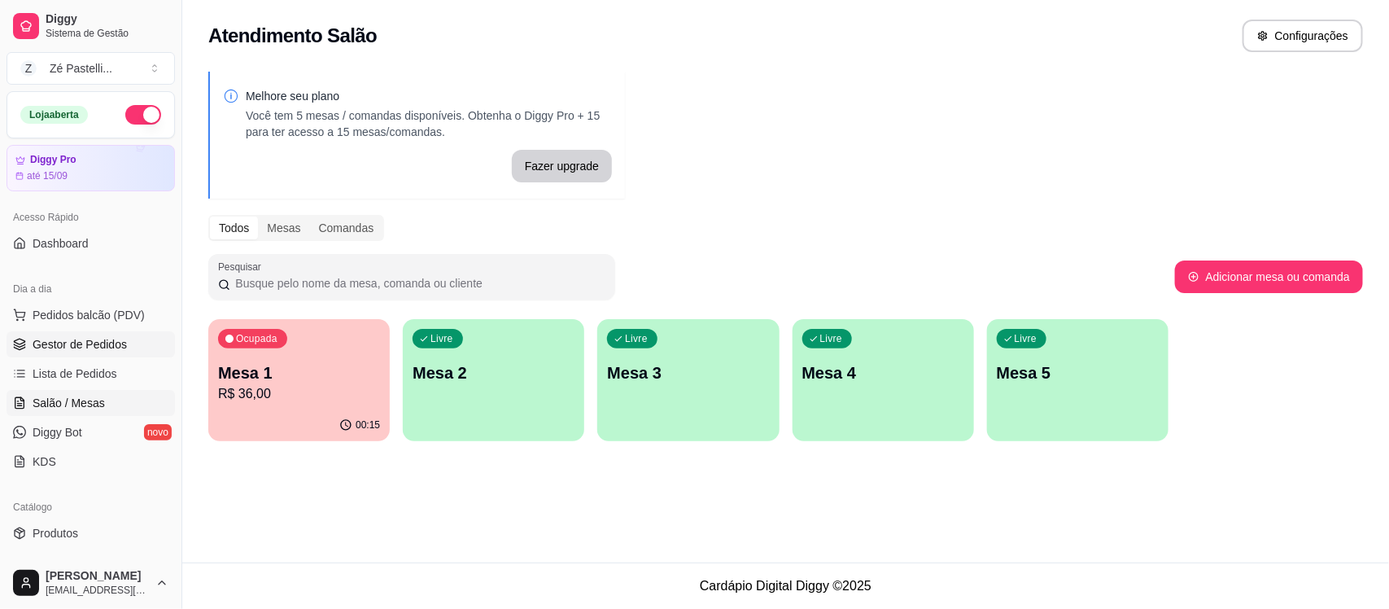
click at [90, 342] on span "Gestor de Pedidos" at bounding box center [80, 344] width 94 height 16
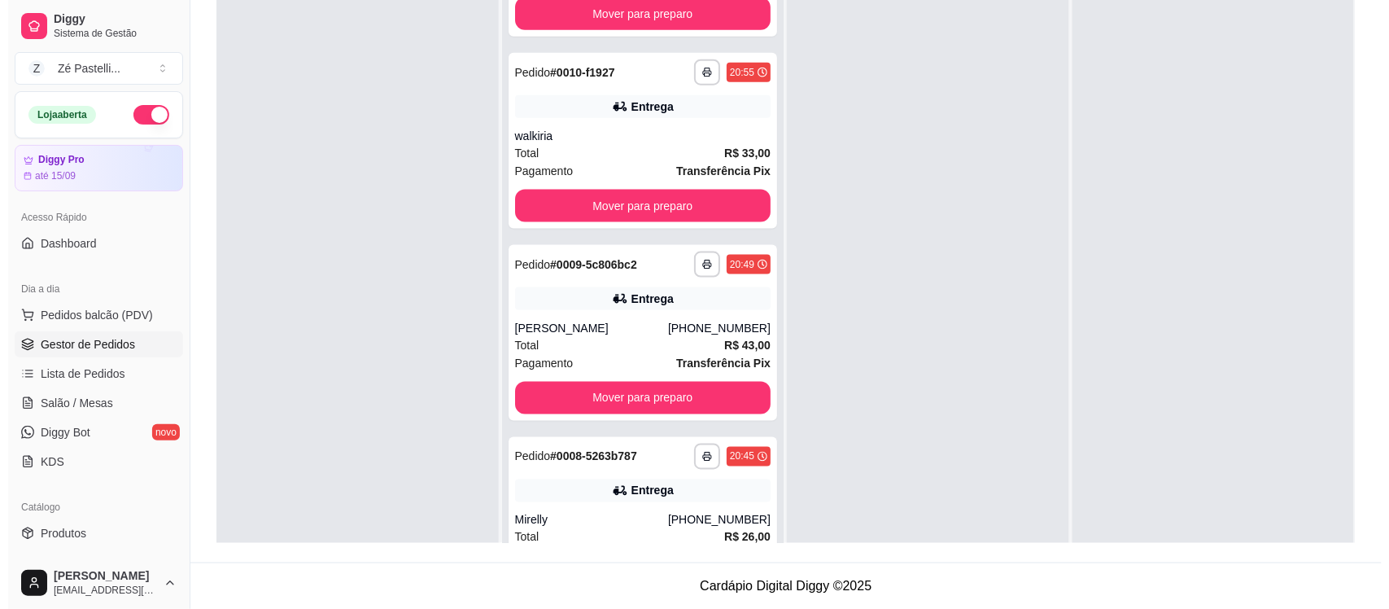
scroll to position [558, 0]
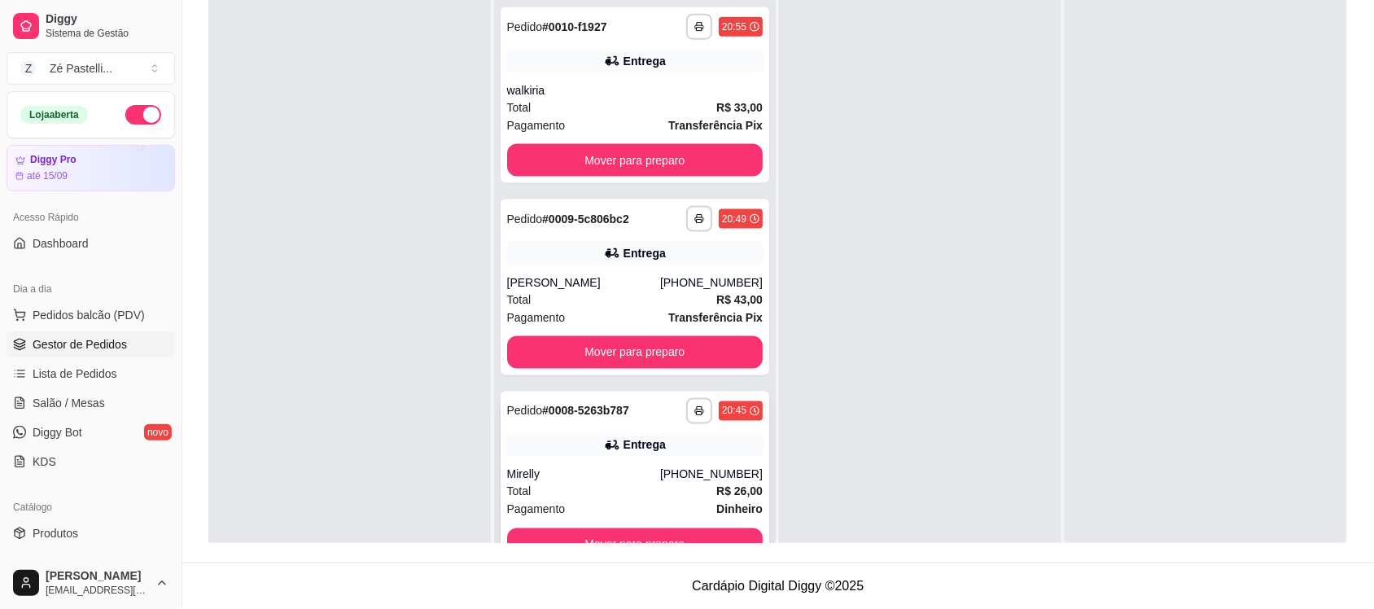
click at [590, 480] on div "Mirelly" at bounding box center [583, 474] width 153 height 16
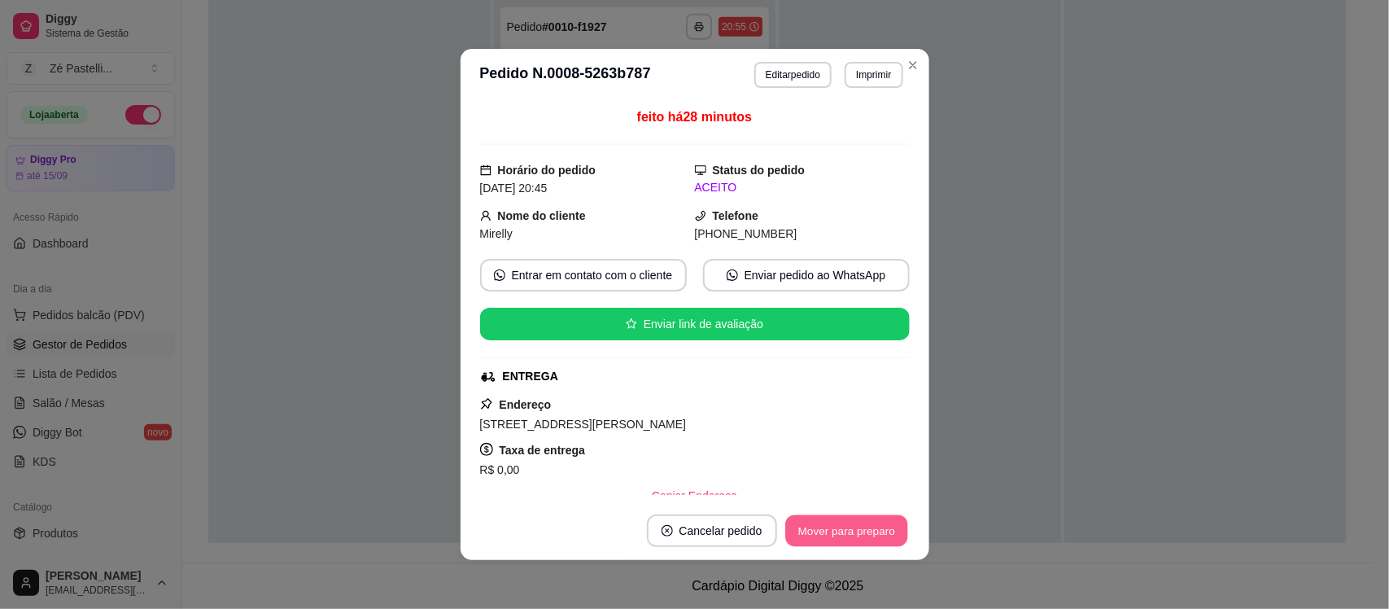
click at [820, 522] on button "Mover para preparo" at bounding box center [846, 531] width 122 height 32
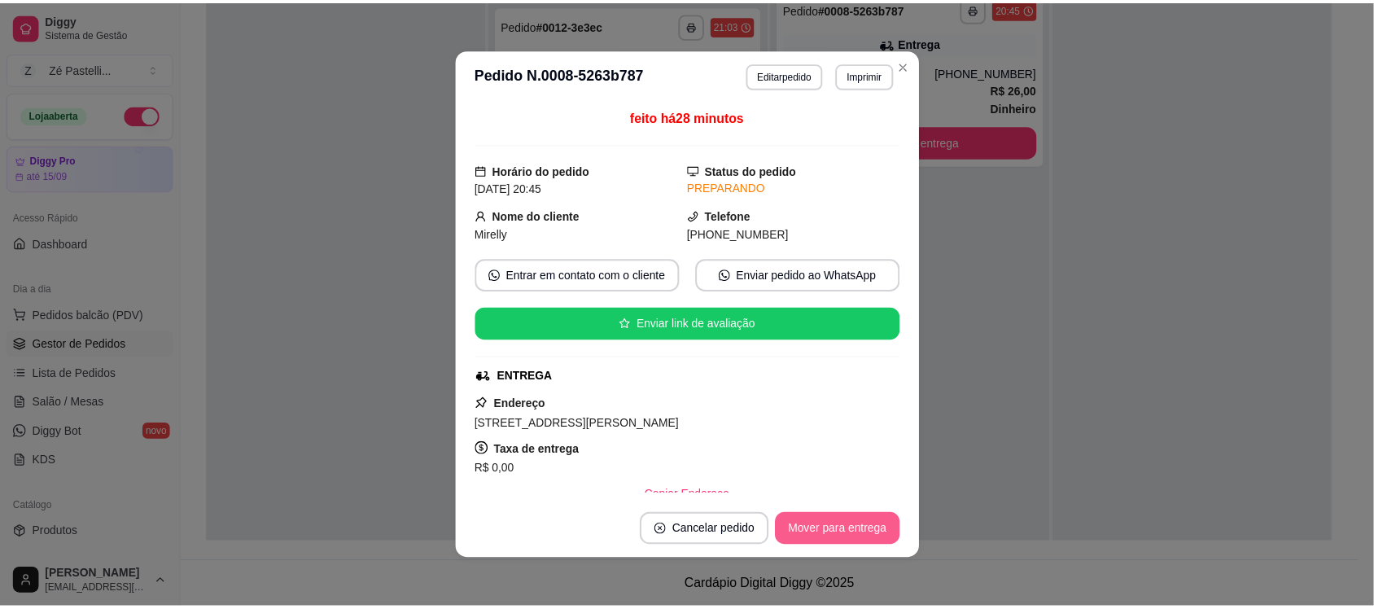
scroll to position [367, 0]
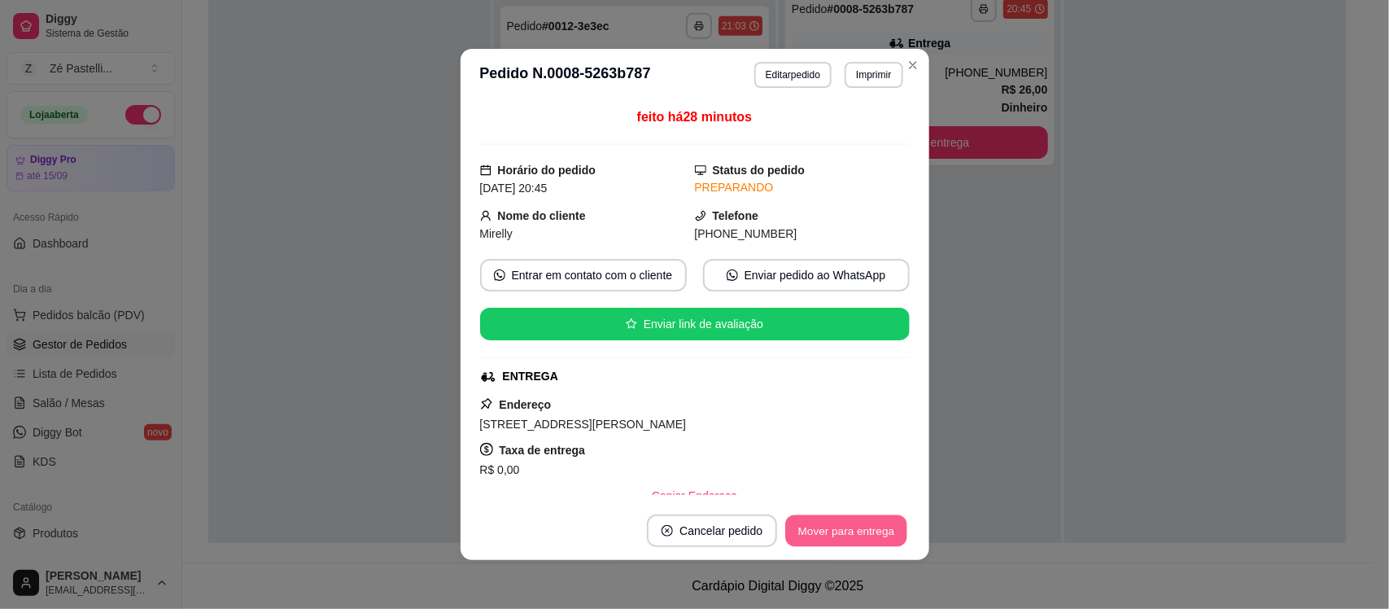
click at [820, 522] on button "Mover para entrega" at bounding box center [847, 531] width 122 height 32
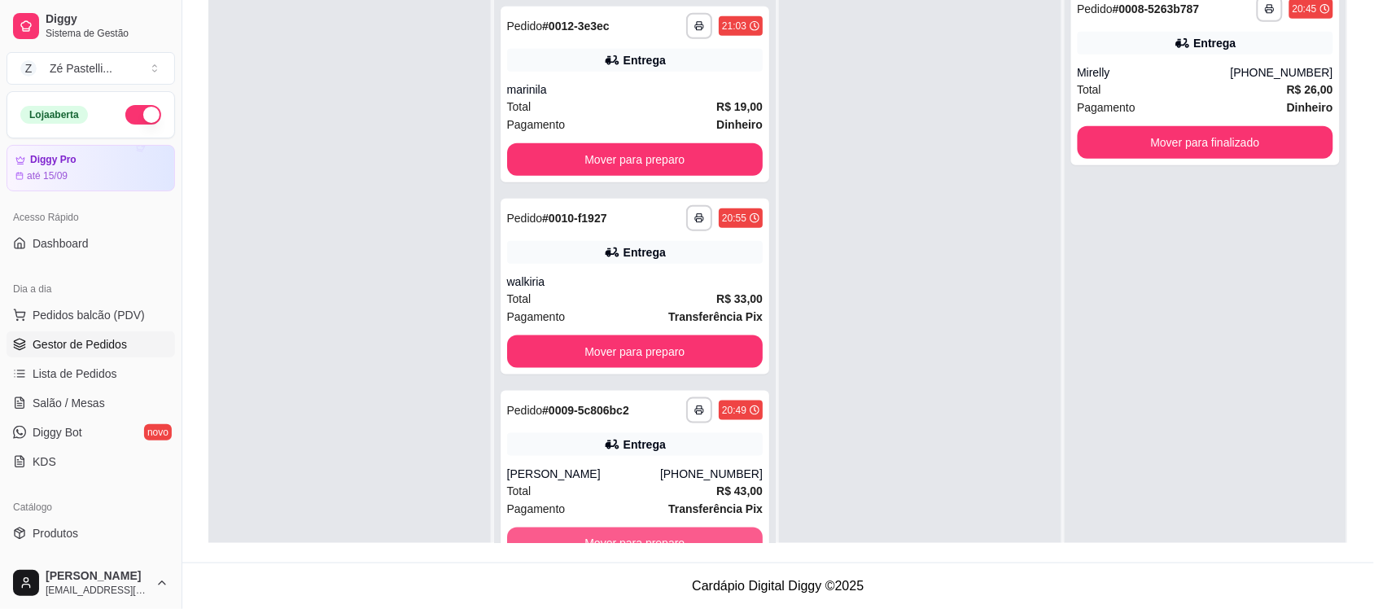
drag, startPoint x: 588, startPoint y: 546, endPoint x: 628, endPoint y: 544, distance: 40.8
click at [628, 544] on div "**********" at bounding box center [778, 184] width 1192 height 755
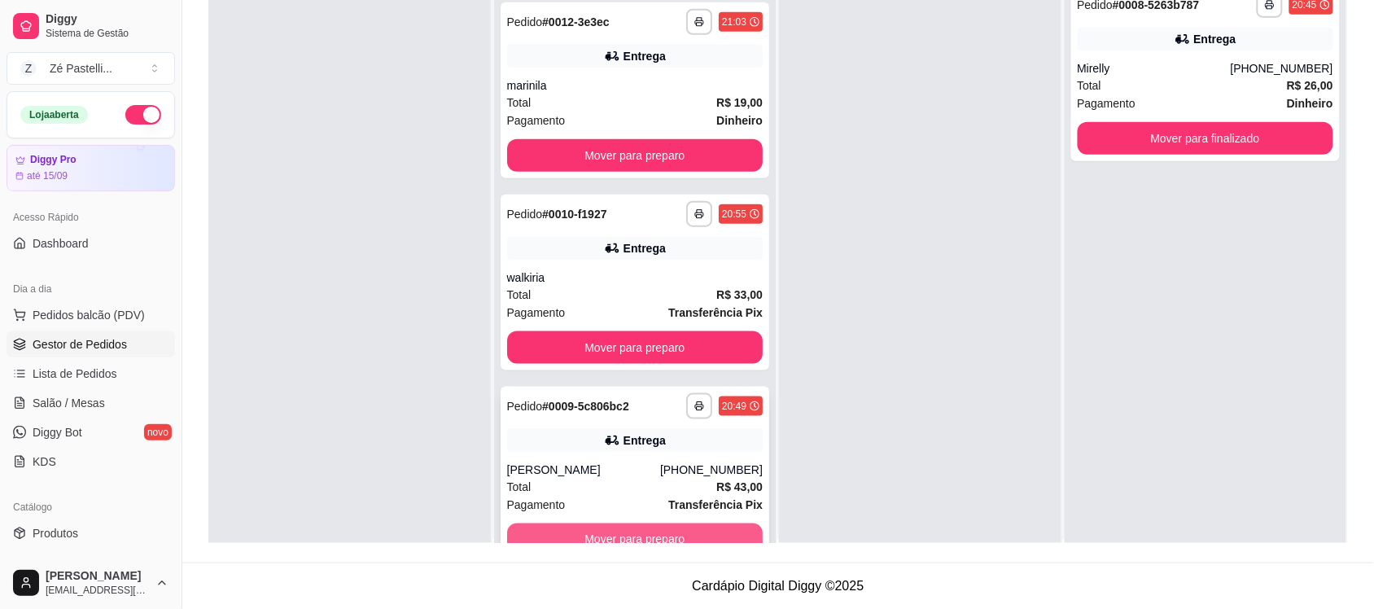
click at [614, 531] on button "Mover para preparo" at bounding box center [635, 539] width 256 height 33
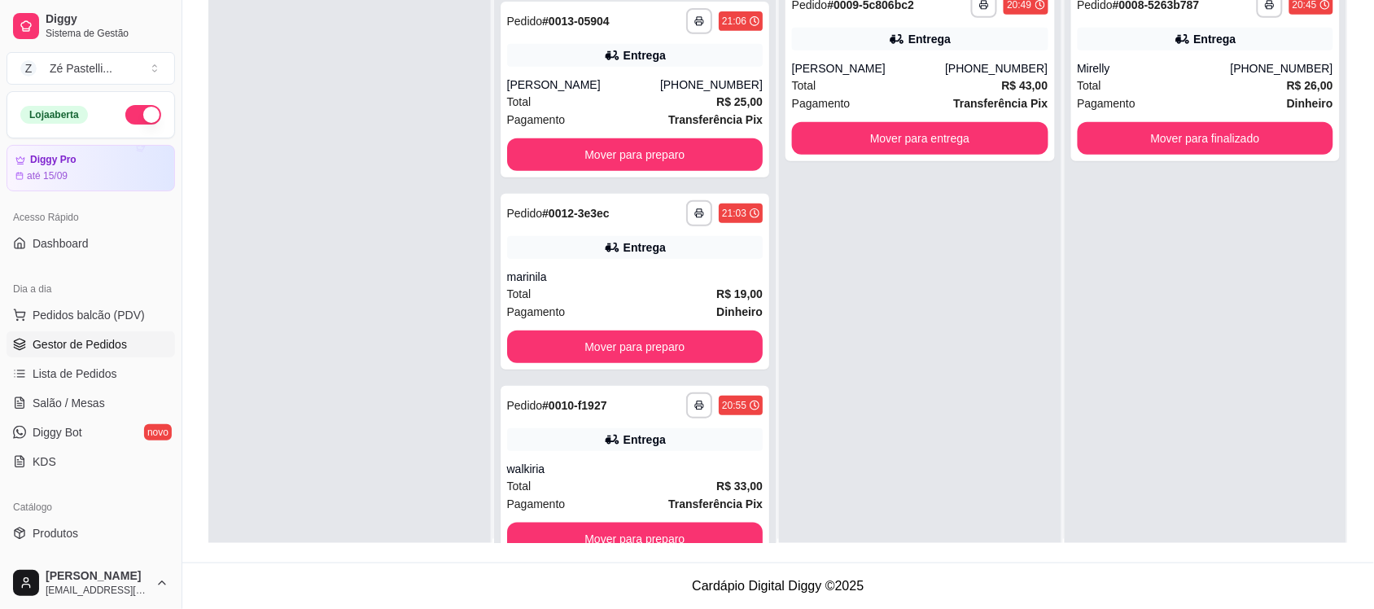
scroll to position [175, 0]
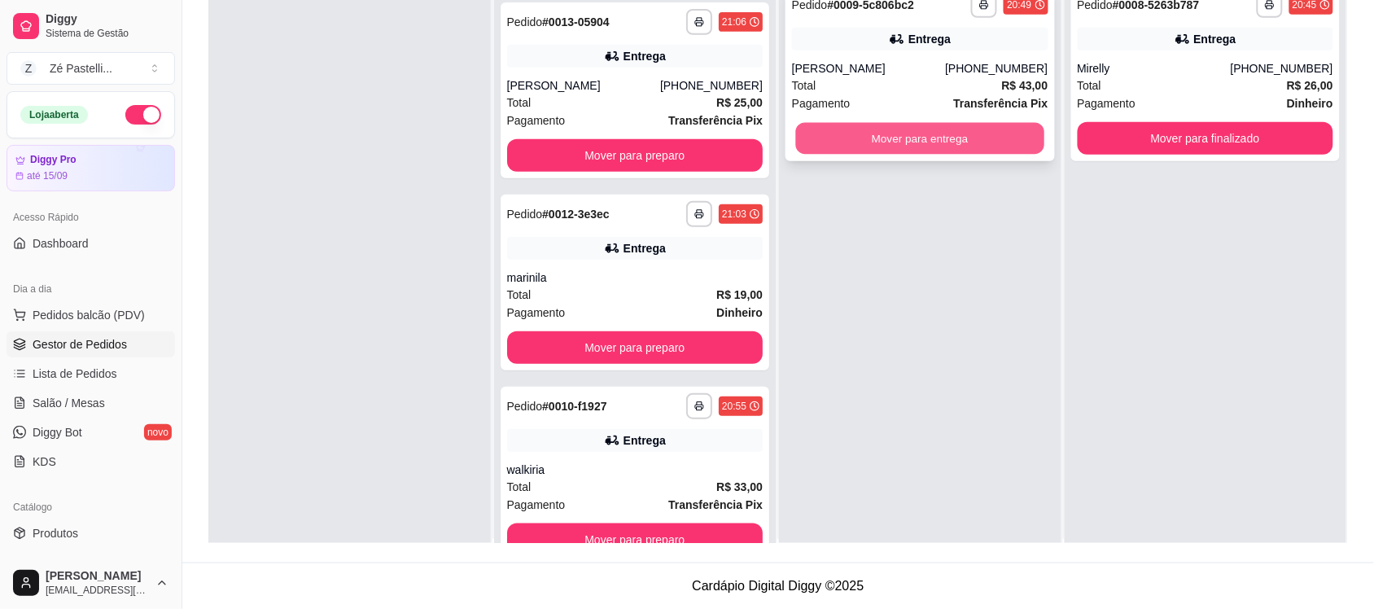
click at [824, 143] on button "Mover para entrega" at bounding box center [920, 139] width 248 height 32
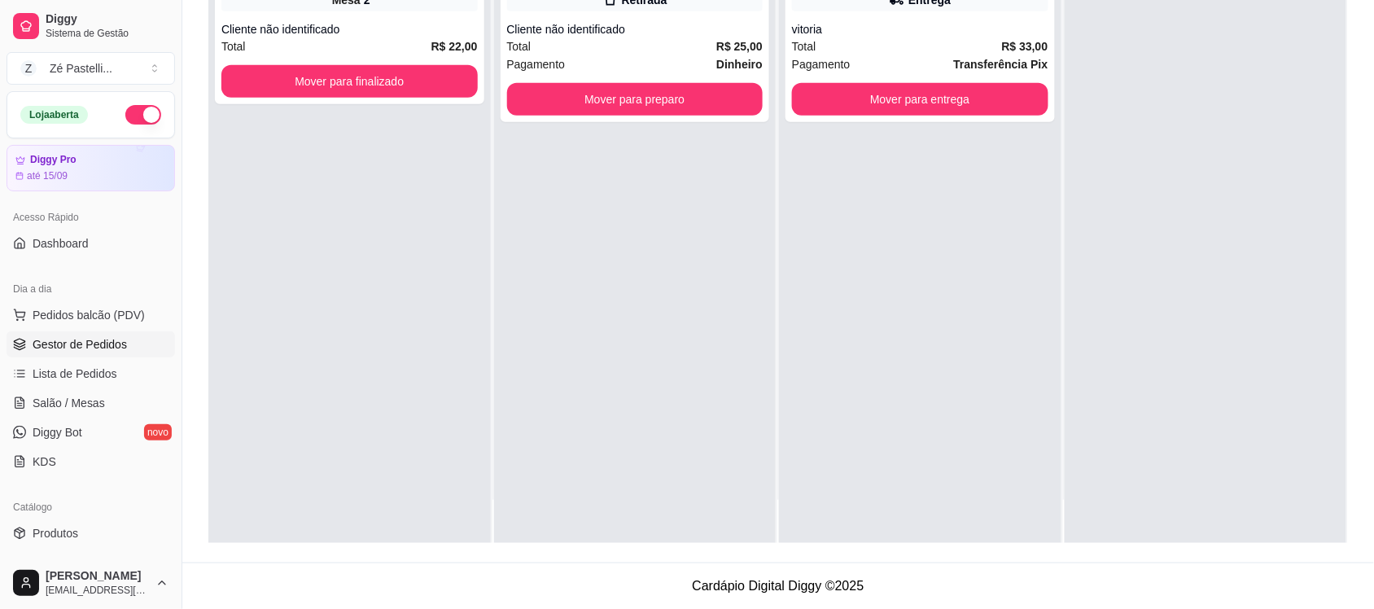
scroll to position [46, 0]
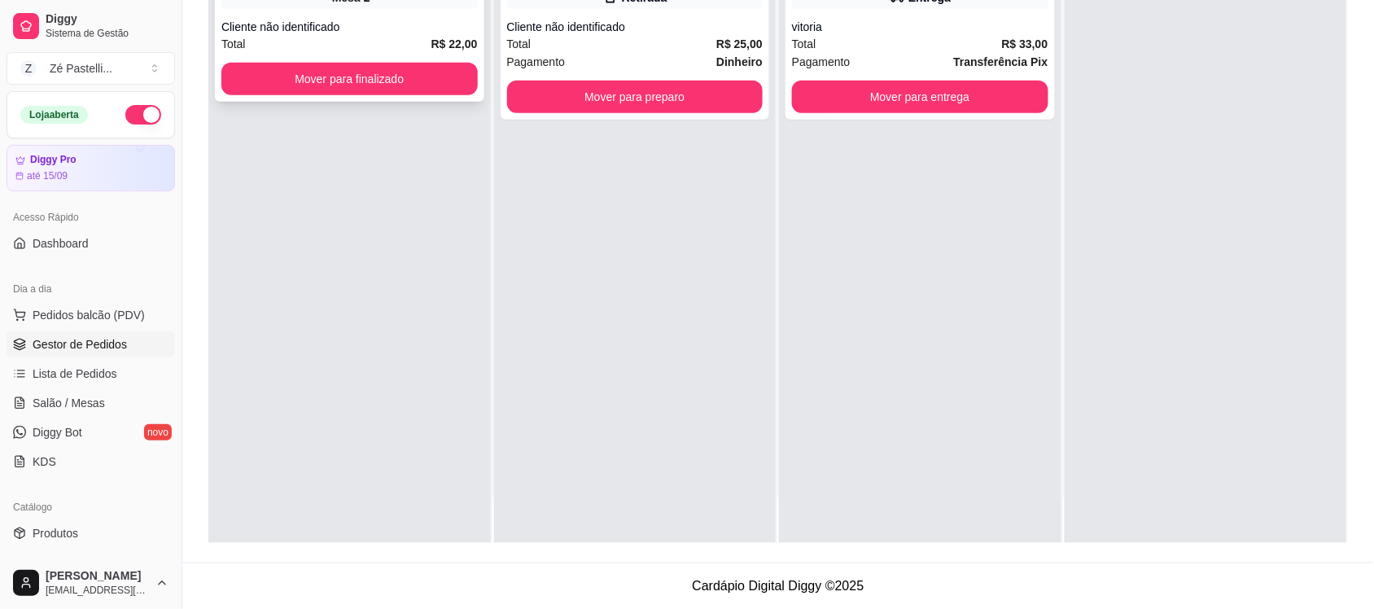
click at [282, 61] on div "**********" at bounding box center [349, 23] width 269 height 158
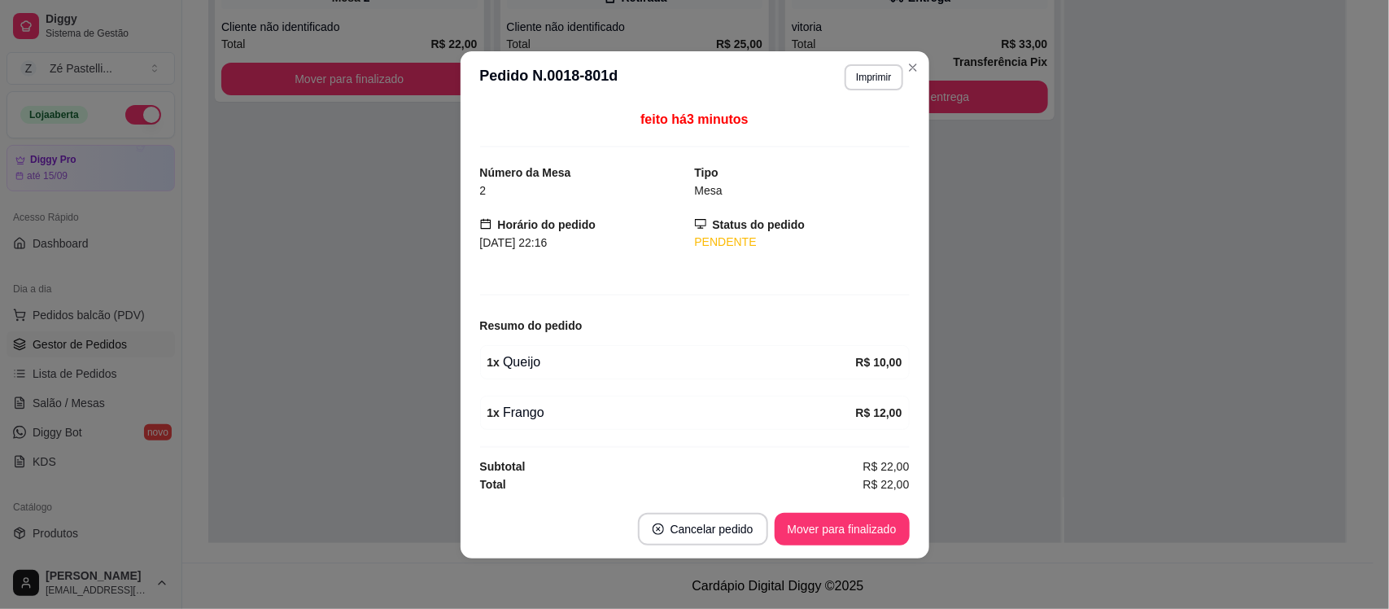
click at [820, 510] on footer "Cancelar pedido Mover para finalizado" at bounding box center [695, 529] width 469 height 59
click at [820, 545] on div "Mover para finalizado" at bounding box center [842, 529] width 135 height 33
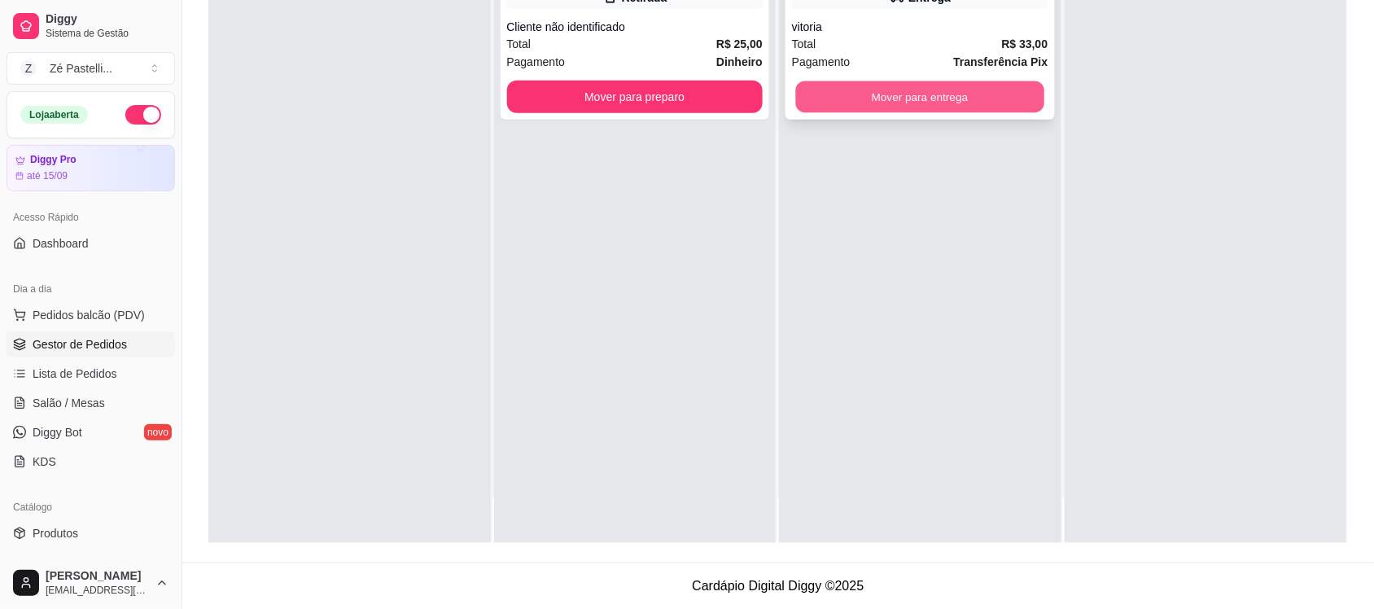
click at [880, 112] on button "Mover para entrega" at bounding box center [920, 97] width 248 height 32
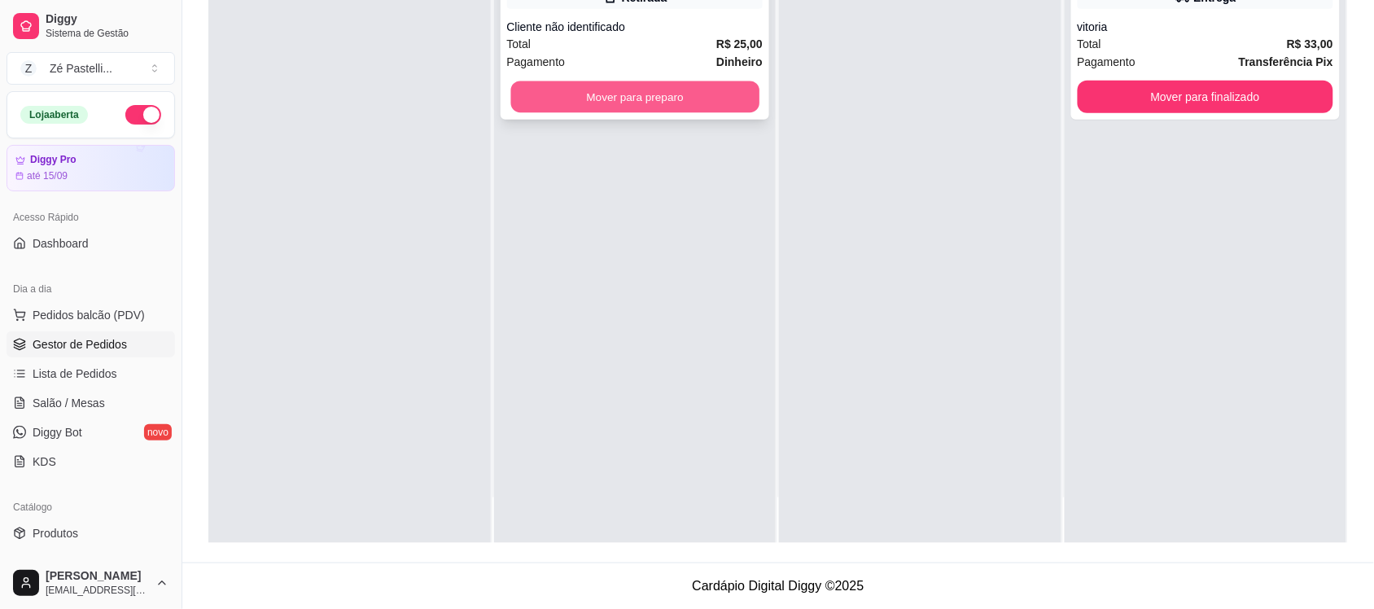
click at [686, 94] on button "Mover para preparo" at bounding box center [634, 97] width 248 height 32
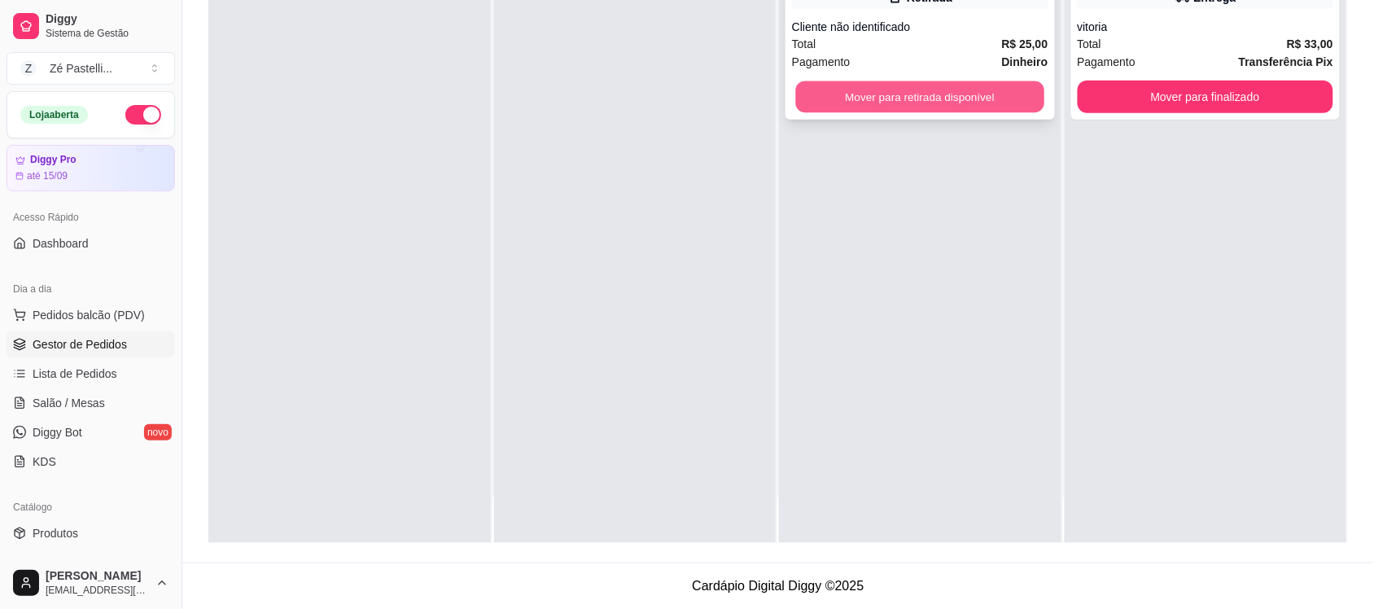
click at [887, 86] on button "Mover para retirada disponível" at bounding box center [920, 97] width 248 height 32
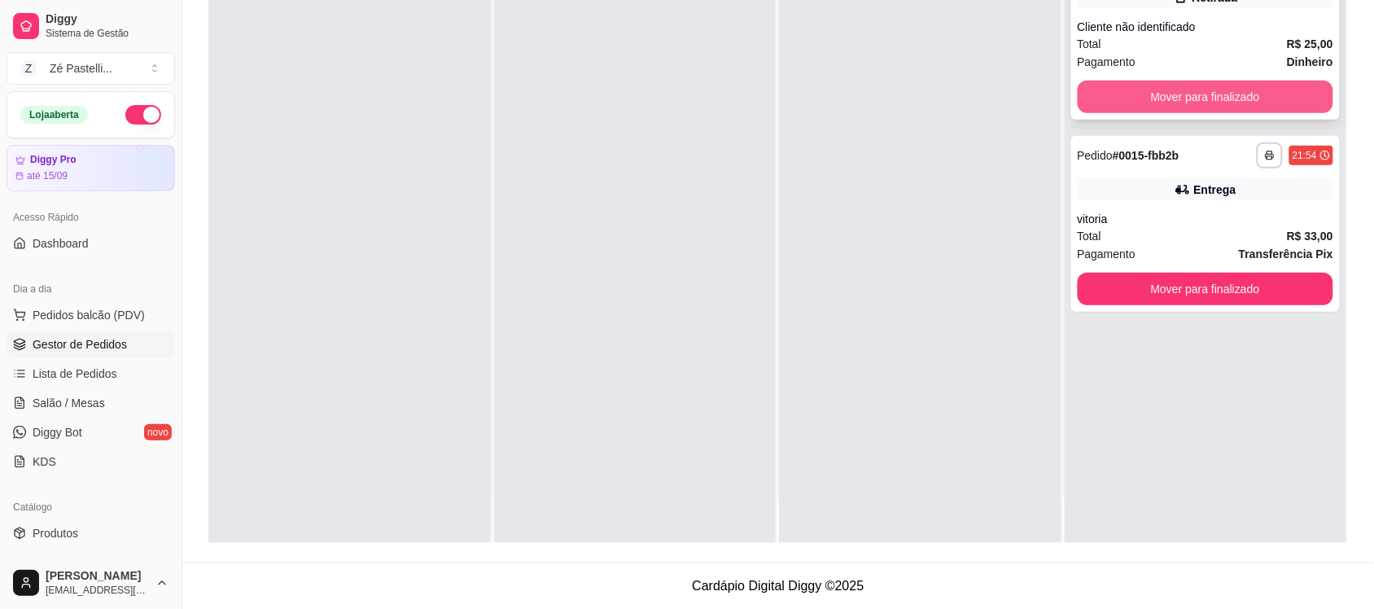
click at [1119, 90] on button "Mover para finalizado" at bounding box center [1206, 97] width 256 height 33
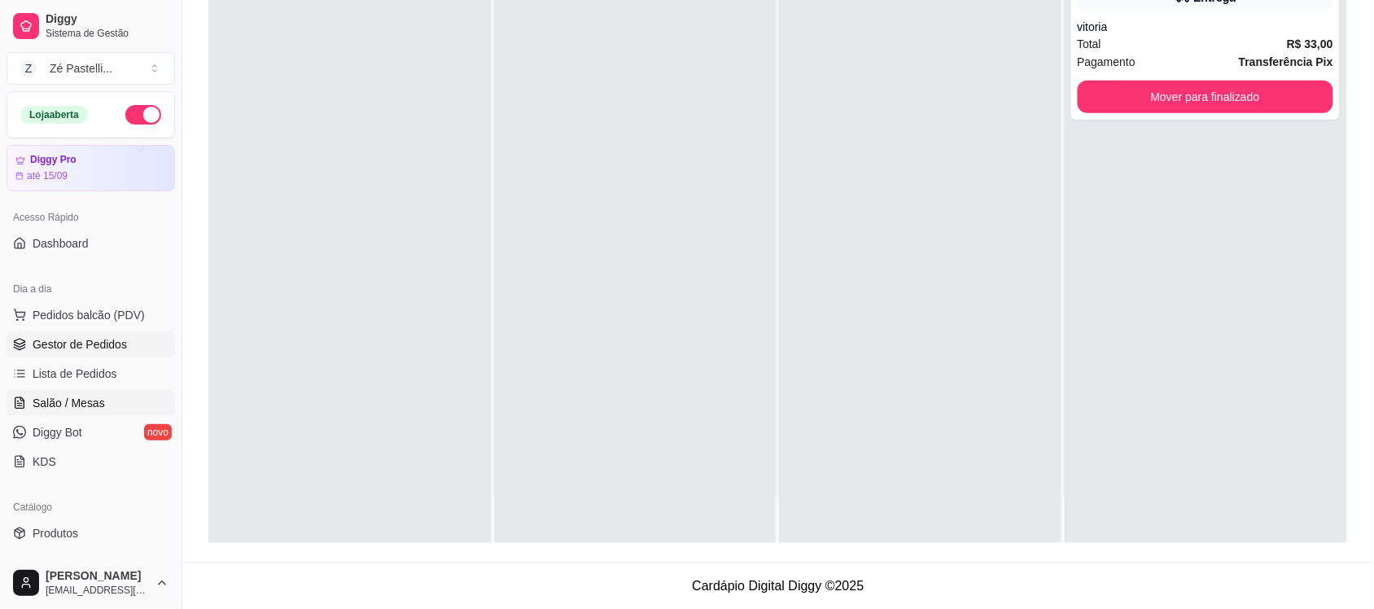
click at [43, 399] on span "Salão / Mesas" at bounding box center [69, 403] width 72 height 16
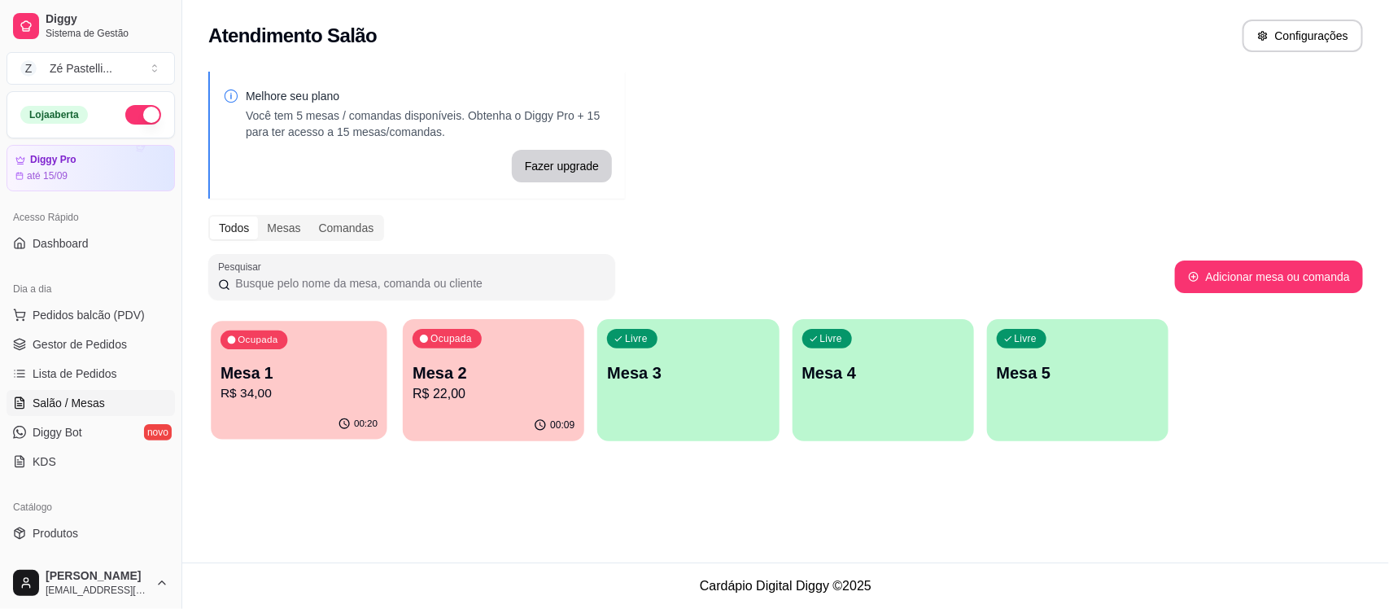
click at [307, 346] on div "Ocupada Mesa 1 R$ 34,00" at bounding box center [299, 365] width 176 height 88
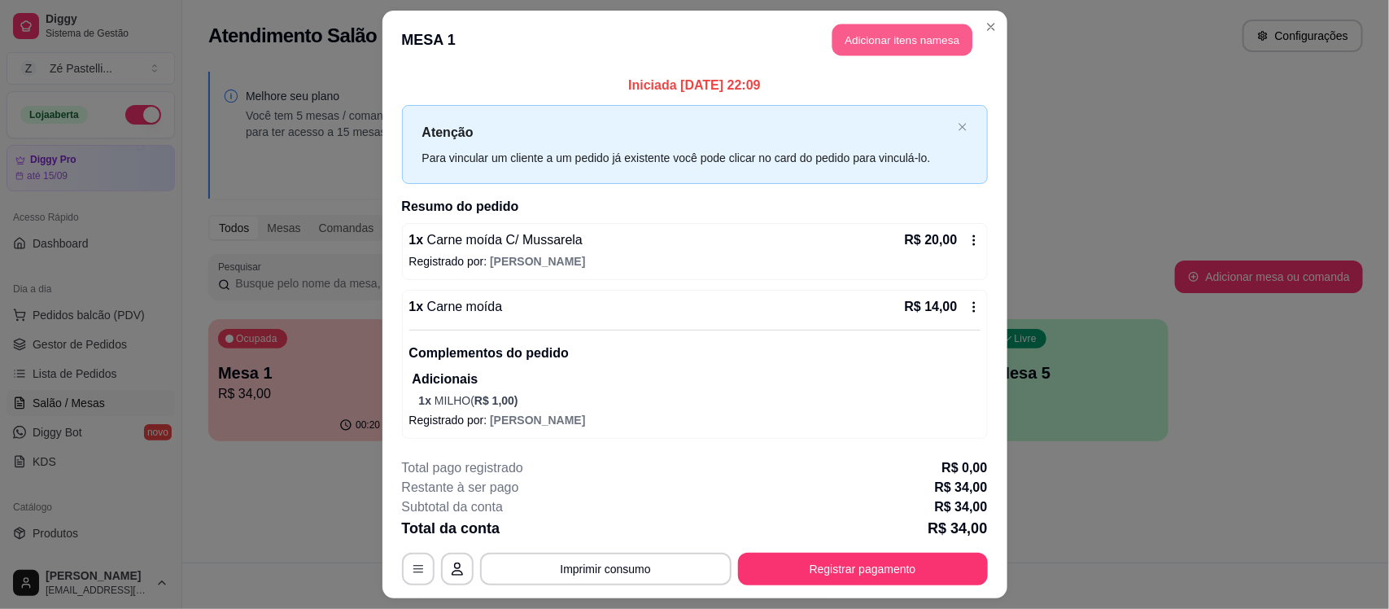
click at [867, 43] on button "Adicionar itens na mesa" at bounding box center [903, 40] width 140 height 32
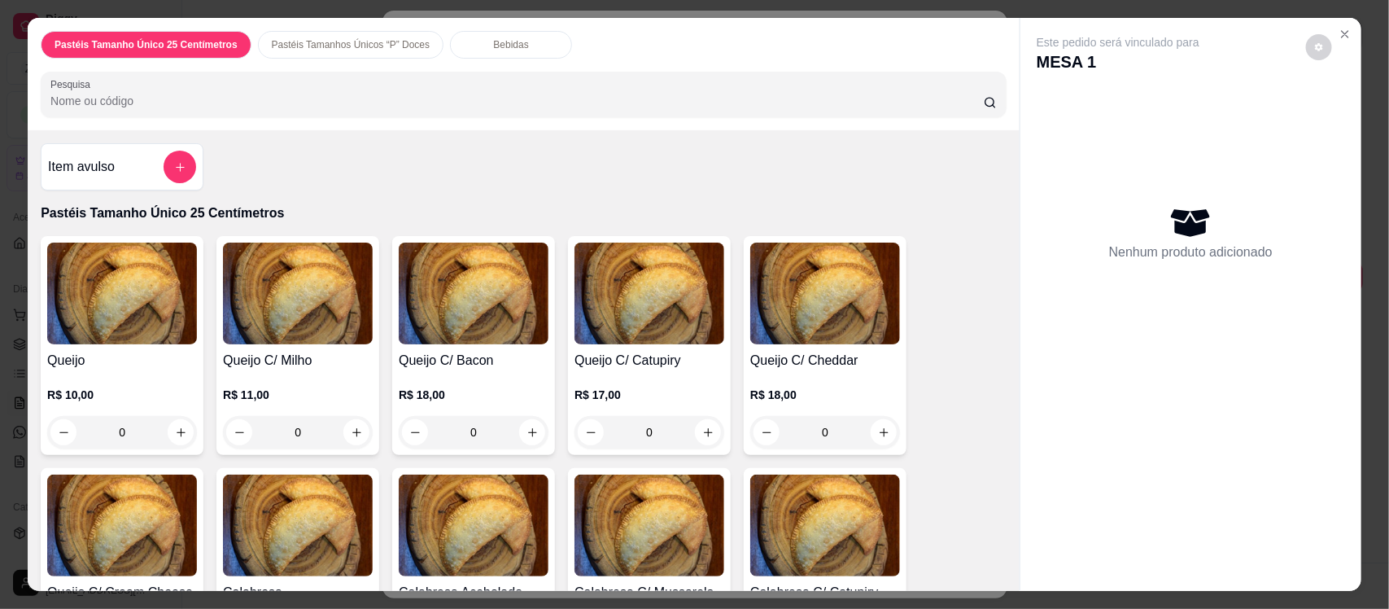
click at [494, 50] on p "Bebidas" at bounding box center [511, 44] width 35 height 13
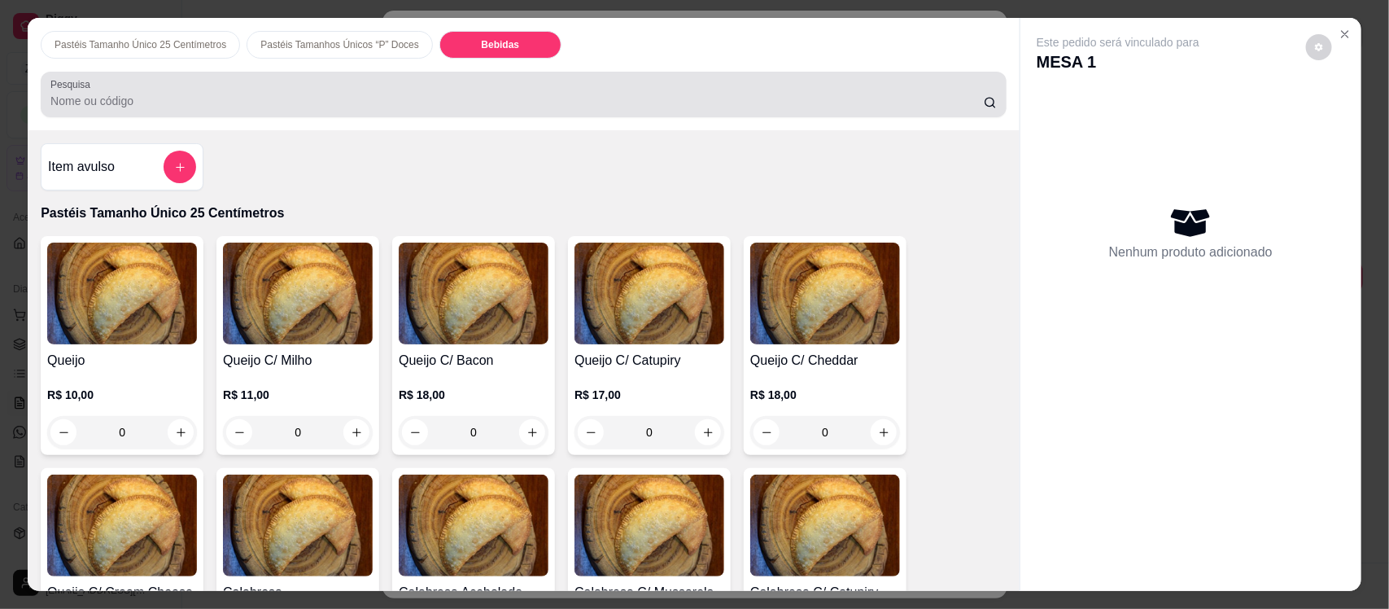
scroll to position [33, 0]
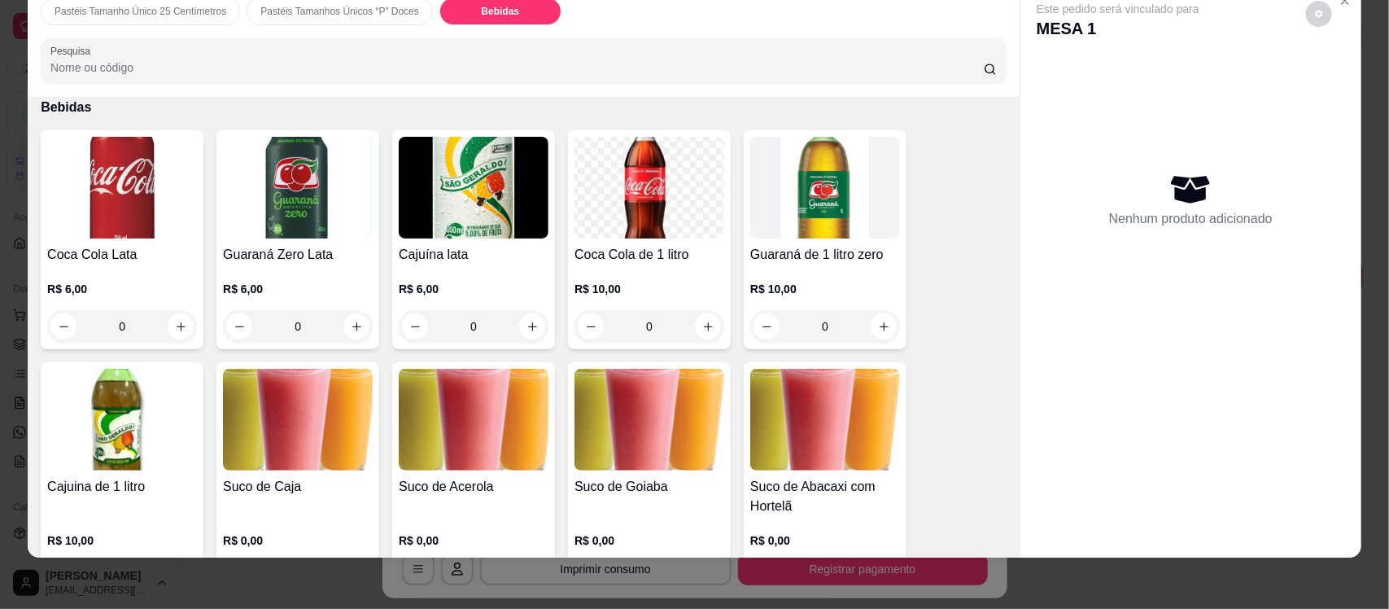
click at [88, 257] on h4 "Coca Cola Lata" at bounding box center [122, 255] width 150 height 20
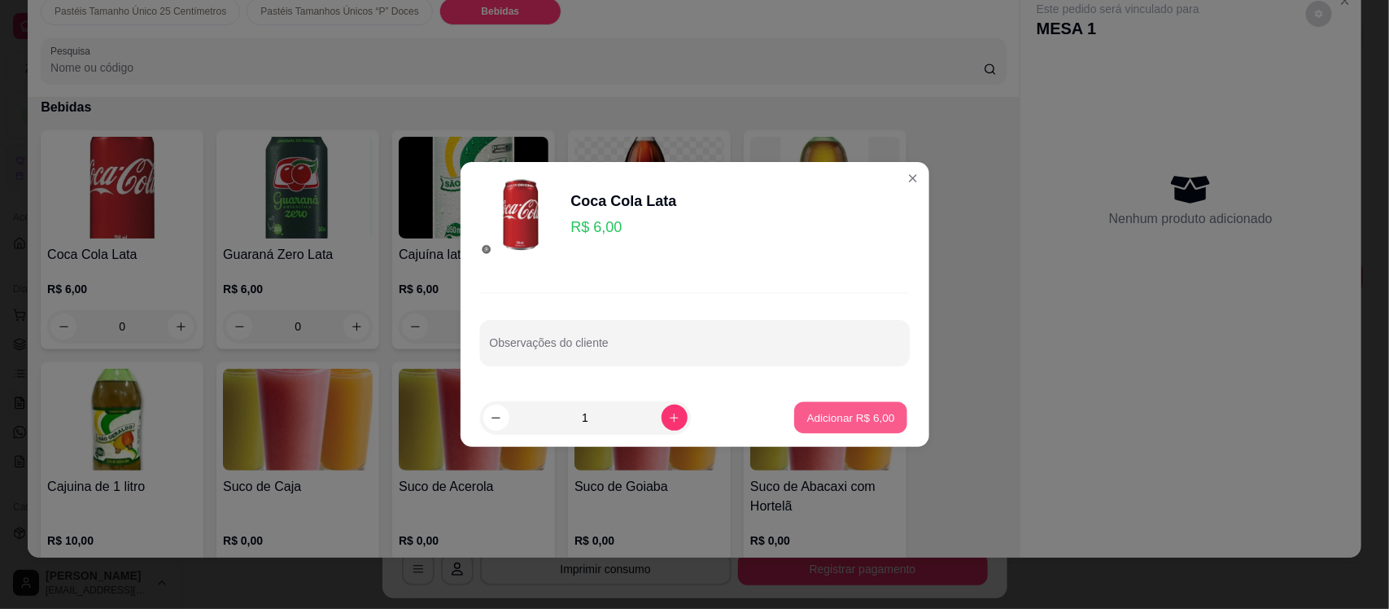
click at [794, 409] on button "Adicionar R$ 6,00" at bounding box center [850, 418] width 113 height 32
type input "1"
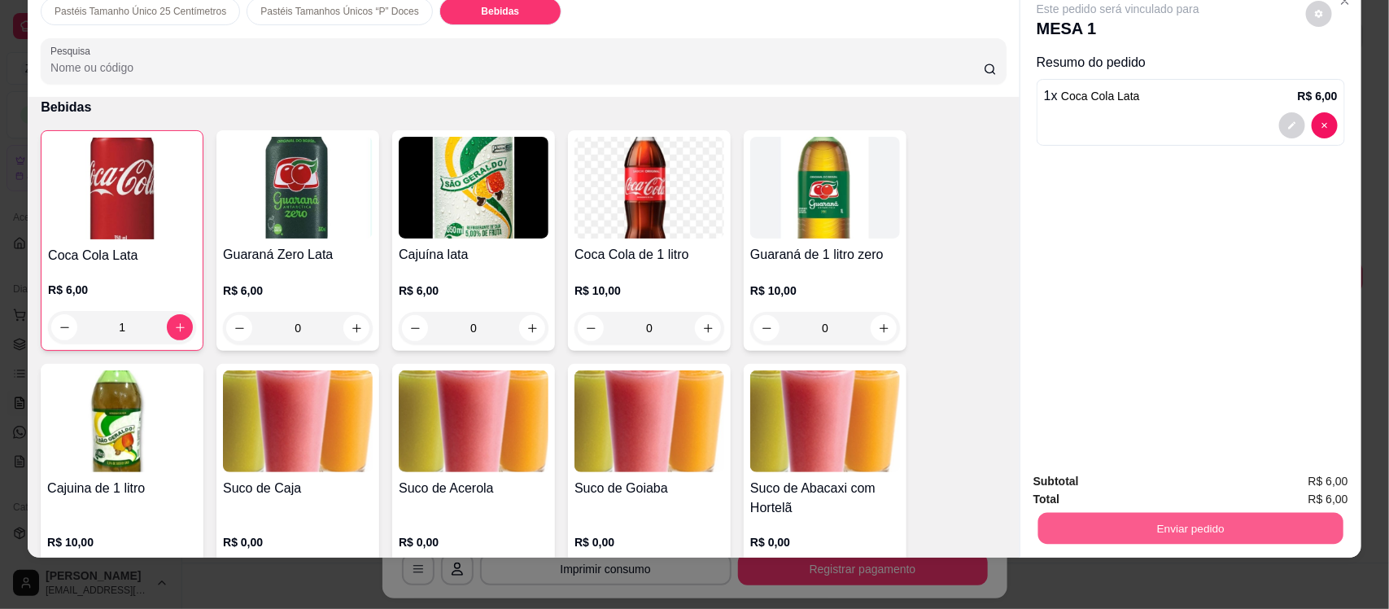
click at [1153, 531] on button "Enviar pedido" at bounding box center [1191, 528] width 305 height 32
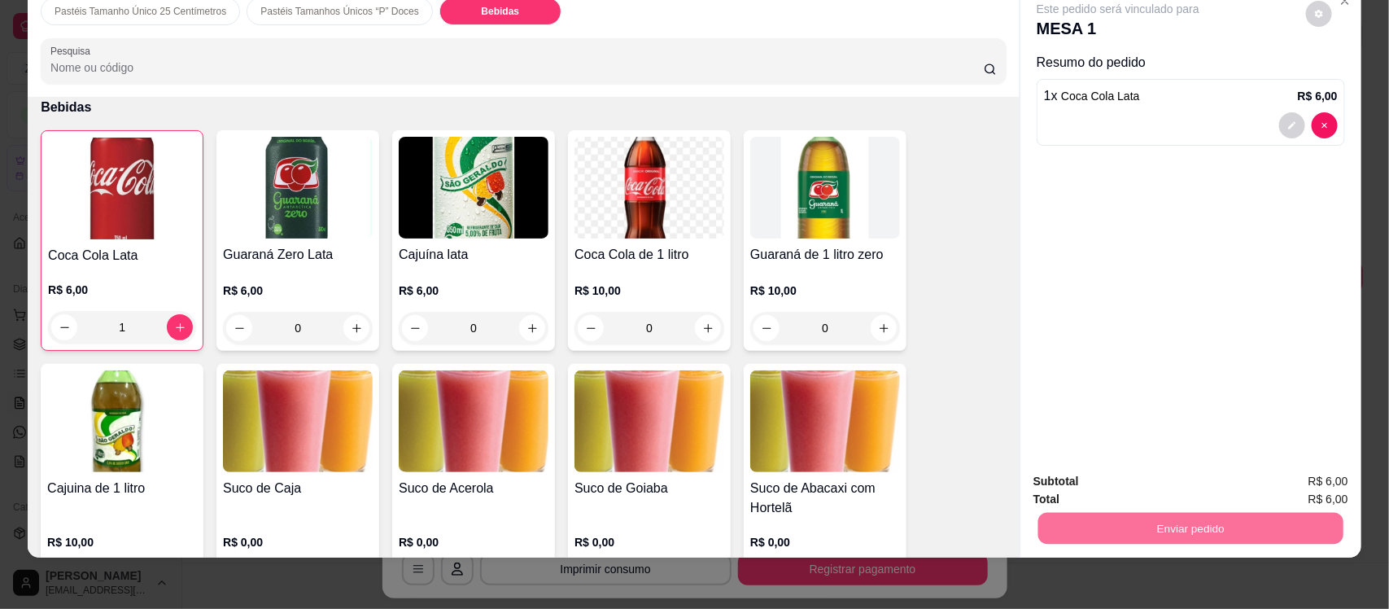
click at [1136, 490] on button "Não registrar e enviar pedido" at bounding box center [1136, 488] width 164 height 30
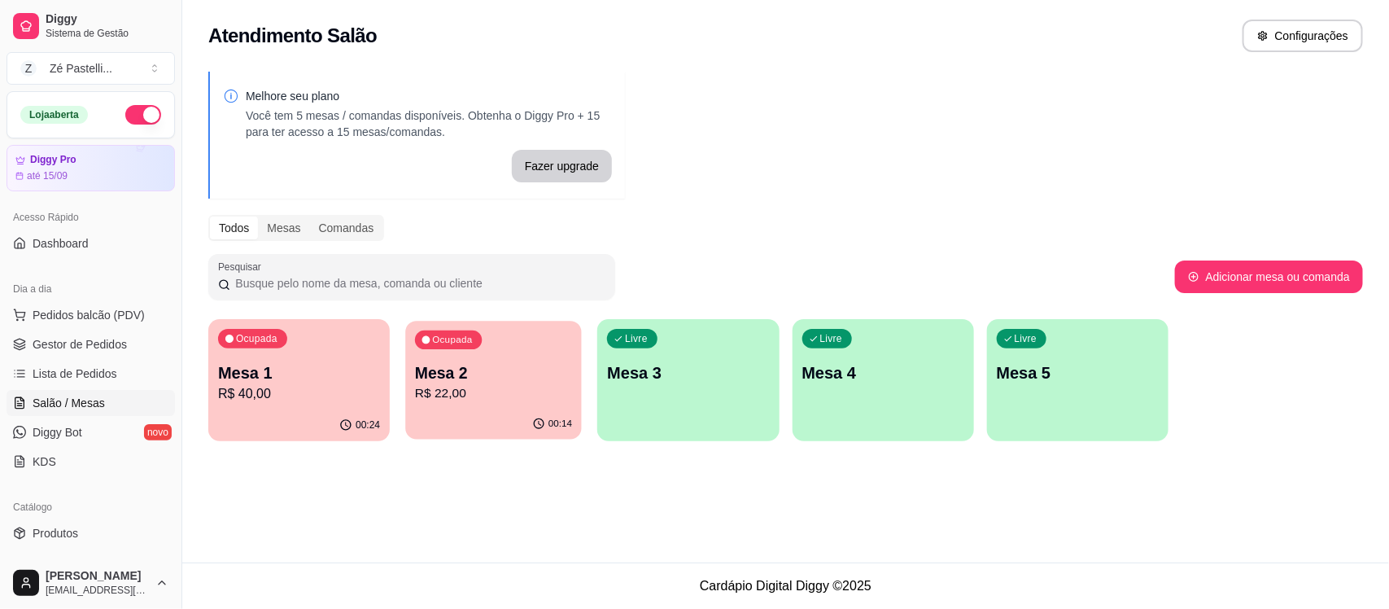
click at [555, 407] on div "Ocupada Mesa 2 R$ 22,00" at bounding box center [494, 365] width 176 height 88
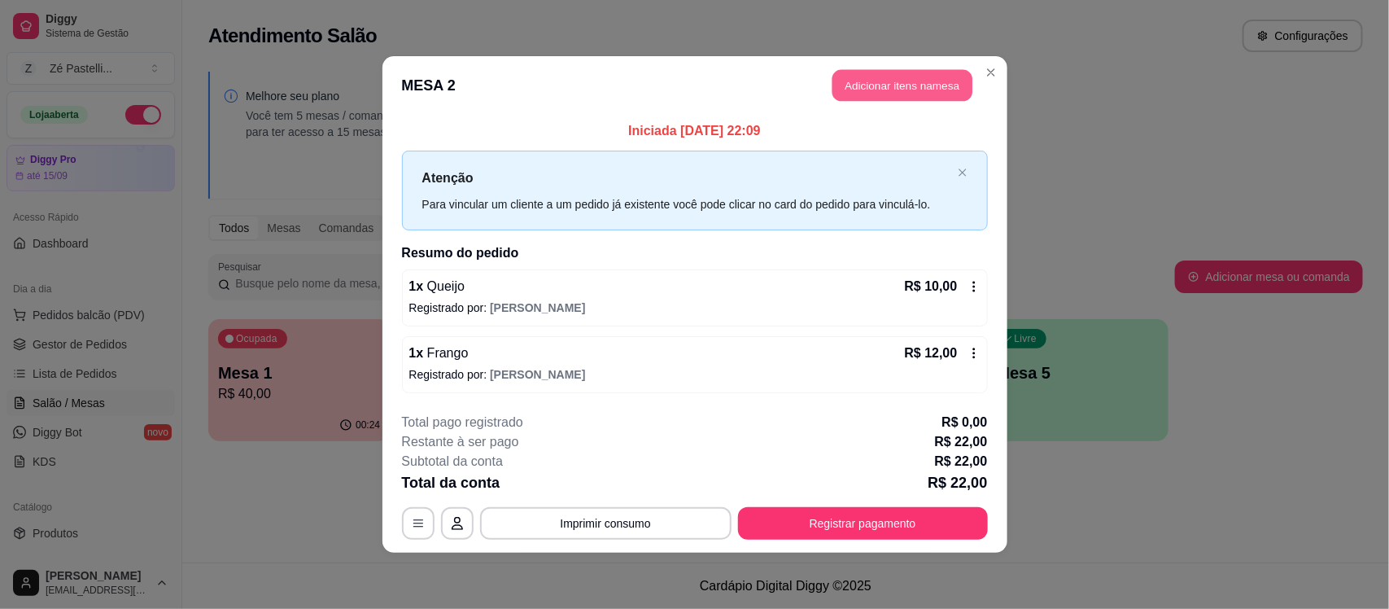
click at [917, 79] on button "Adicionar itens na mesa" at bounding box center [903, 86] width 140 height 32
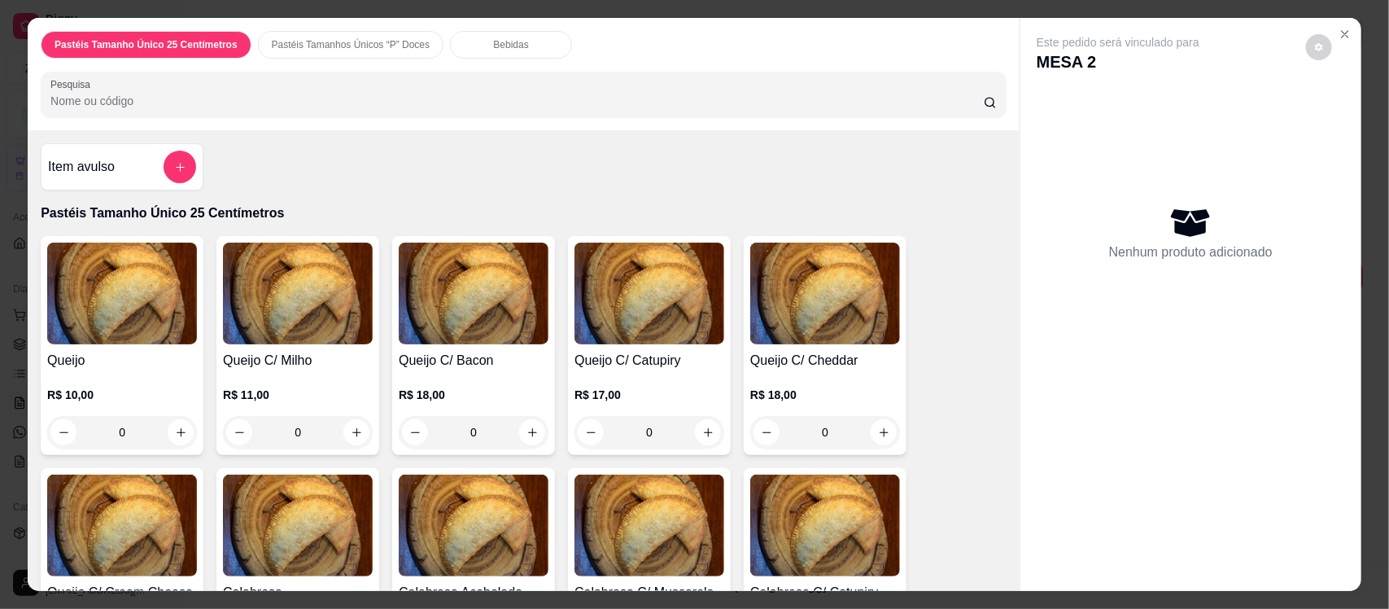
click at [505, 51] on div "Bebidas" at bounding box center [511, 45] width 122 height 28
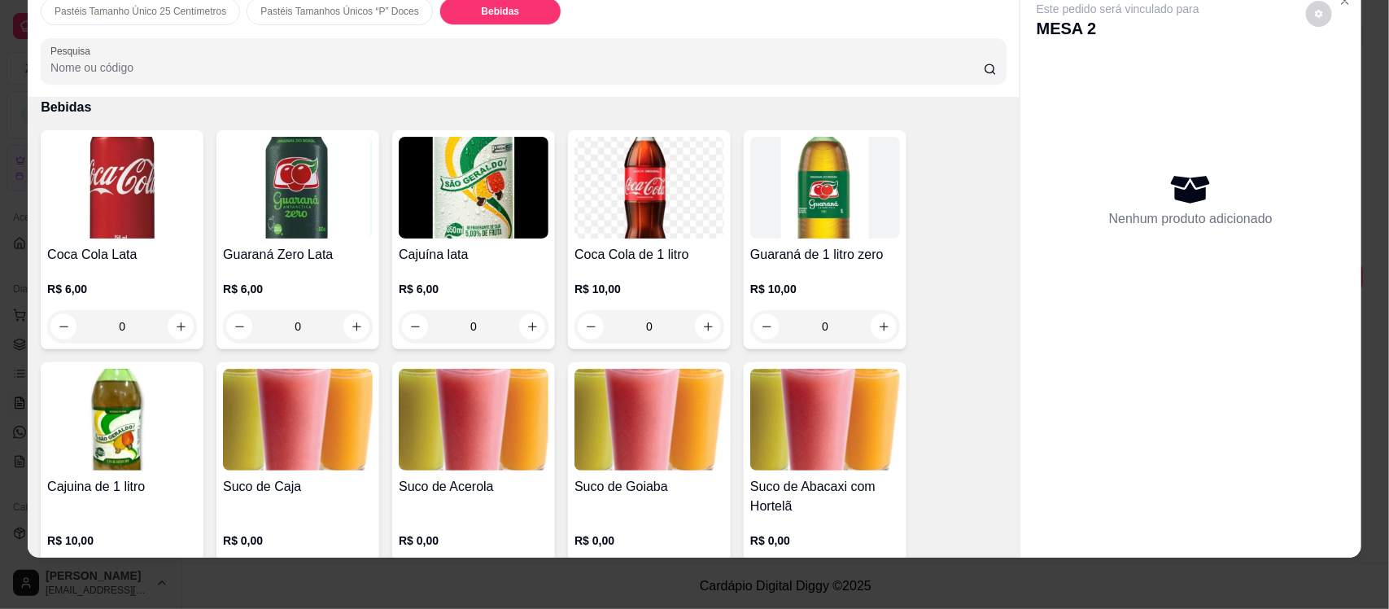
click at [273, 256] on h4 "Guaraná Zero Lata" at bounding box center [298, 255] width 150 height 20
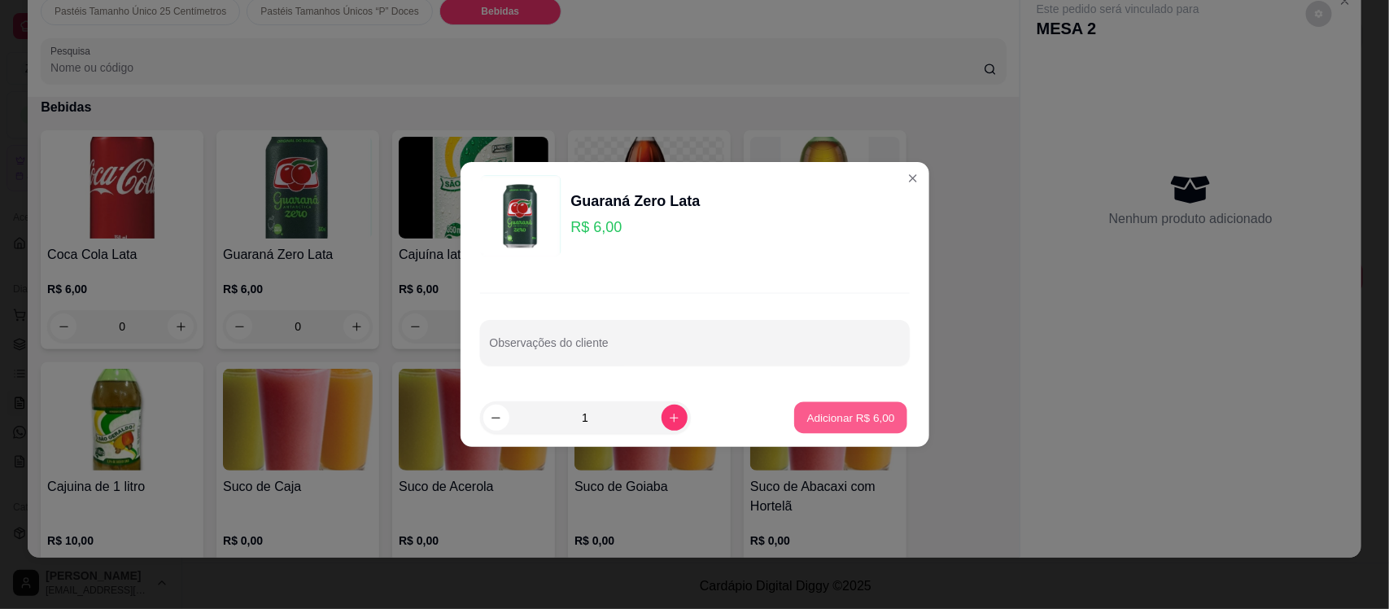
click at [829, 415] on p "Adicionar R$ 6,00" at bounding box center [851, 416] width 88 height 15
type input "1"
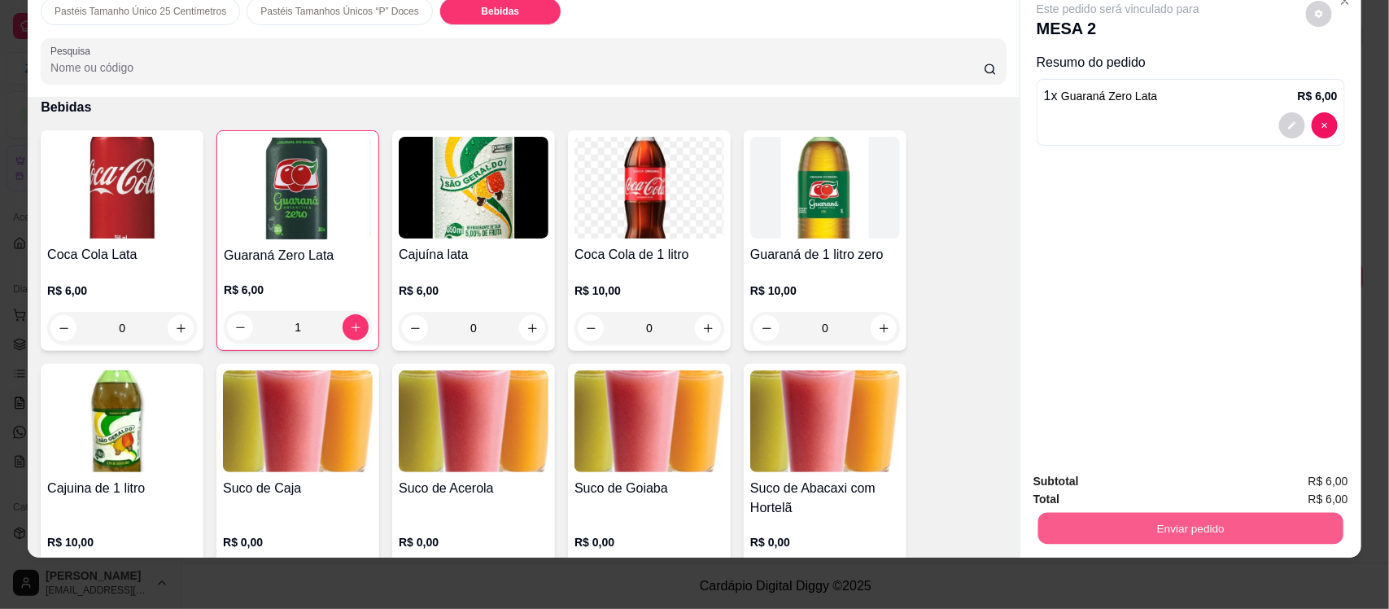
click at [1095, 522] on button "Enviar pedido" at bounding box center [1191, 528] width 305 height 32
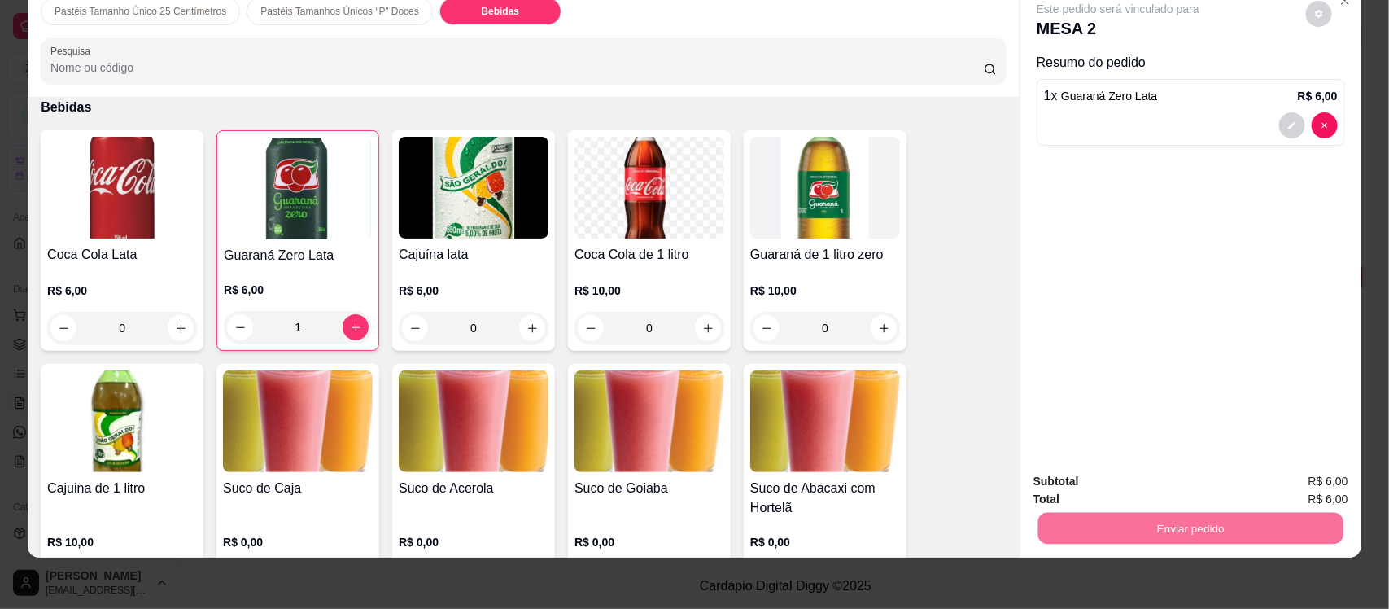
click at [1111, 486] on button "Não registrar e enviar pedido" at bounding box center [1136, 488] width 164 height 30
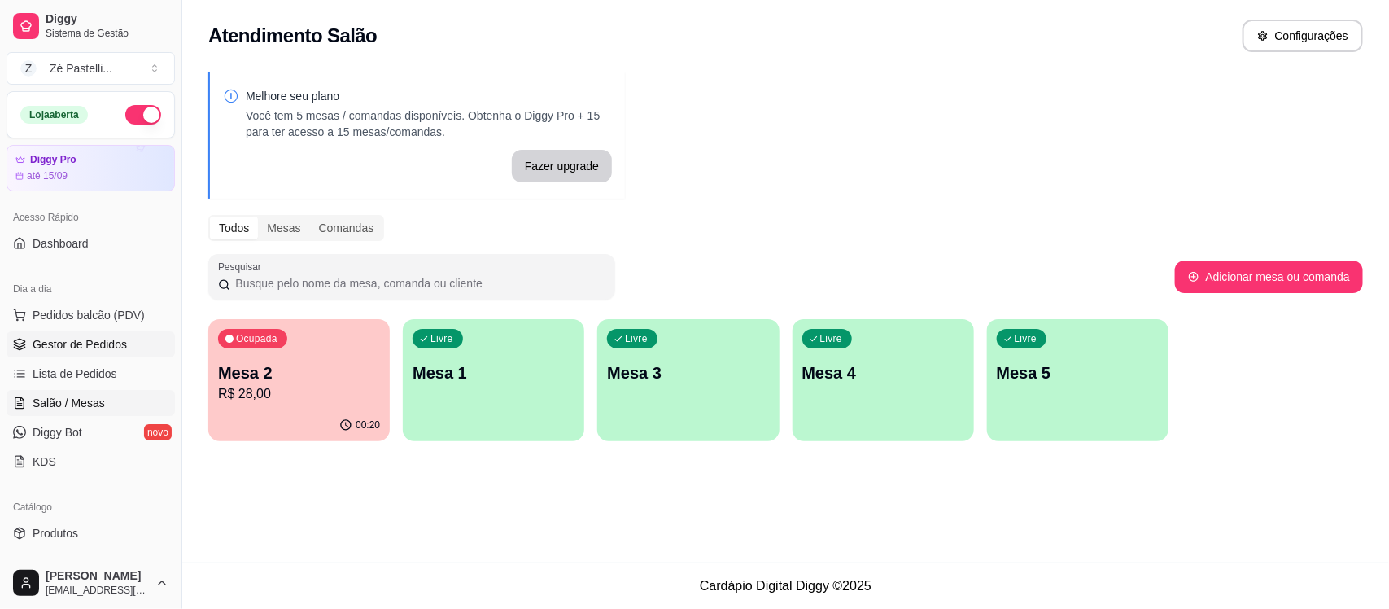
click at [108, 340] on span "Gestor de Pedidos" at bounding box center [80, 344] width 94 height 16
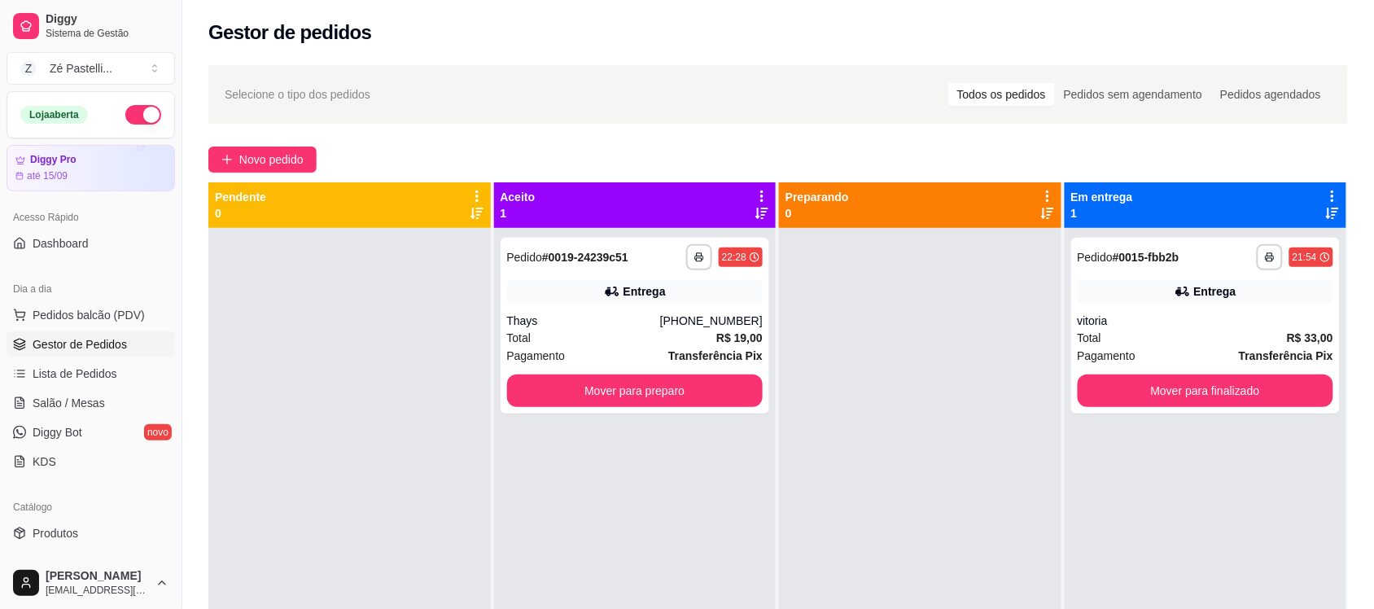
click at [291, 201] on div "Pendente 0" at bounding box center [349, 205] width 269 height 33
click at [41, 413] on link "Salão / Mesas" at bounding box center [91, 403] width 168 height 26
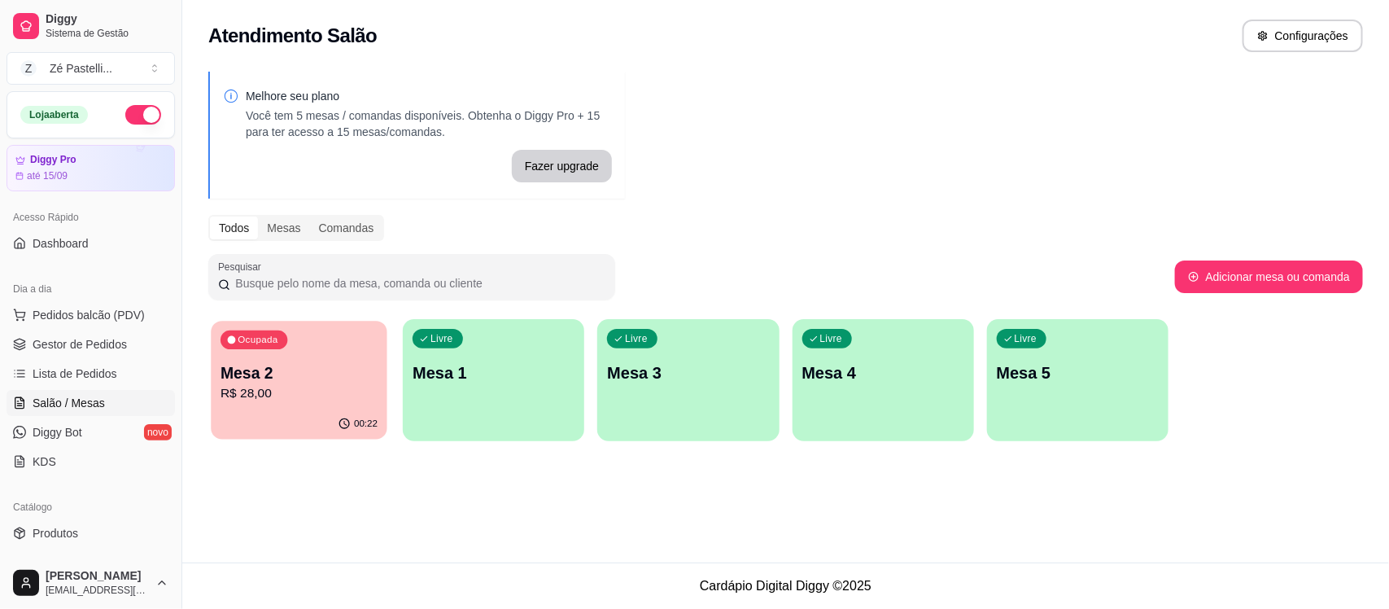
click at [256, 397] on p "R$ 28,00" at bounding box center [299, 393] width 157 height 19
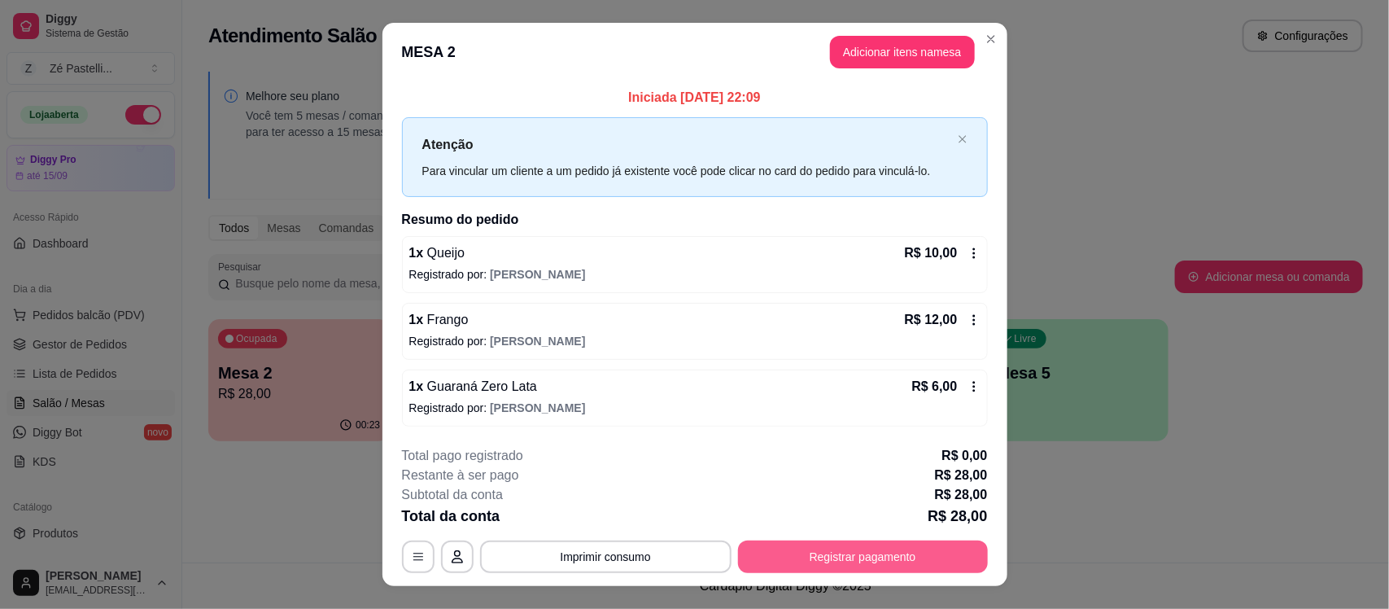
click at [811, 554] on button "Registrar pagamento" at bounding box center [863, 556] width 250 height 33
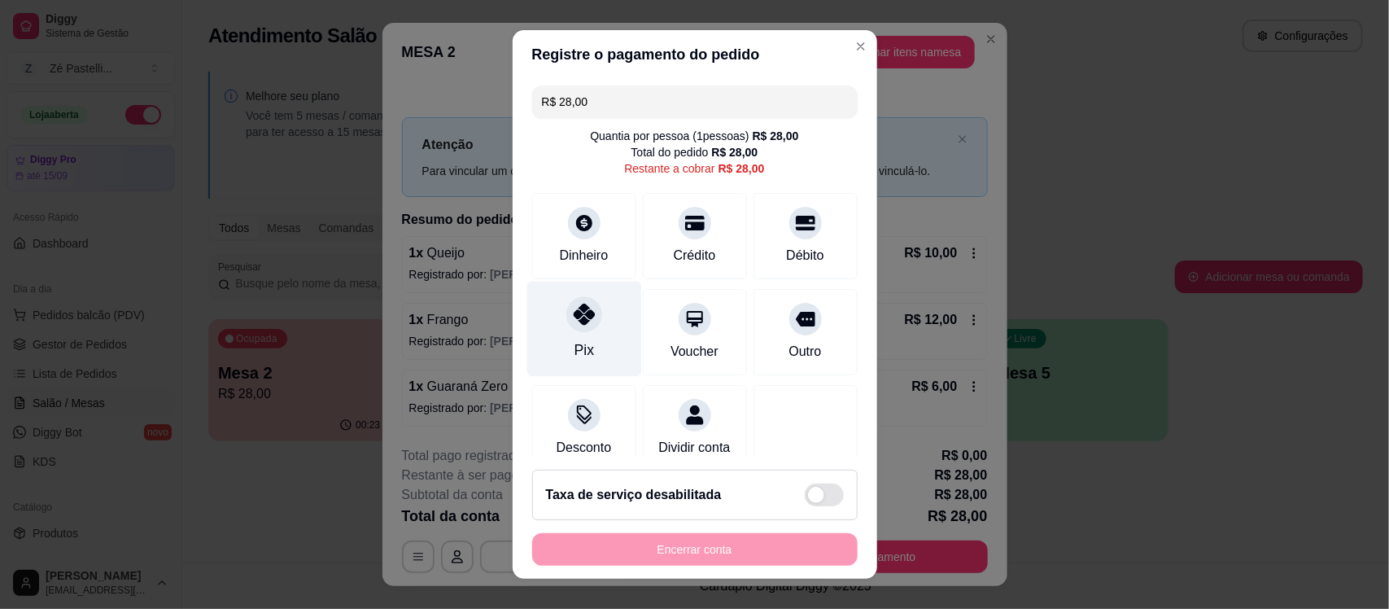
click at [591, 303] on div "Pix" at bounding box center [584, 329] width 115 height 95
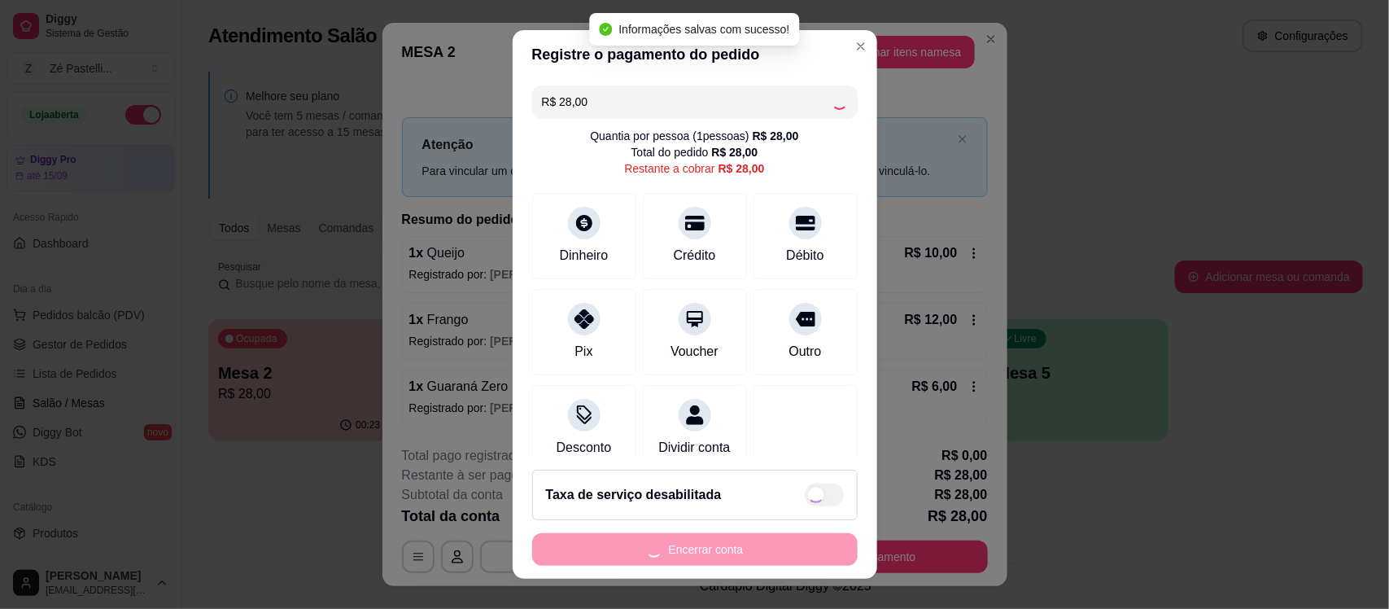
type input "R$ 0,00"
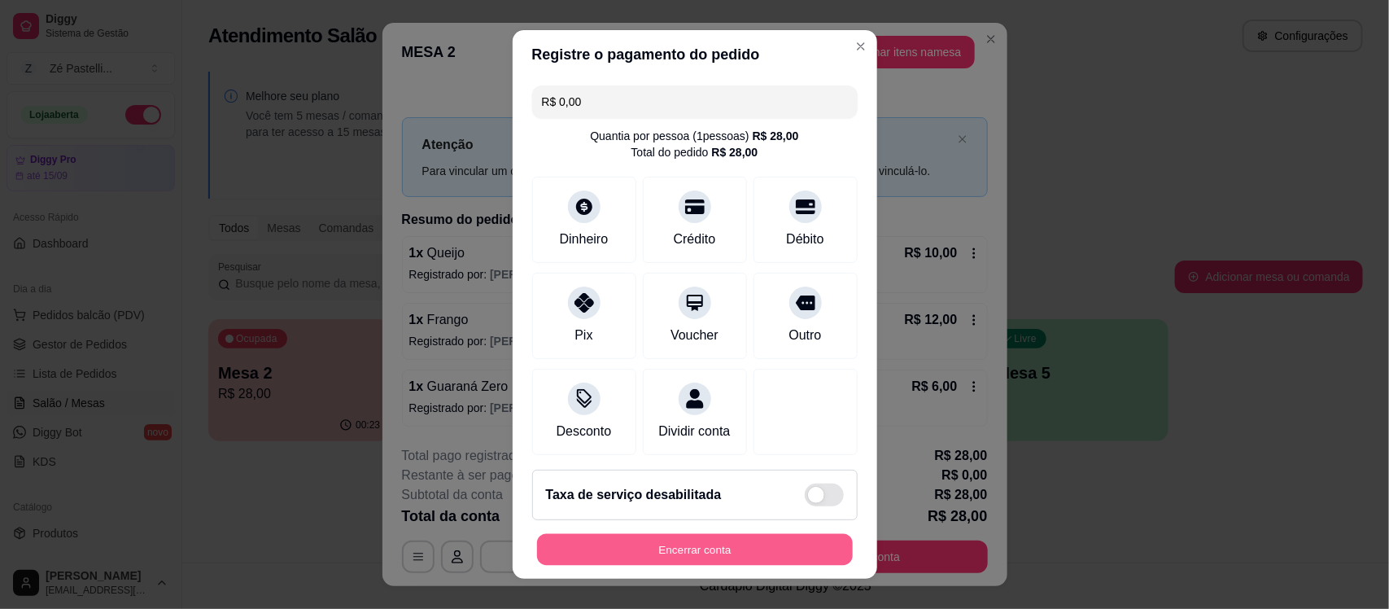
click at [641, 536] on button "Encerrar conta" at bounding box center [695, 549] width 316 height 32
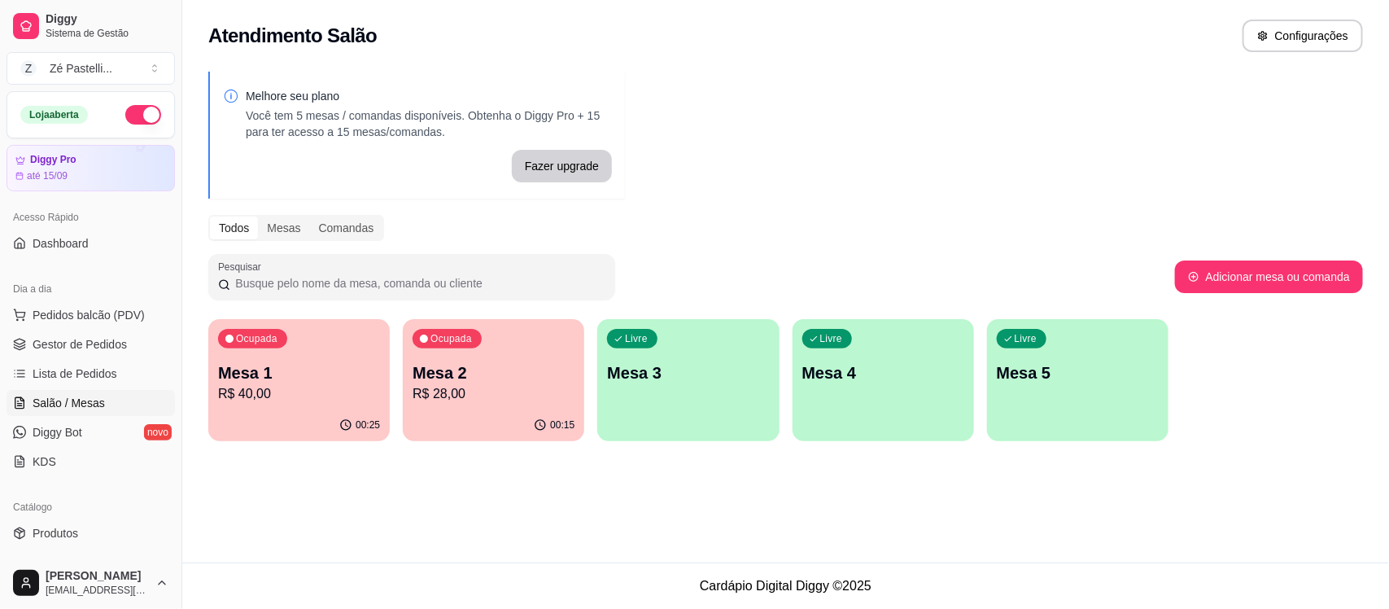
click at [304, 192] on div "Melhore seu plano Você tem 5 mesas / comandas disponíveis. Obtenha o Diggy Pro …" at bounding box center [416, 135] width 417 height 127
click at [53, 343] on span "Gestor de Pedidos" at bounding box center [80, 344] width 94 height 16
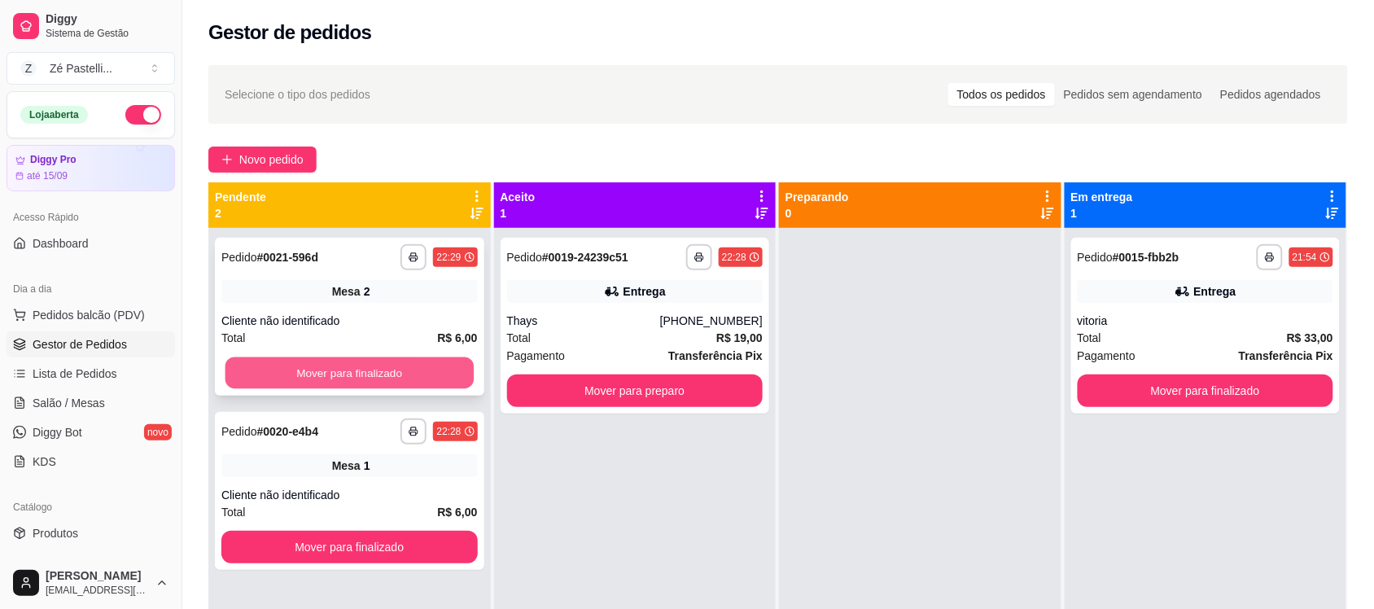
click at [282, 366] on button "Mover para finalizado" at bounding box center [349, 373] width 248 height 32
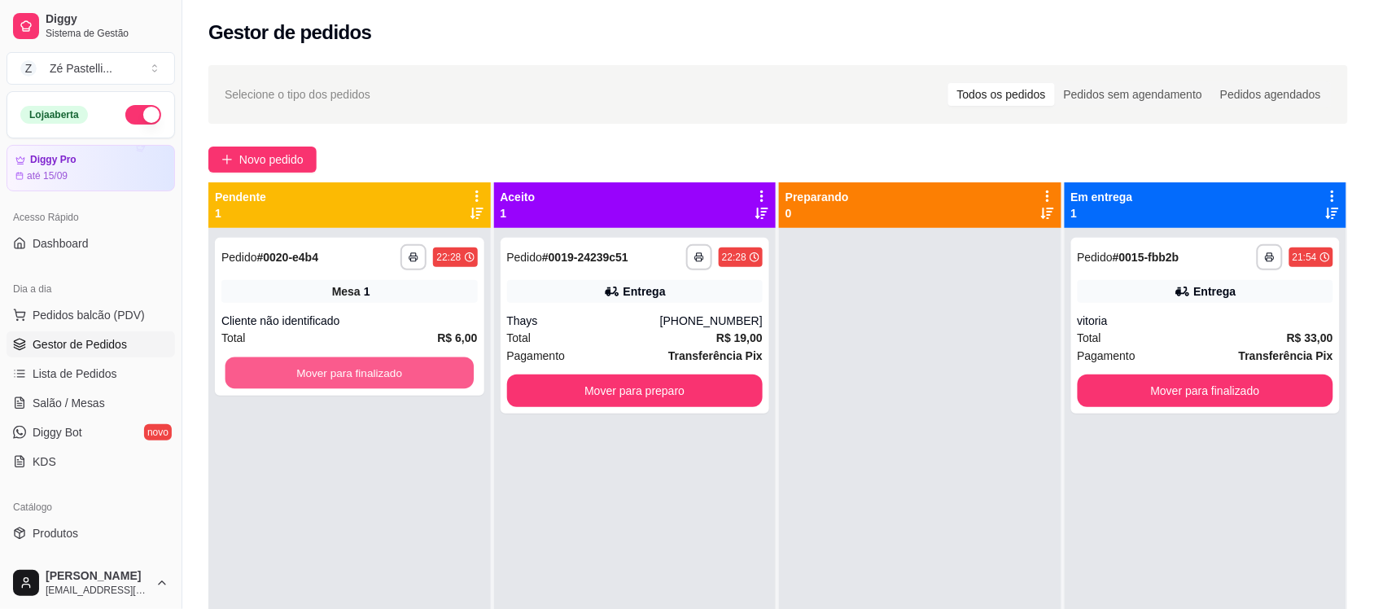
click at [282, 366] on button "Mover para finalizado" at bounding box center [349, 373] width 248 height 32
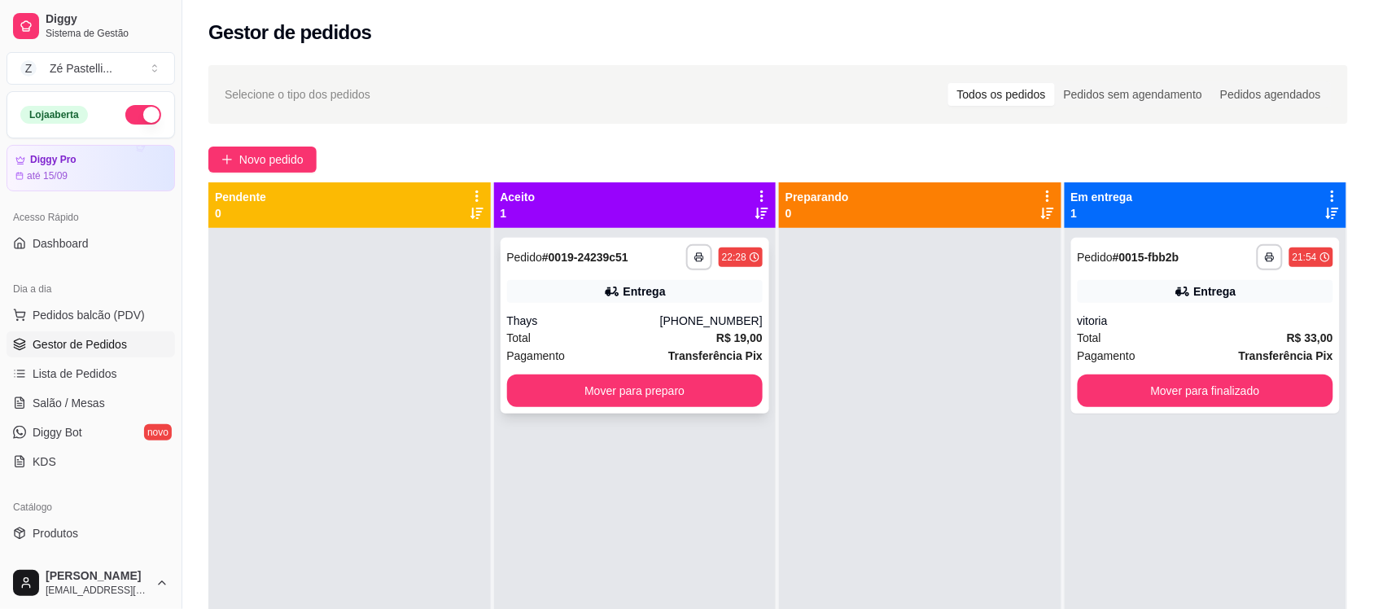
click at [620, 316] on div "Thays" at bounding box center [583, 321] width 153 height 16
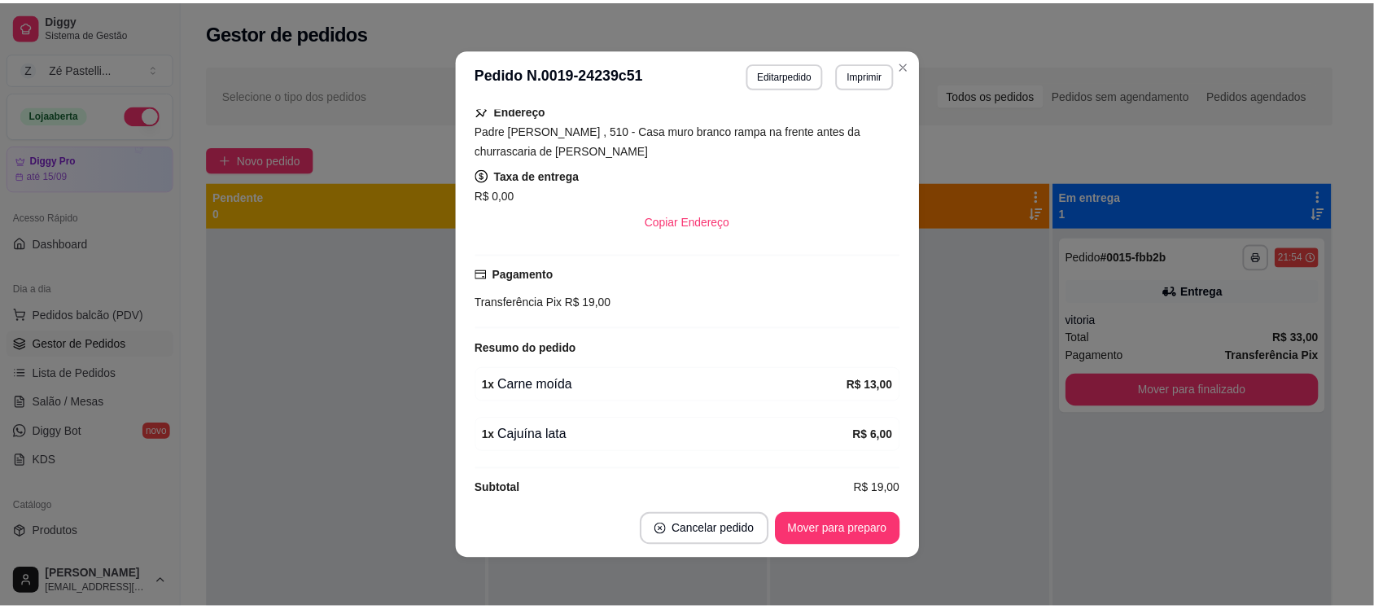
scroll to position [321, 0]
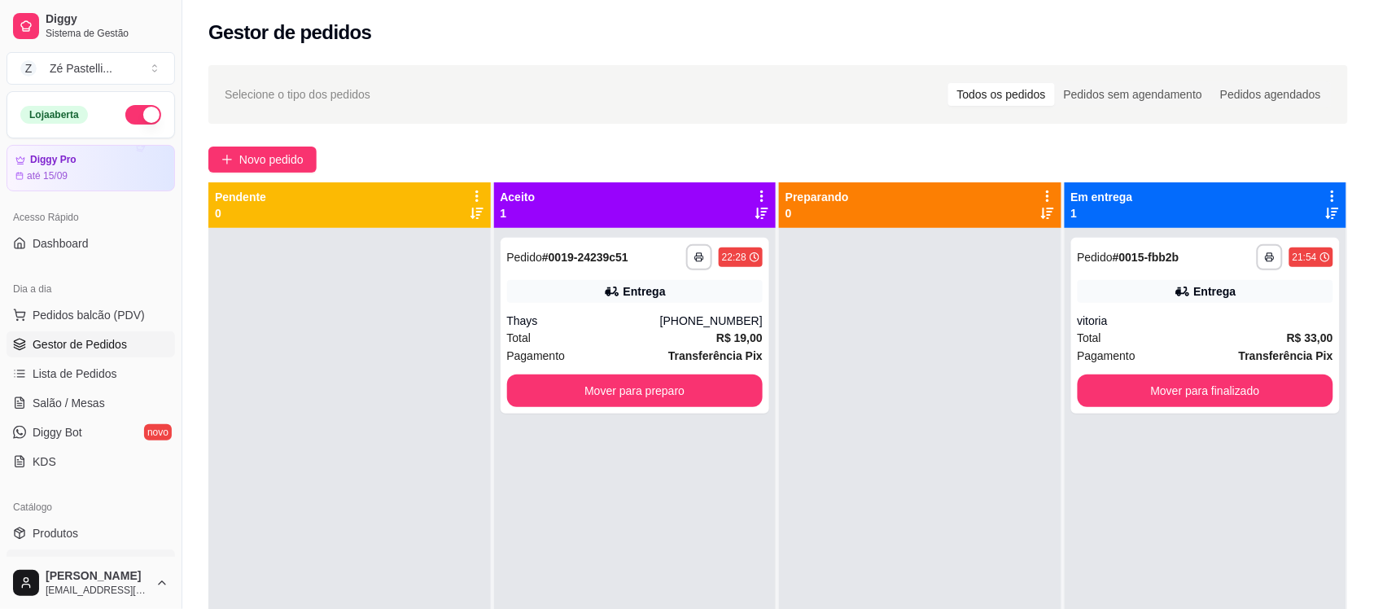
click at [91, 522] on link "Produtos" at bounding box center [91, 533] width 168 height 26
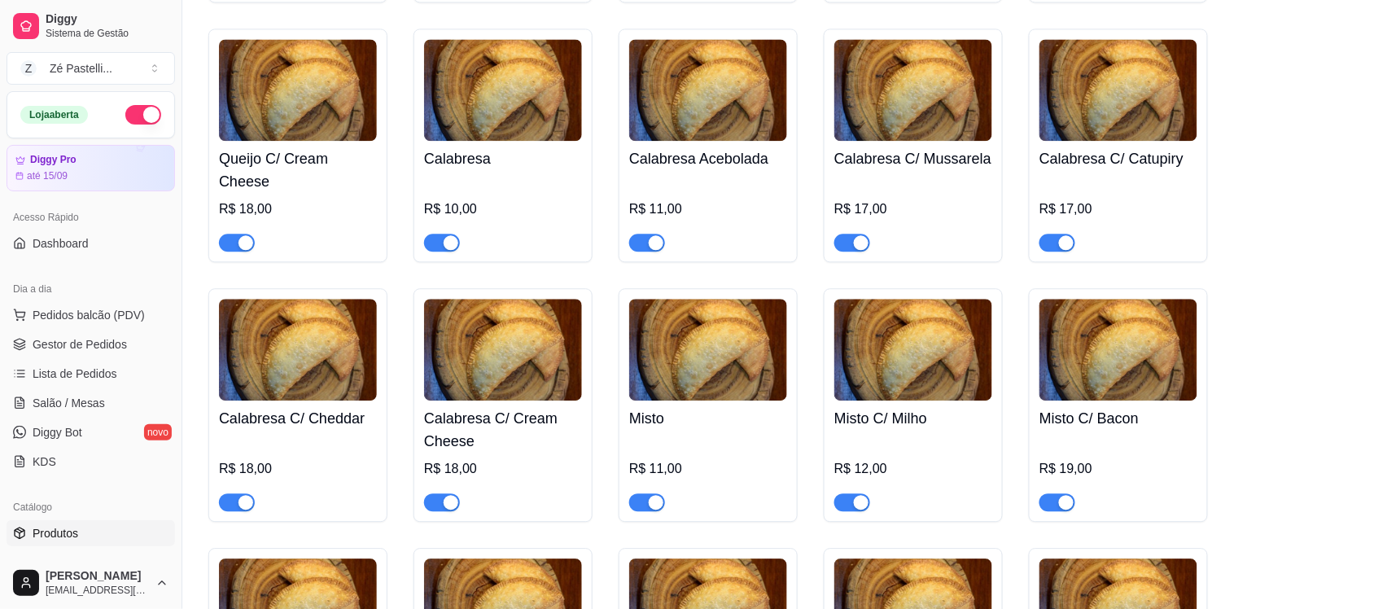
scroll to position [946, 0]
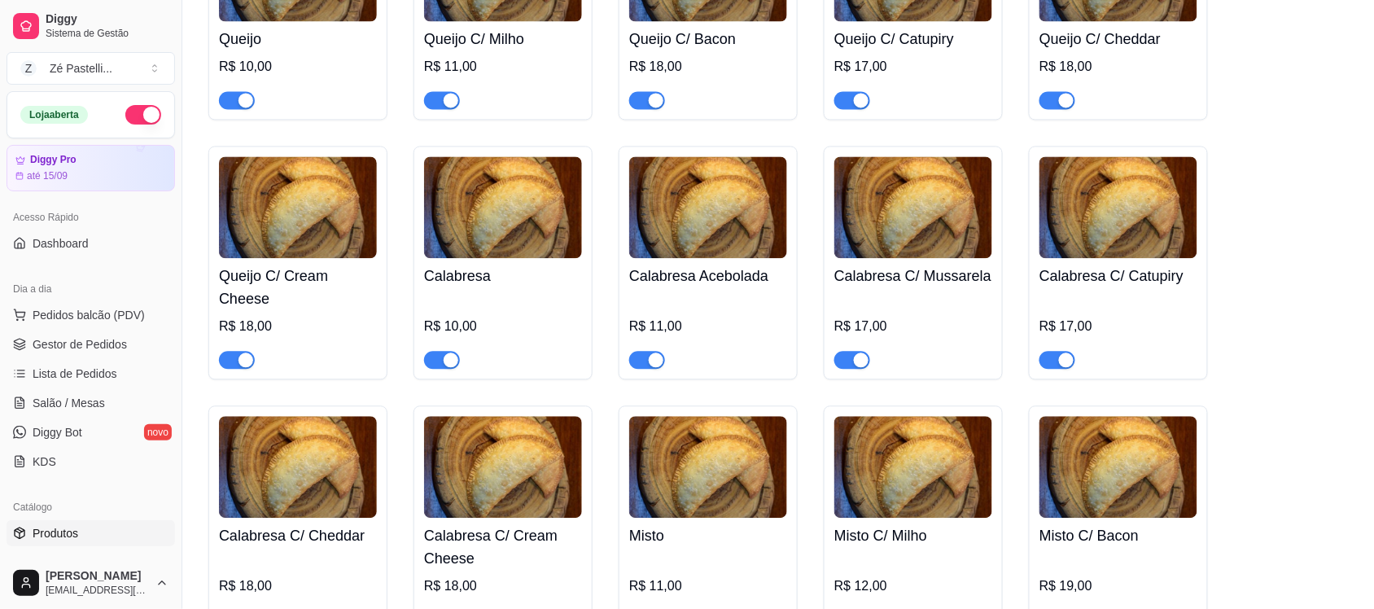
click at [445, 361] on div "button" at bounding box center [451, 359] width 15 height 15
click at [649, 361] on div "button" at bounding box center [656, 359] width 15 height 15
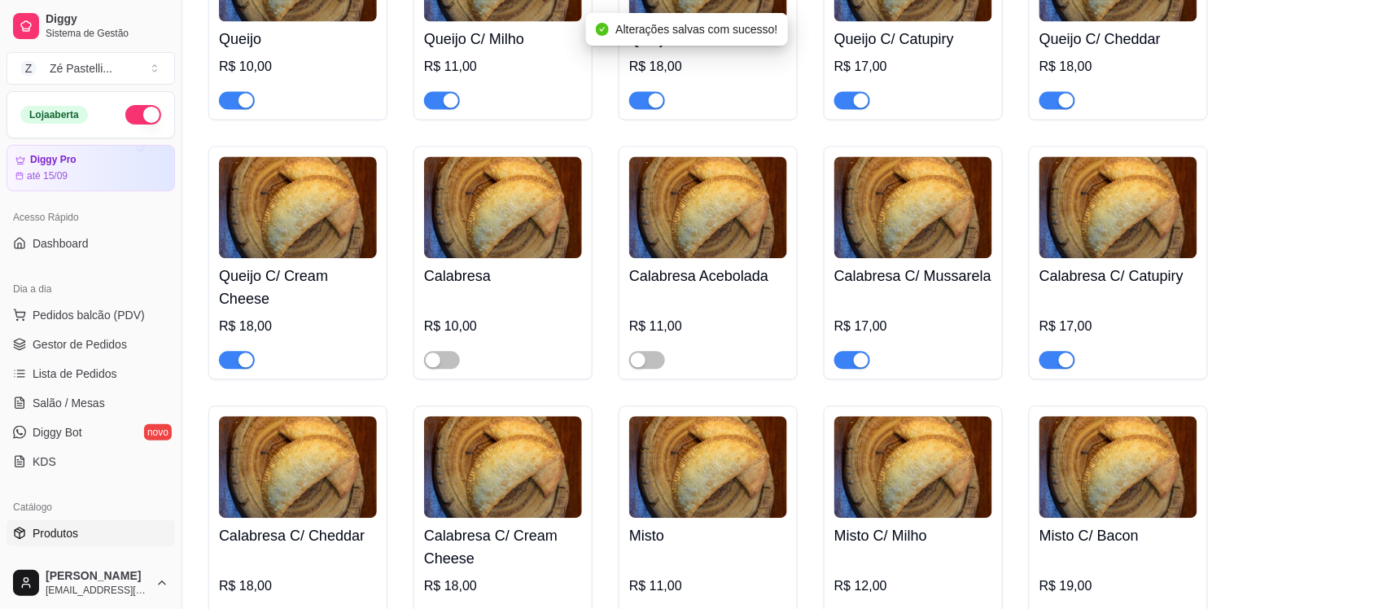
click at [847, 355] on div at bounding box center [852, 359] width 36 height 20
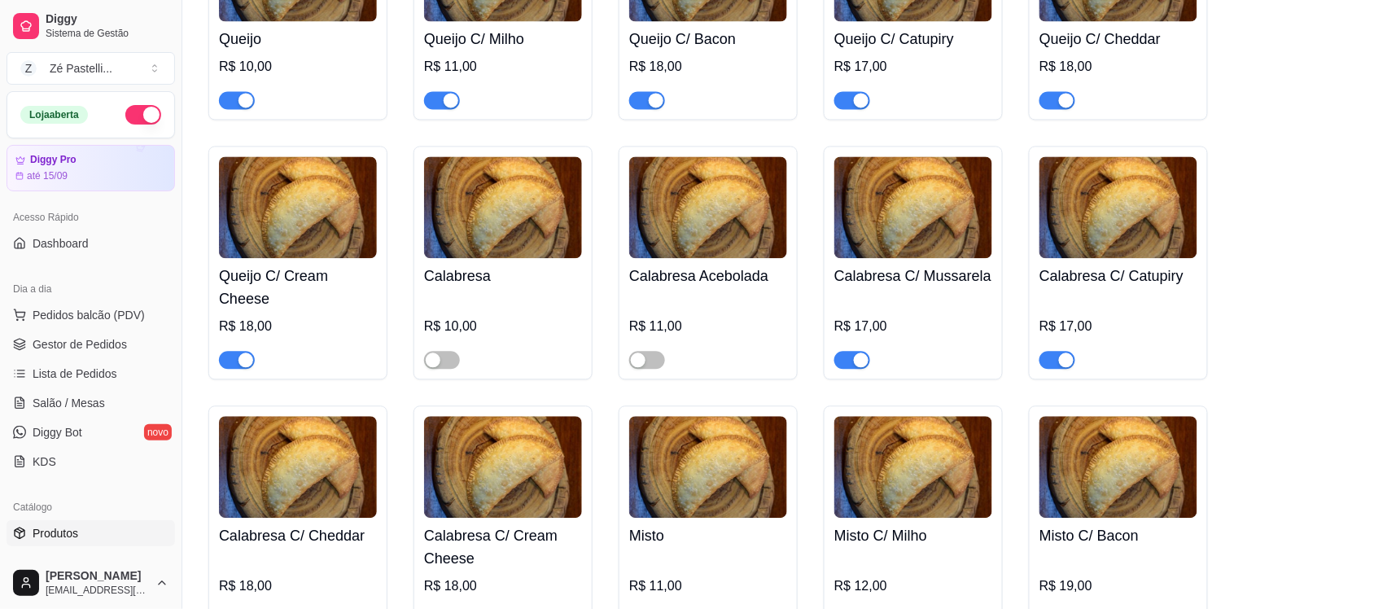
click at [848, 368] on span "button" at bounding box center [852, 360] width 36 height 18
click at [1059, 367] on div "button" at bounding box center [1066, 359] width 15 height 15
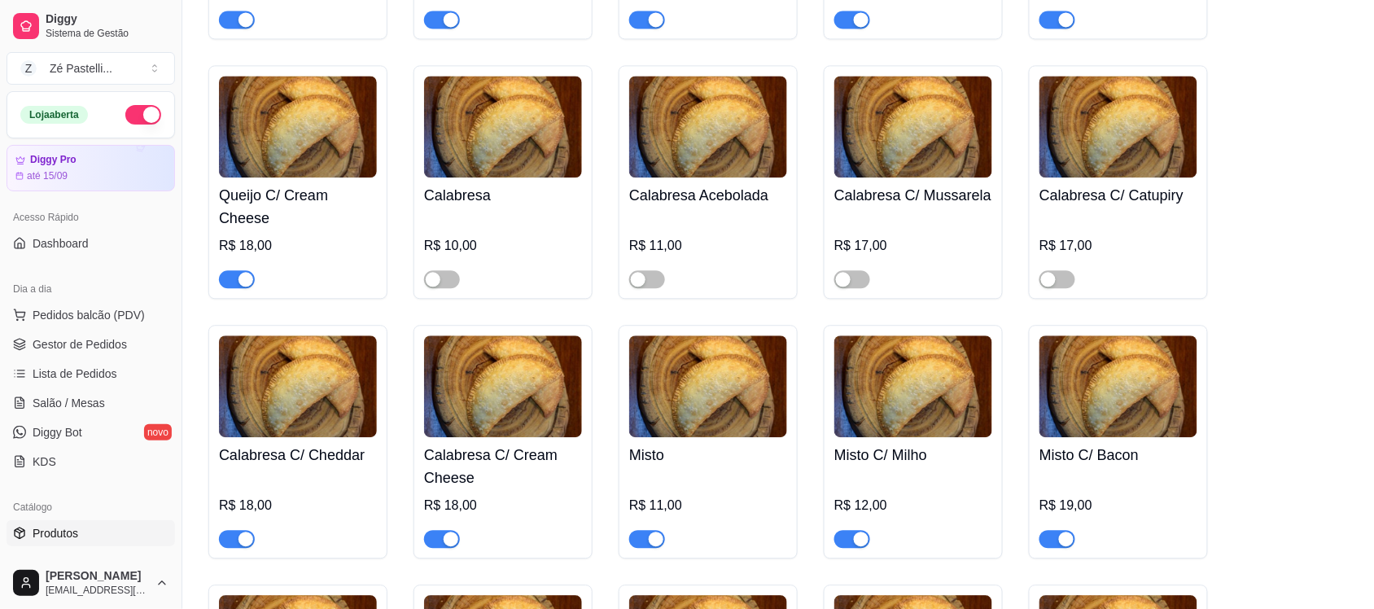
scroll to position [1035, 0]
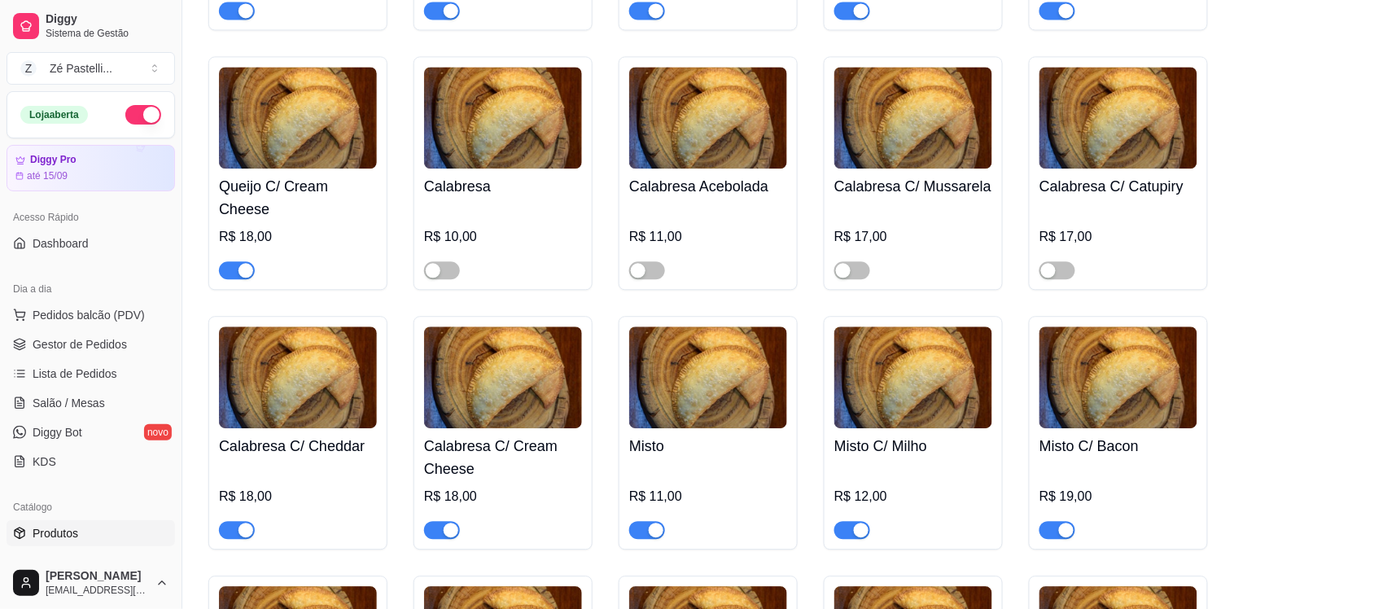
click at [240, 537] on div "button" at bounding box center [245, 530] width 15 height 15
click at [439, 534] on button "button" at bounding box center [442, 530] width 36 height 18
click at [53, 392] on link "Salão / Mesas" at bounding box center [91, 403] width 168 height 26
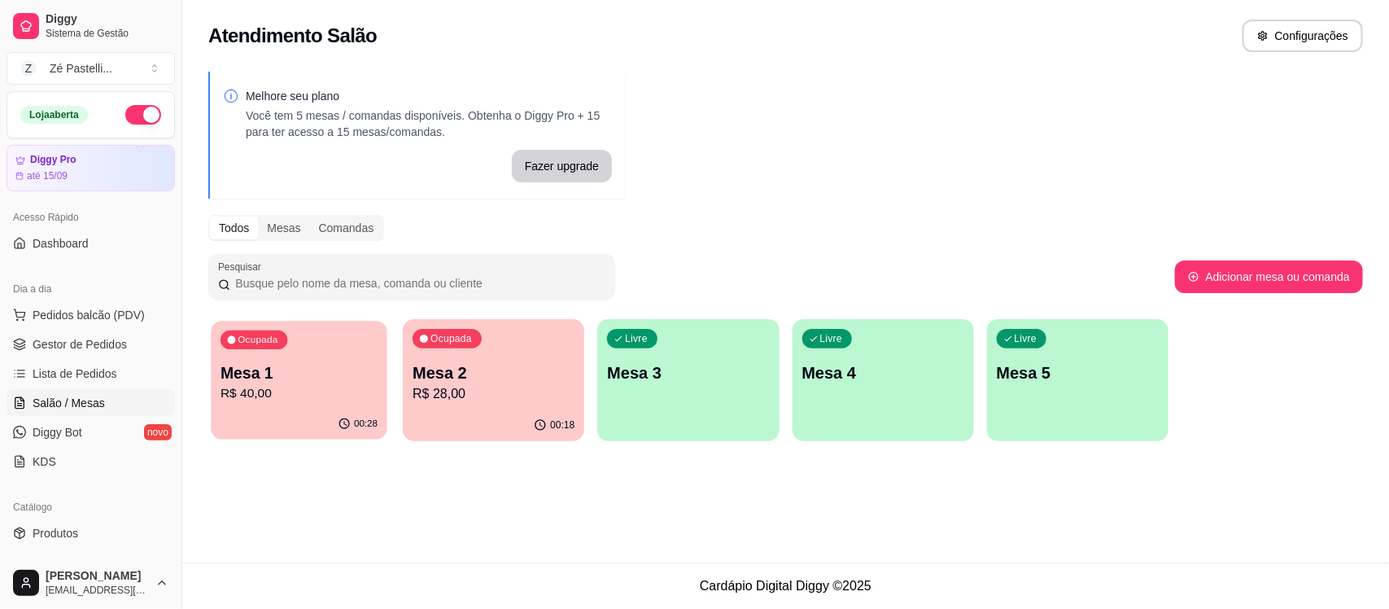
click at [238, 409] on div "00:28" at bounding box center [299, 424] width 176 height 31
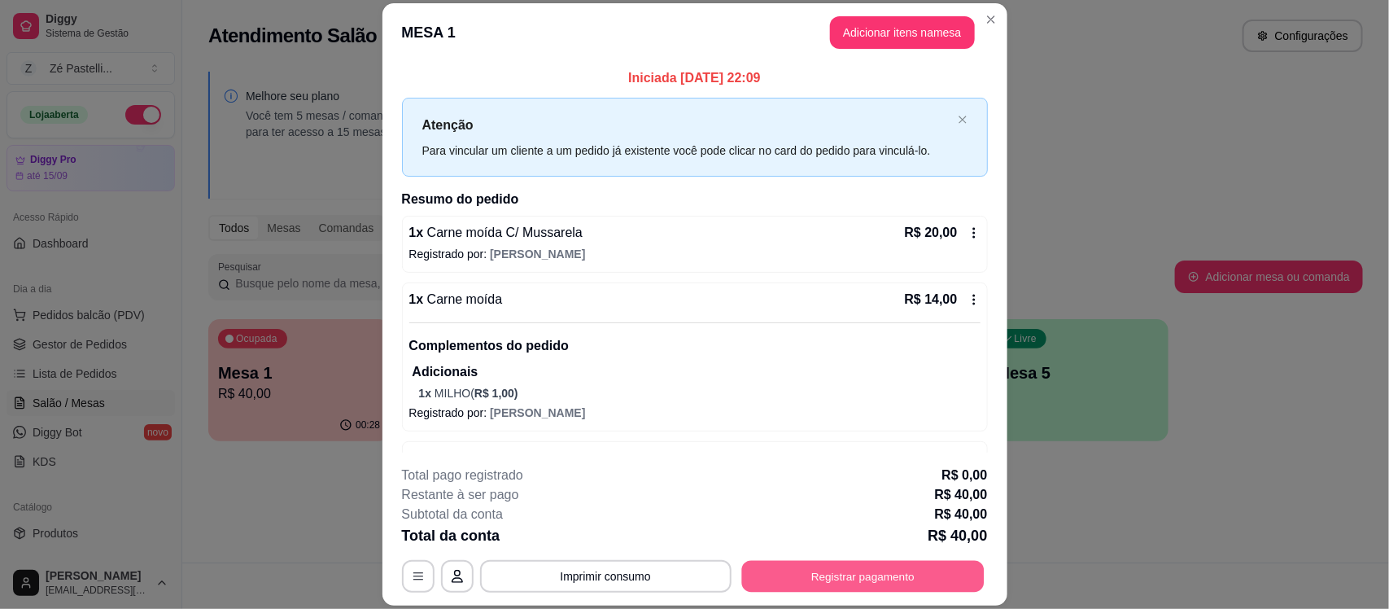
click at [824, 571] on button "Registrar pagamento" at bounding box center [862, 577] width 243 height 32
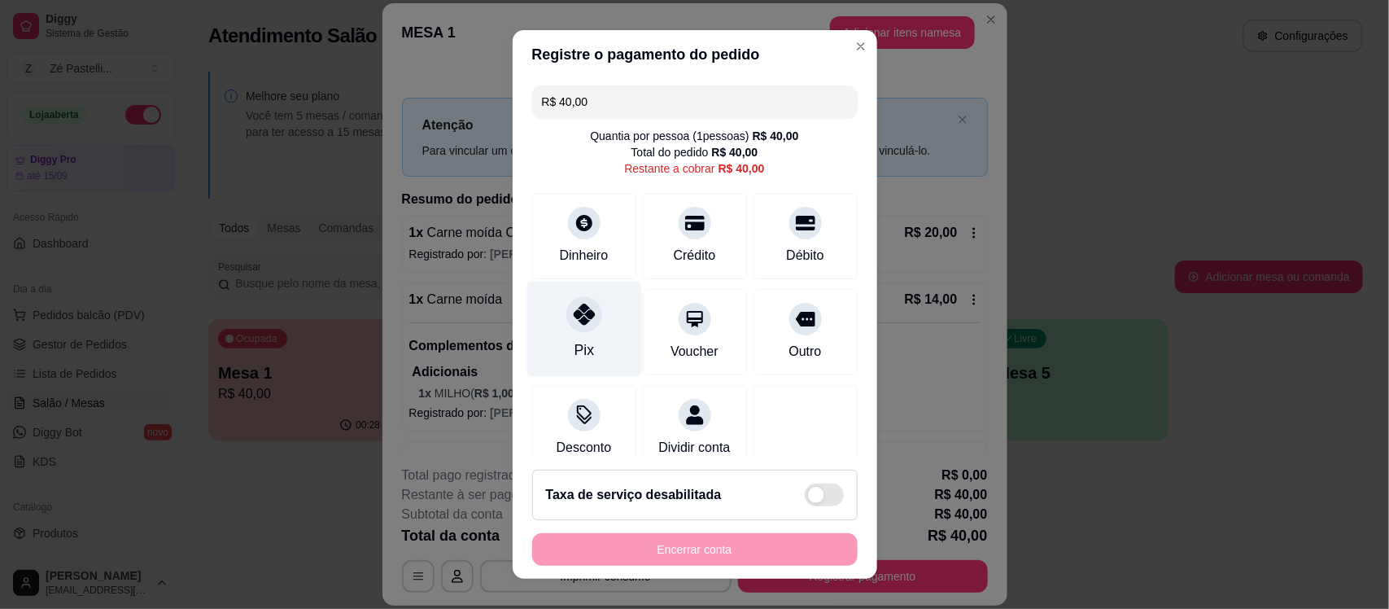
click at [546, 326] on div "Pix" at bounding box center [584, 329] width 115 height 95
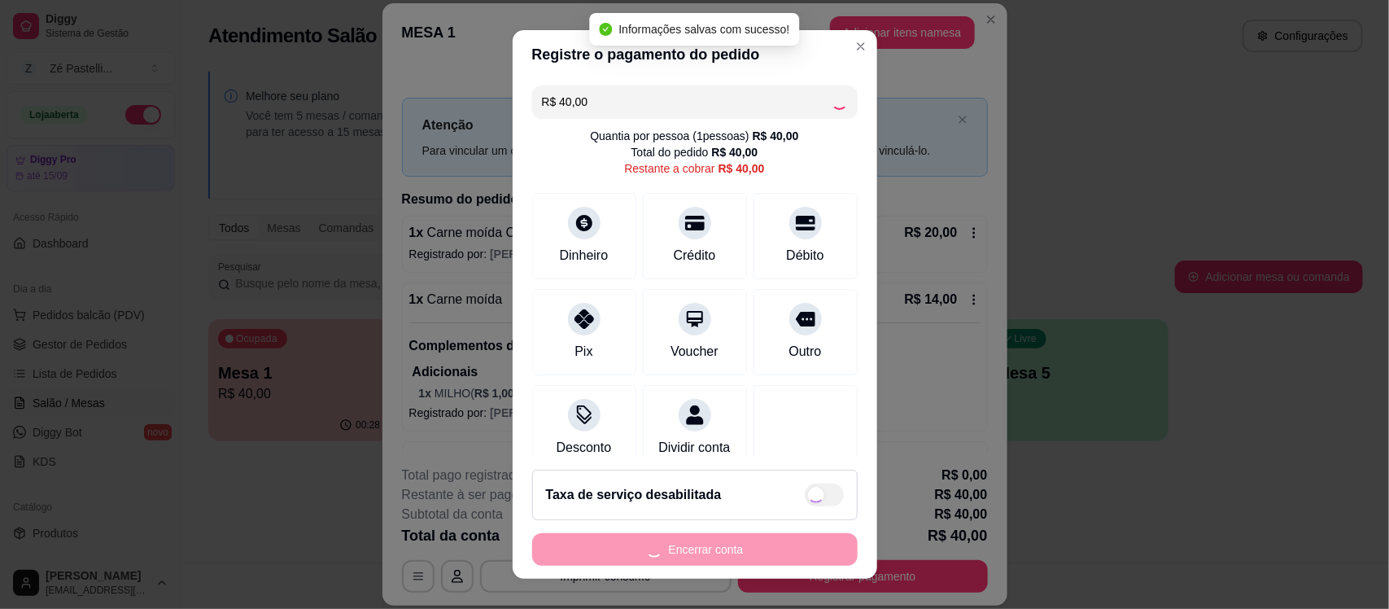
type input "R$ 0,00"
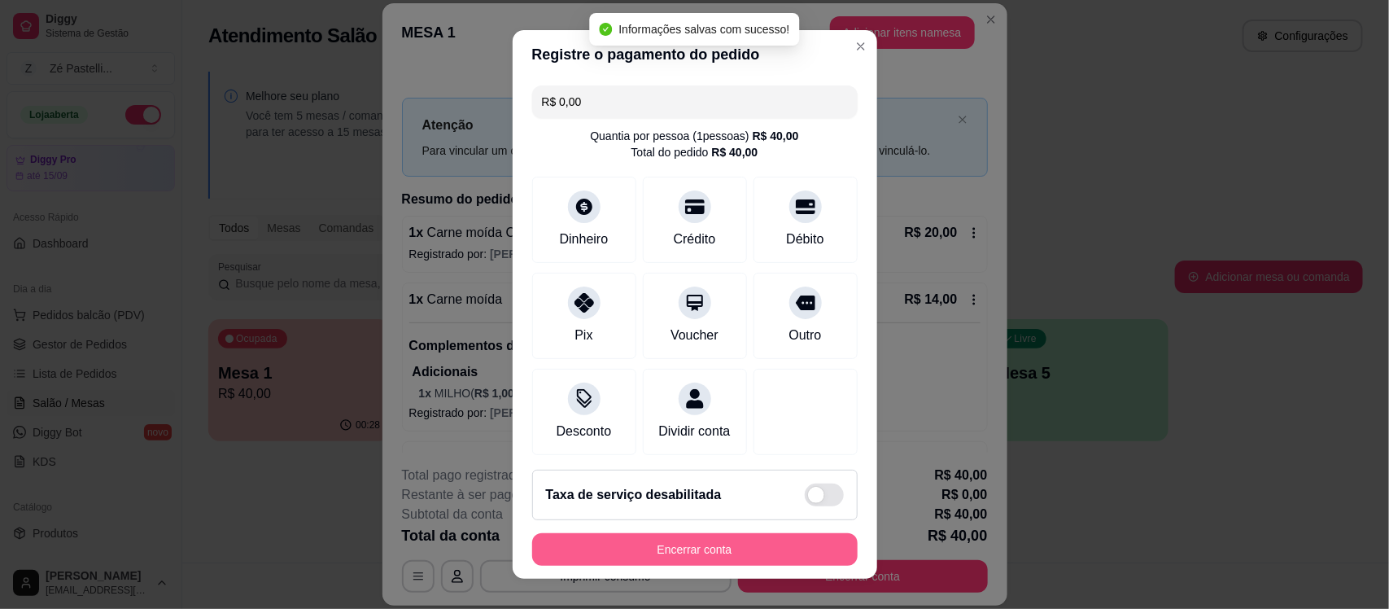
click at [623, 546] on button "Encerrar conta" at bounding box center [695, 549] width 326 height 33
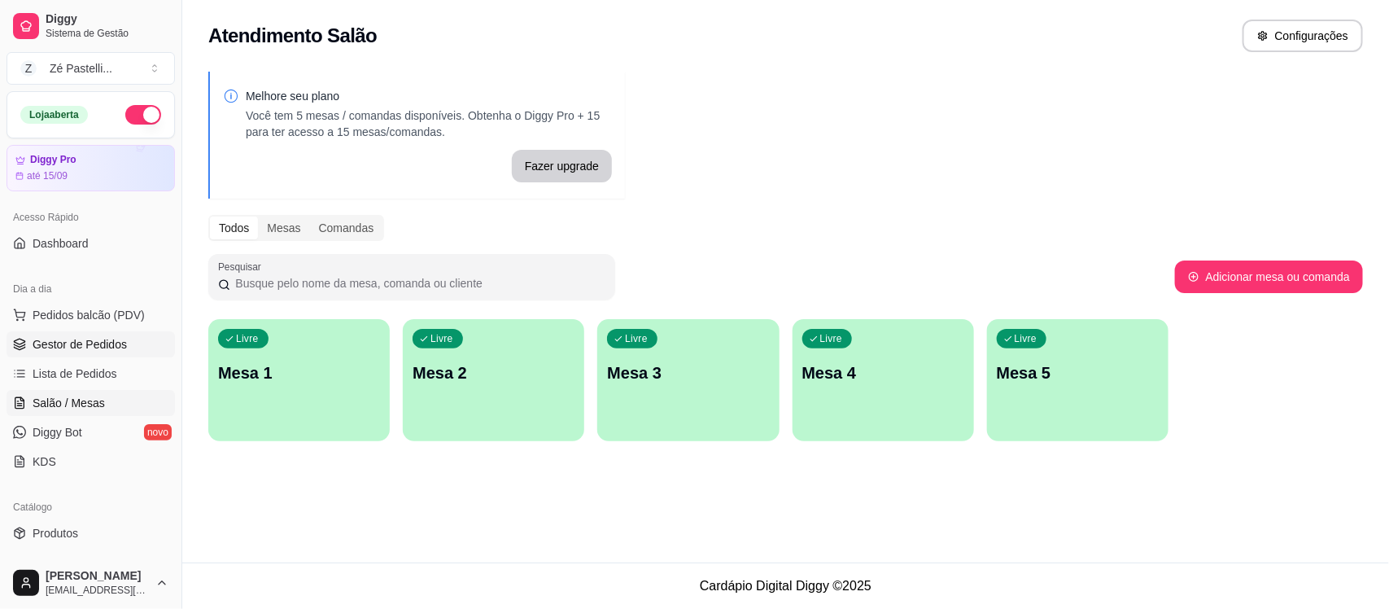
click at [96, 348] on span "Gestor de Pedidos" at bounding box center [80, 344] width 94 height 16
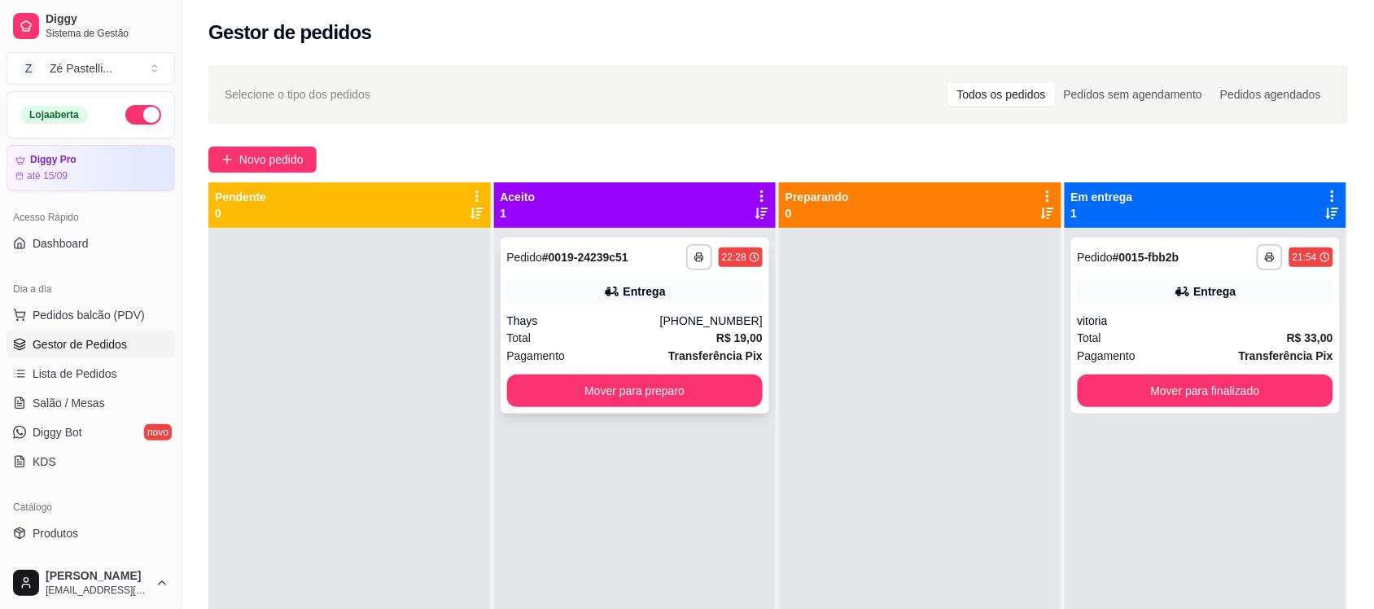
click at [652, 408] on div "**********" at bounding box center [635, 326] width 269 height 176
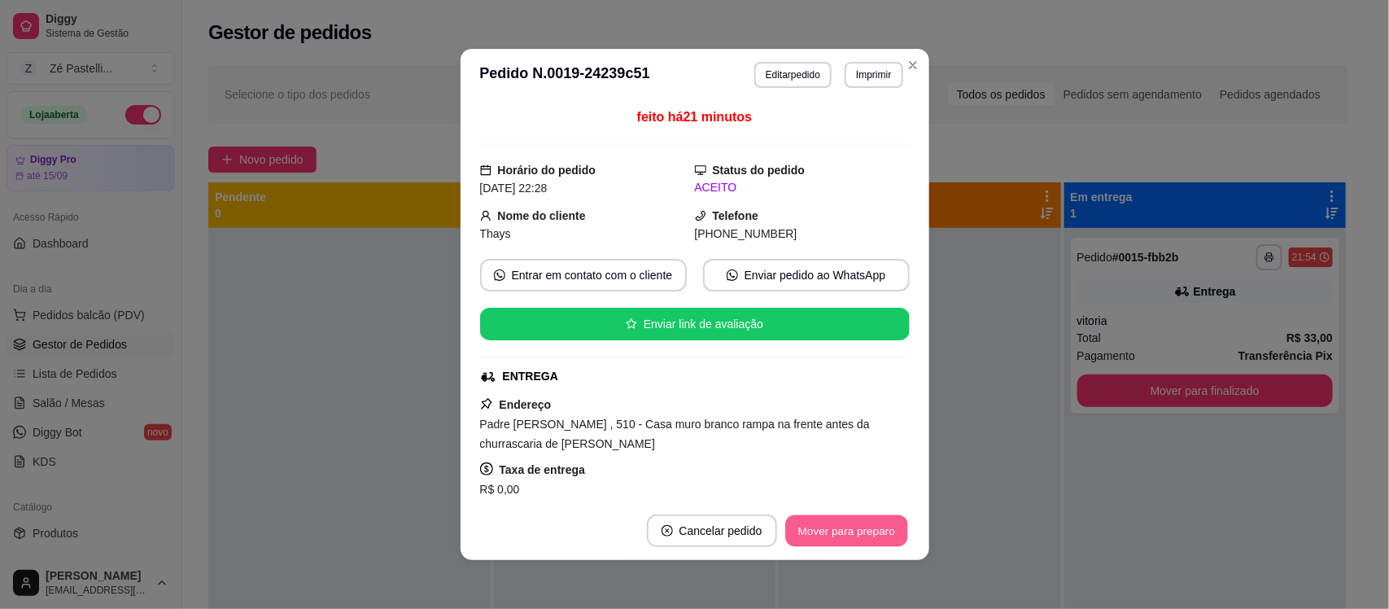
click at [865, 531] on button "Mover para preparo" at bounding box center [846, 531] width 122 height 32
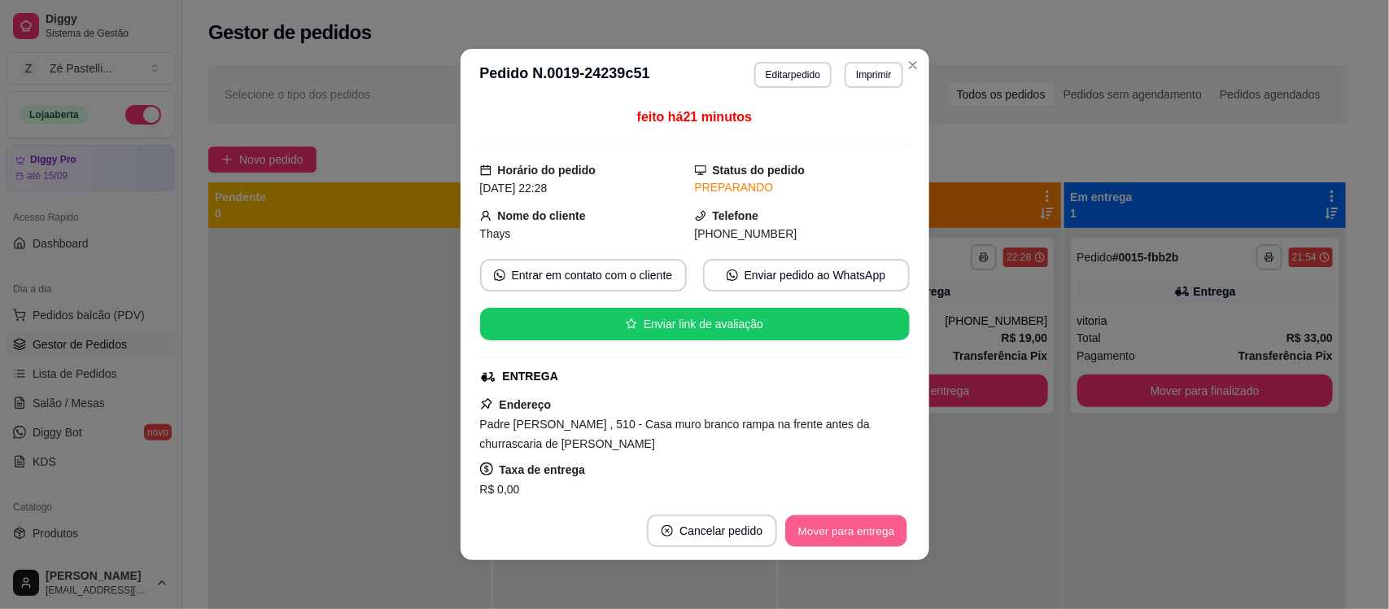
click at [865, 531] on button "Mover para entrega" at bounding box center [847, 531] width 122 height 32
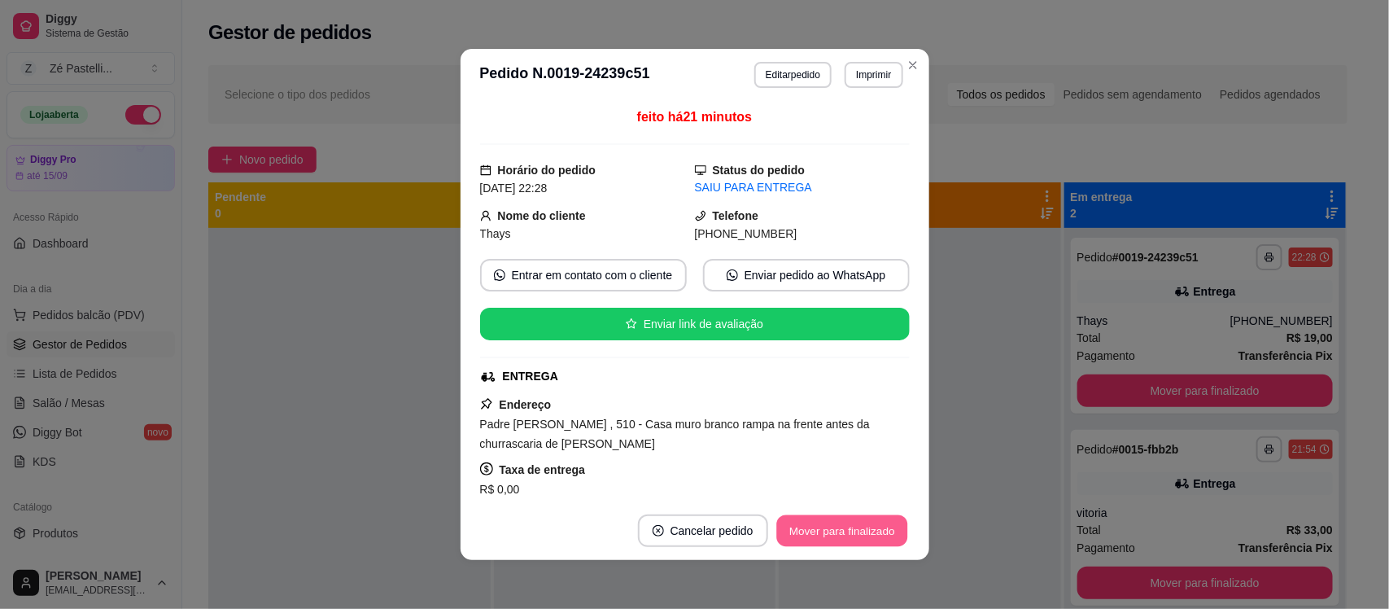
click at [865, 531] on button "Mover para finalizado" at bounding box center [841, 531] width 131 height 32
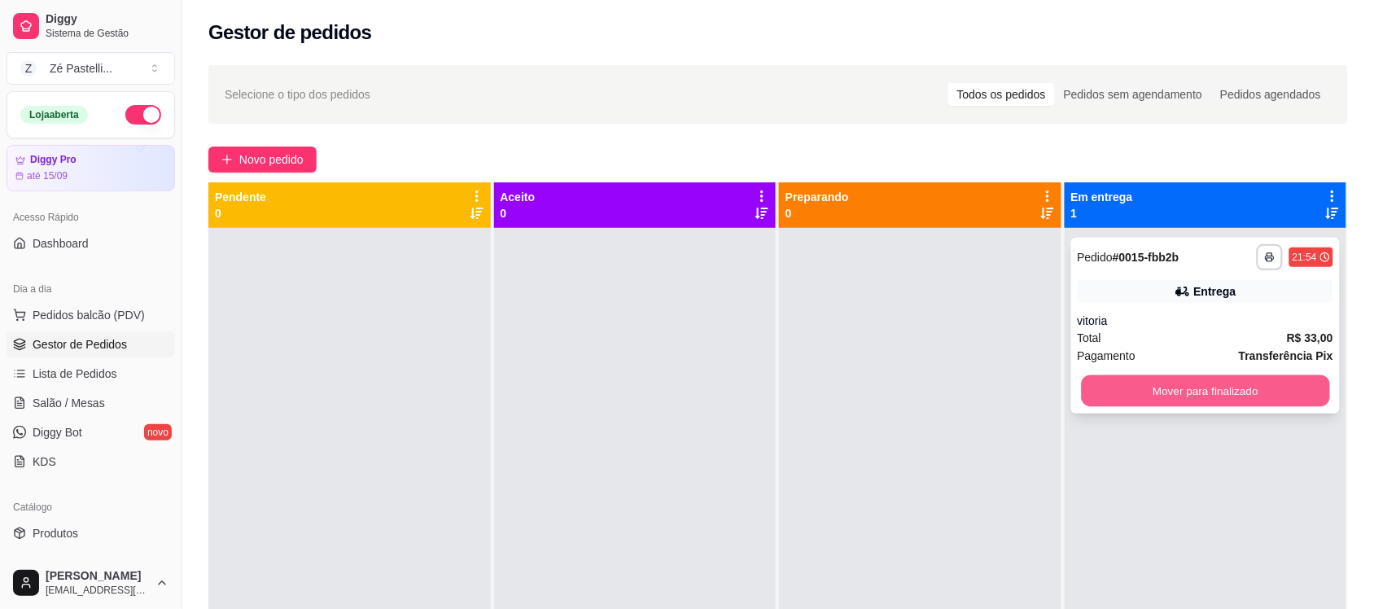
click at [1107, 400] on button "Mover para finalizado" at bounding box center [1205, 391] width 248 height 32
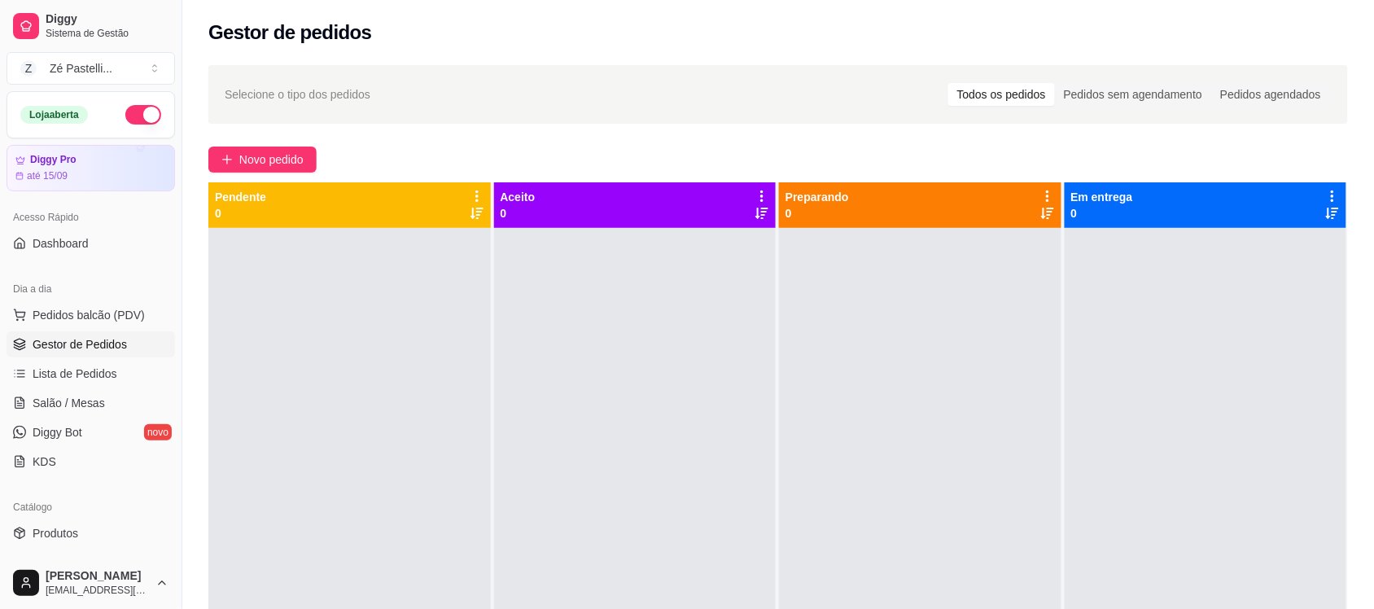
click at [1146, 393] on div at bounding box center [1206, 532] width 282 height 609
click at [137, 114] on button "button" at bounding box center [143, 115] width 36 height 20
click at [128, 114] on button "button" at bounding box center [143, 115] width 36 height 20
